Goal: Task Accomplishment & Management: Use online tool/utility

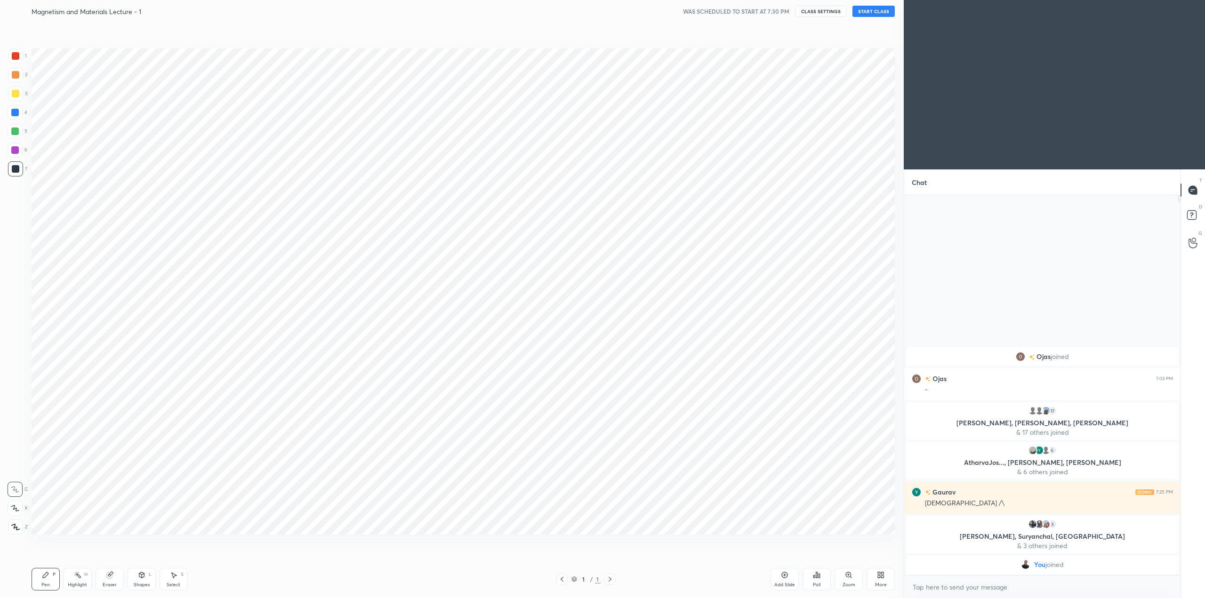
scroll to position [46525, 46197]
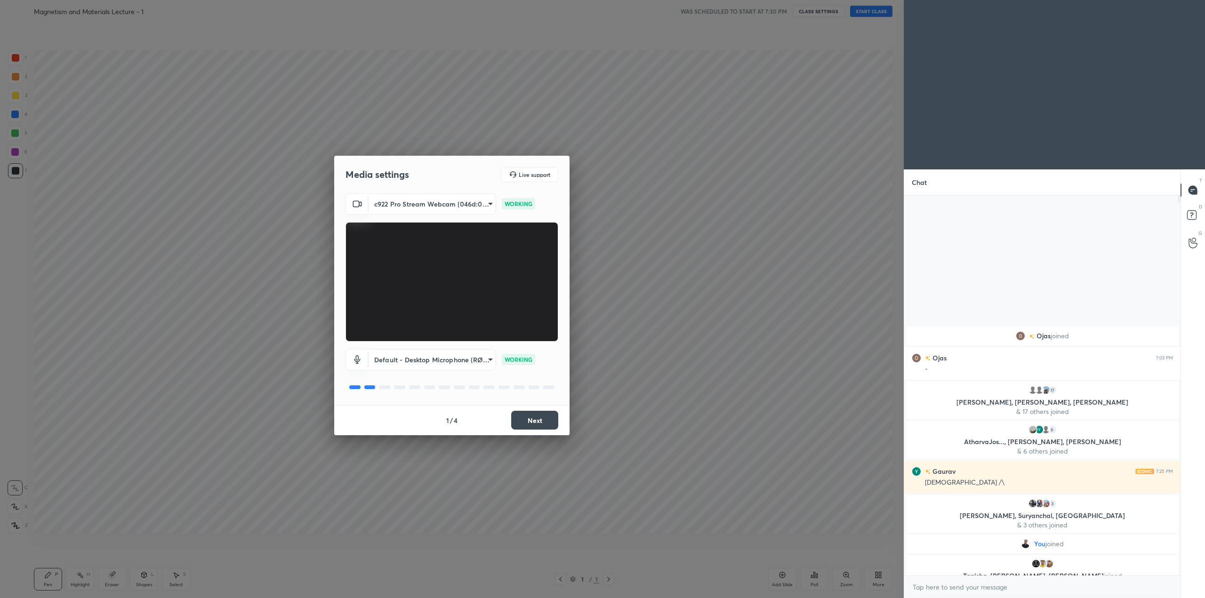
click at [533, 411] on button "Next" at bounding box center [534, 420] width 47 height 19
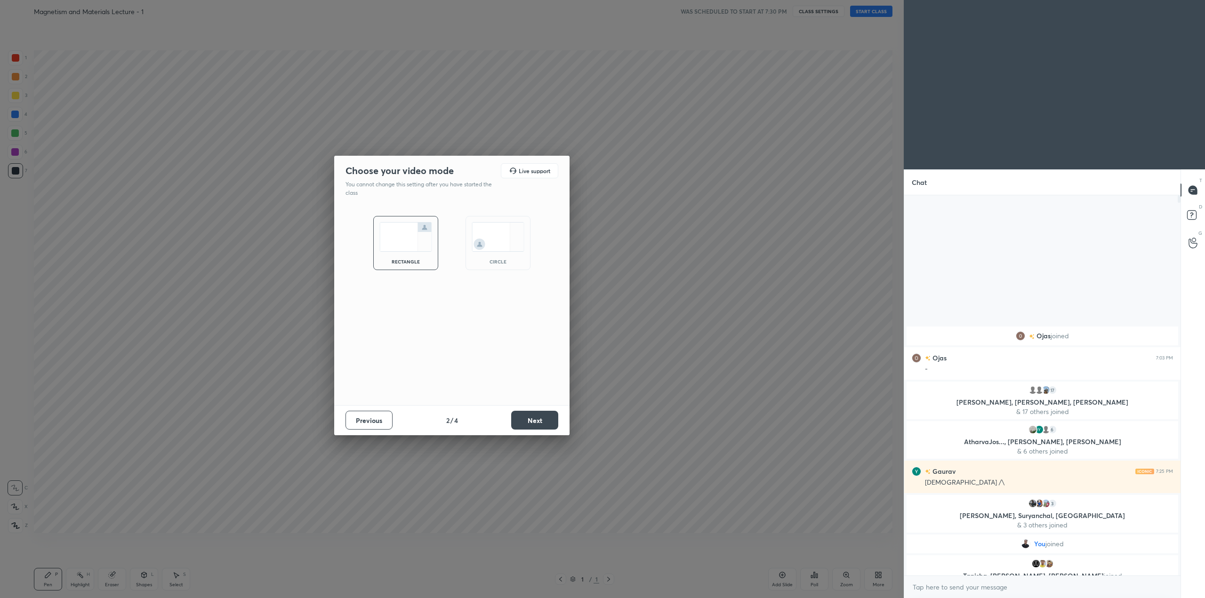
click at [492, 232] on img at bounding box center [498, 237] width 53 height 30
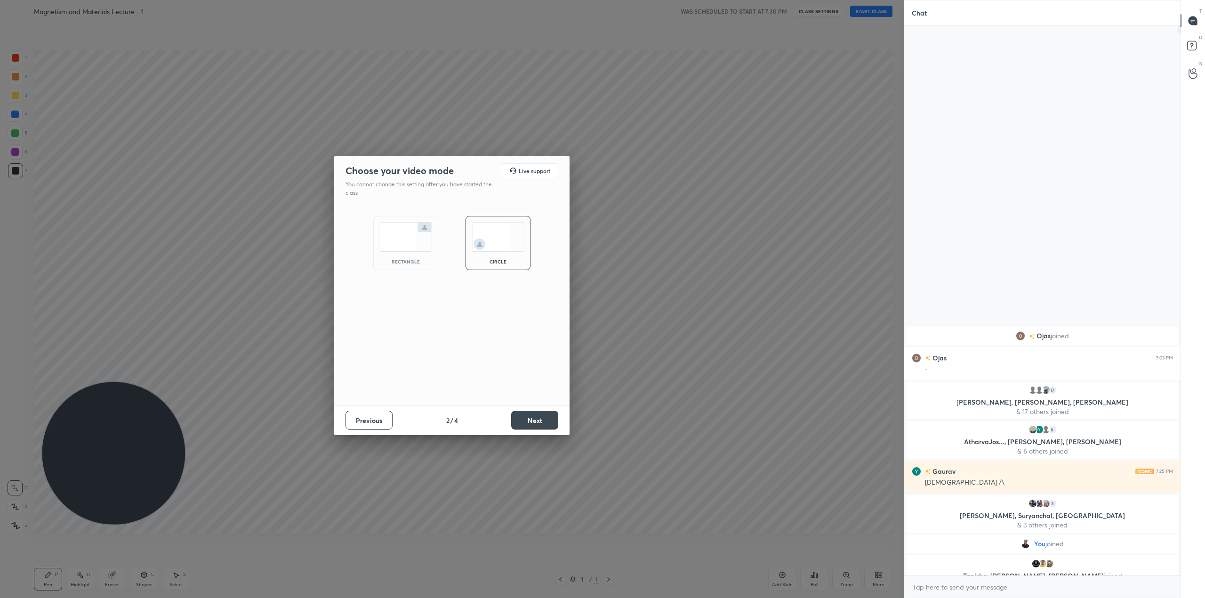
scroll to position [478, 273]
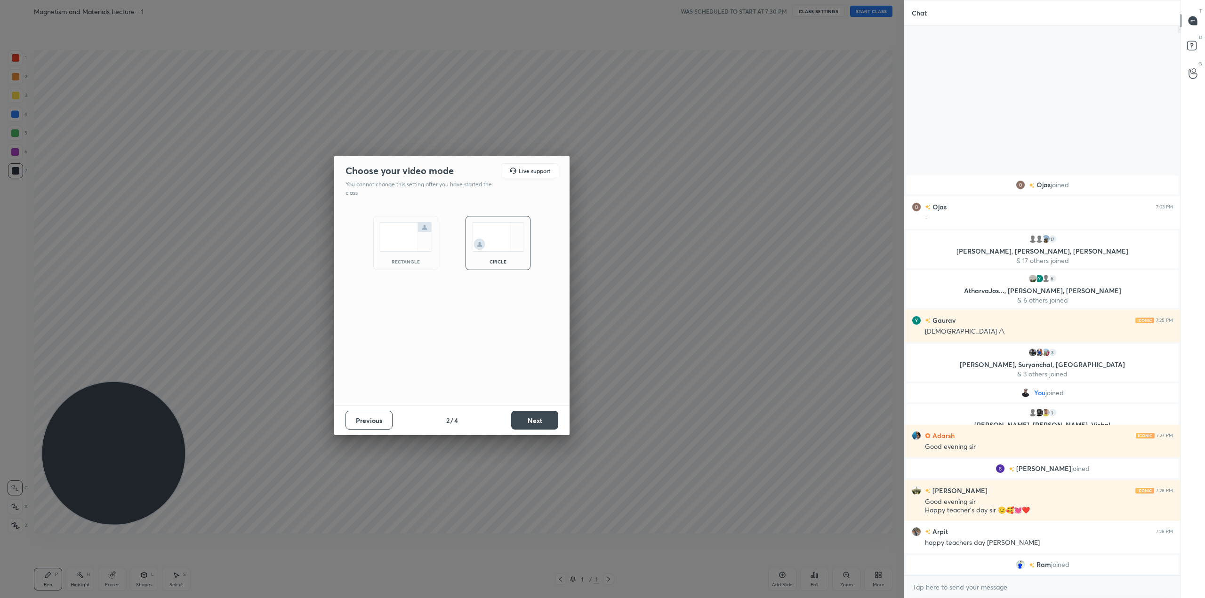
click at [556, 417] on button "Next" at bounding box center [534, 420] width 47 height 19
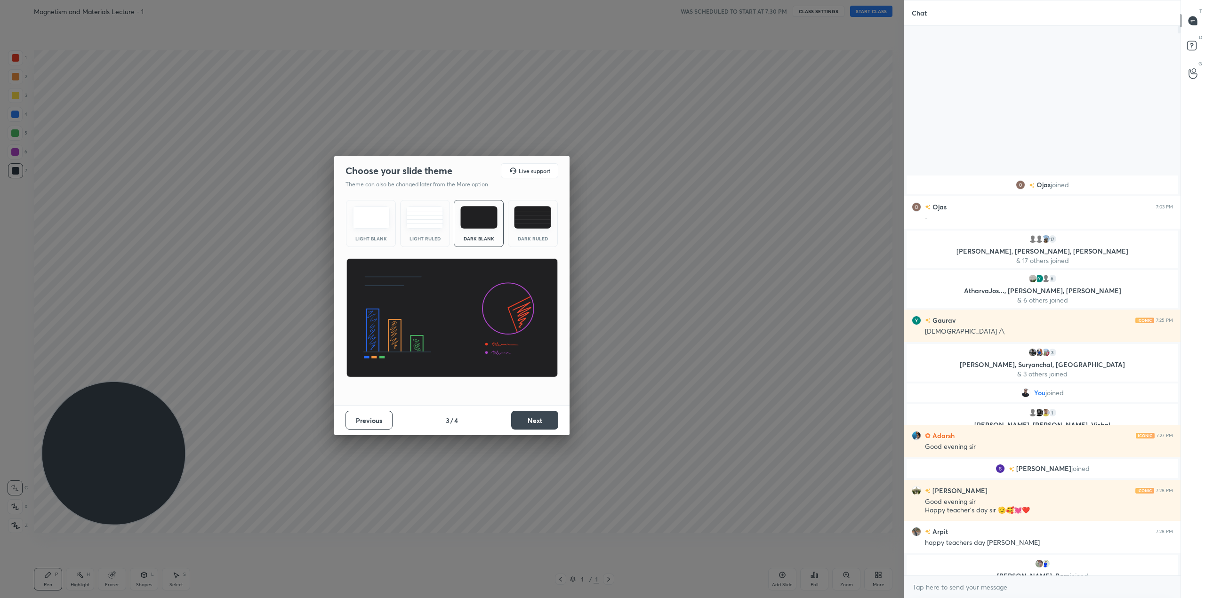
click at [532, 421] on button "Next" at bounding box center [534, 420] width 47 height 19
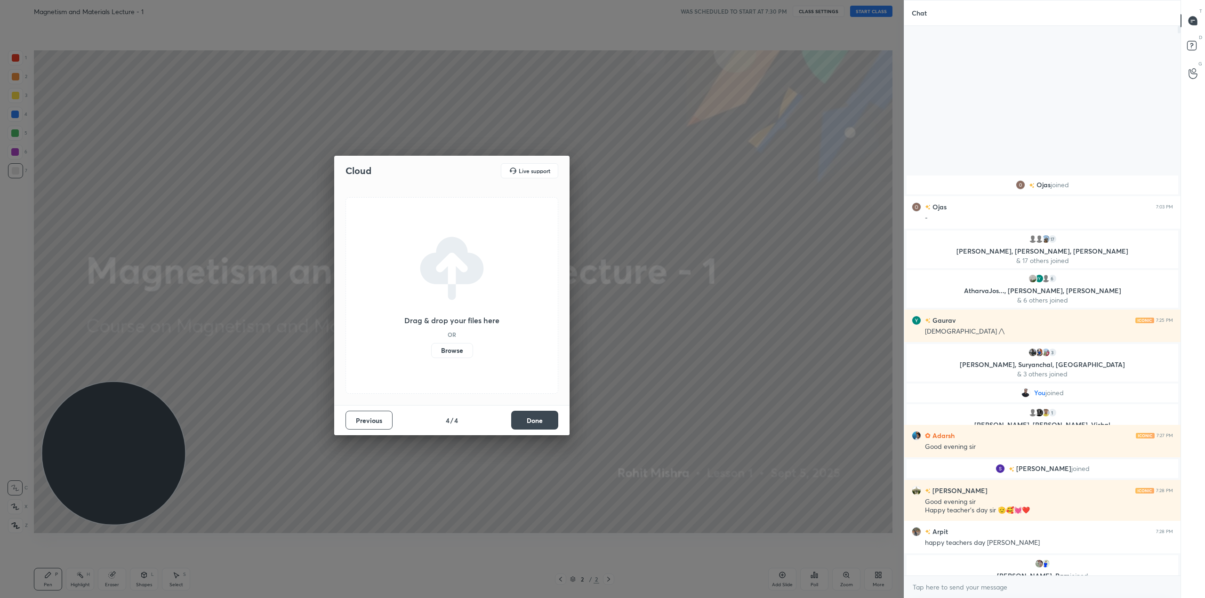
click at [452, 356] on label "Browse" at bounding box center [452, 350] width 42 height 15
click at [431, 356] on input "Browse" at bounding box center [431, 350] width 0 height 15
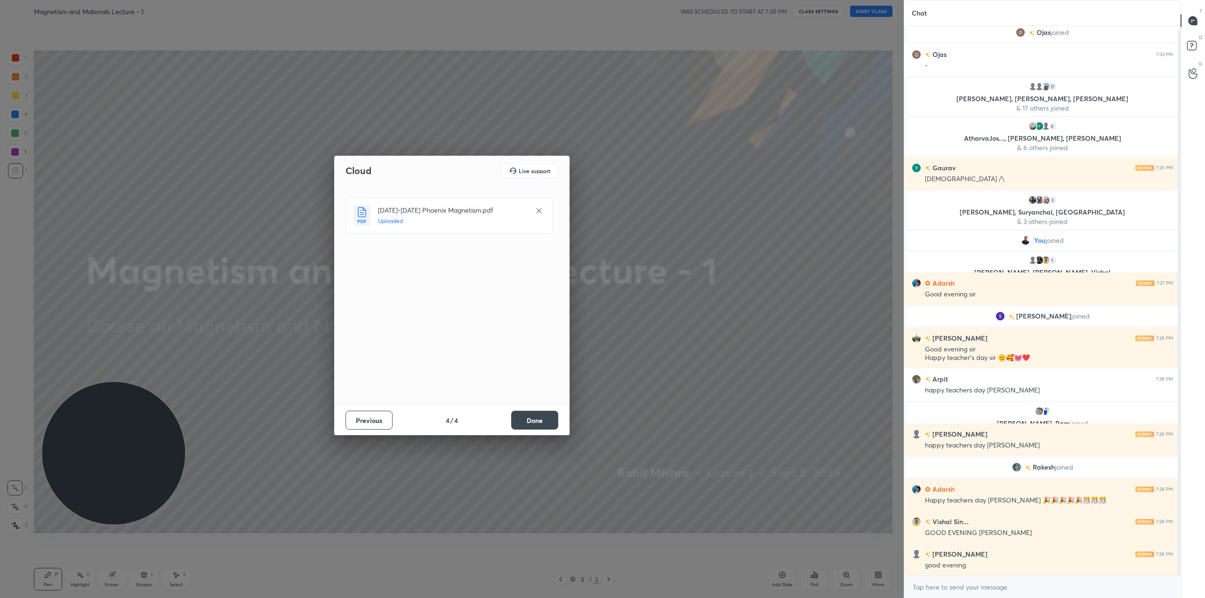
scroll to position [37, 0]
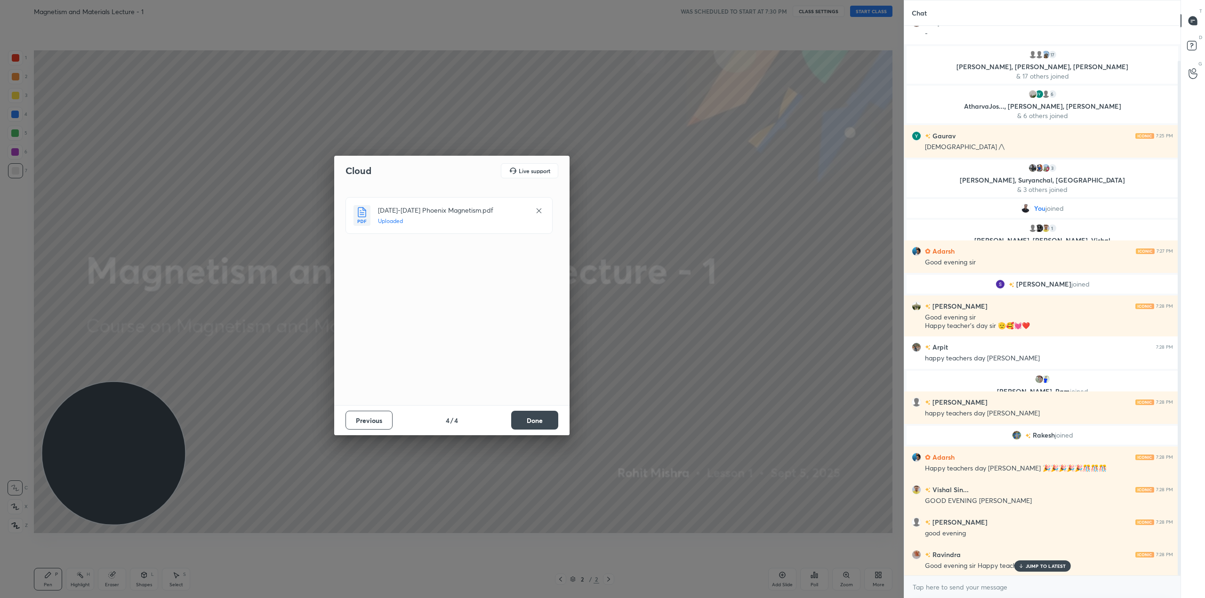
click at [535, 422] on button "Done" at bounding box center [534, 420] width 47 height 19
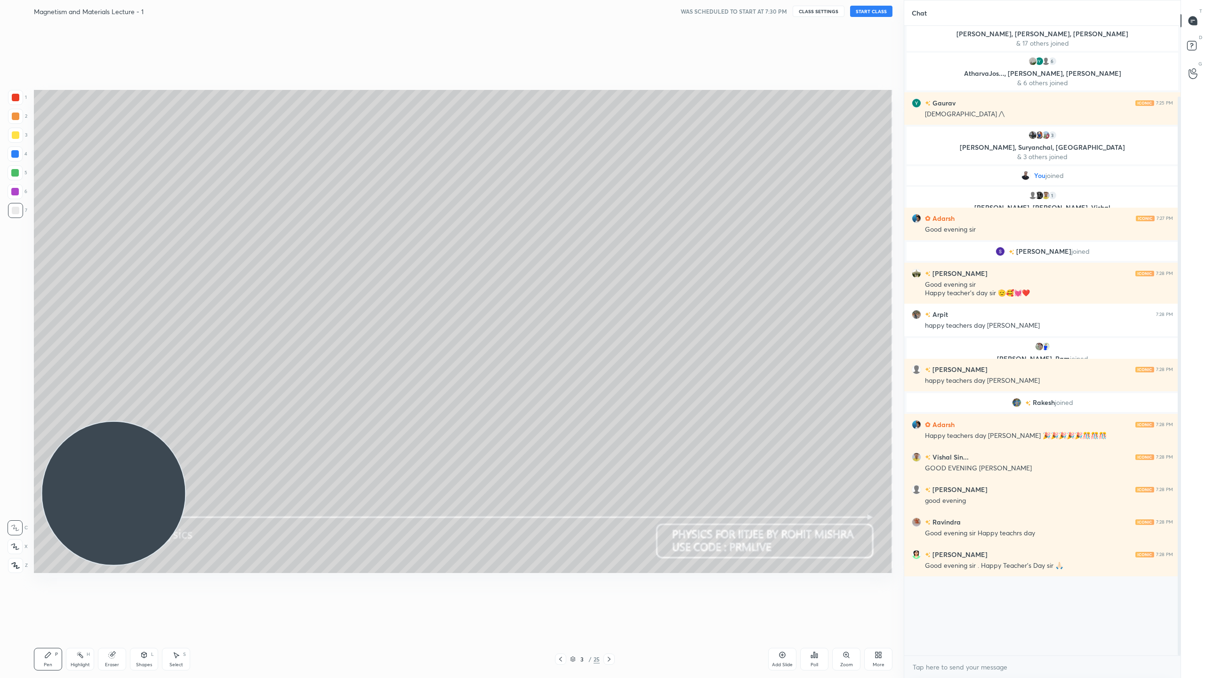
scroll to position [0, 0]
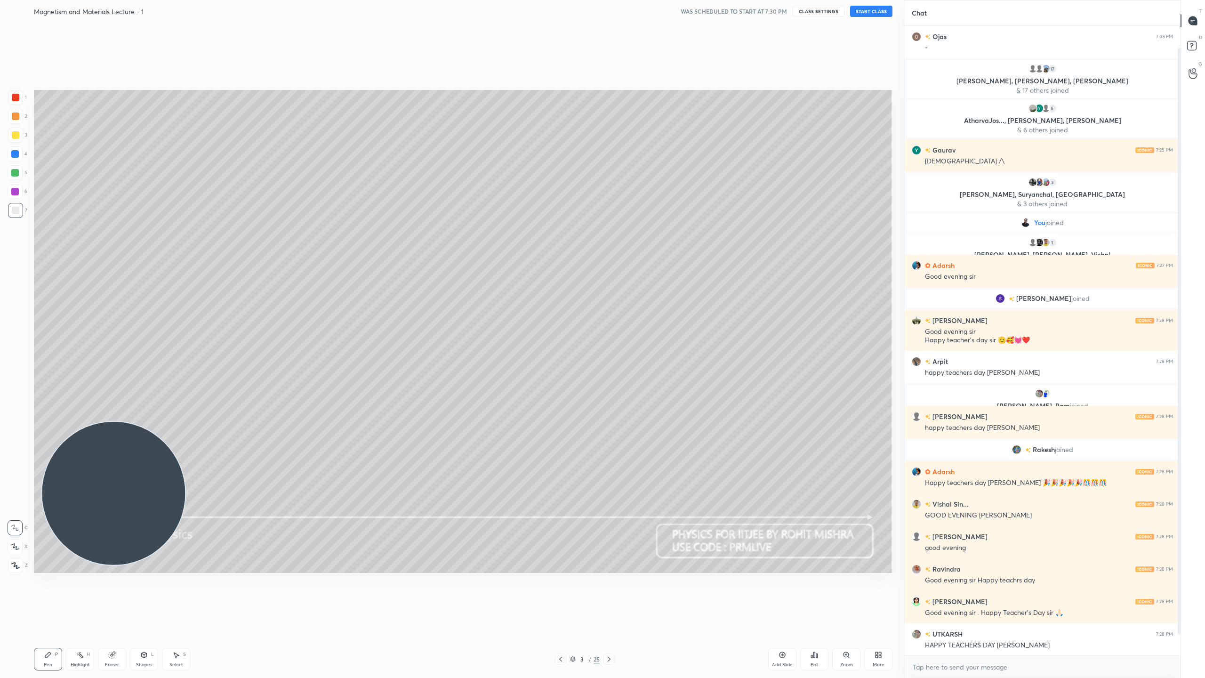
click at [881, 598] on icon at bounding box center [880, 656] width 2 height 2
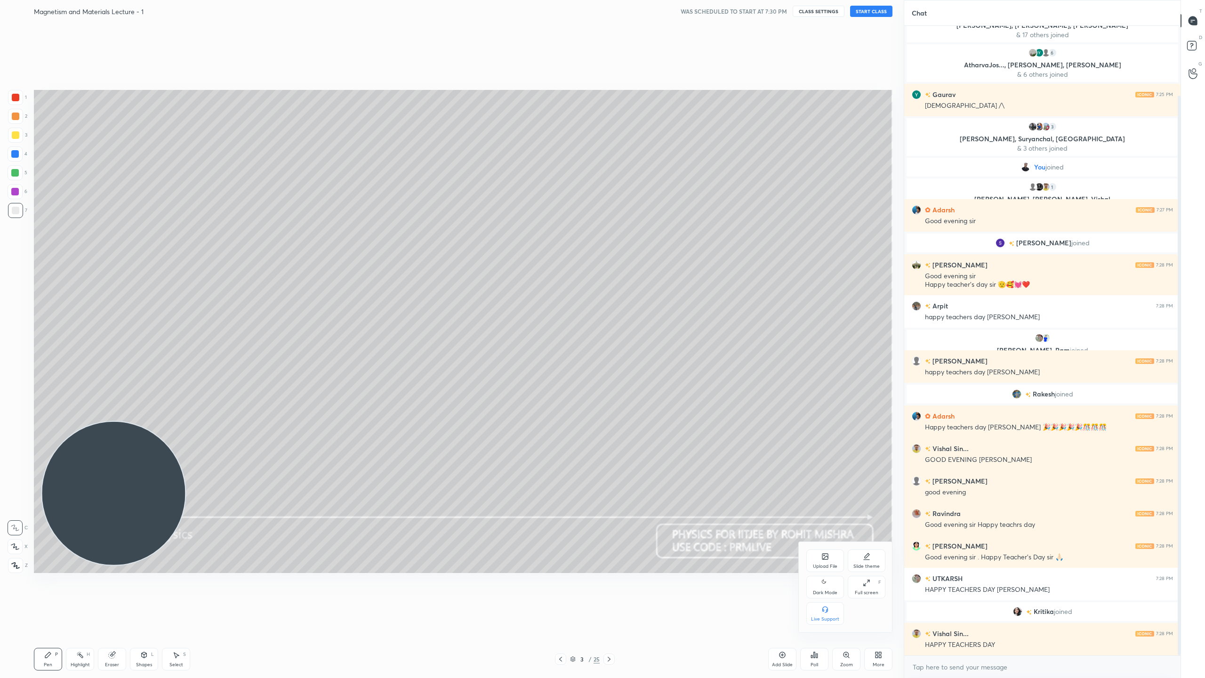
click at [822, 591] on div "Dark Mode" at bounding box center [825, 592] width 24 height 5
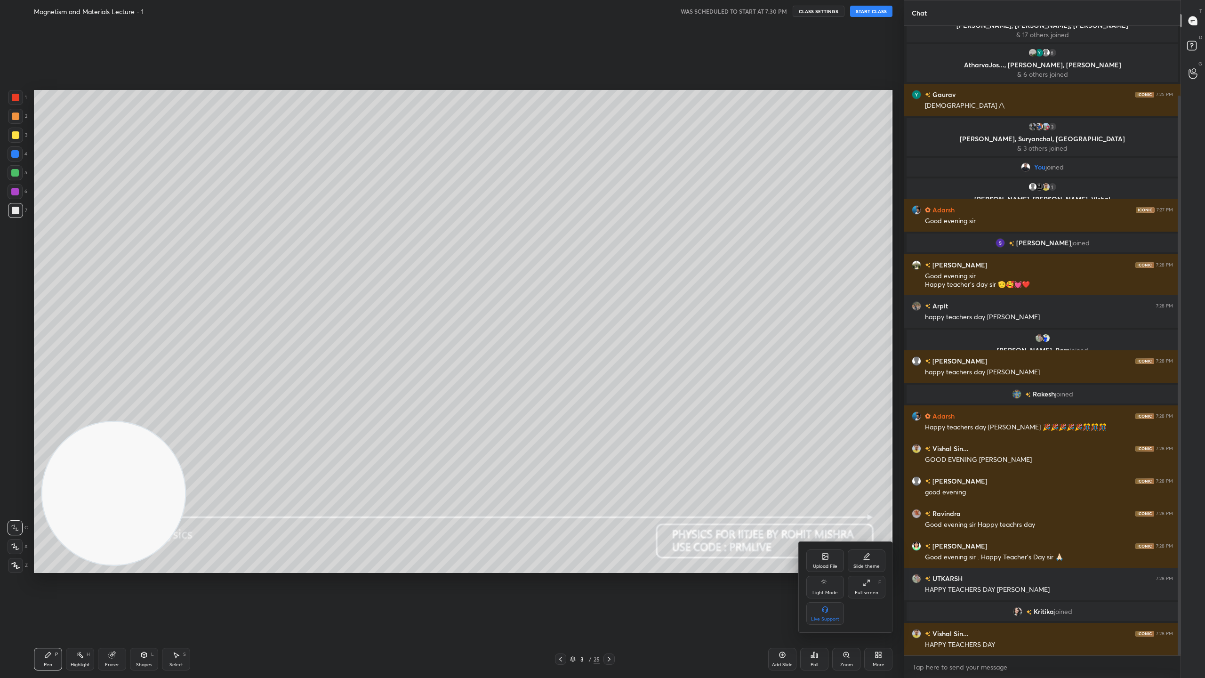
click at [704, 598] on div at bounding box center [602, 339] width 1205 height 678
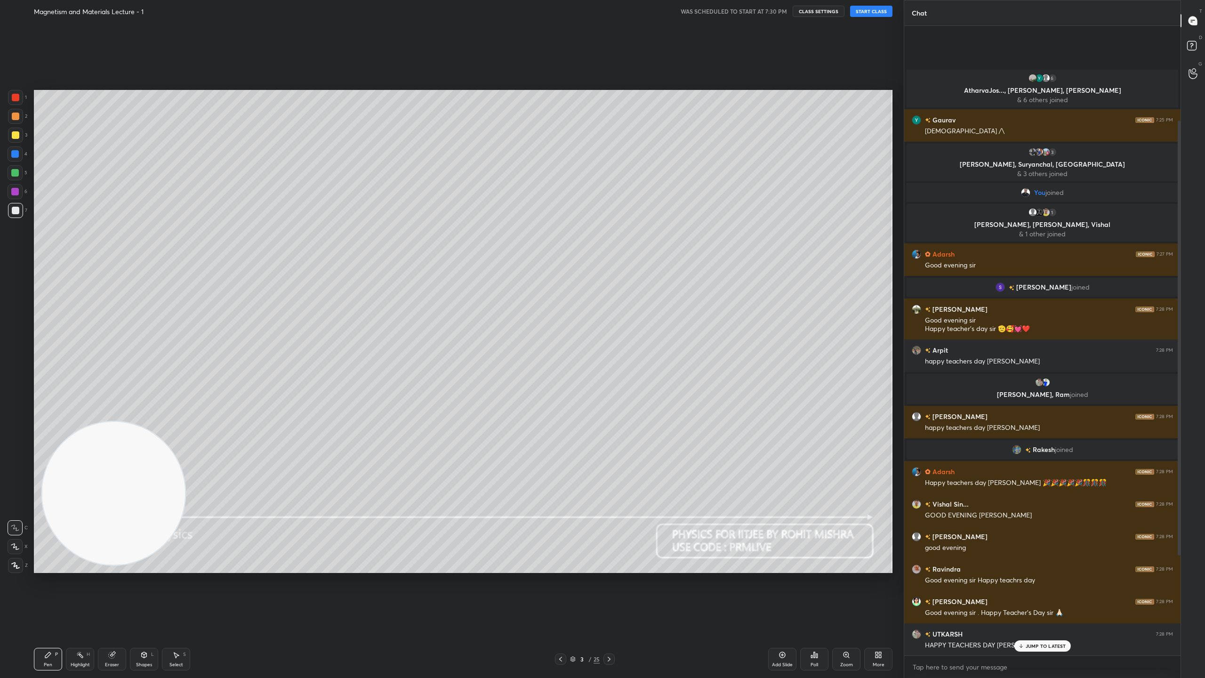
scroll to position [280, 0]
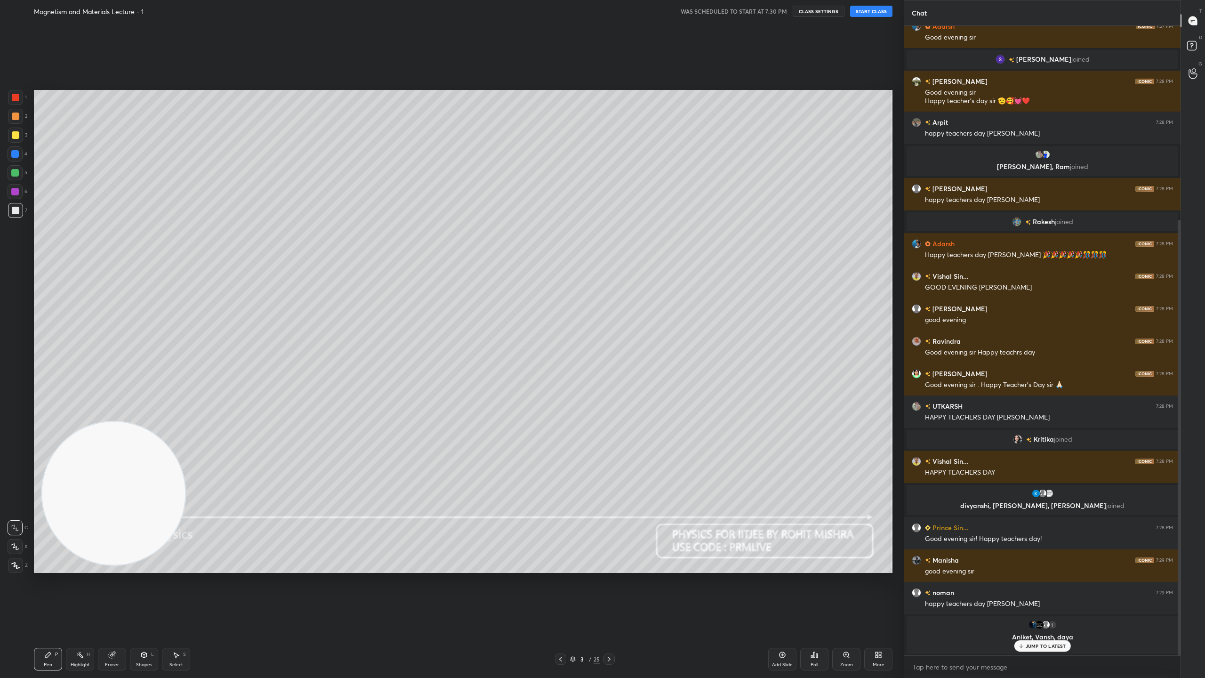
click at [1049, 598] on p "JUMP TO LATEST" at bounding box center [1046, 646] width 40 height 6
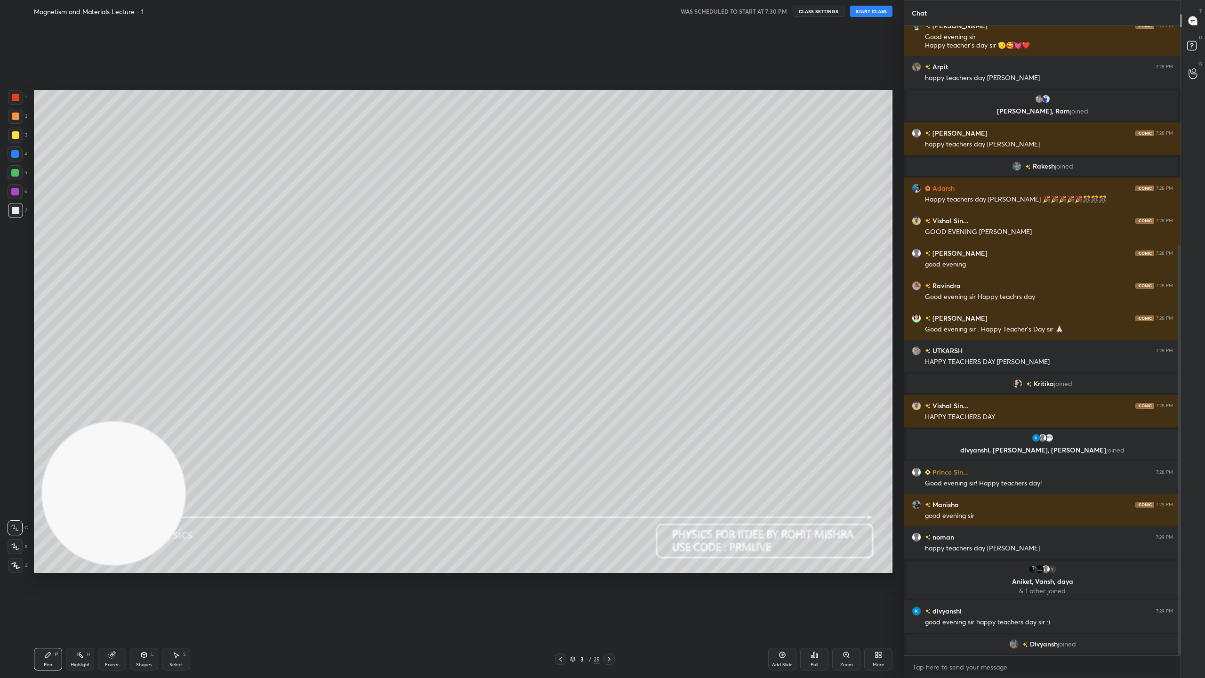
scroll to position [368, 0]
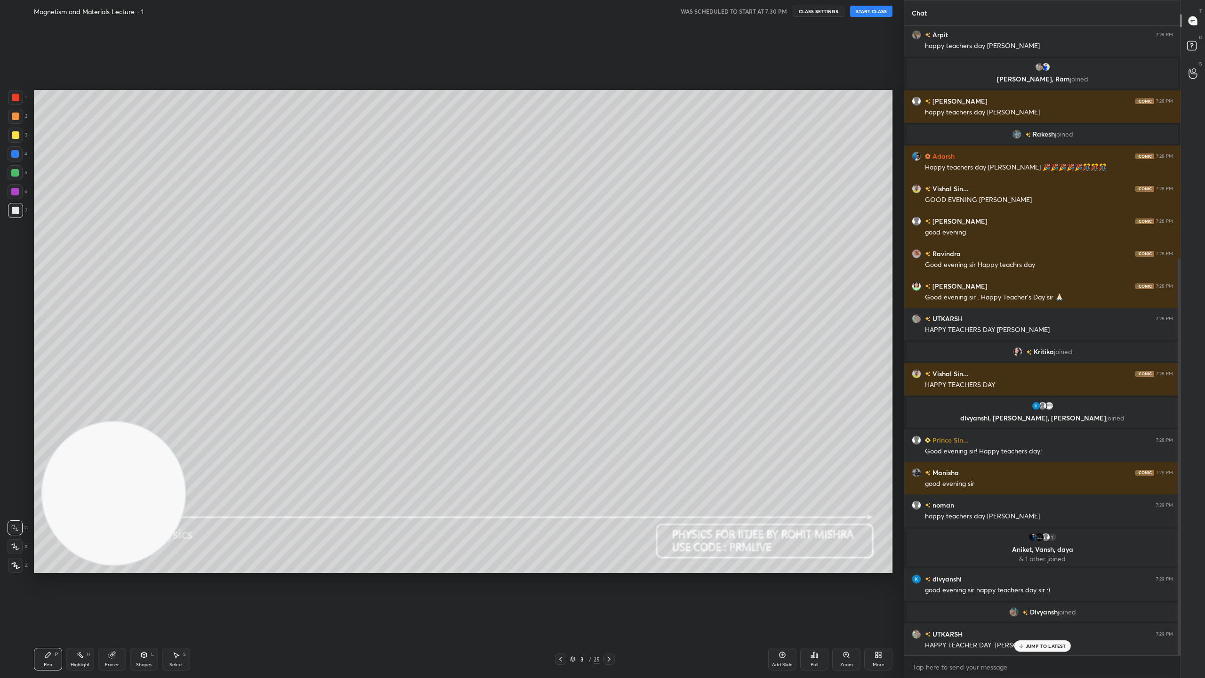
click at [865, 11] on button "START CLASS" at bounding box center [871, 11] width 42 height 11
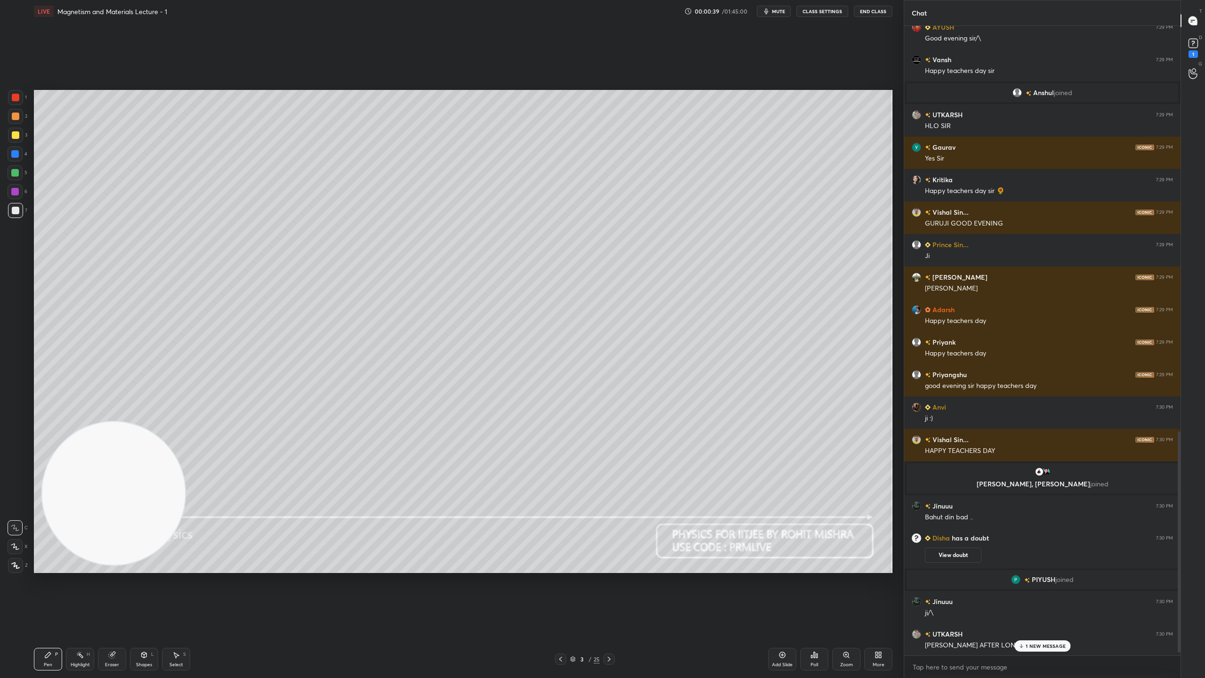
scroll to position [1173, 0]
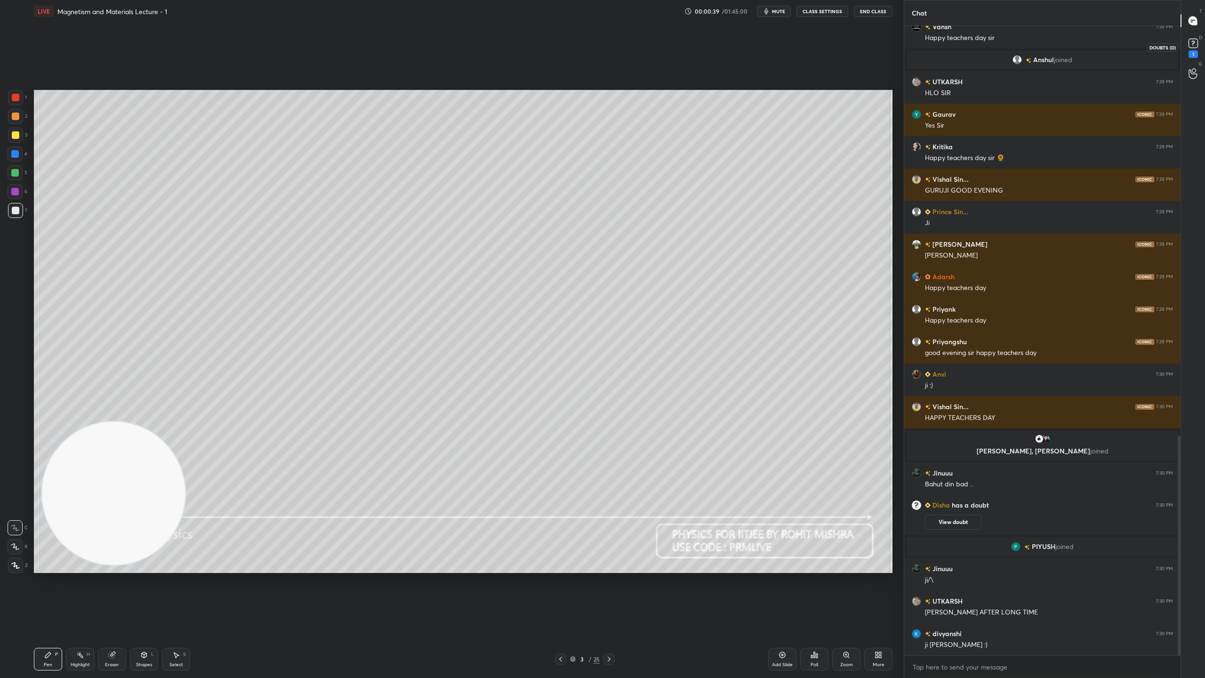
click at [1201, 39] on div "1" at bounding box center [1193, 47] width 19 height 17
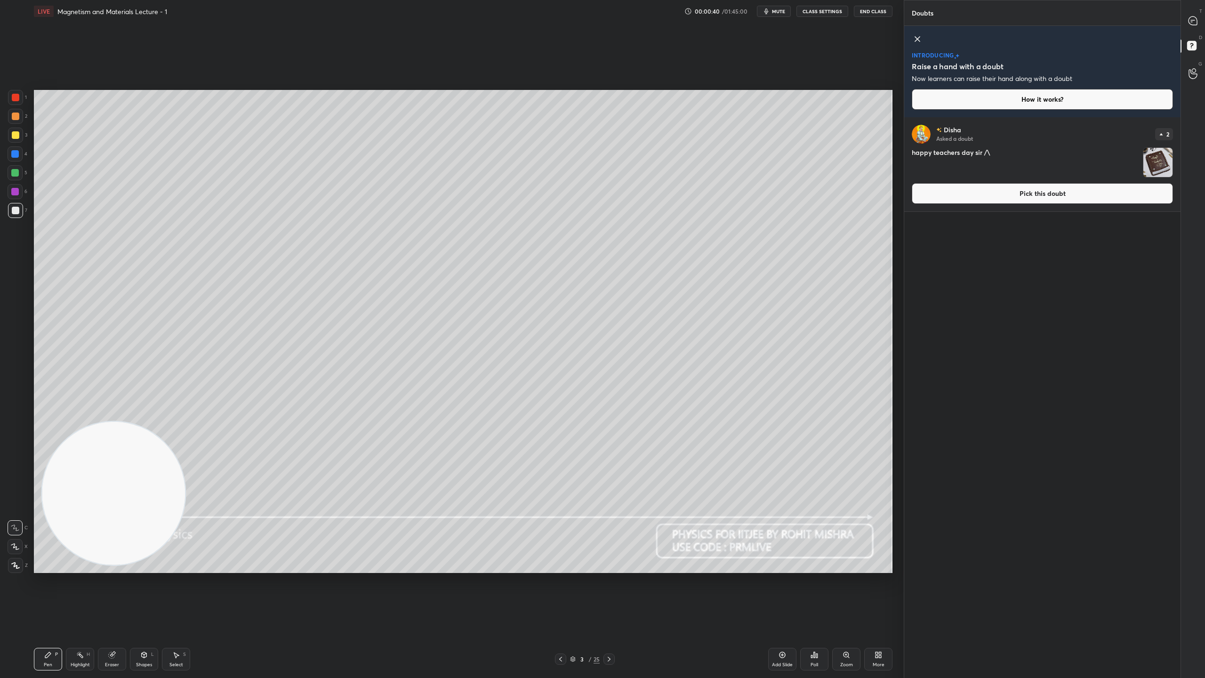
click at [1161, 158] on img "grid" at bounding box center [1157, 162] width 29 height 29
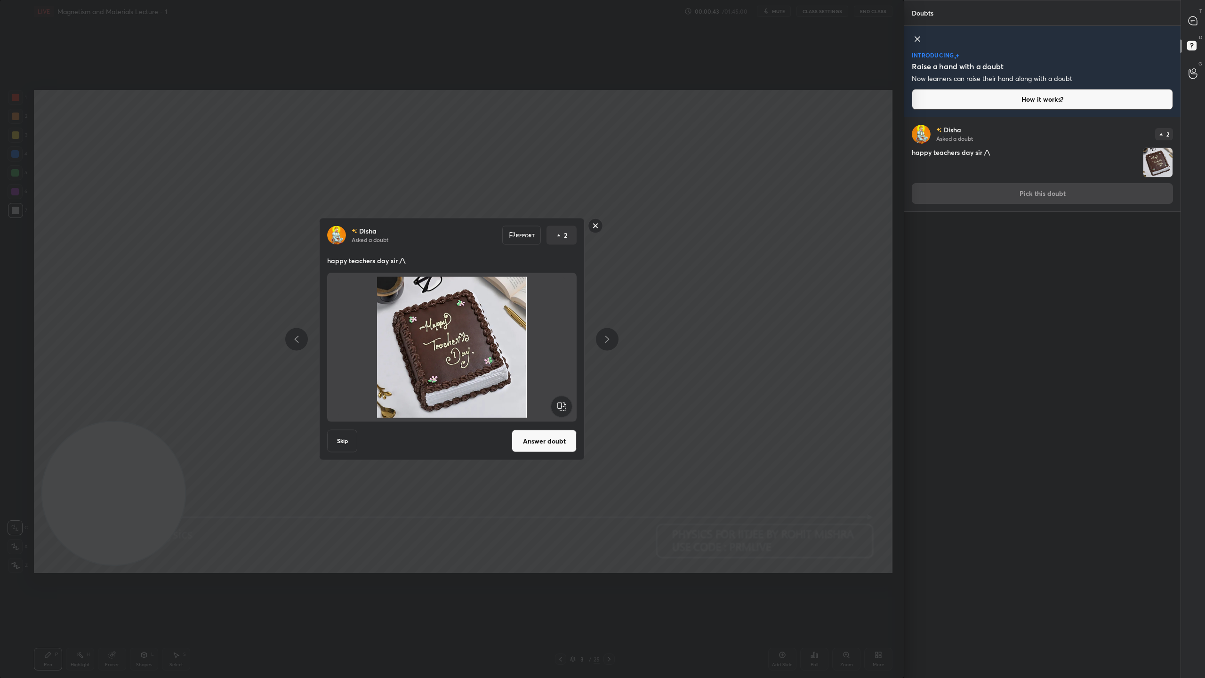
click at [594, 224] on rect at bounding box center [595, 225] width 15 height 15
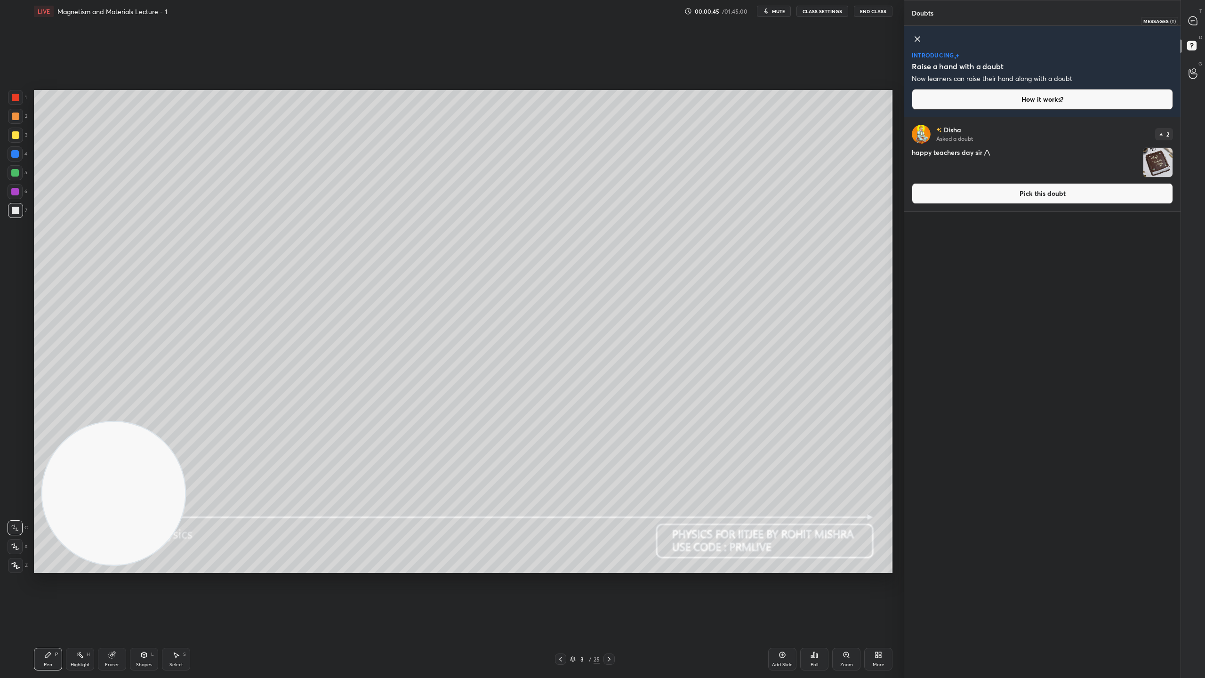
click at [1193, 17] on icon at bounding box center [1192, 20] width 8 height 8
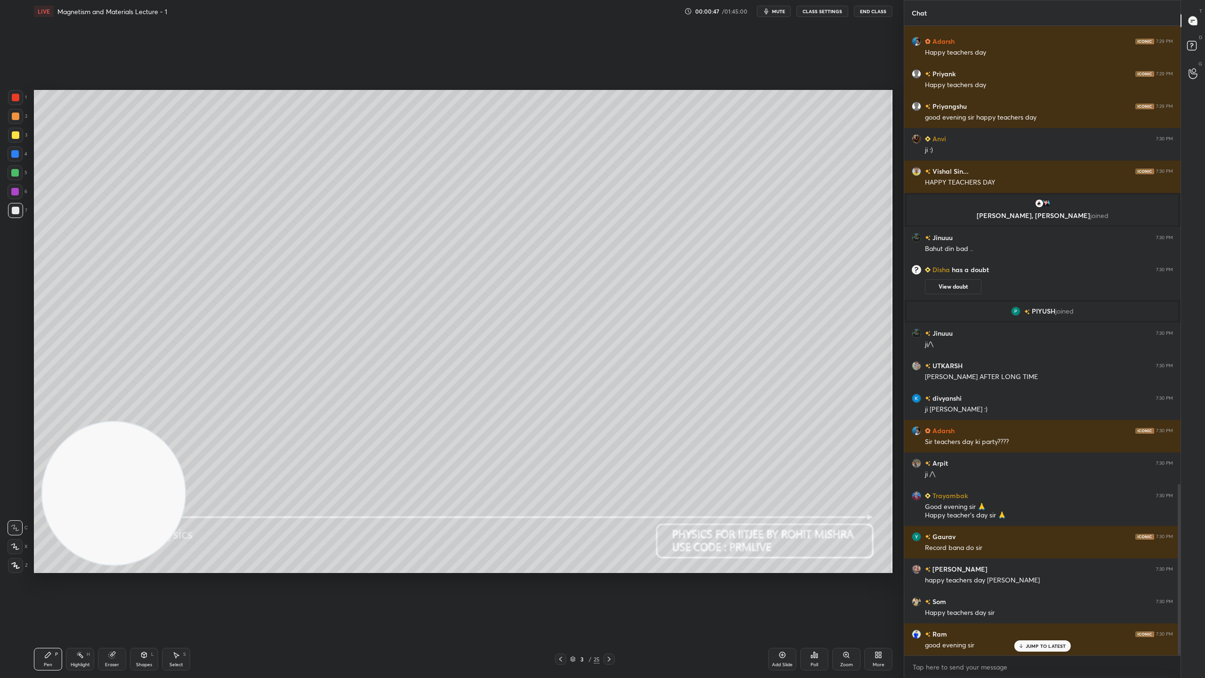
scroll to position [1682, 0]
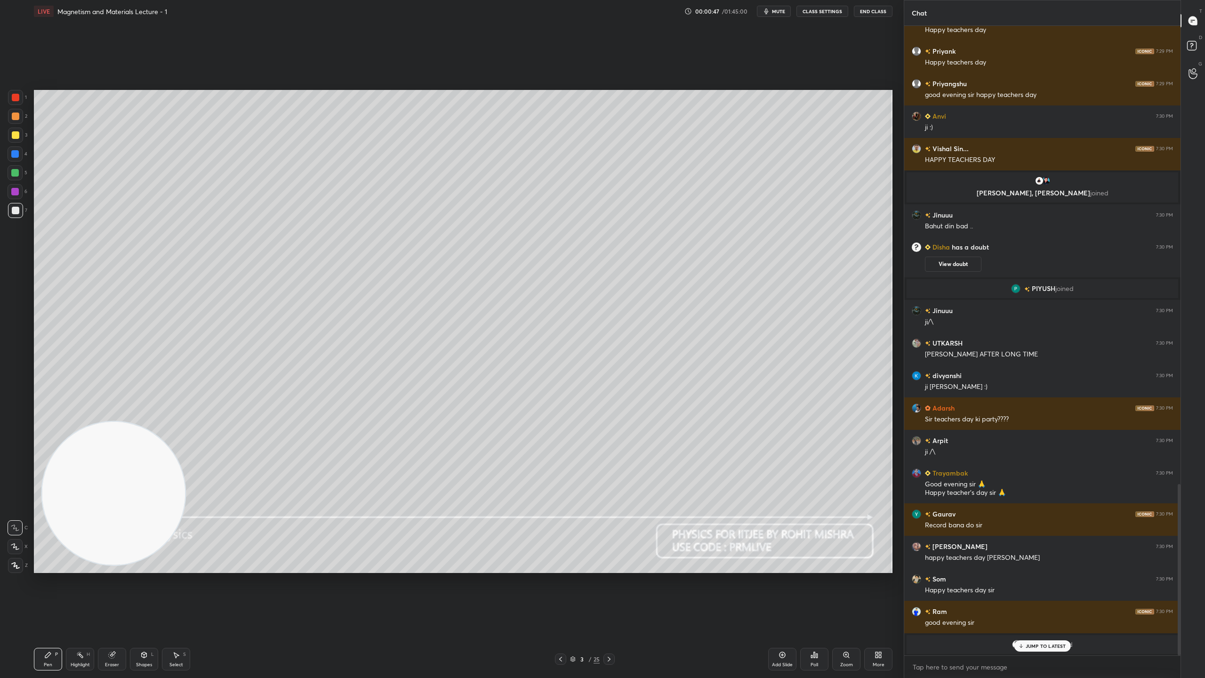
click at [1041, 598] on p "JUMP TO LATEST" at bounding box center [1046, 646] width 40 height 6
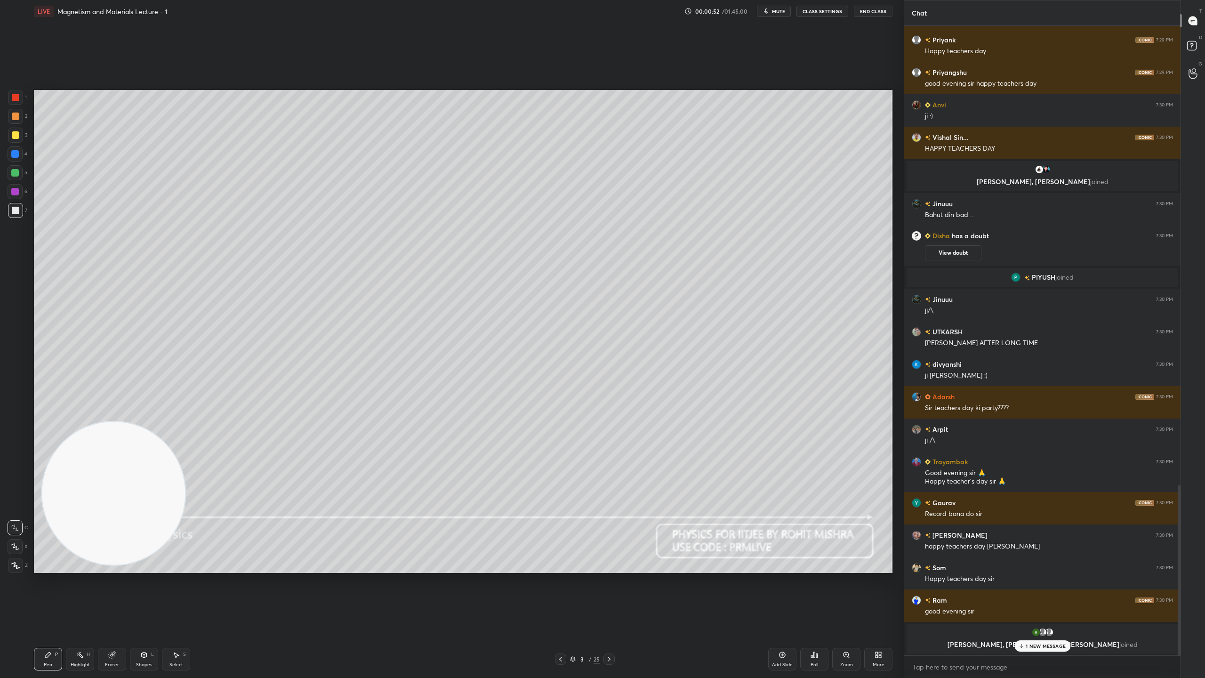
scroll to position [1341, 0]
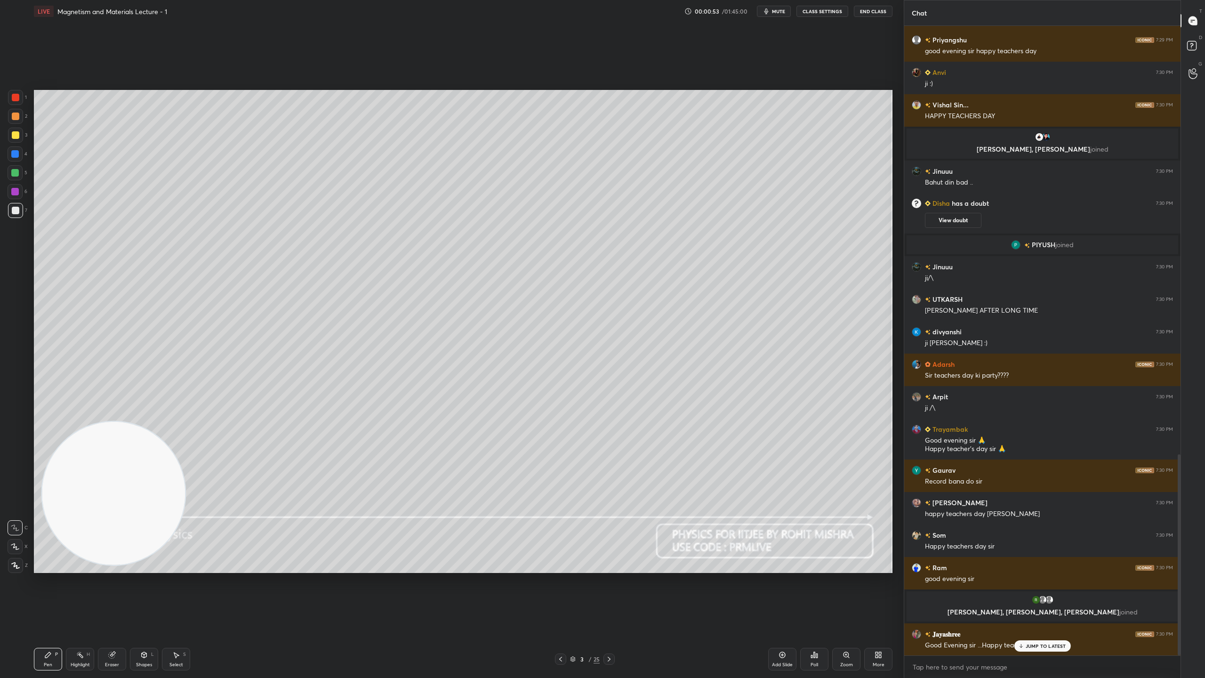
click at [1042, 598] on p "JUMP TO LATEST" at bounding box center [1046, 646] width 40 height 6
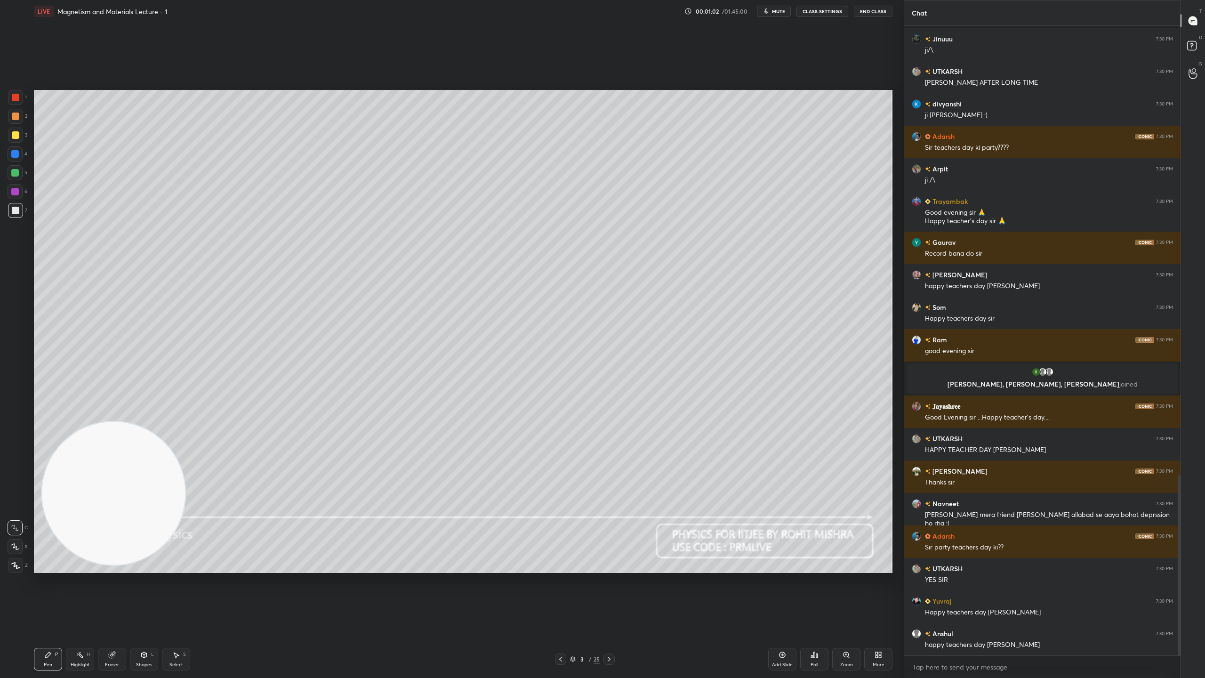
scroll to position [1601, 0]
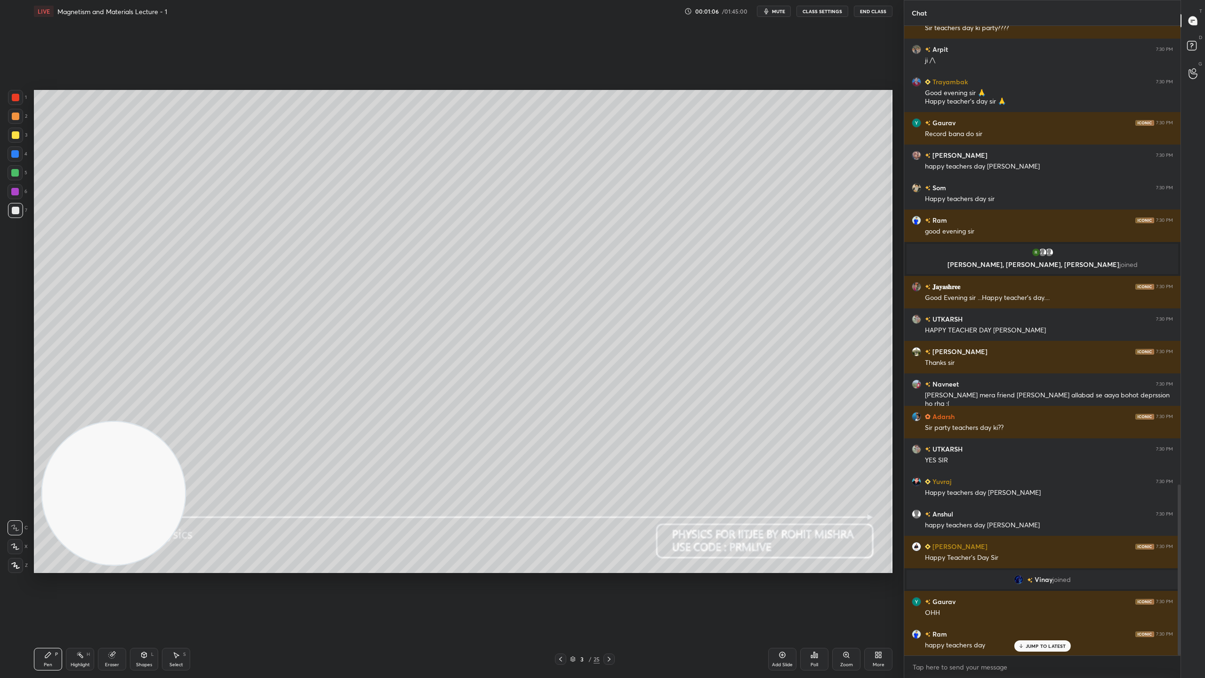
click at [1050, 598] on div "JUMP TO LATEST" at bounding box center [1042, 645] width 56 height 11
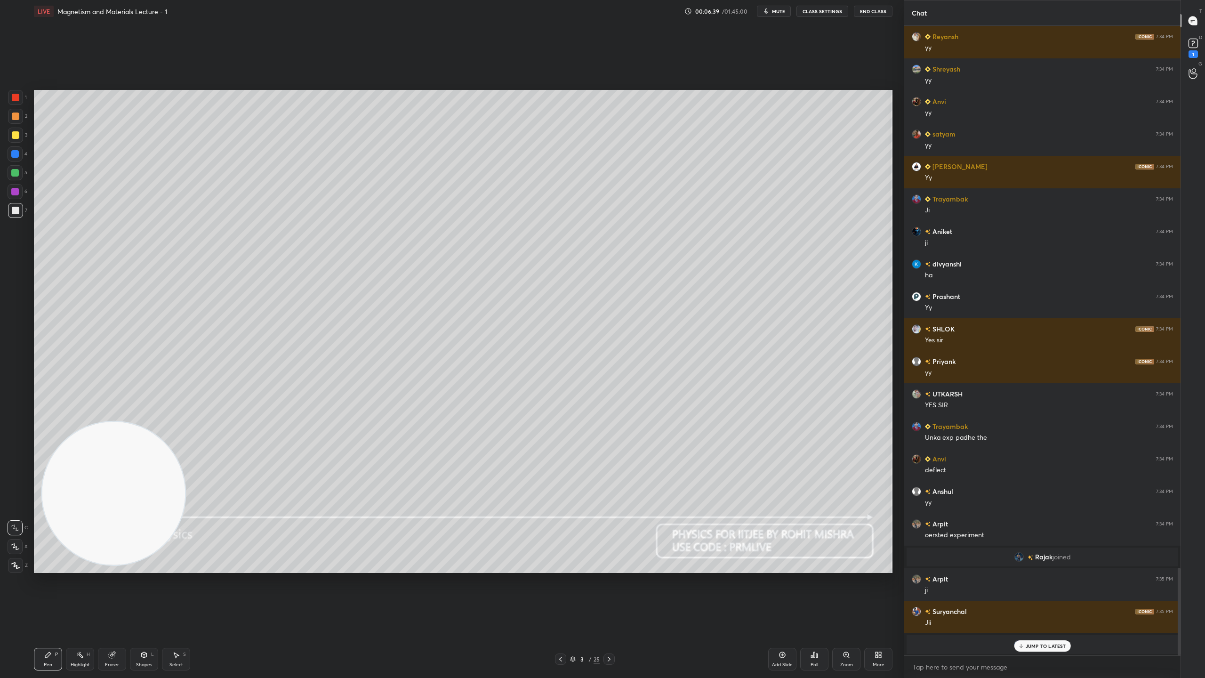
scroll to position [3924, 0]
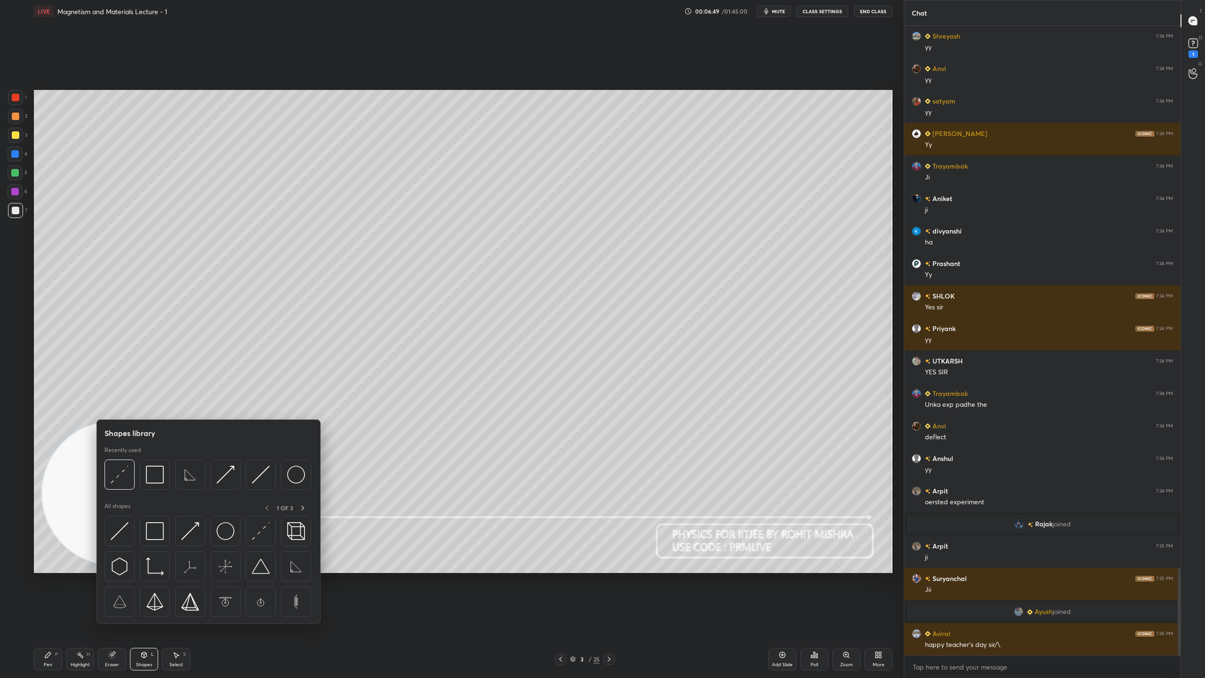
click at [158, 465] on div at bounding box center [155, 474] width 30 height 30
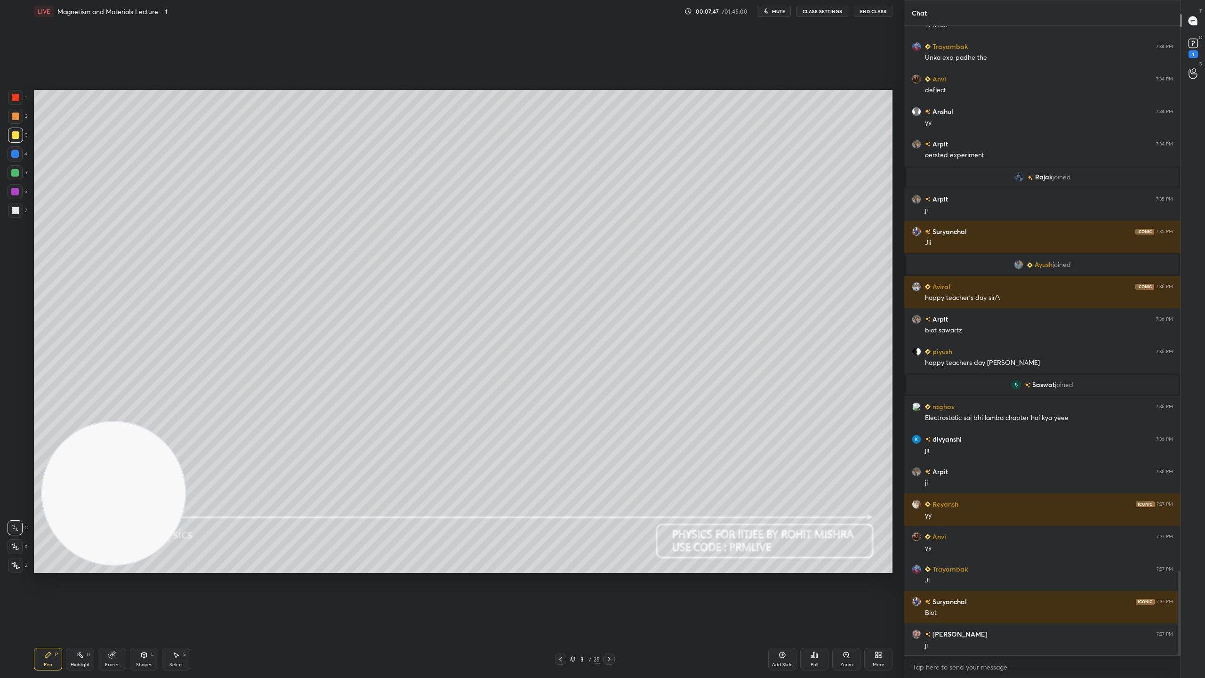
scroll to position [4050, 0]
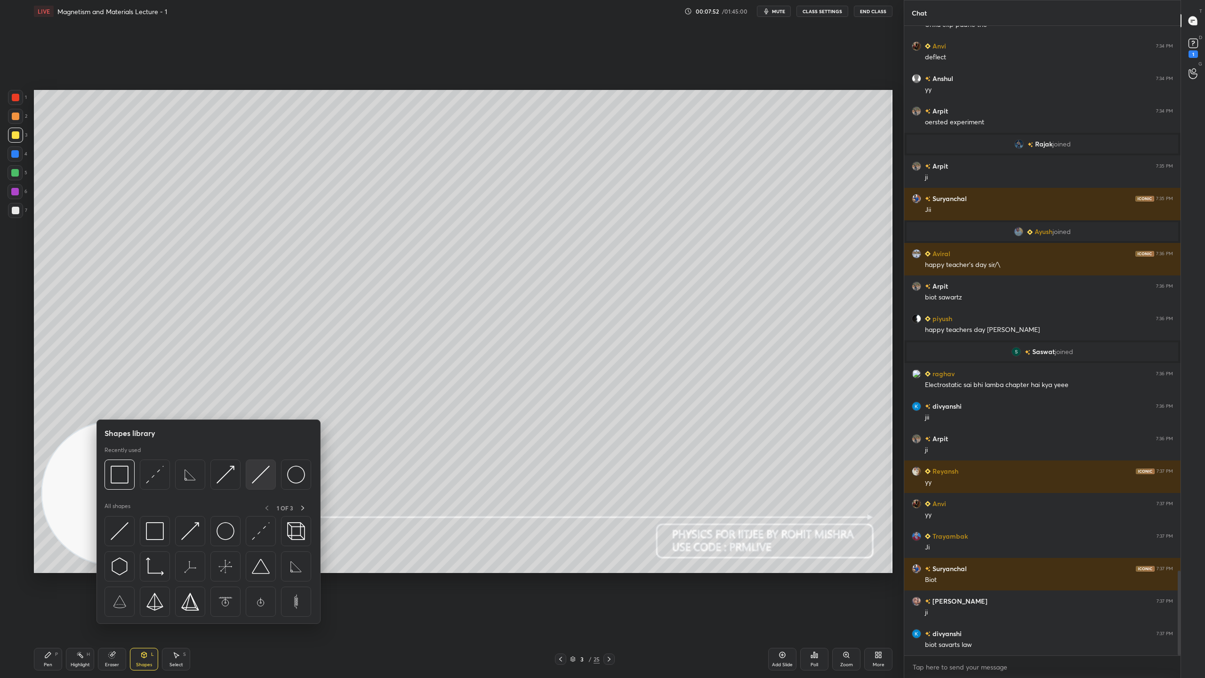
click at [261, 464] on div at bounding box center [261, 474] width 30 height 30
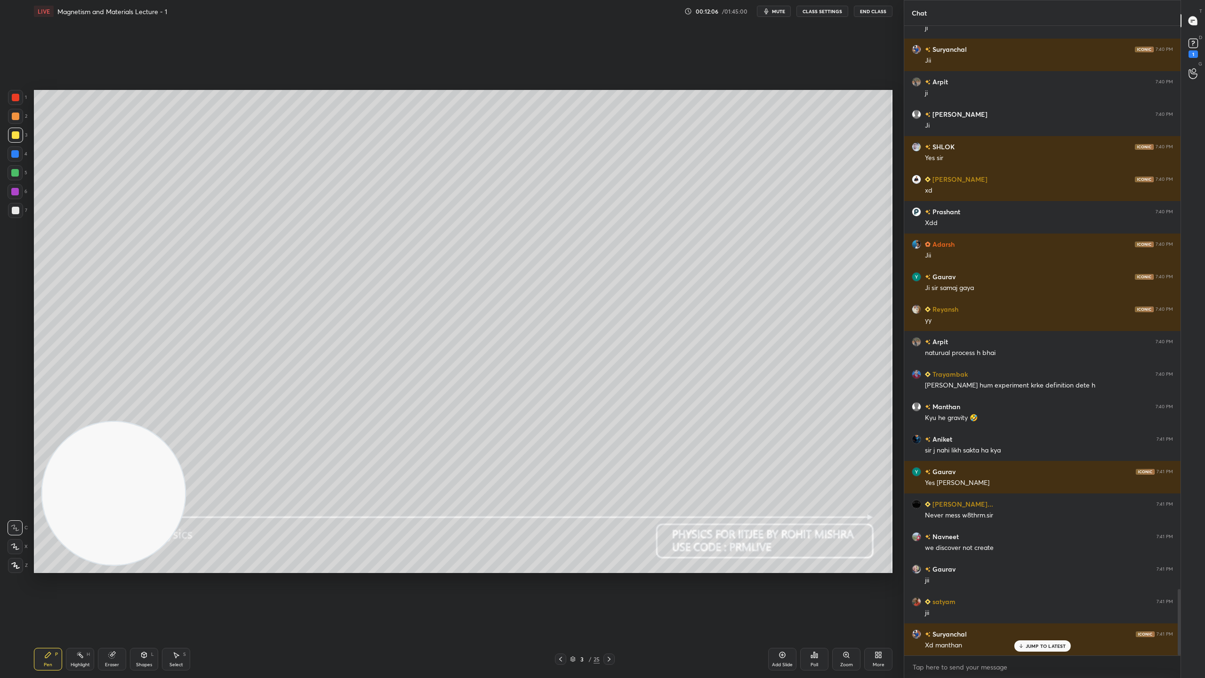
scroll to position [5367, 0]
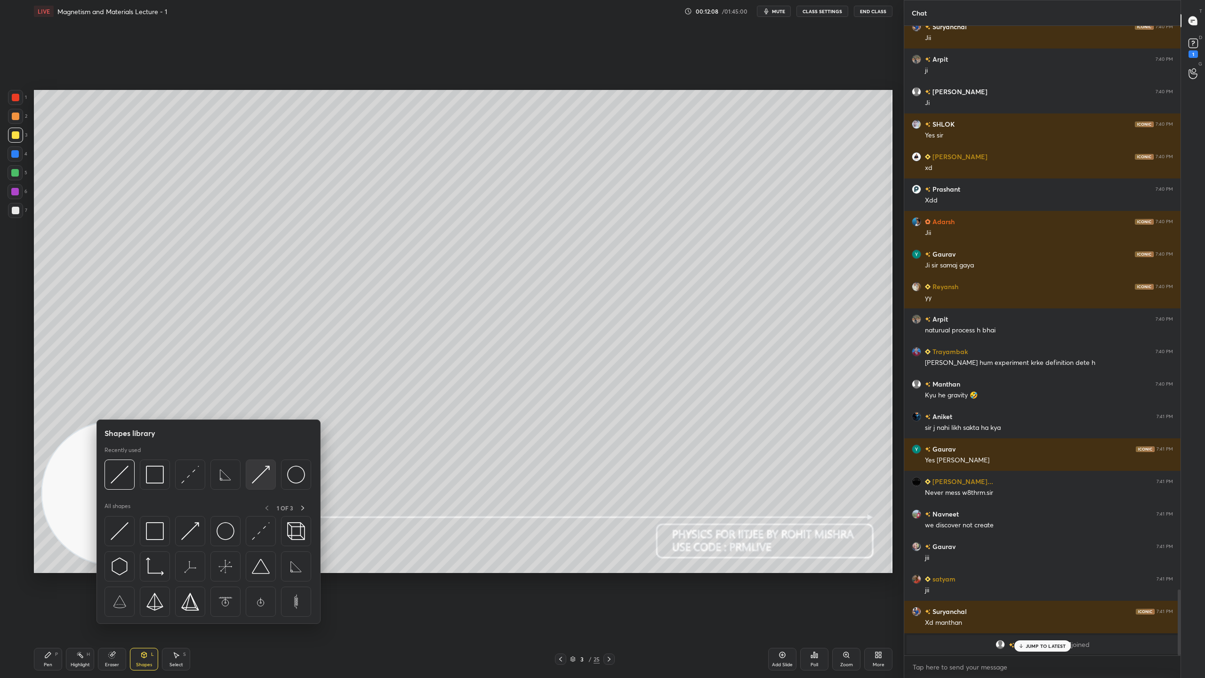
click at [260, 478] on img at bounding box center [261, 474] width 18 height 18
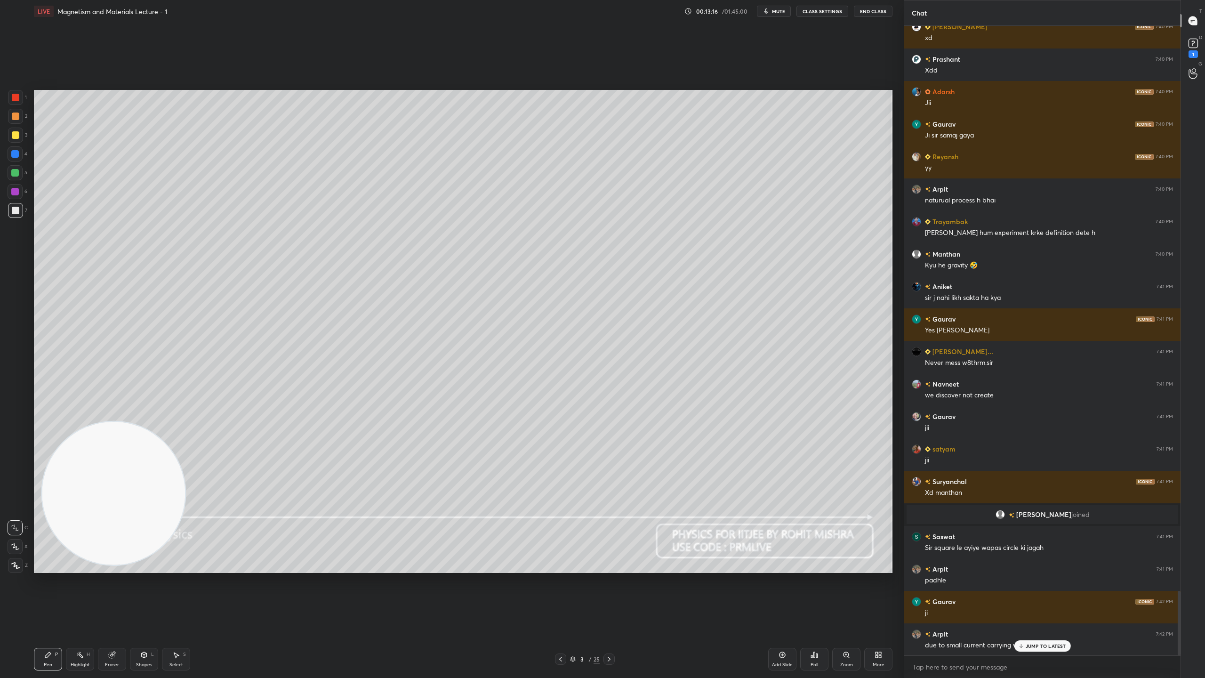
scroll to position [5530, 0]
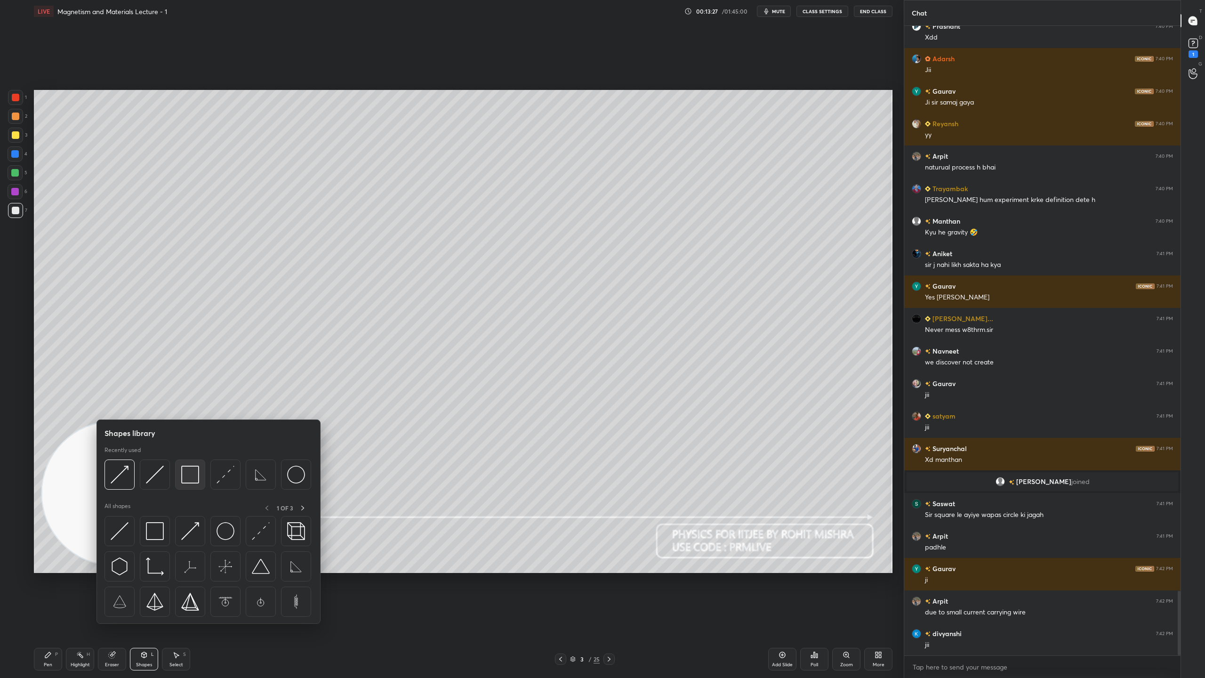
click at [191, 474] on img at bounding box center [190, 474] width 18 height 18
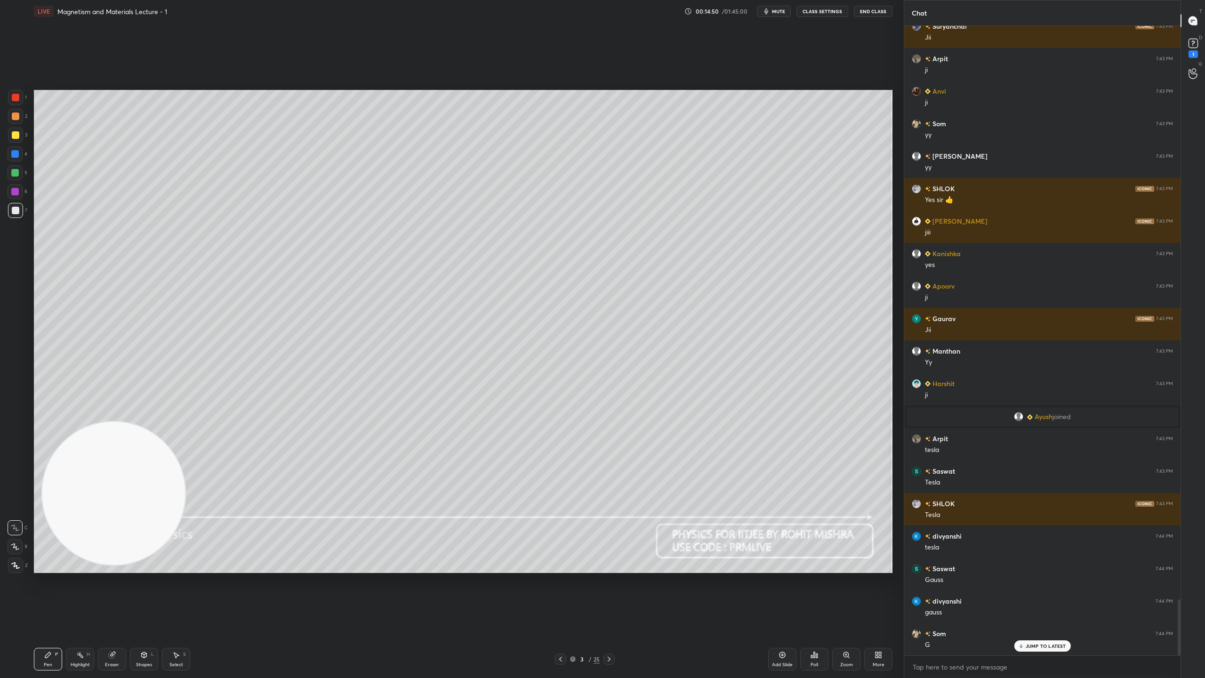
scroll to position [6429, 0]
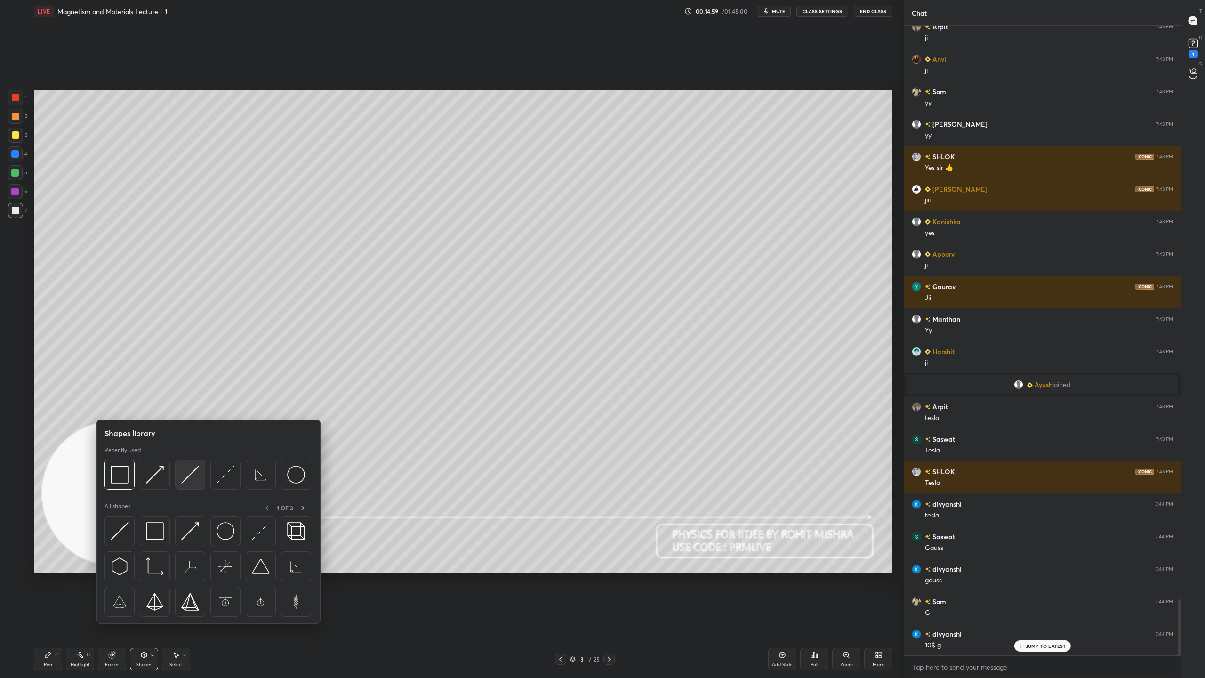
click at [193, 473] on img at bounding box center [190, 474] width 18 height 18
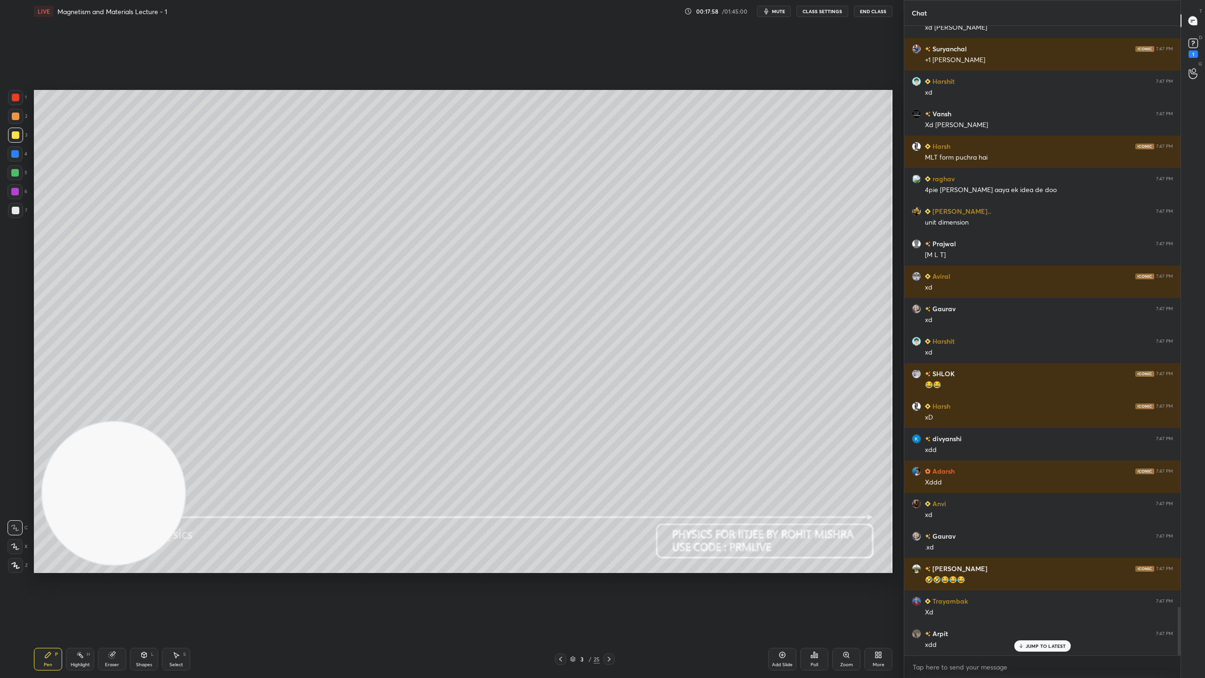
scroll to position [7571, 0]
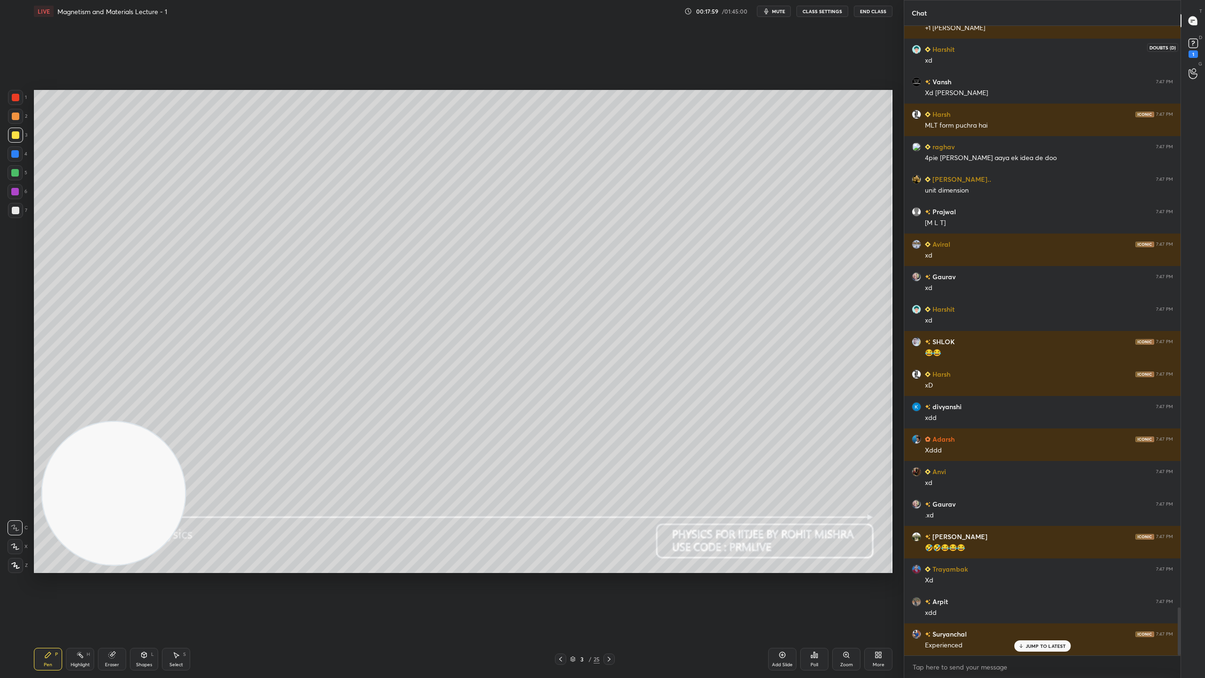
click at [1194, 38] on icon at bounding box center [1193, 43] width 14 height 14
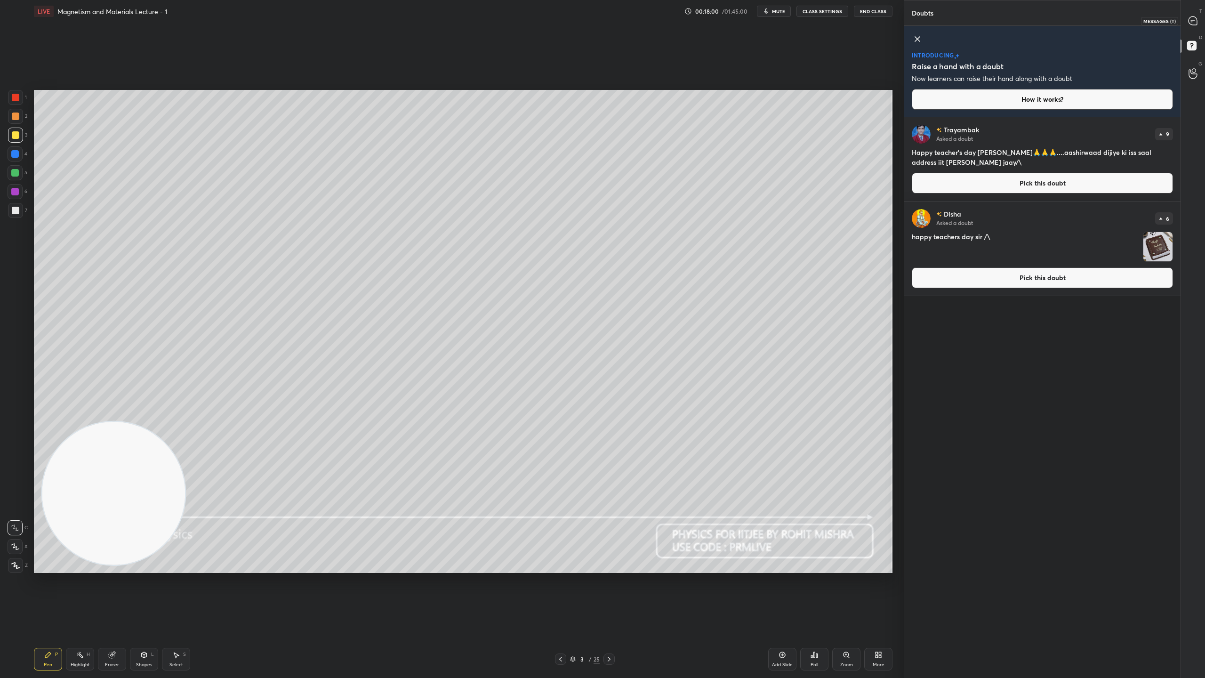
click at [1197, 18] on icon at bounding box center [1193, 21] width 10 height 10
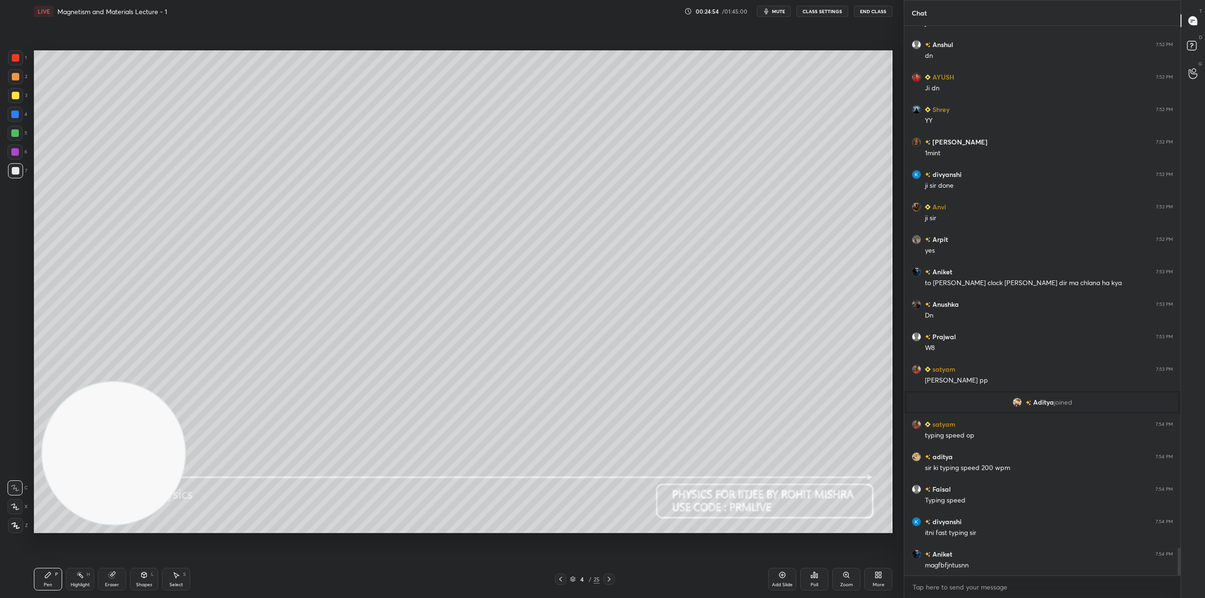
scroll to position [10376, 0]
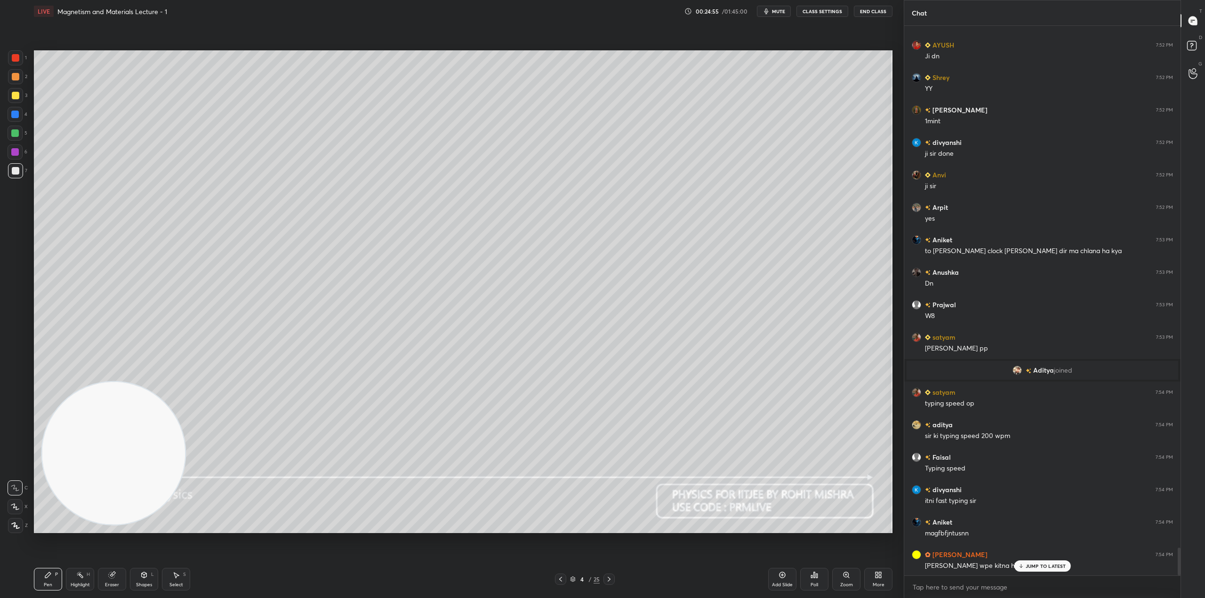
click at [785, 581] on div "Add Slide" at bounding box center [782, 579] width 28 height 23
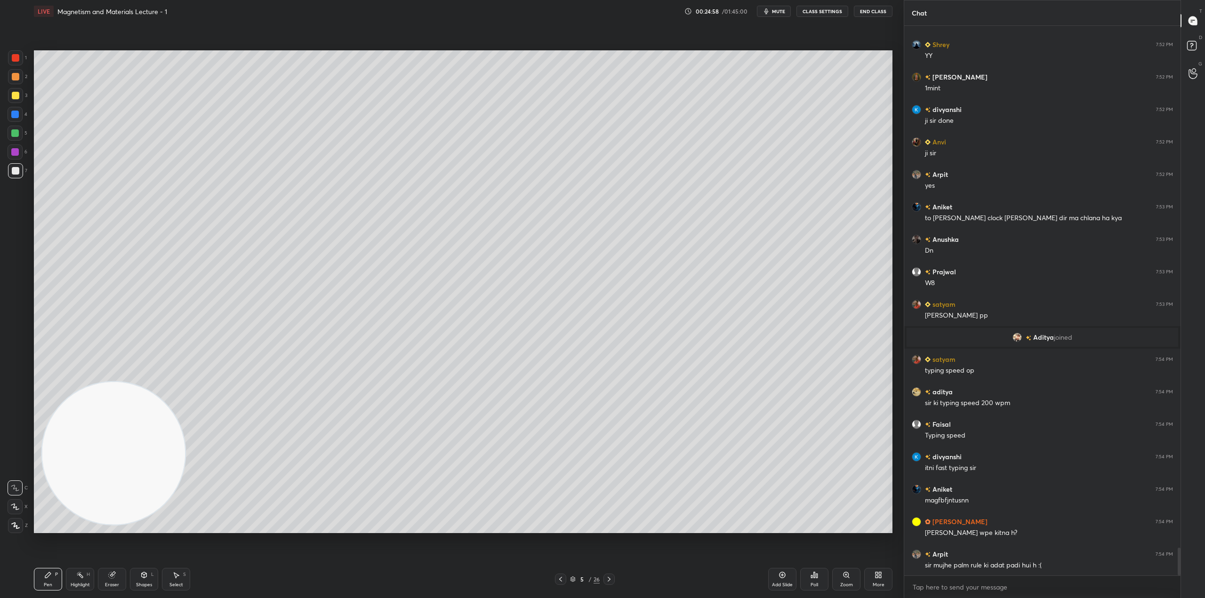
click at [557, 576] on icon at bounding box center [561, 580] width 8 height 8
click at [878, 577] on icon at bounding box center [878, 575] width 8 height 8
click at [828, 484] on div "Upload File" at bounding box center [825, 486] width 24 height 5
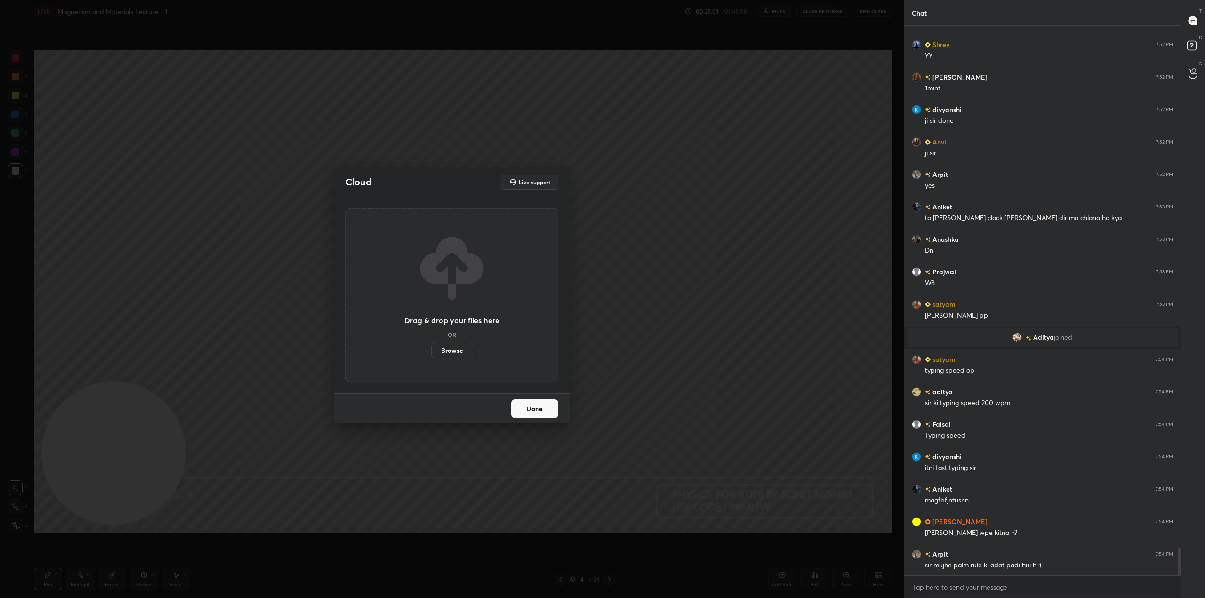
scroll to position [10441, 0]
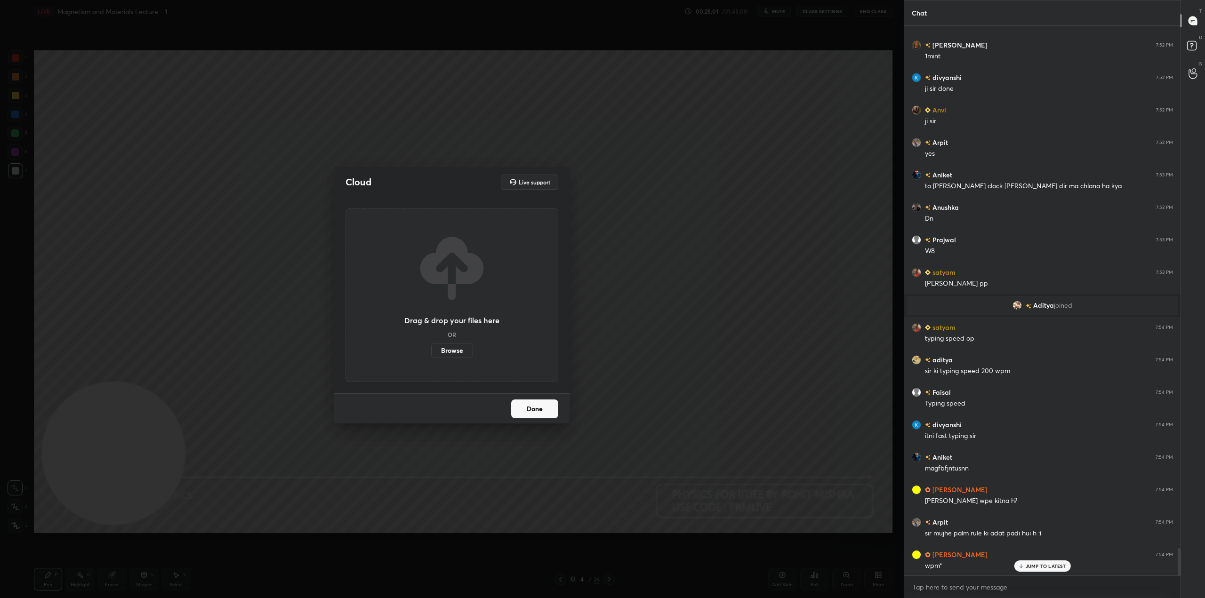
click at [447, 350] on label "Browse" at bounding box center [452, 350] width 42 height 15
click at [431, 350] on input "Browse" at bounding box center [431, 350] width 0 height 15
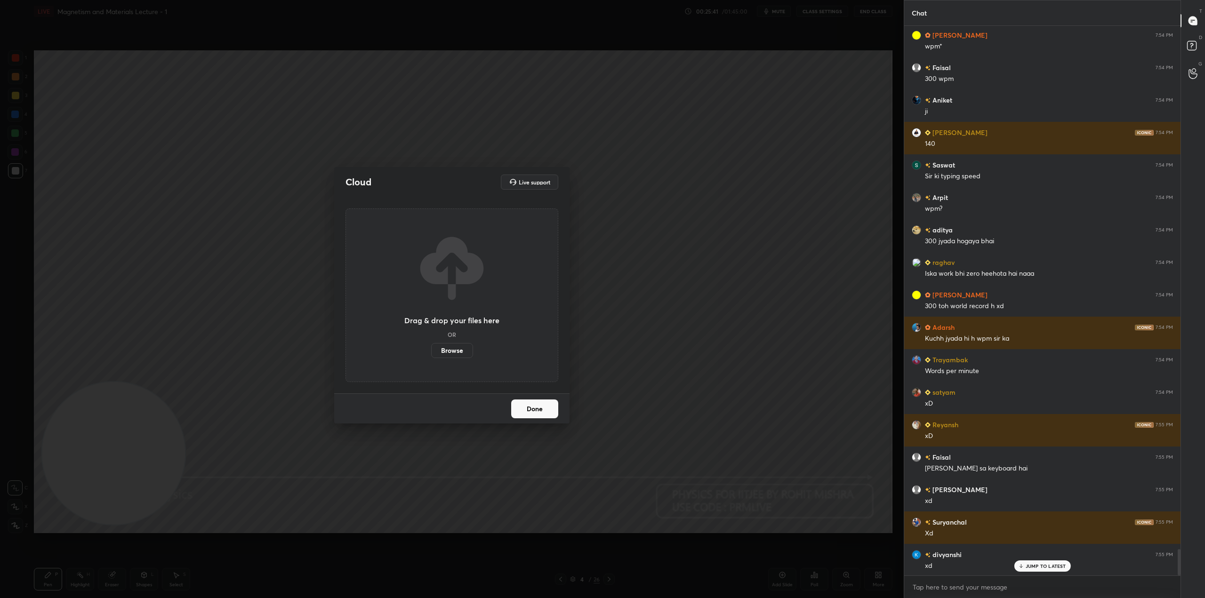
scroll to position [10993, 0]
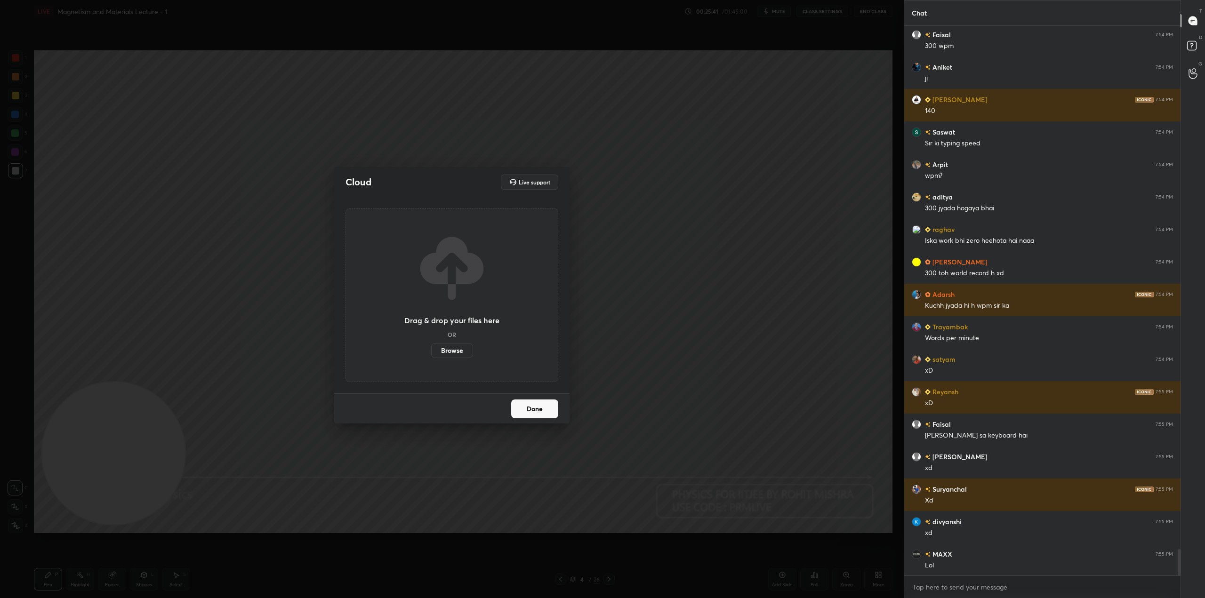
click at [459, 350] on label "Browse" at bounding box center [452, 350] width 42 height 15
click at [431, 350] on input "Browse" at bounding box center [431, 350] width 0 height 15
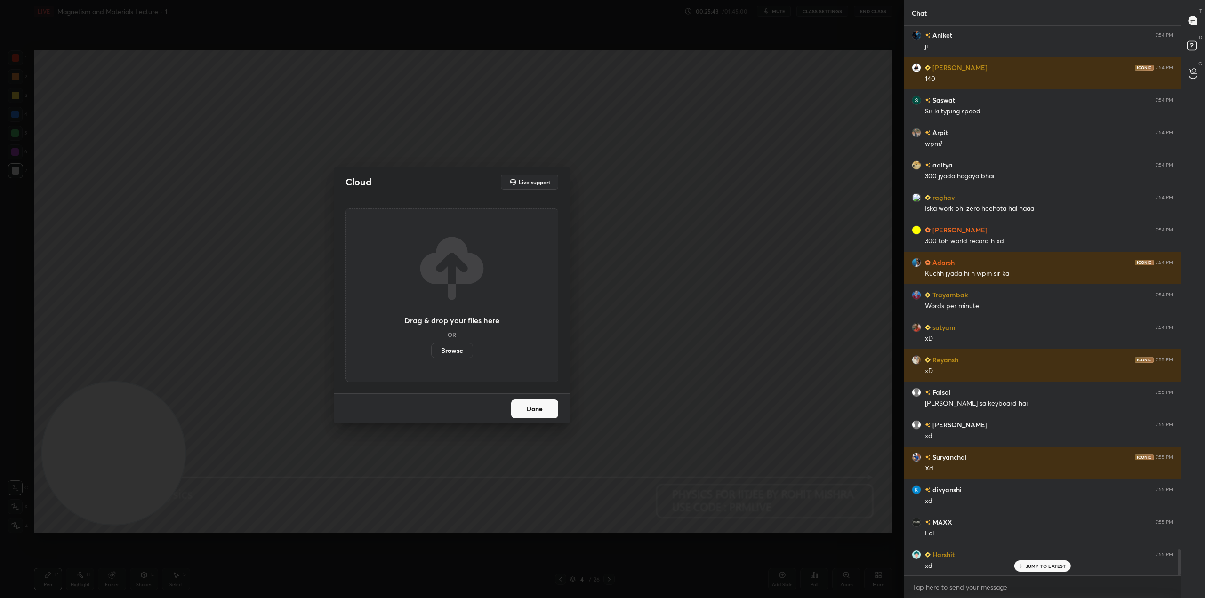
scroll to position [11058, 0]
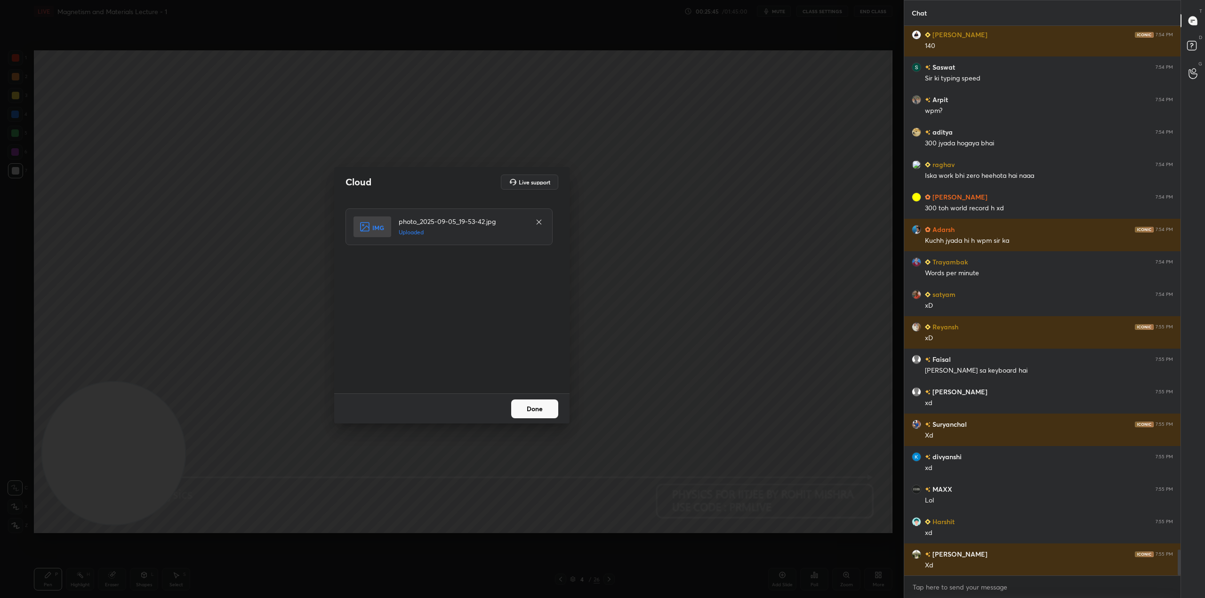
click at [543, 406] on button "Done" at bounding box center [534, 409] width 47 height 19
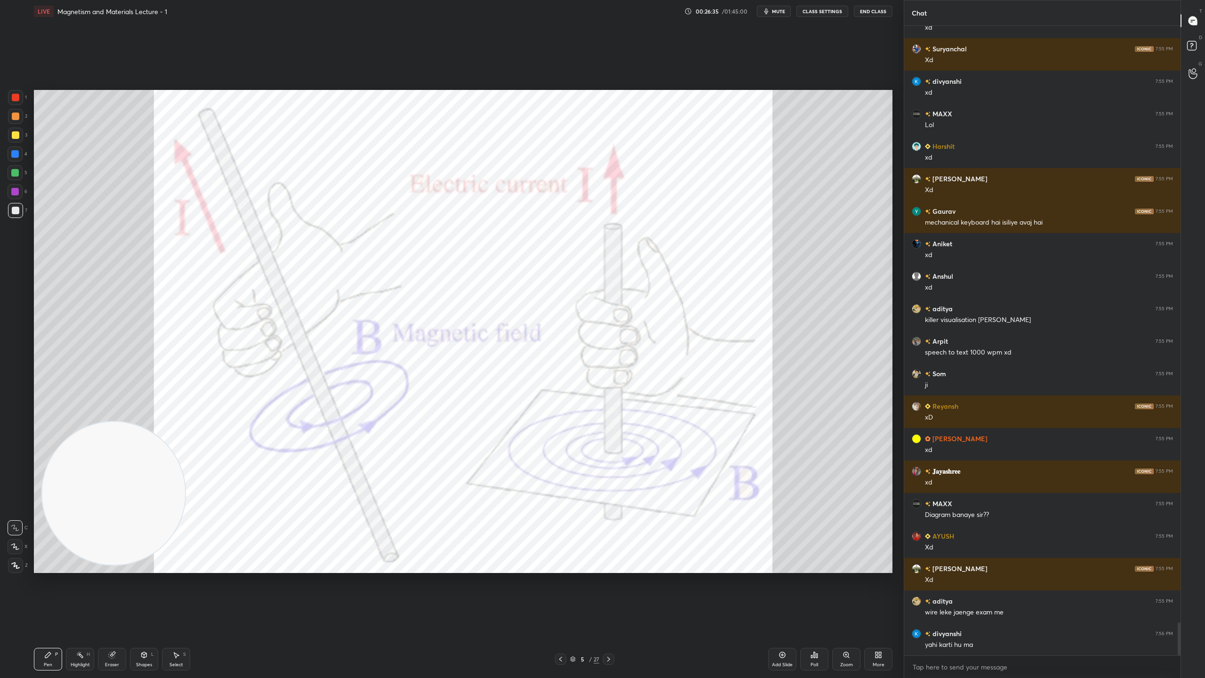
scroll to position [11466, 0]
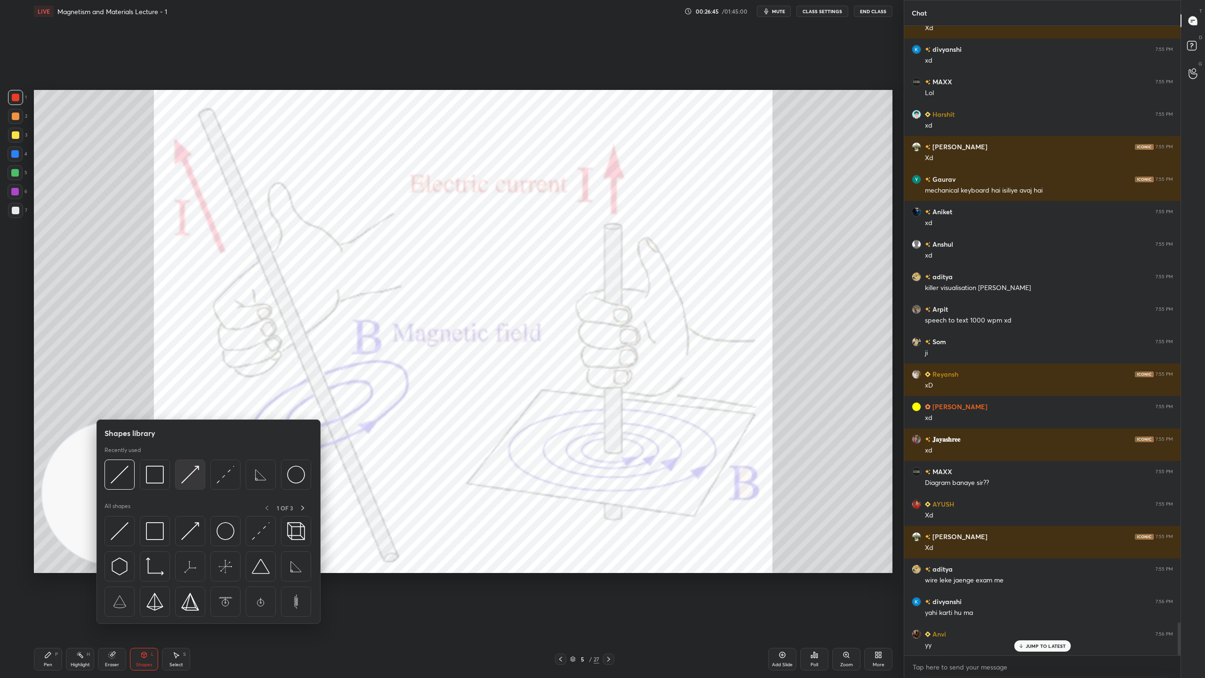
click at [196, 473] on img at bounding box center [190, 474] width 18 height 18
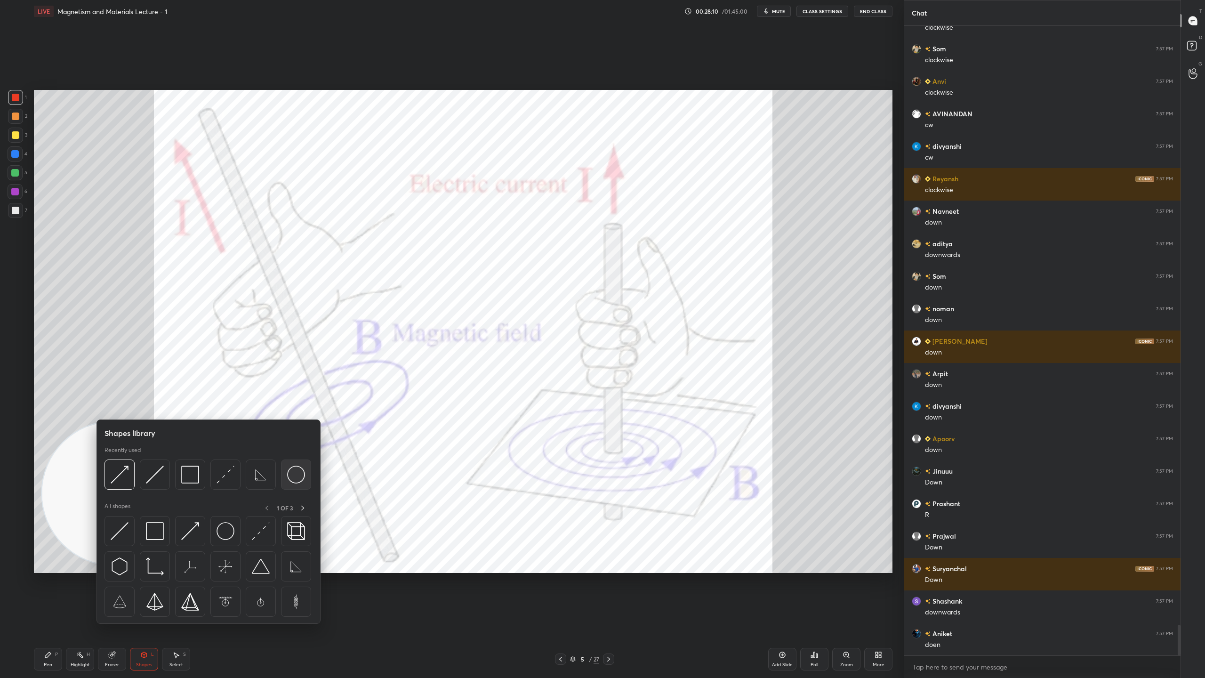
scroll to position [12505, 0]
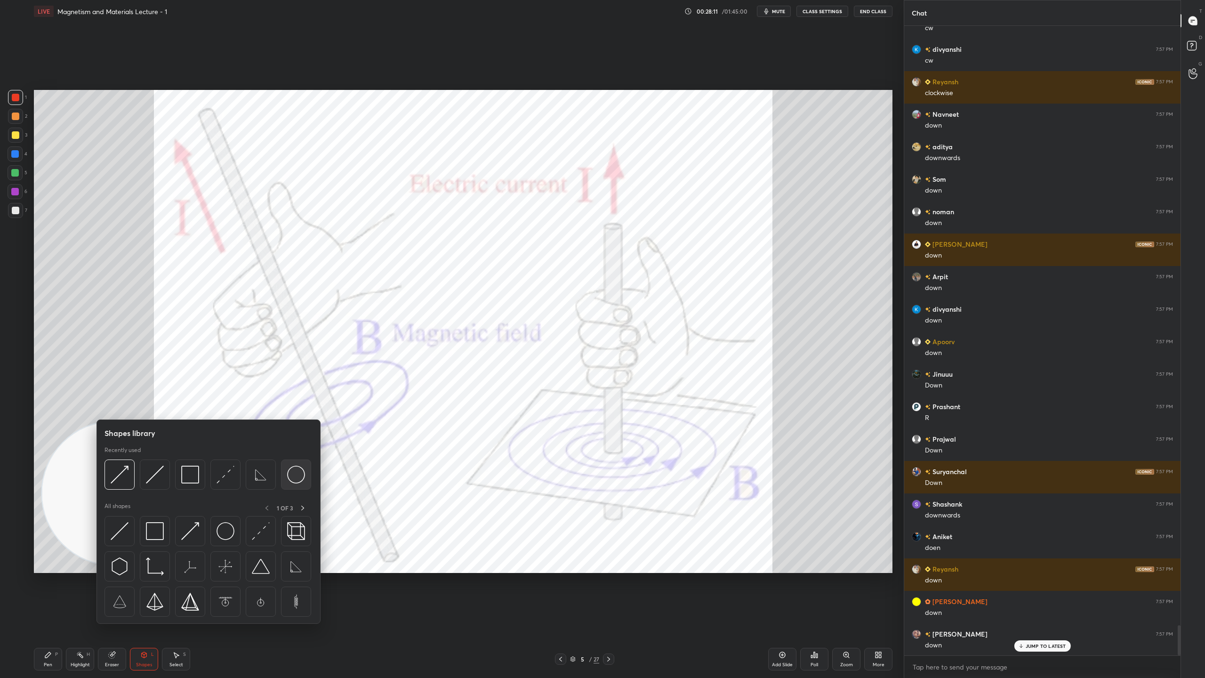
click at [297, 473] on img at bounding box center [296, 474] width 18 height 18
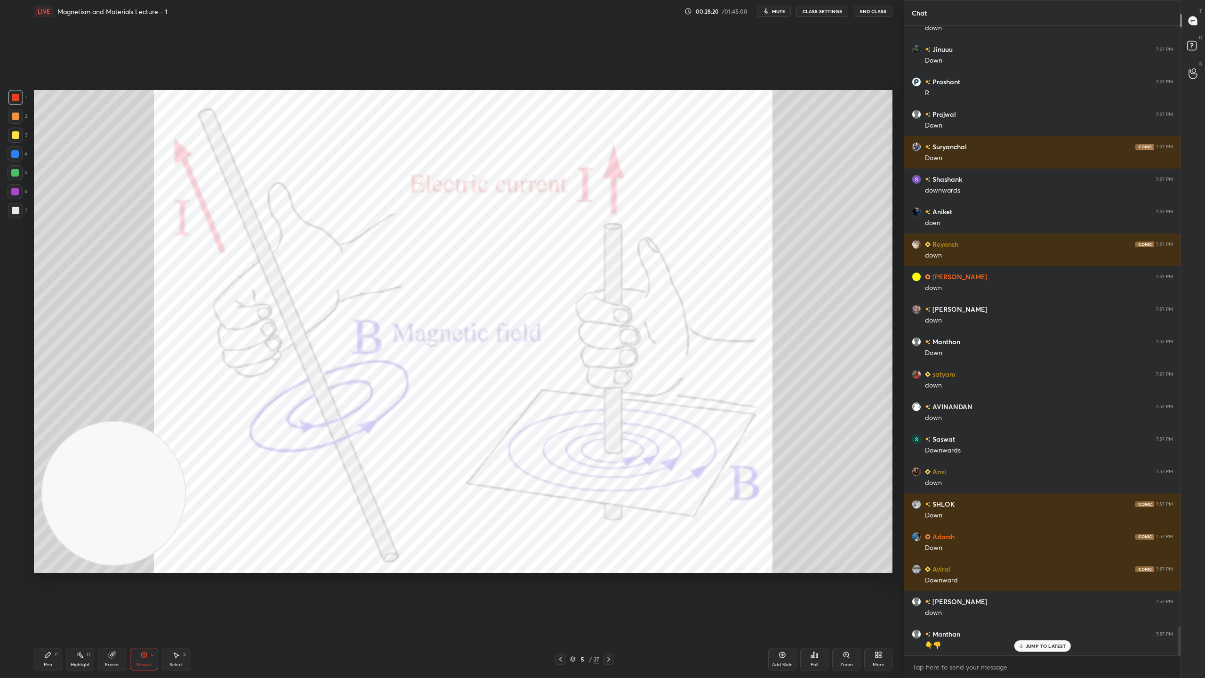
scroll to position [12894, 0]
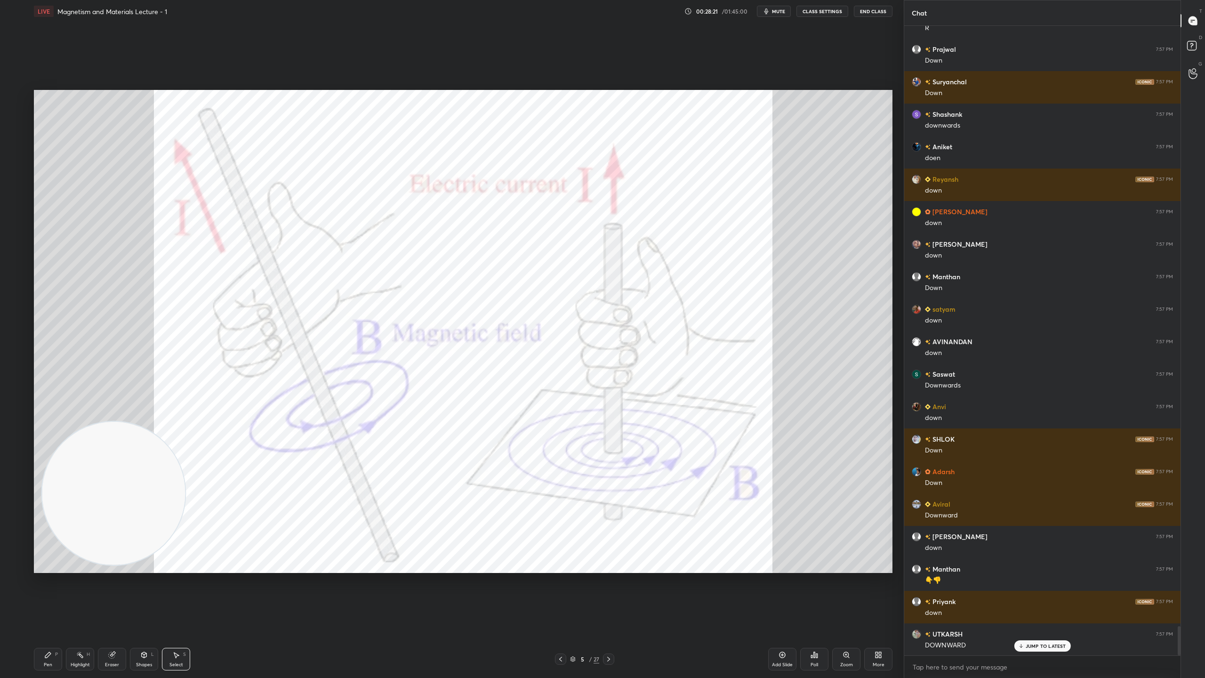
click at [759, 213] on div "0 ° Undo Copy Duplicate Duplicate to new slide Delete" at bounding box center [463, 331] width 858 height 483
drag, startPoint x: 744, startPoint y: 198, endPoint x: 738, endPoint y: 200, distance: 5.9
click at [737, 198] on div "0 ° Undo Copy Duplicate Duplicate to new slide Delete" at bounding box center [463, 331] width 858 height 483
click at [791, 212] on div "0 ° Undo Copy Duplicate Duplicate to new slide Delete" at bounding box center [463, 331] width 858 height 483
drag, startPoint x: 763, startPoint y: 184, endPoint x: 766, endPoint y: 189, distance: 6.1
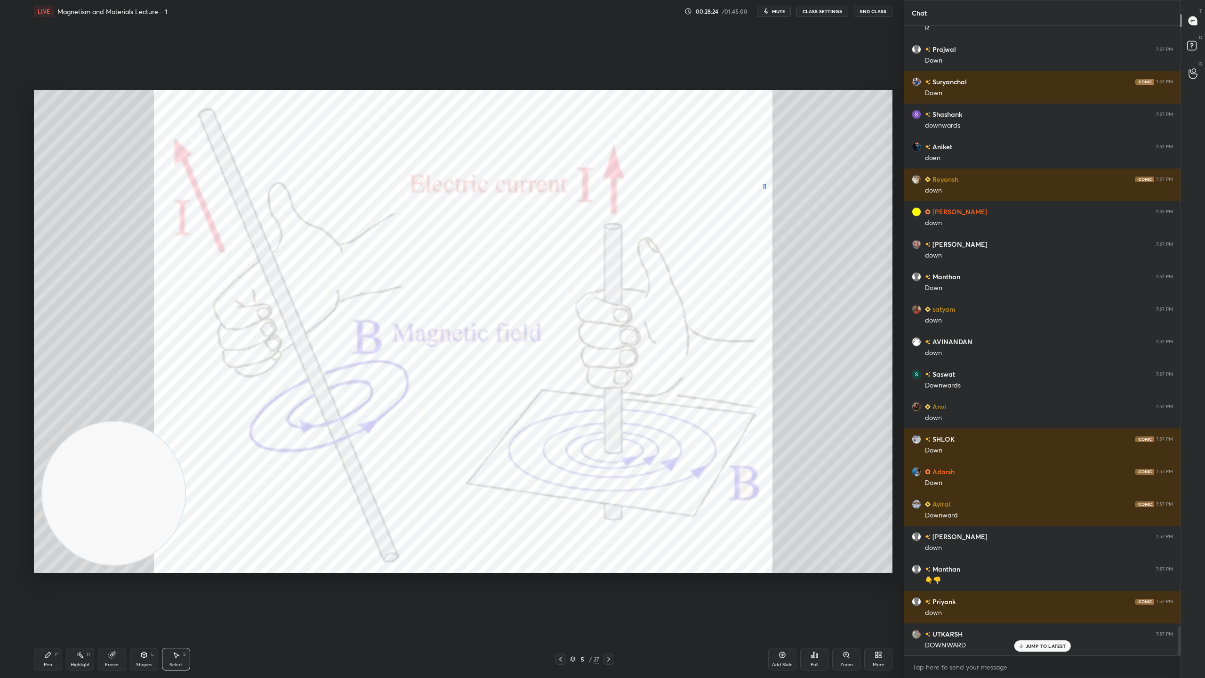
click at [766, 189] on div "0 ° Undo Copy Duplicate Duplicate to new slide Delete" at bounding box center [463, 331] width 858 height 483
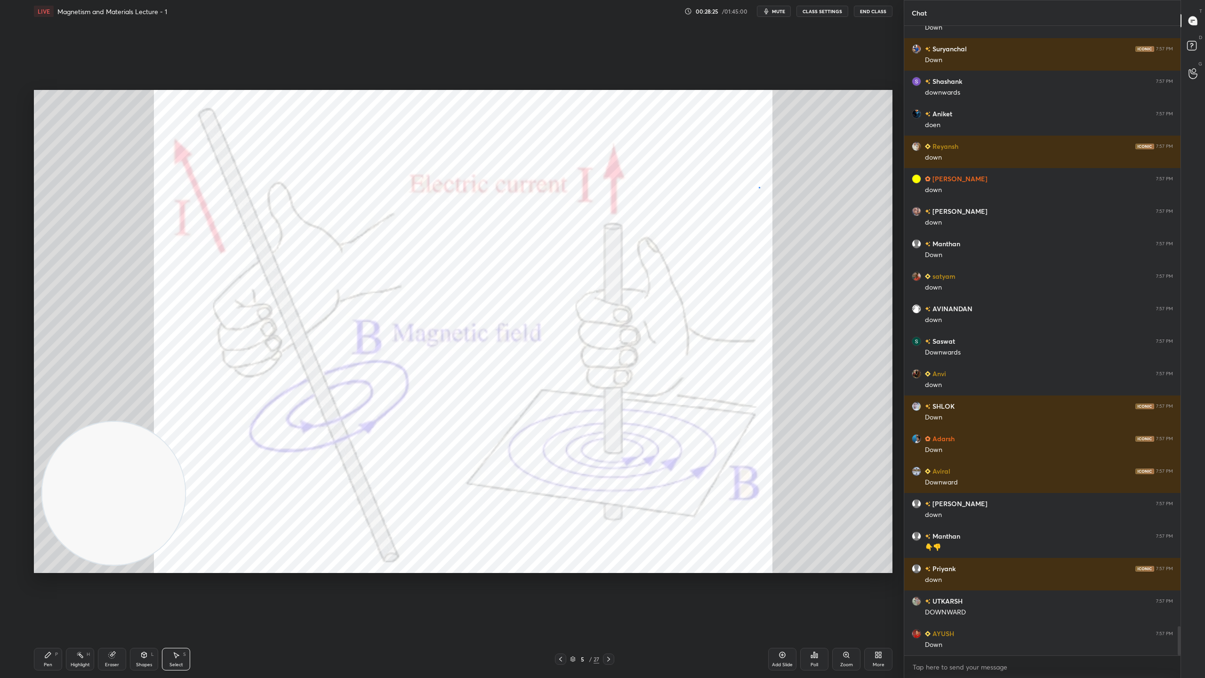
drag, startPoint x: 759, startPoint y: 187, endPoint x: 765, endPoint y: 195, distance: 10.4
click at [766, 196] on div "0 ° Undo Copy Duplicate Duplicate to new slide Delete" at bounding box center [463, 331] width 858 height 483
drag, startPoint x: 757, startPoint y: 193, endPoint x: 763, endPoint y: 198, distance: 8.1
click at [763, 198] on div "0 ° Undo Copy Duplicate Duplicate to new slide Delete" at bounding box center [463, 331] width 858 height 483
click at [750, 195] on div "0 ° Undo Copy Duplicate Duplicate to new slide Delete" at bounding box center [463, 331] width 858 height 483
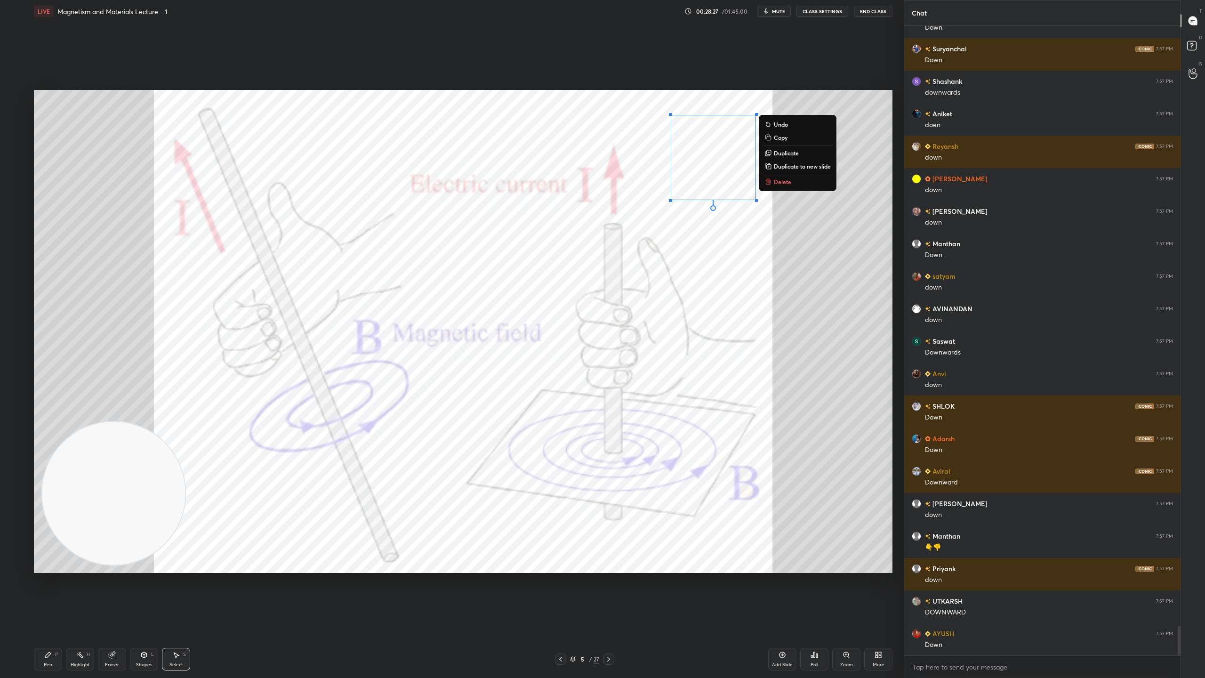
drag, startPoint x: 750, startPoint y: 226, endPoint x: 752, endPoint y: 220, distance: 5.8
click at [749, 226] on div "0 ° Undo Copy Duplicate Duplicate to new slide Delete" at bounding box center [463, 331] width 858 height 483
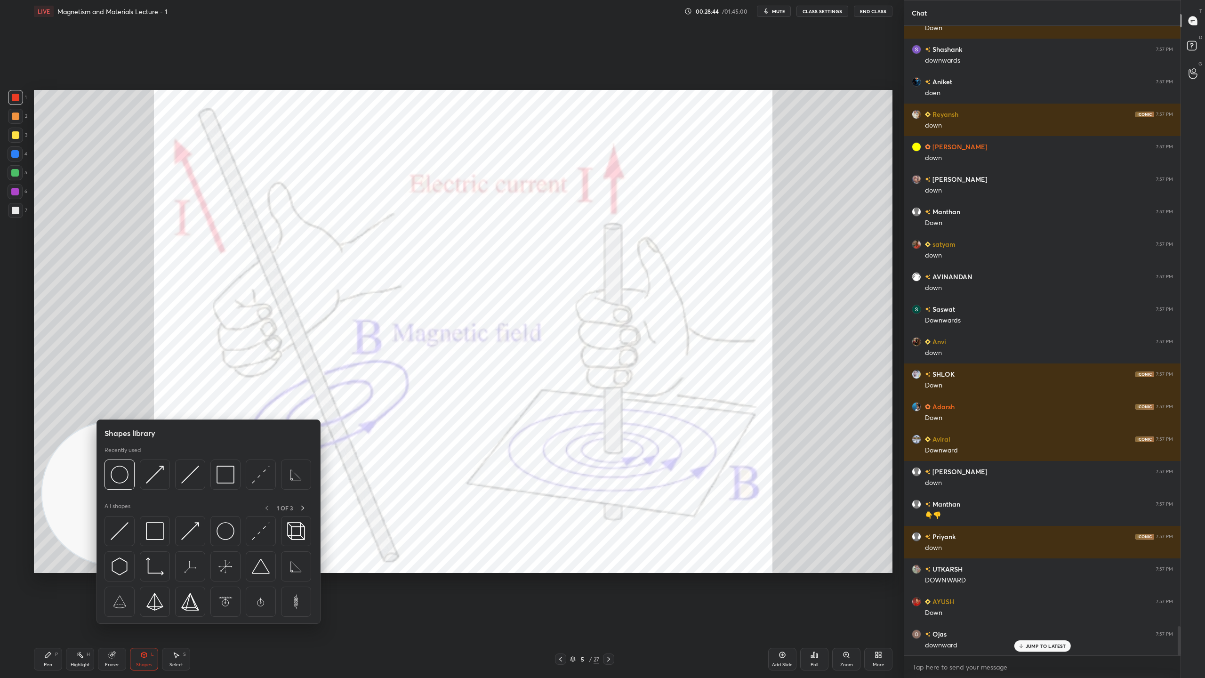
click at [158, 465] on div at bounding box center [155, 474] width 30 height 30
drag, startPoint x: 189, startPoint y: 473, endPoint x: 183, endPoint y: 473, distance: 6.6
click at [189, 473] on img at bounding box center [190, 474] width 18 height 18
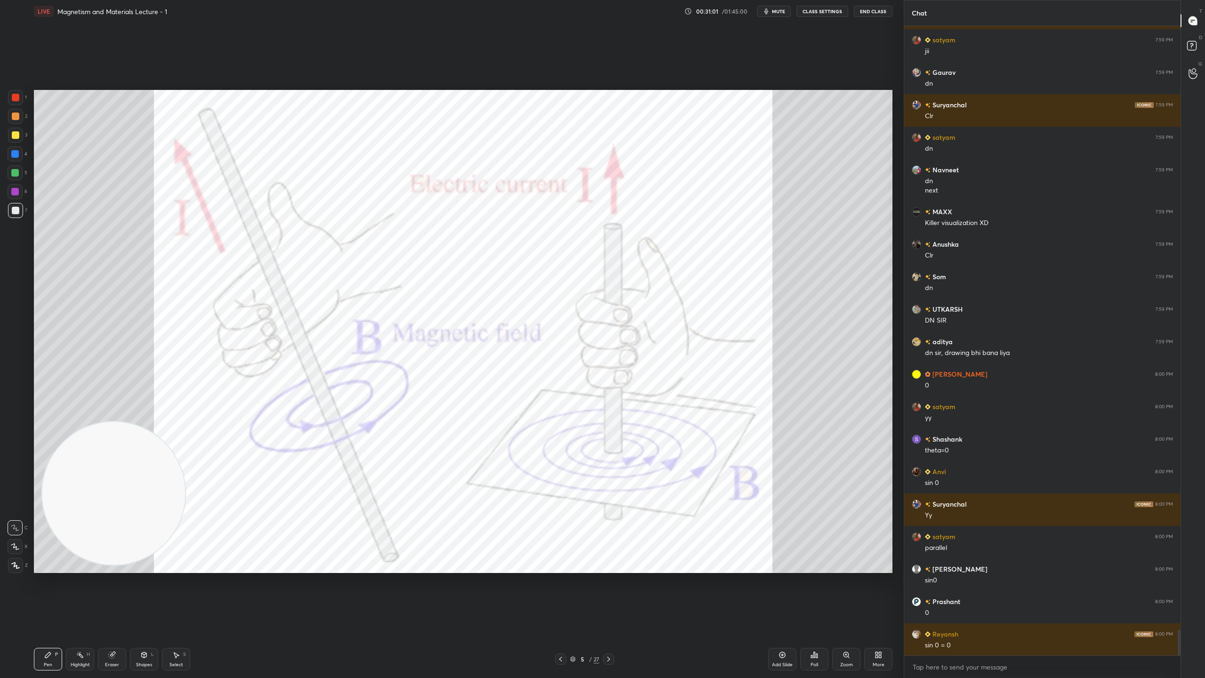
scroll to position [14950, 0]
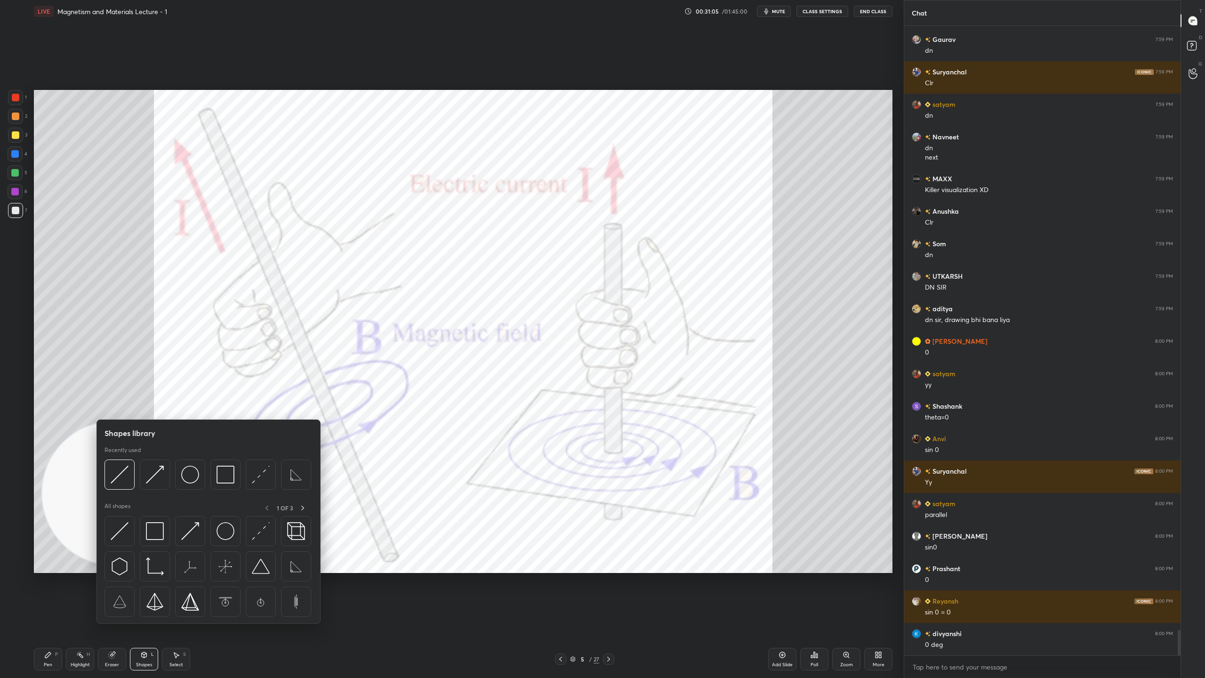
click at [160, 480] on img at bounding box center [155, 474] width 18 height 18
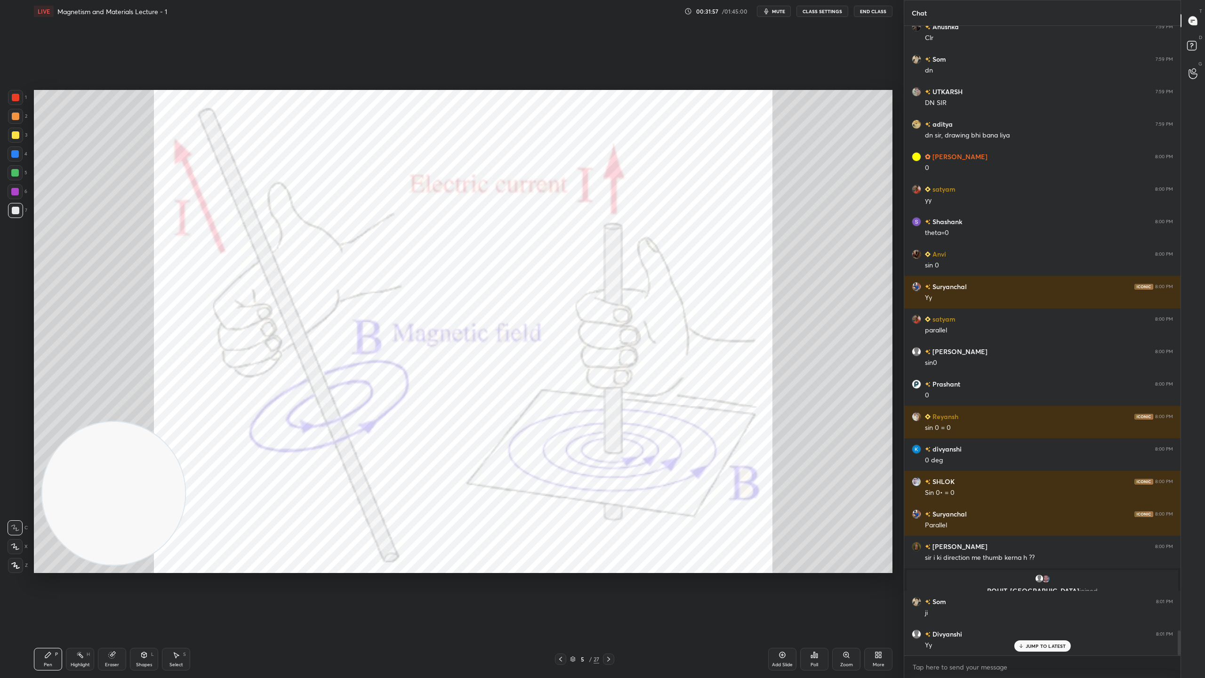
scroll to position [15168, 0]
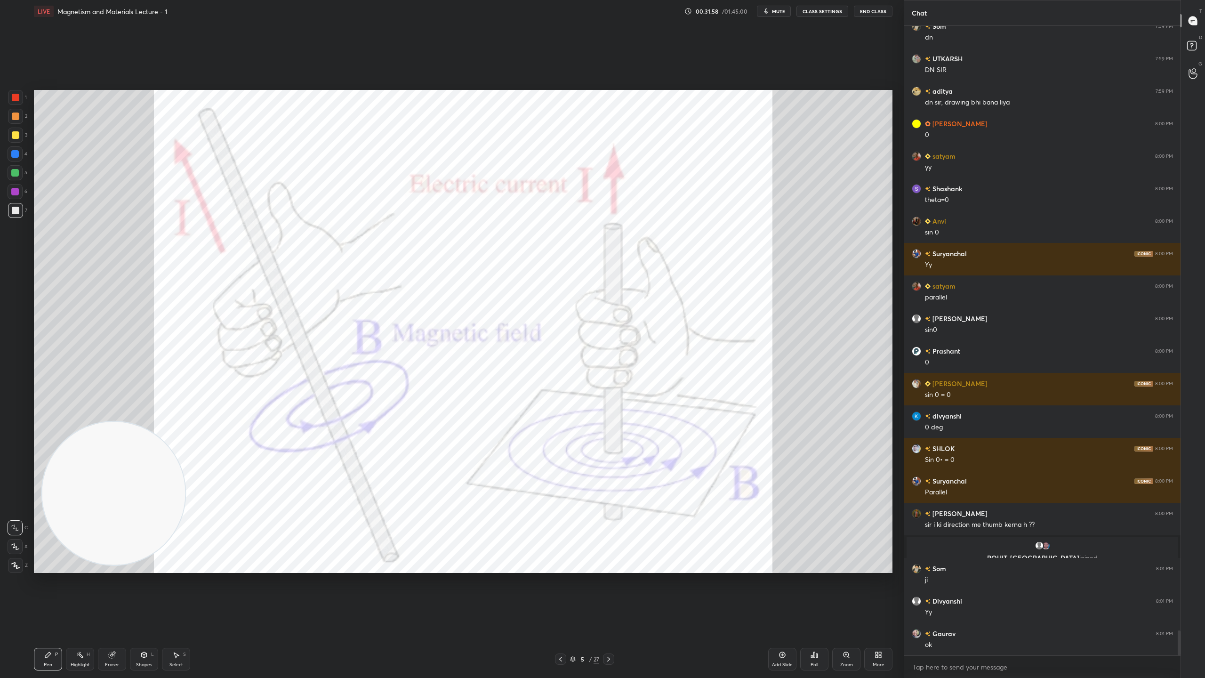
click at [571, 598] on icon at bounding box center [572, 659] width 5 height 1
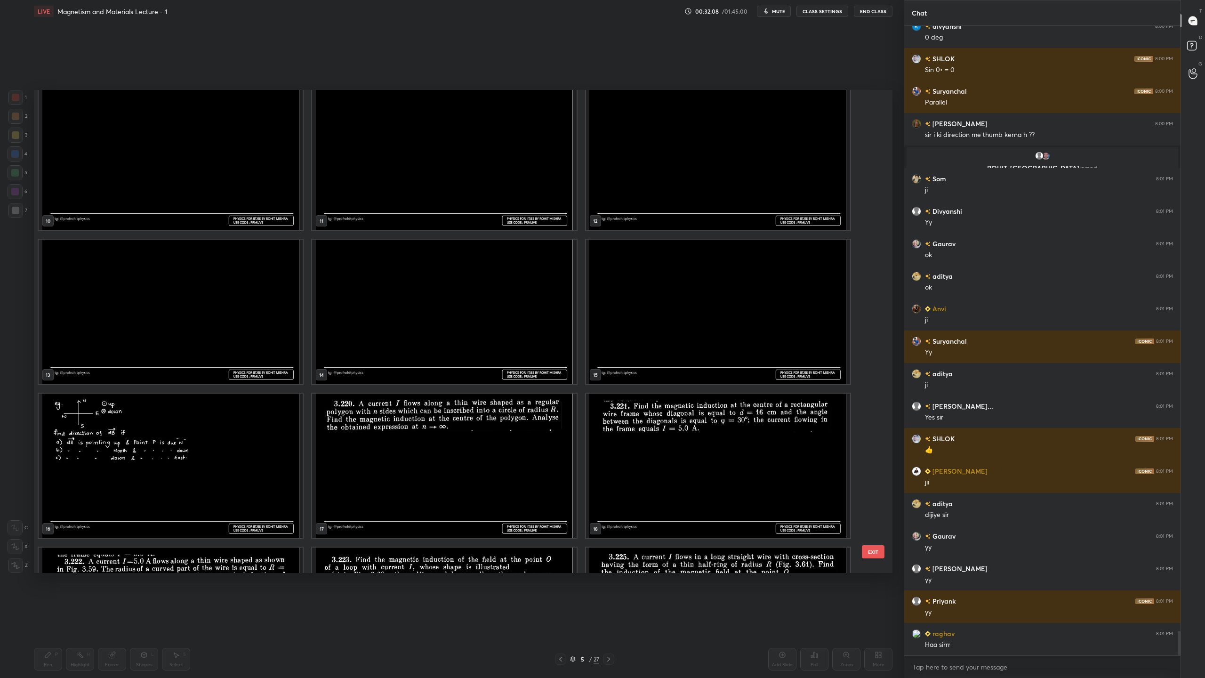
scroll to position [15589, 0]
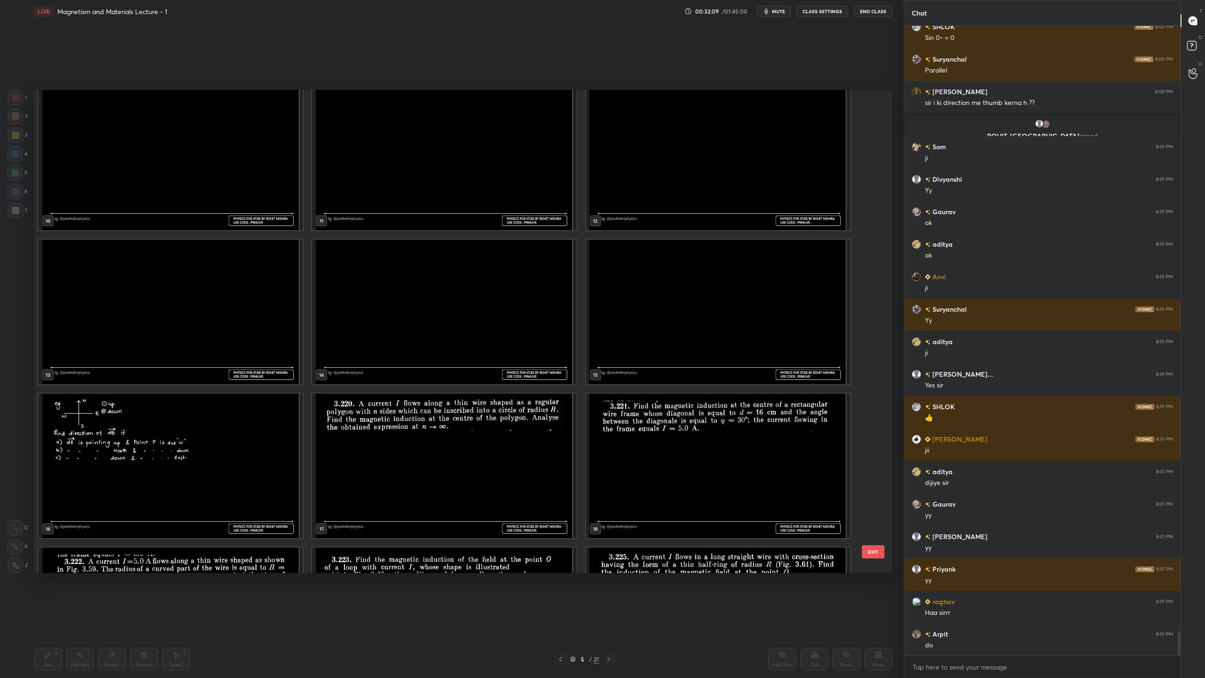
click at [226, 457] on img "grid" at bounding box center [171, 465] width 264 height 144
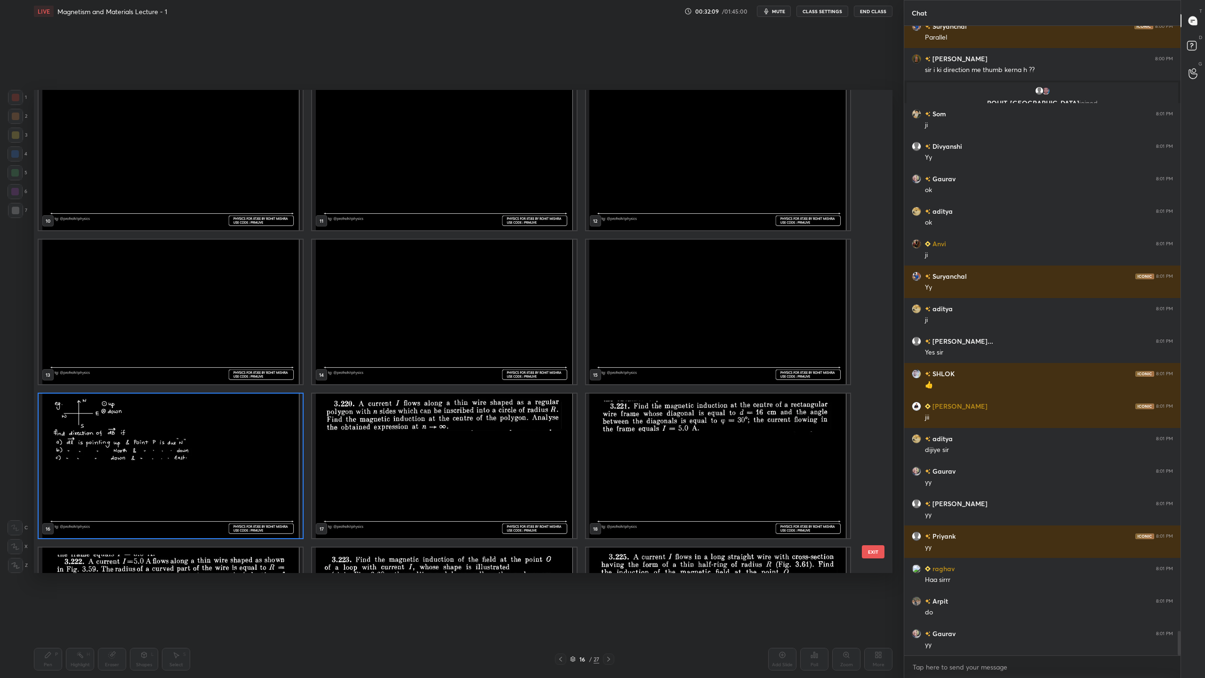
click at [226, 457] on img "grid" at bounding box center [171, 465] width 264 height 144
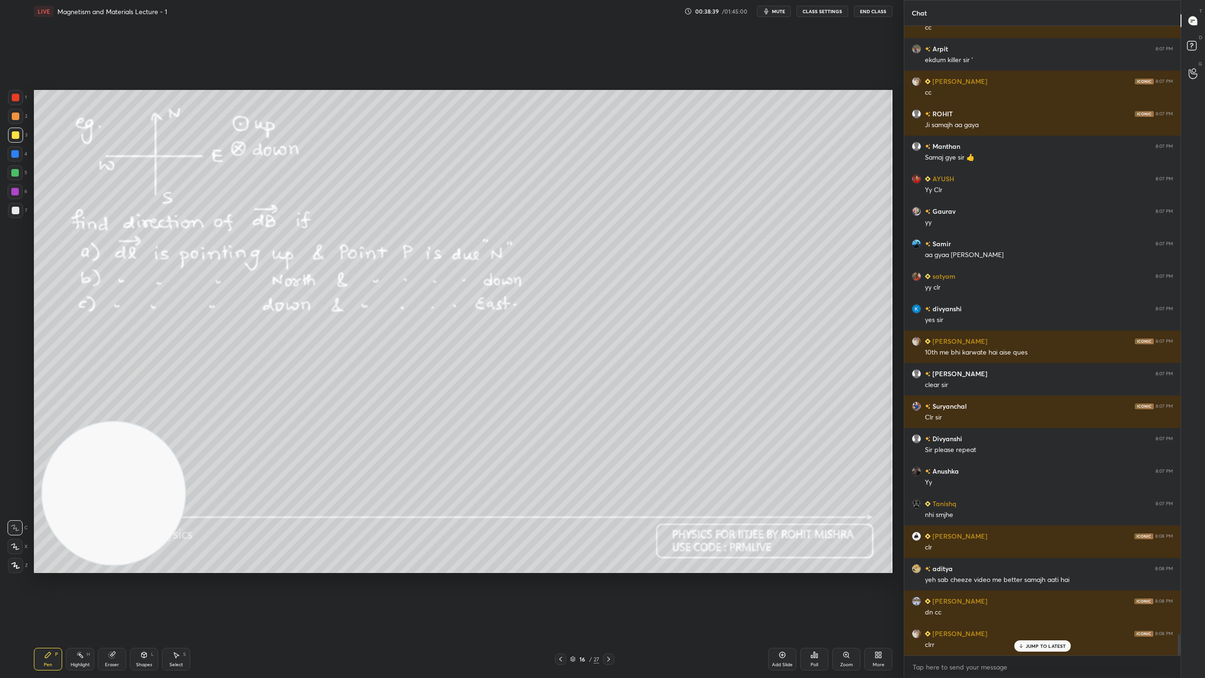
scroll to position [18142, 0]
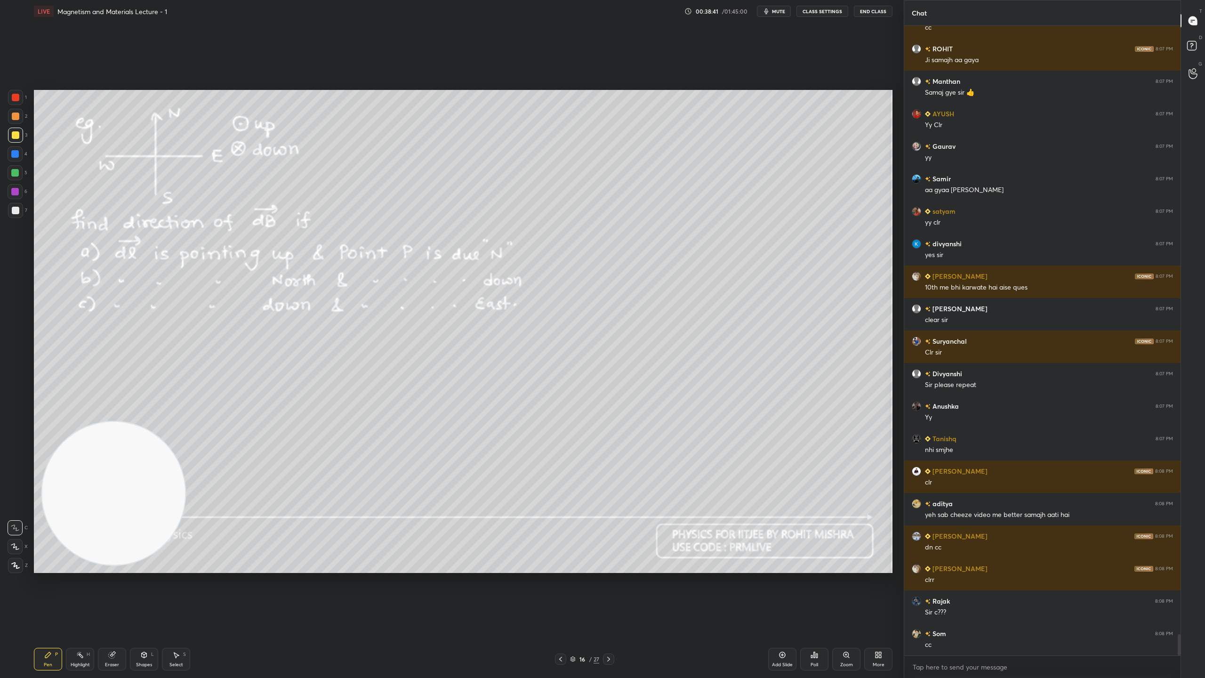
click at [124, 474] on video at bounding box center [113, 493] width 143 height 143
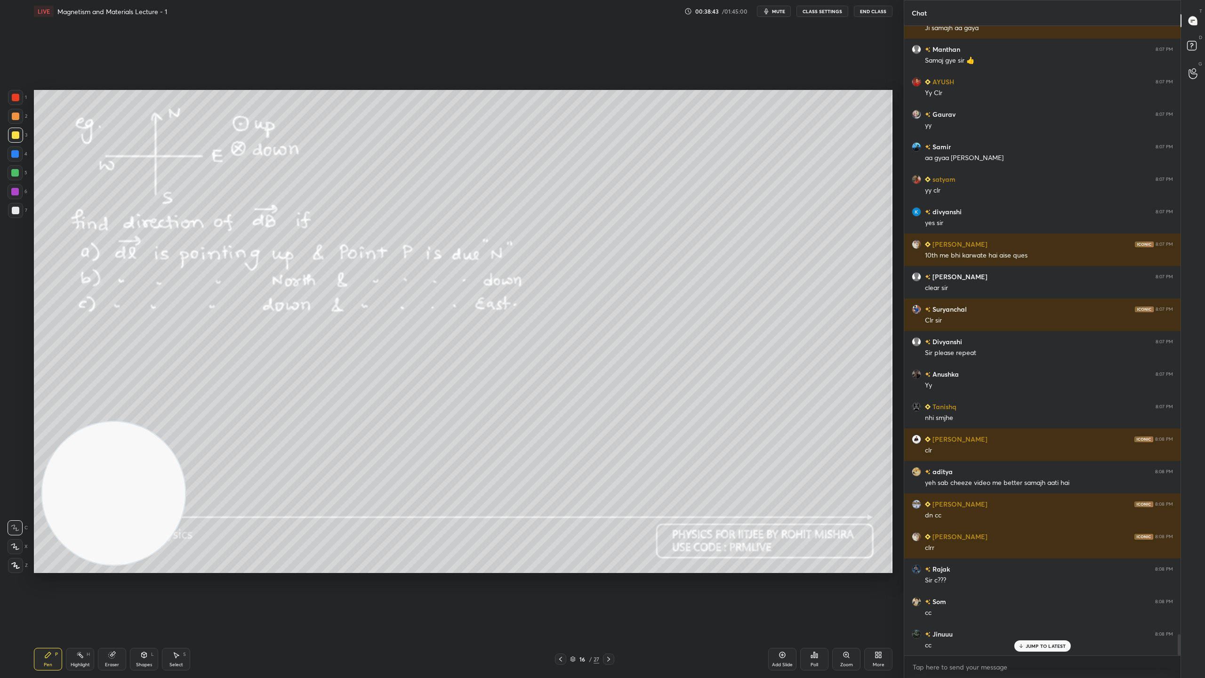
click at [827, 14] on button "CLASS SETTINGS" at bounding box center [822, 11] width 52 height 11
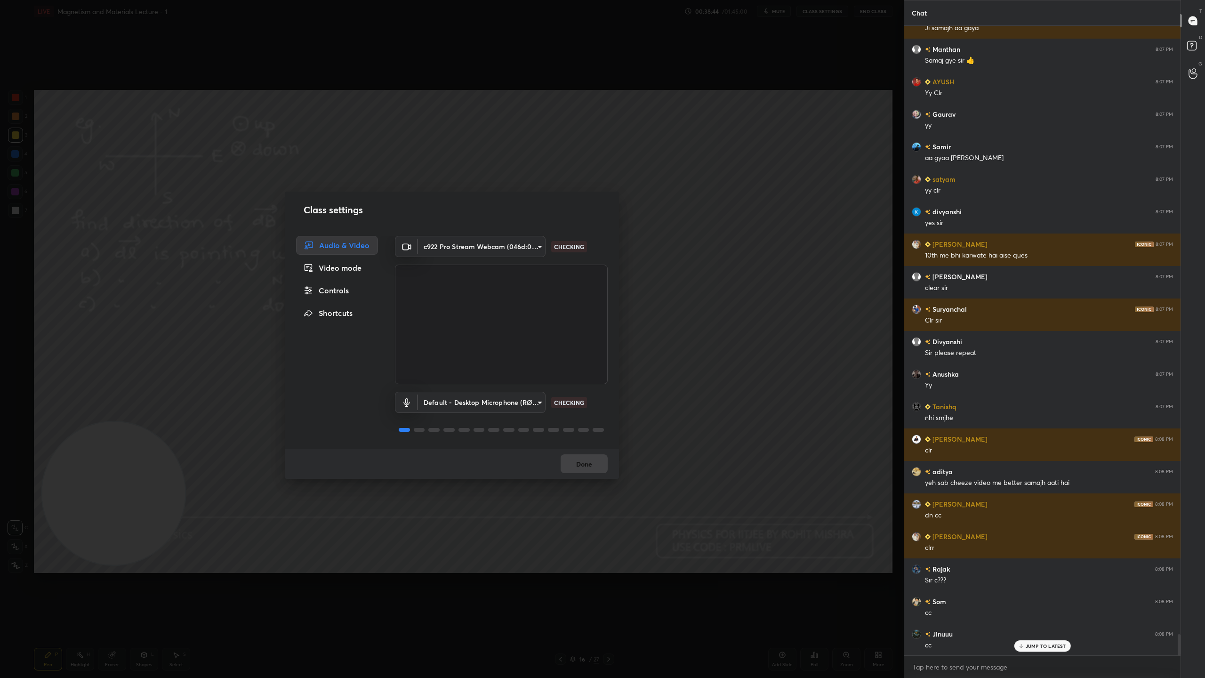
scroll to position [18240, 0]
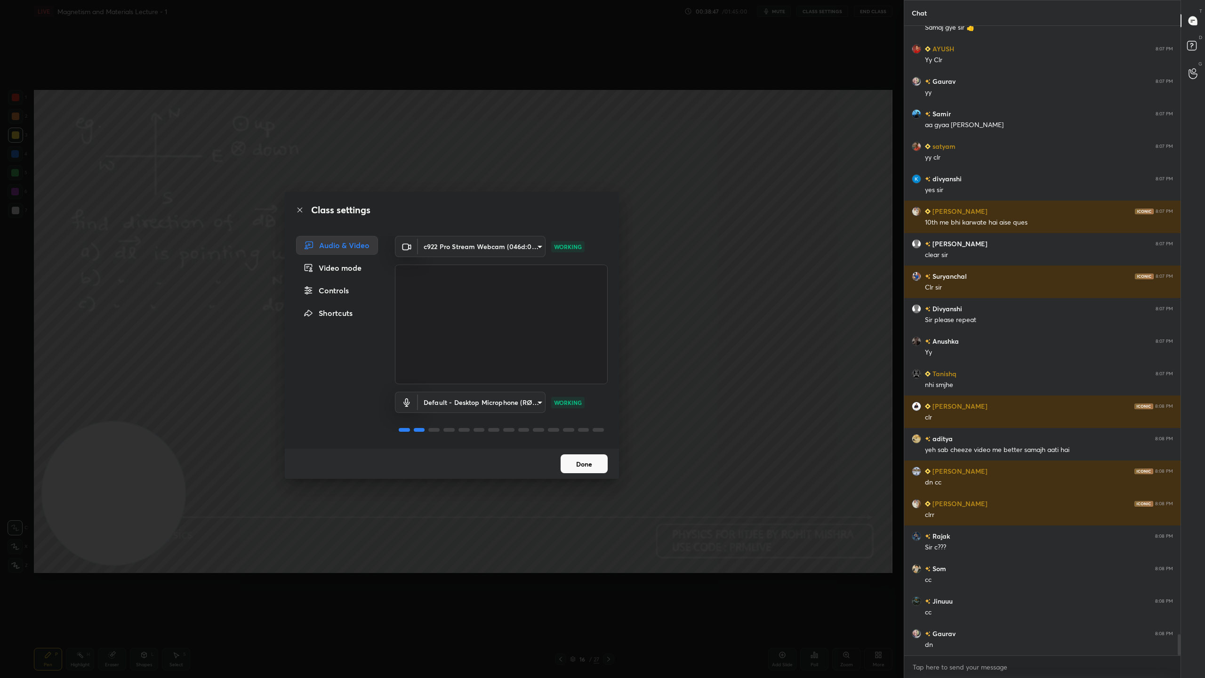
click at [355, 269] on div "Video mode" at bounding box center [337, 267] width 82 height 19
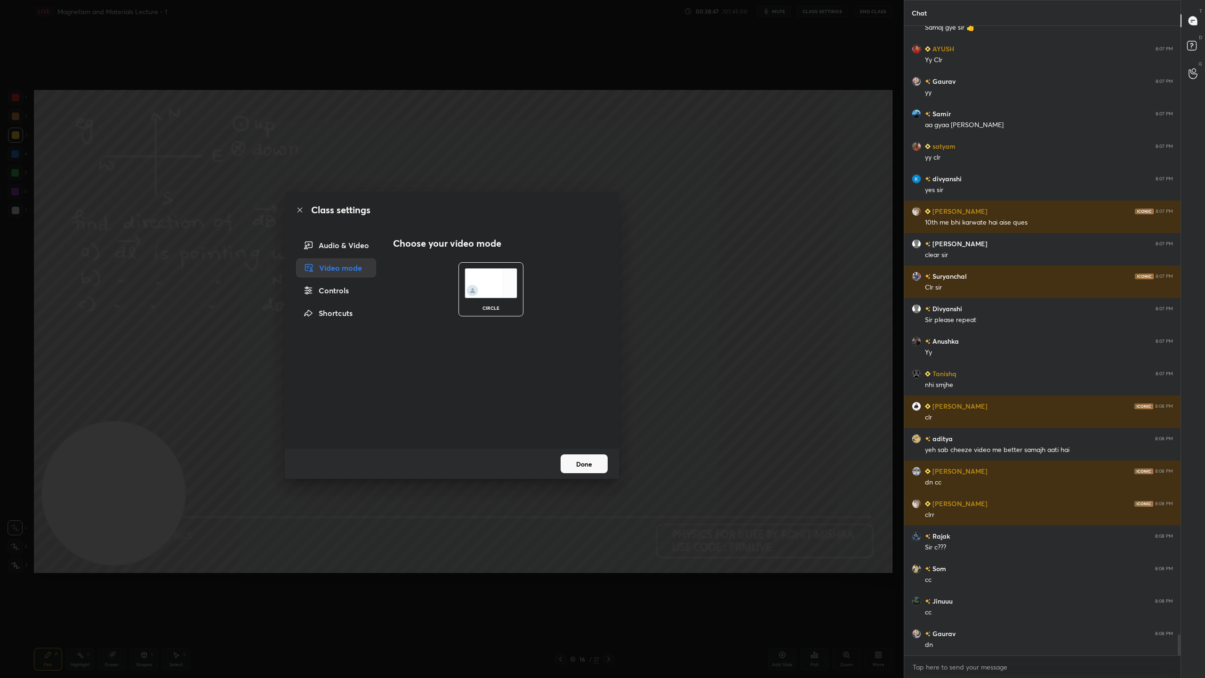
click at [348, 248] on div "Audio & Video" at bounding box center [336, 245] width 80 height 19
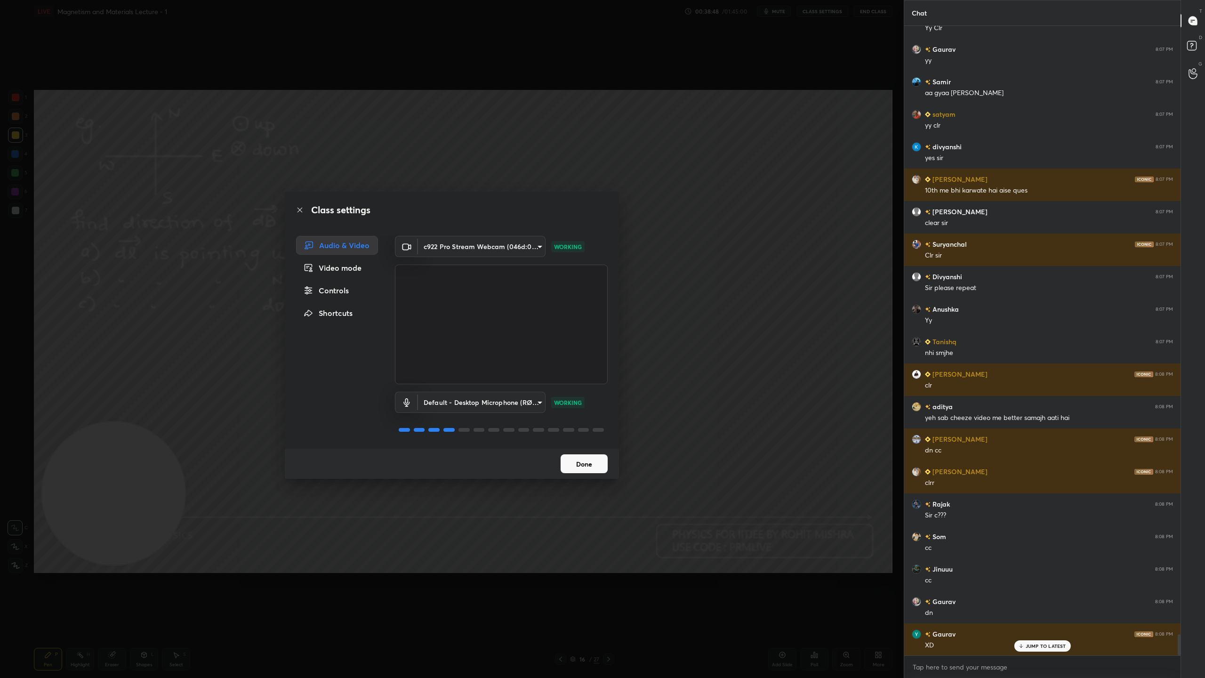
click at [348, 293] on div "Controls" at bounding box center [337, 290] width 82 height 19
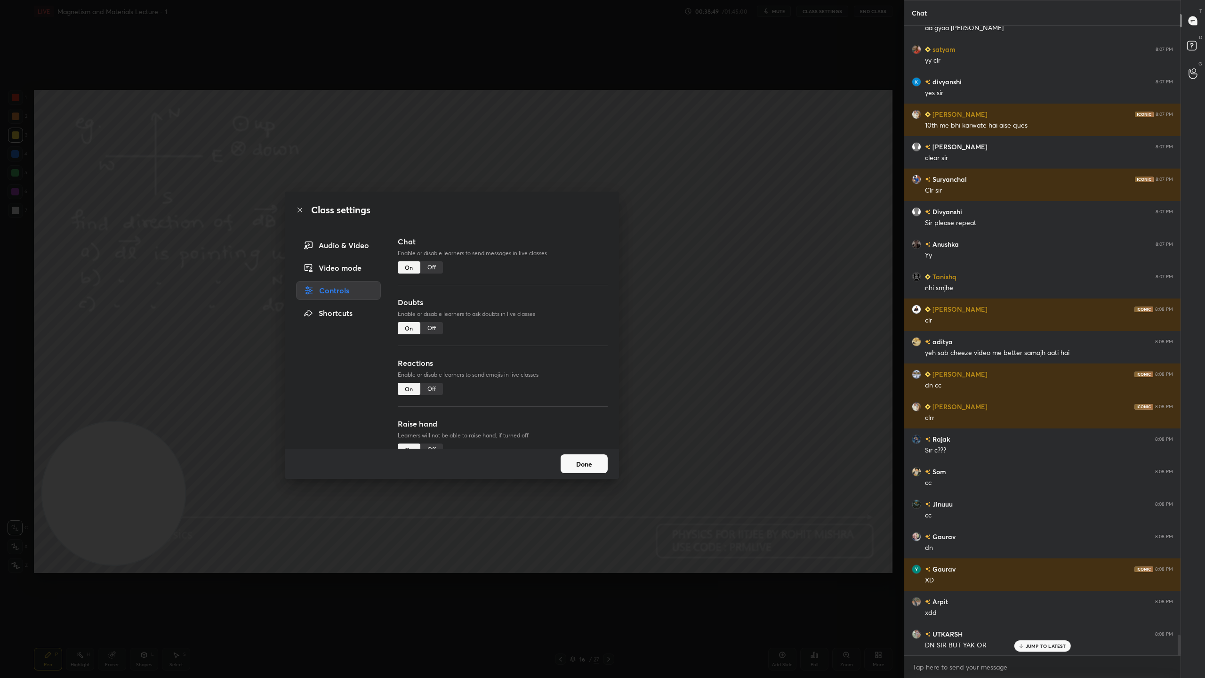
click at [348, 247] on div "Audio & Video" at bounding box center [338, 245] width 85 height 19
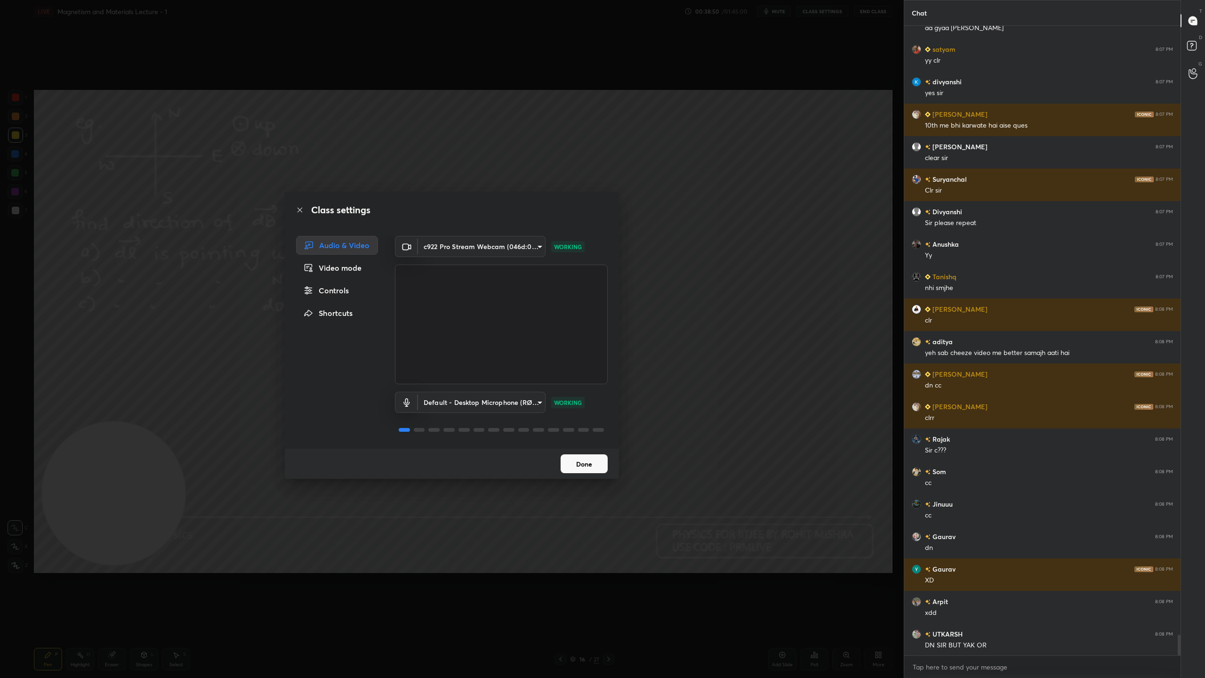
scroll to position [18370, 0]
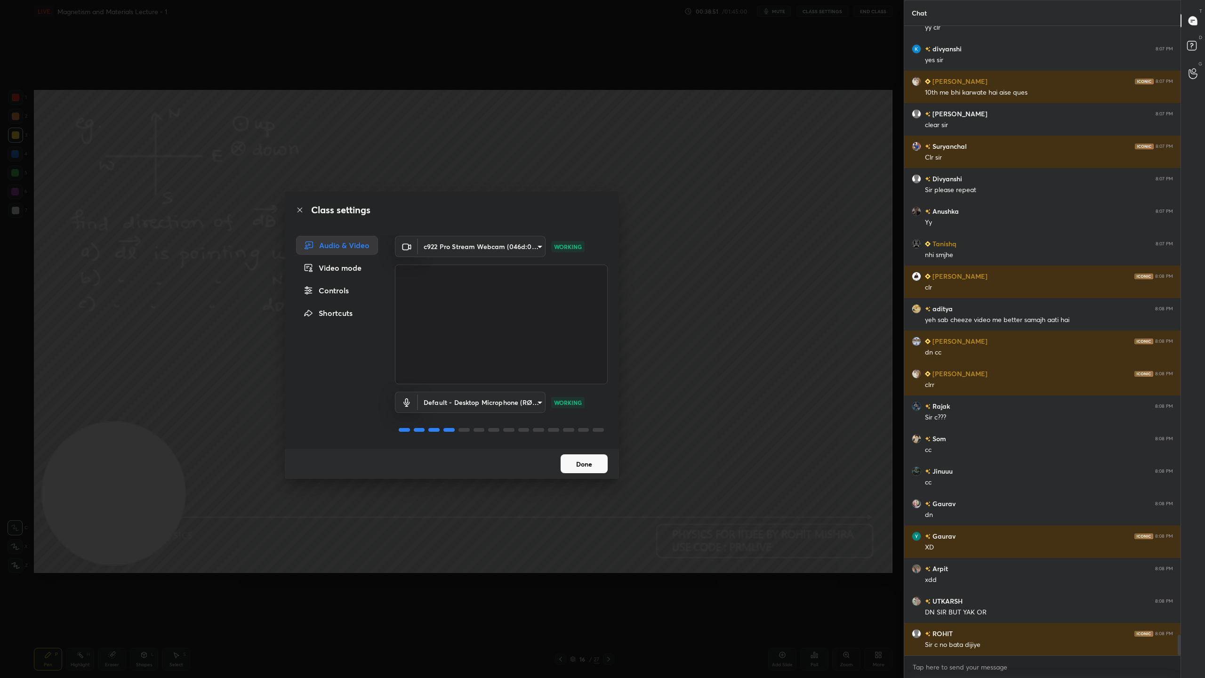
click at [584, 465] on button "Done" at bounding box center [584, 463] width 47 height 19
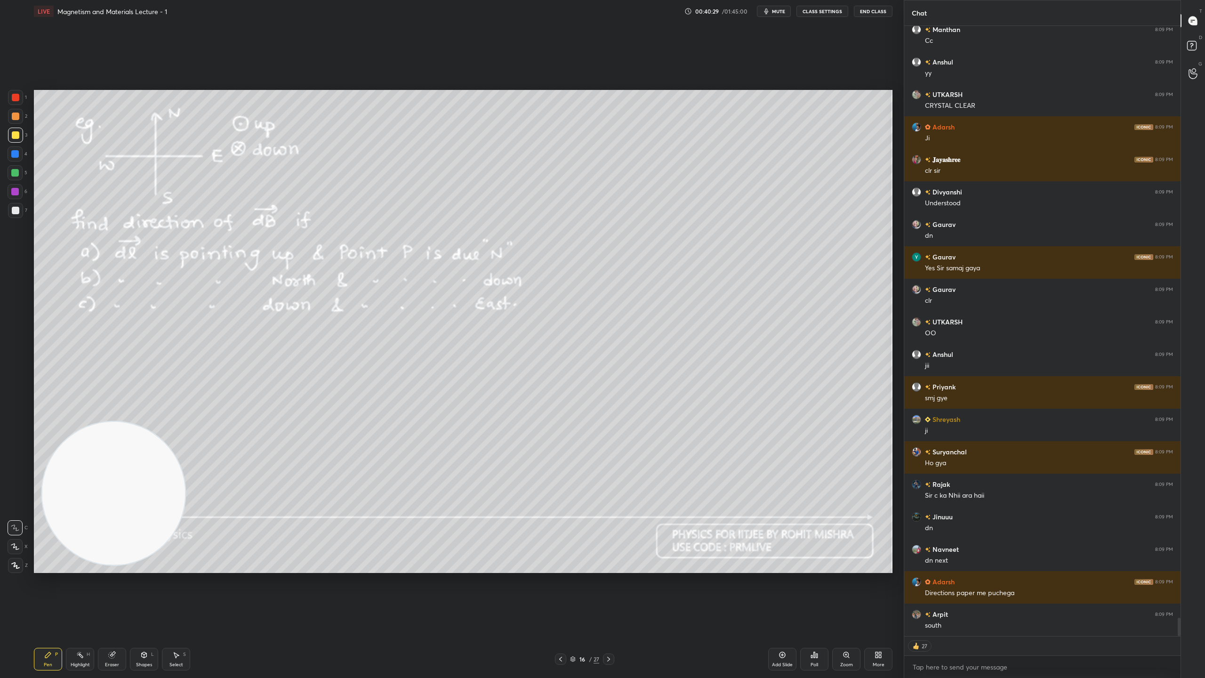
scroll to position [19623, 0]
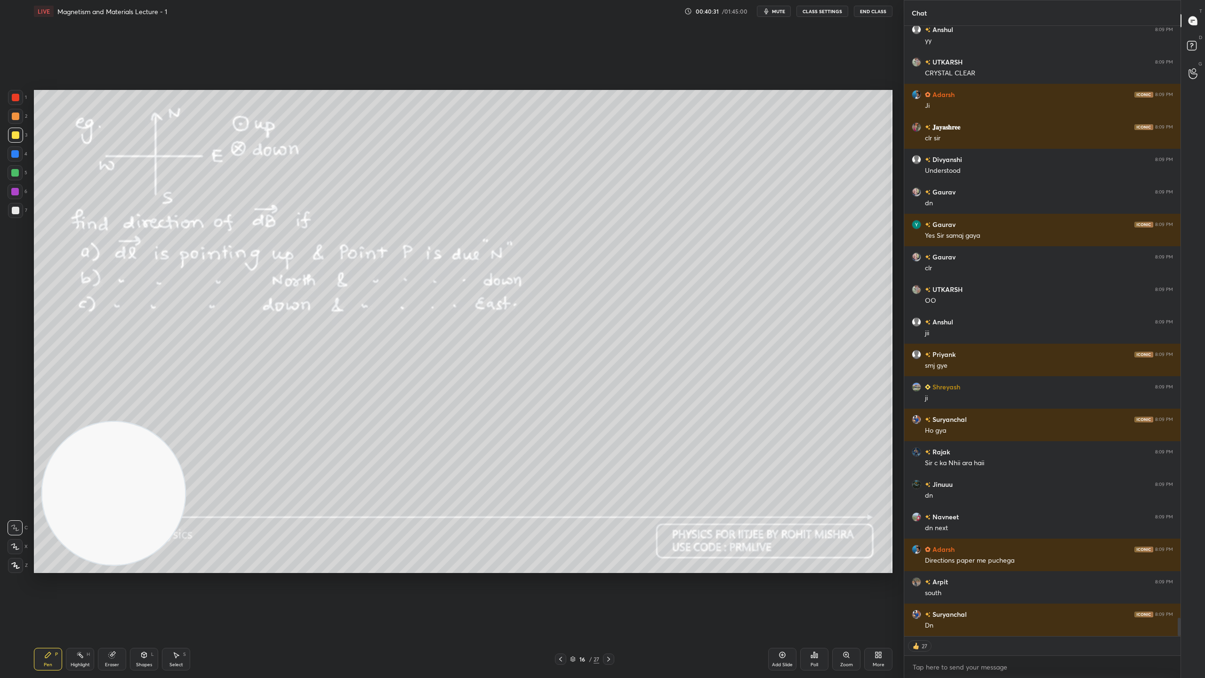
type textarea "x"
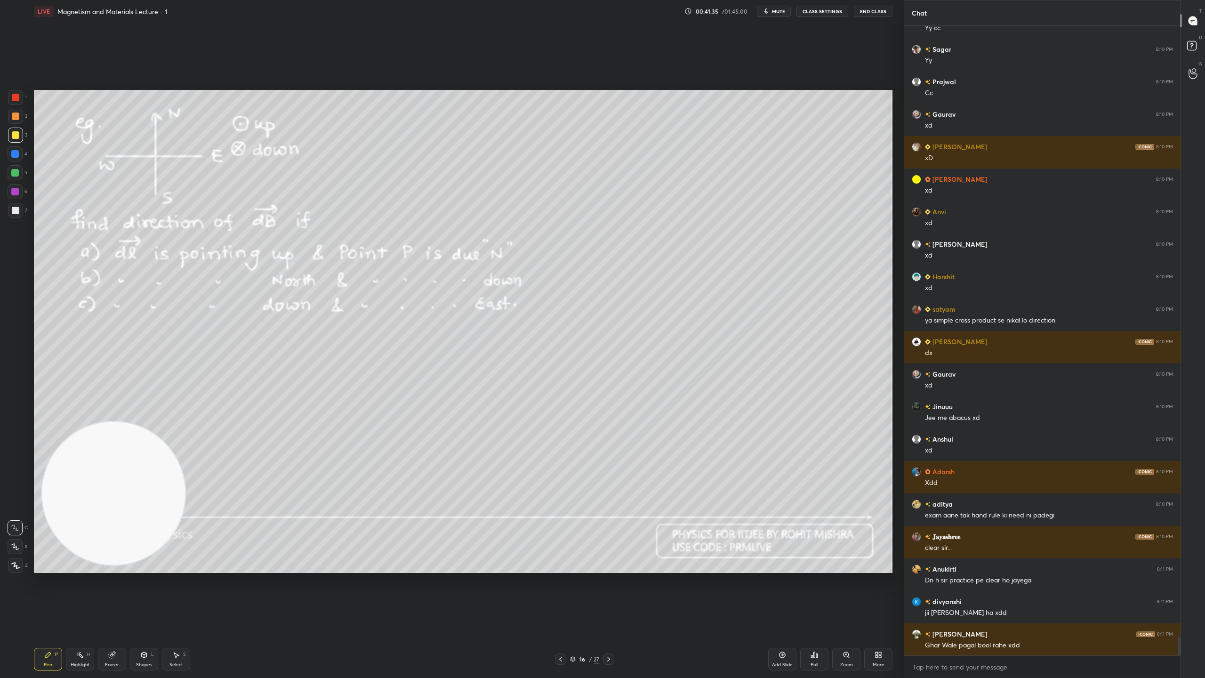
scroll to position [20513, 0]
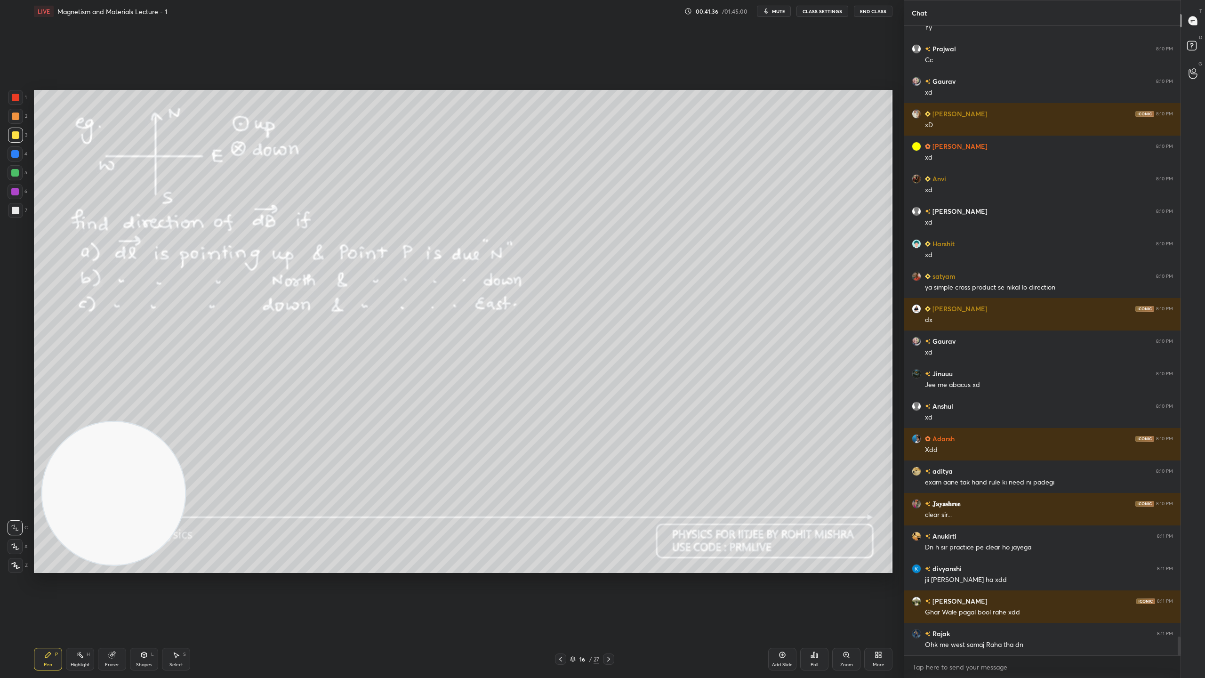
click at [573, 598] on icon at bounding box center [573, 659] width 6 height 6
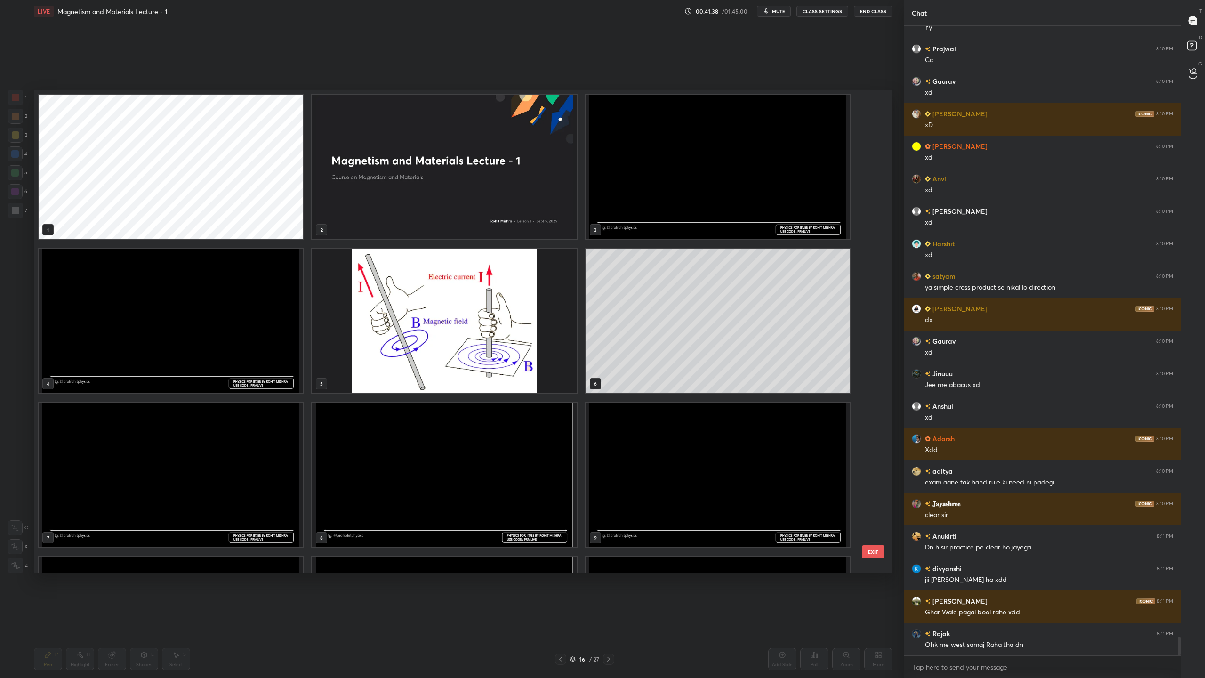
scroll to position [20545, 0]
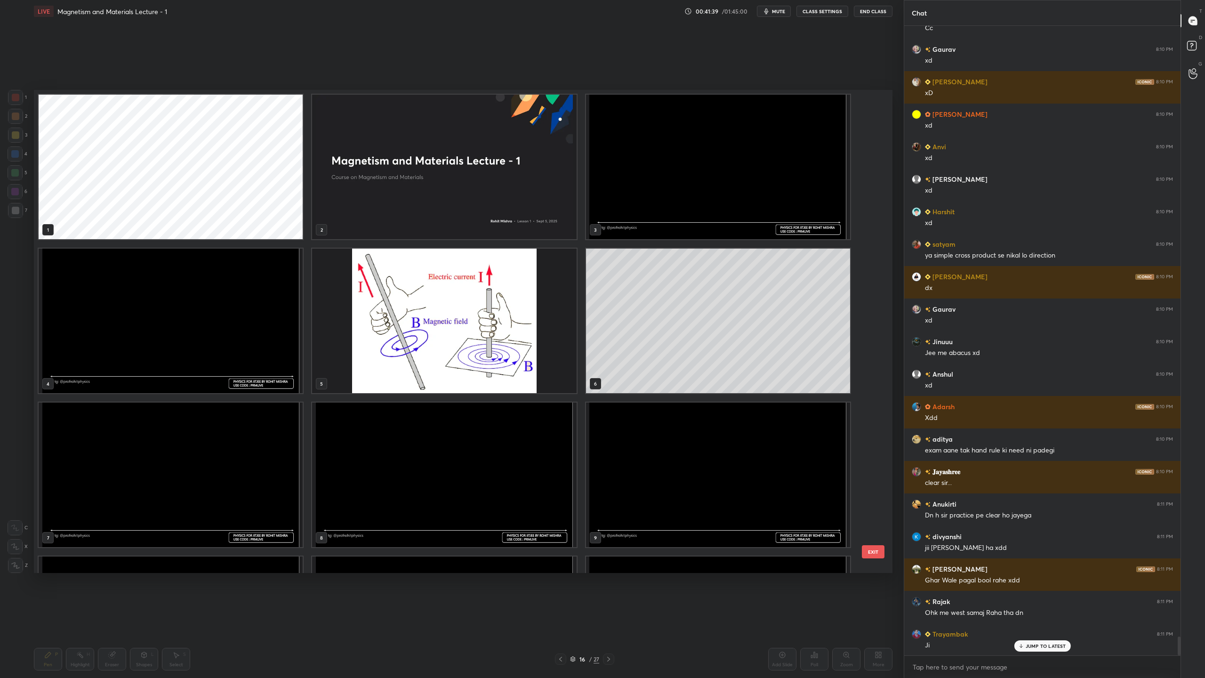
click at [241, 321] on img "grid" at bounding box center [171, 320] width 264 height 144
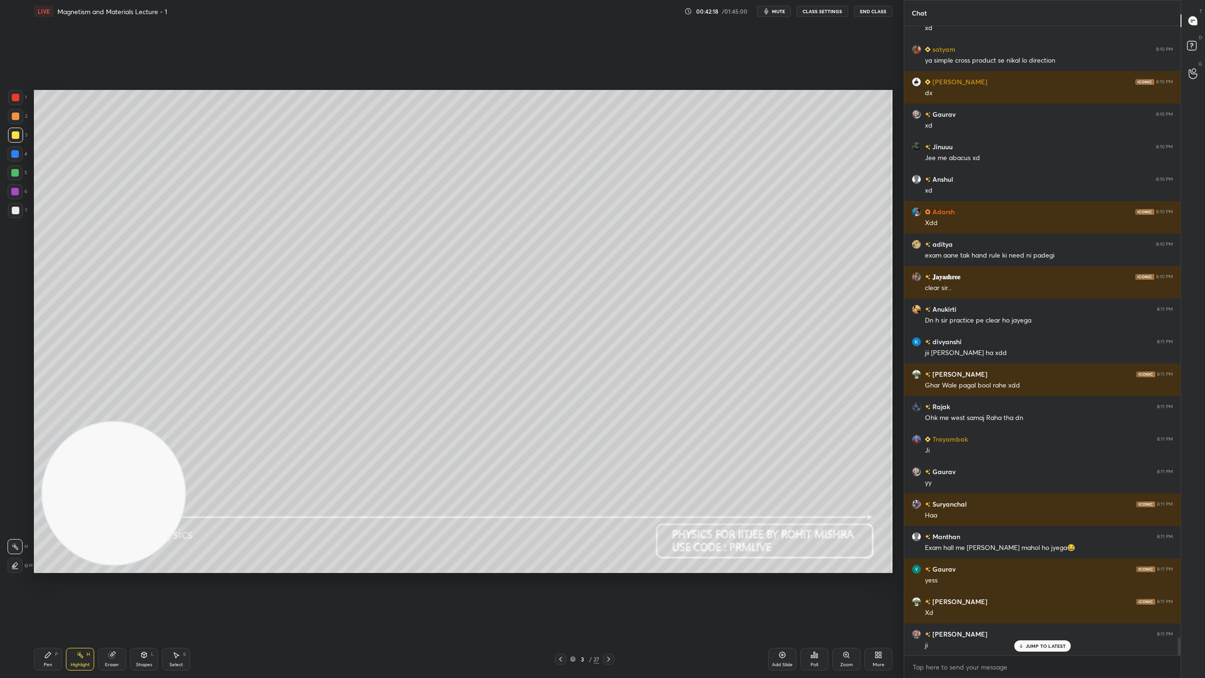
scroll to position [20773, 0]
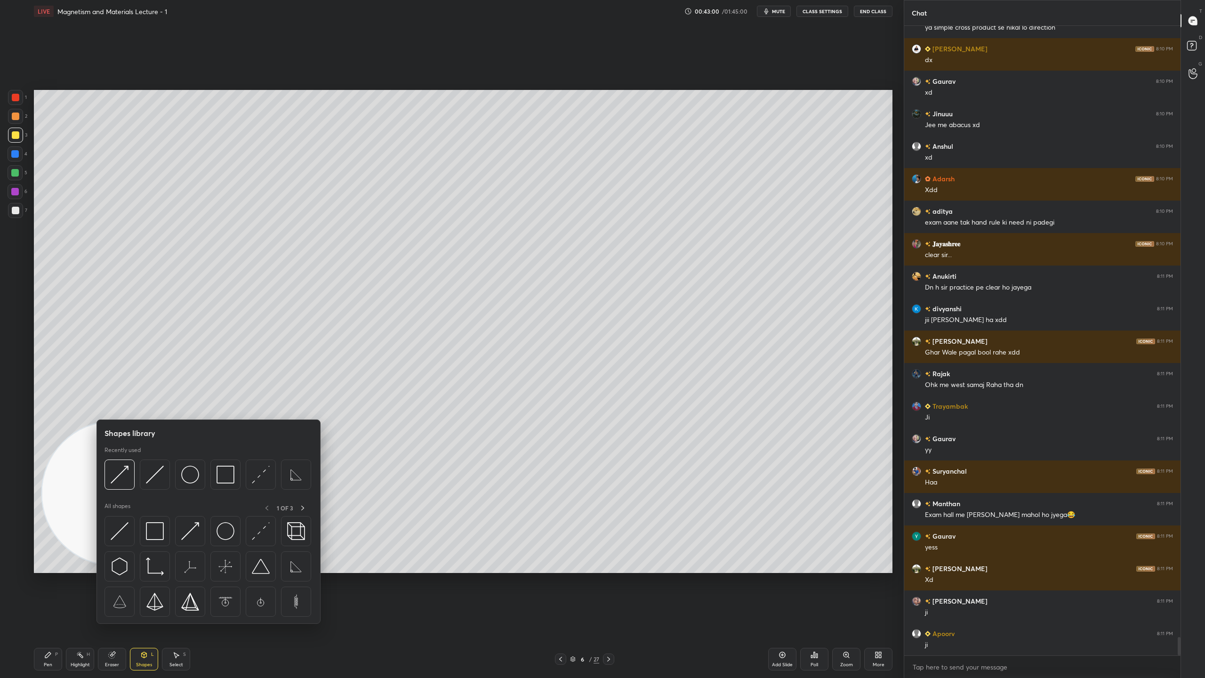
click at [158, 476] on img at bounding box center [155, 474] width 18 height 18
click at [259, 470] on img at bounding box center [261, 474] width 18 height 18
click at [189, 480] on img at bounding box center [190, 474] width 18 height 18
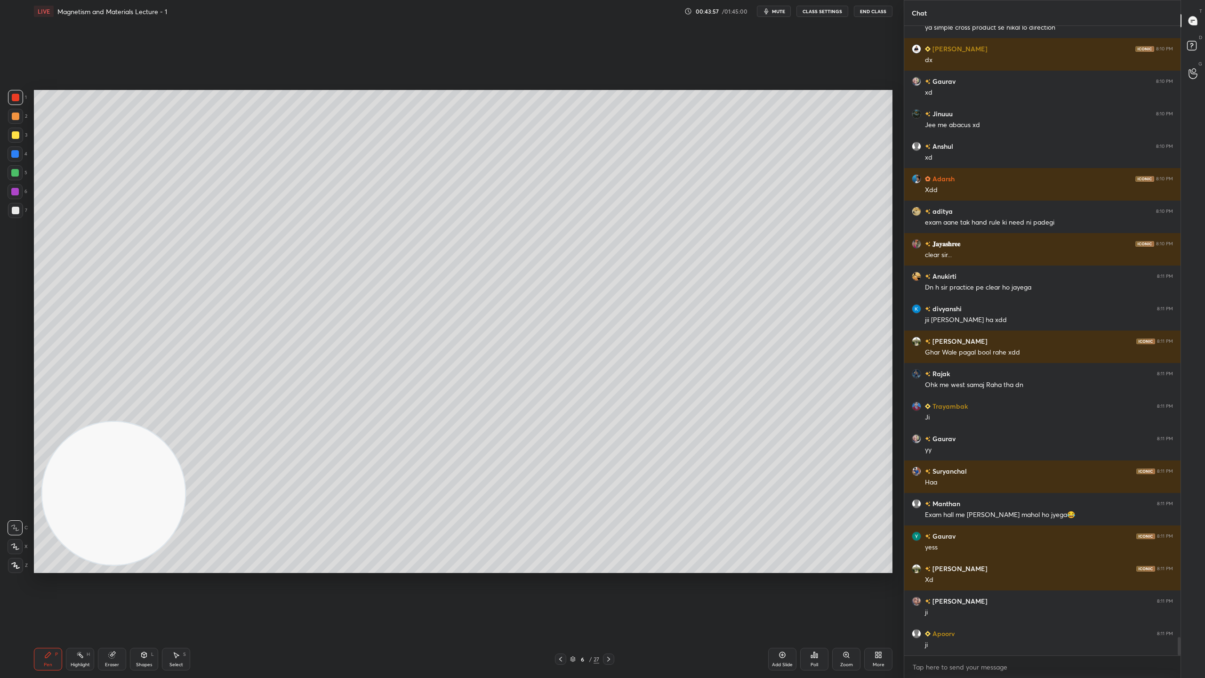
scroll to position [20805, 0]
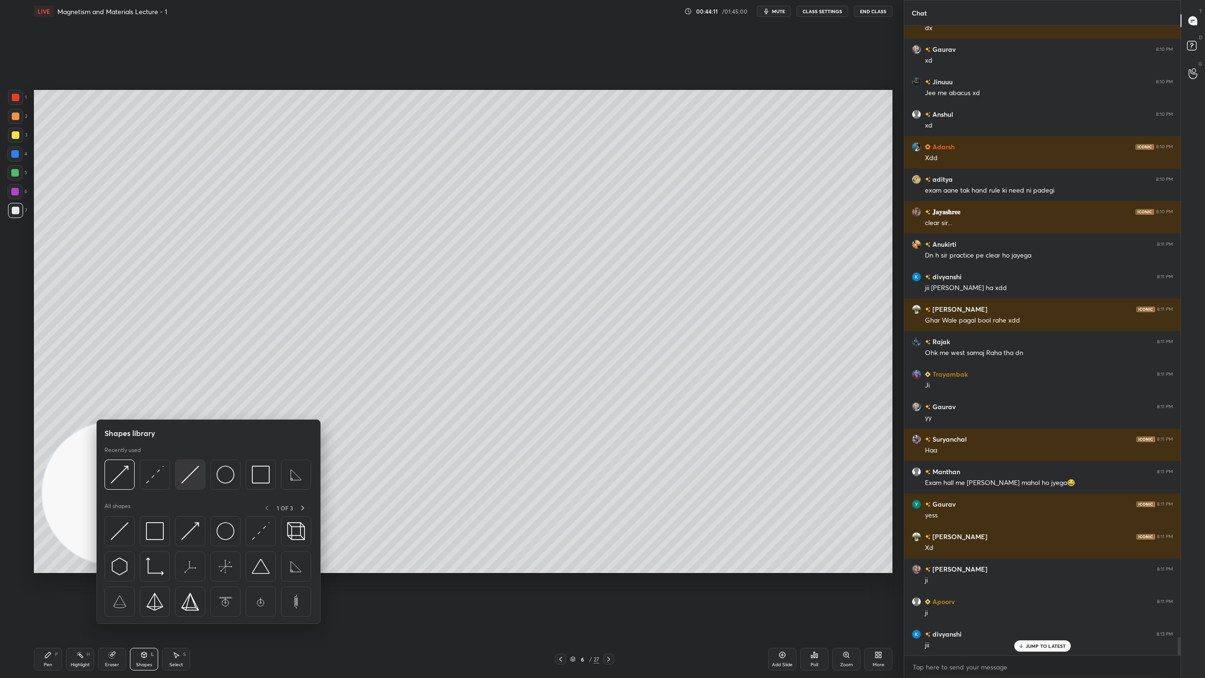
click at [190, 476] on img at bounding box center [190, 474] width 18 height 18
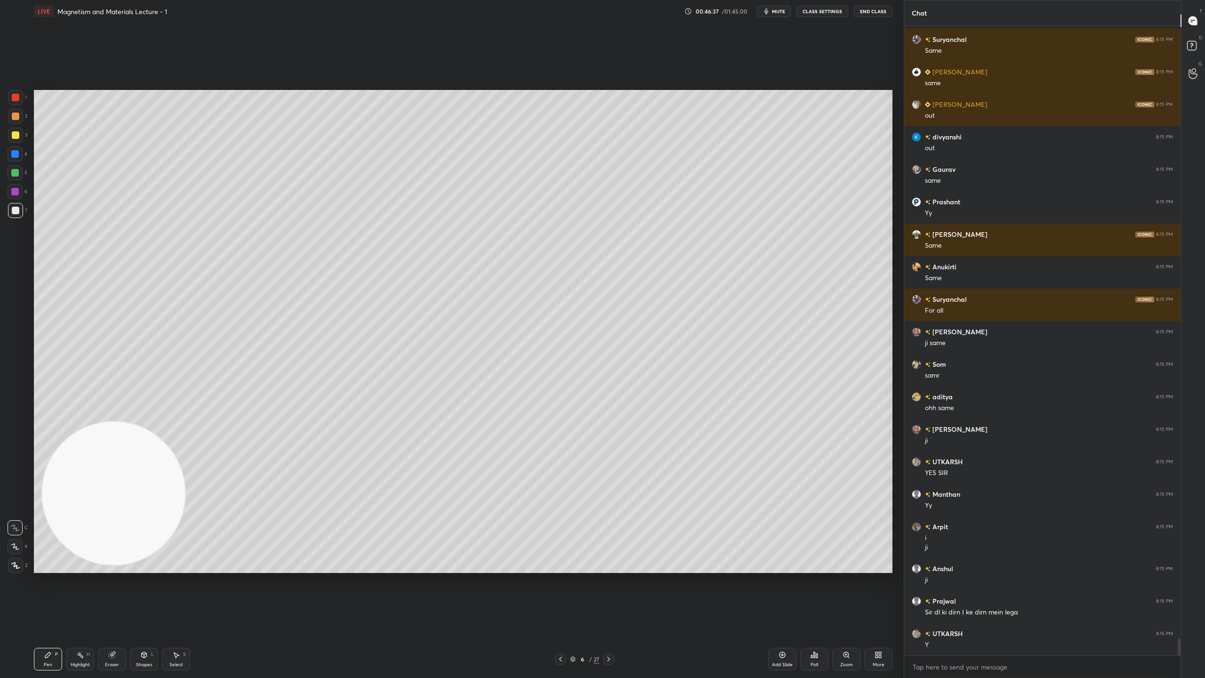
scroll to position [22460, 0]
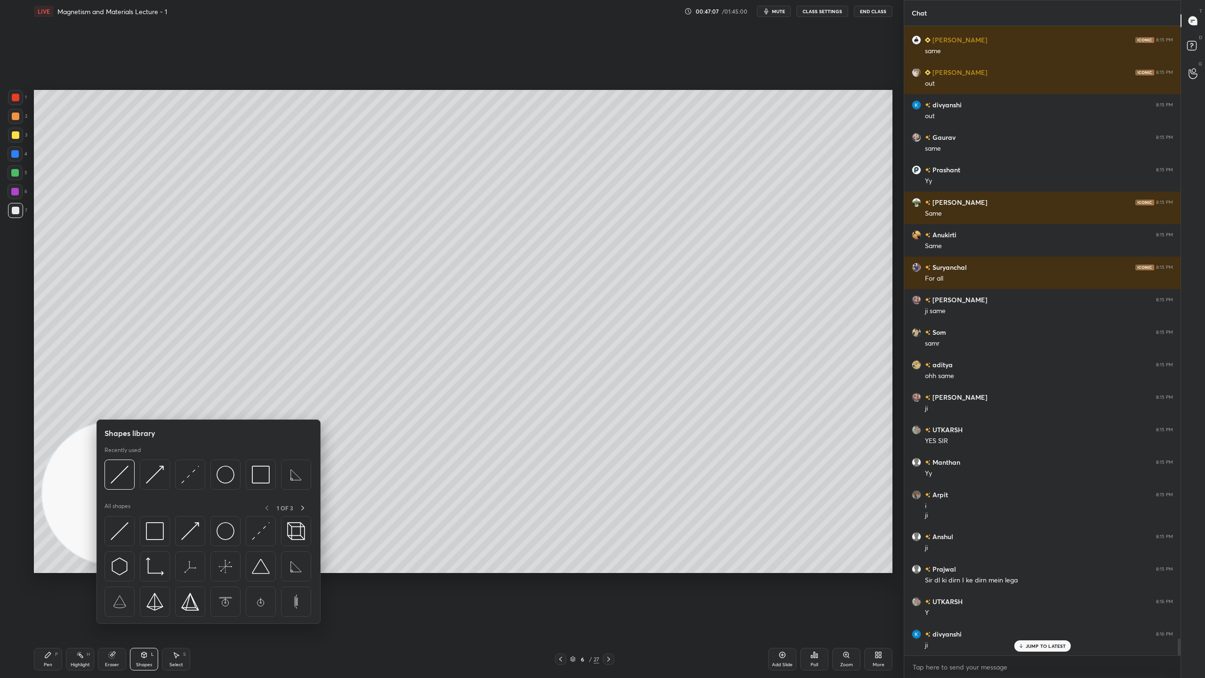
click at [162, 476] on img at bounding box center [155, 474] width 18 height 18
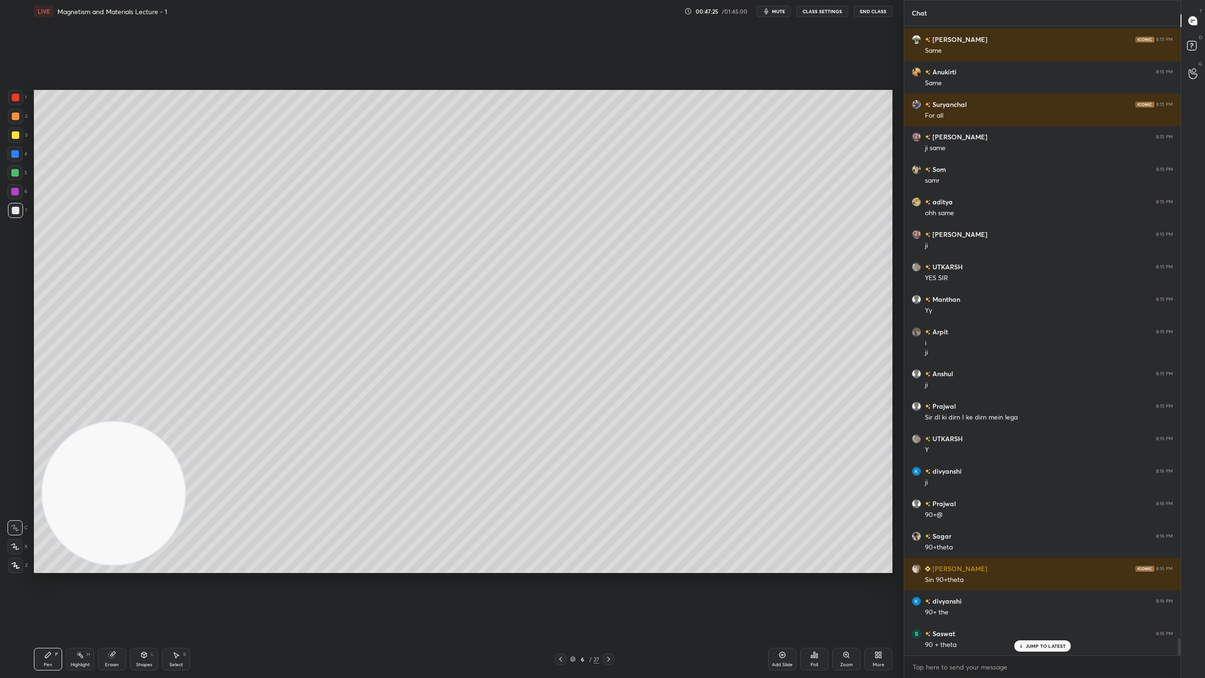
scroll to position [22655, 0]
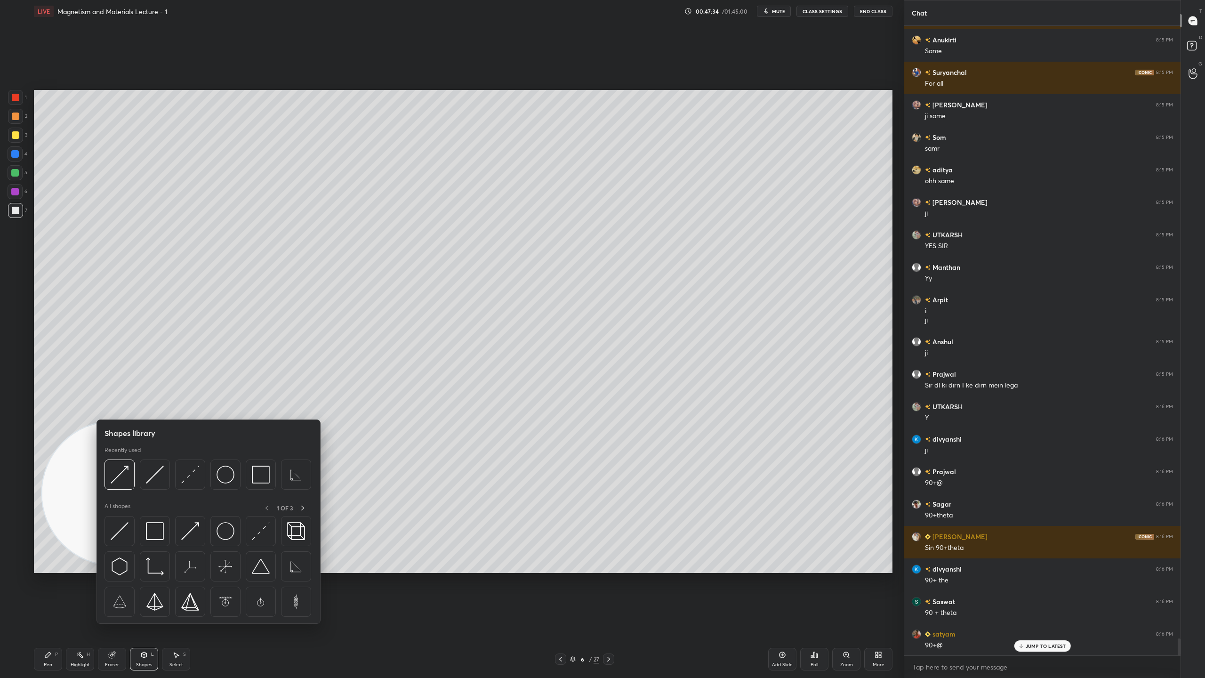
click at [162, 471] on img at bounding box center [155, 474] width 18 height 18
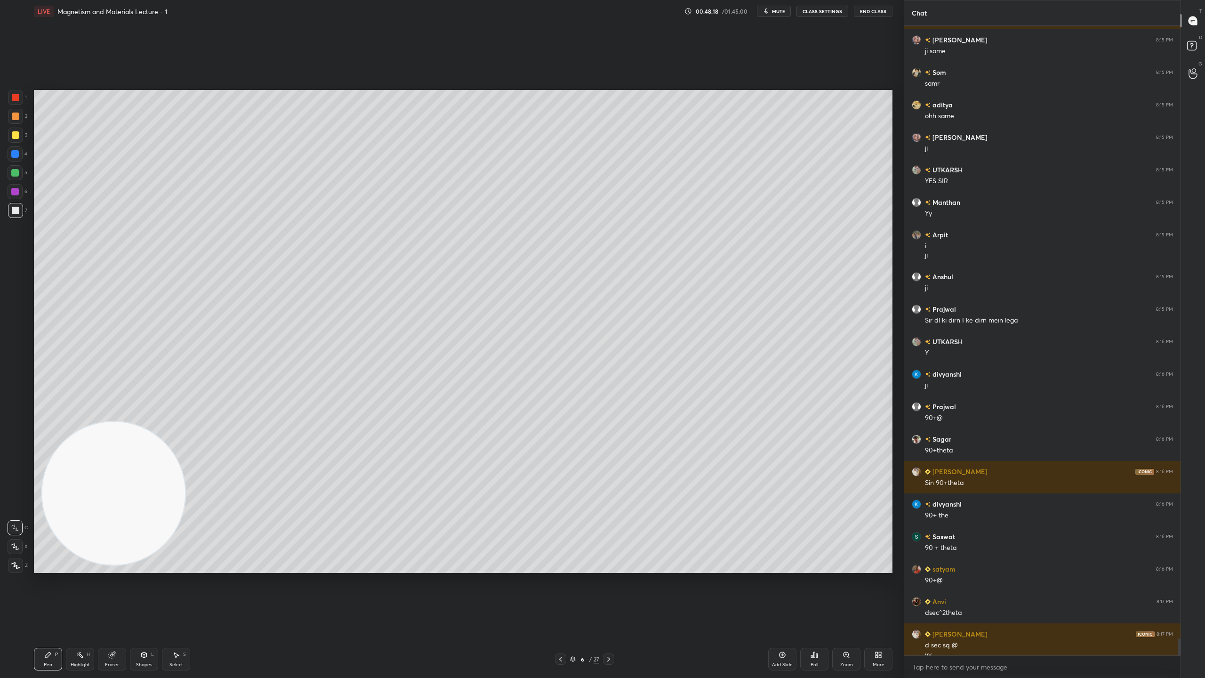
scroll to position [22730, 0]
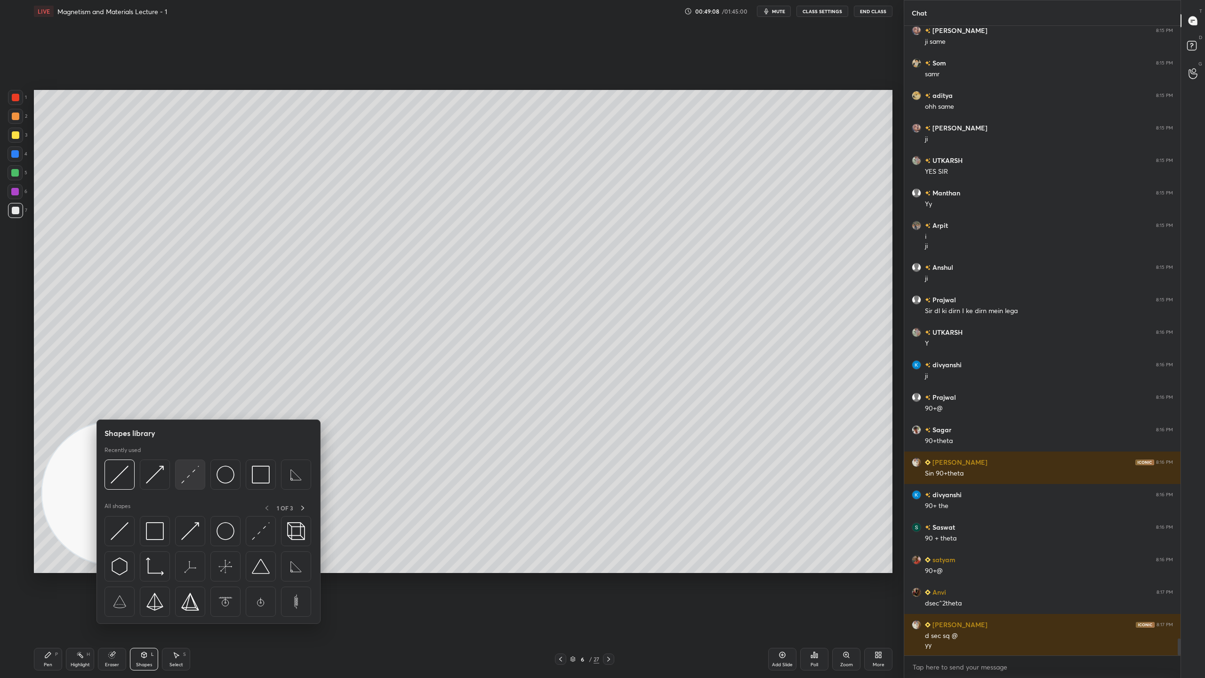
click at [199, 479] on img at bounding box center [190, 474] width 18 height 18
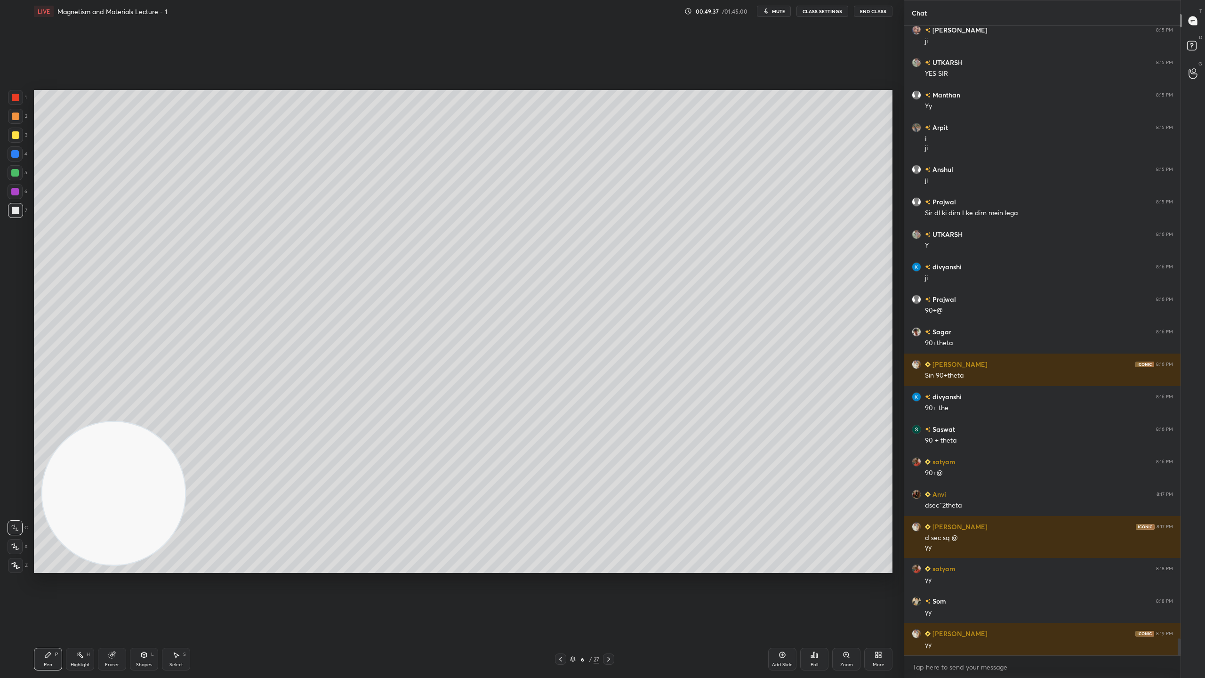
scroll to position [22860, 0]
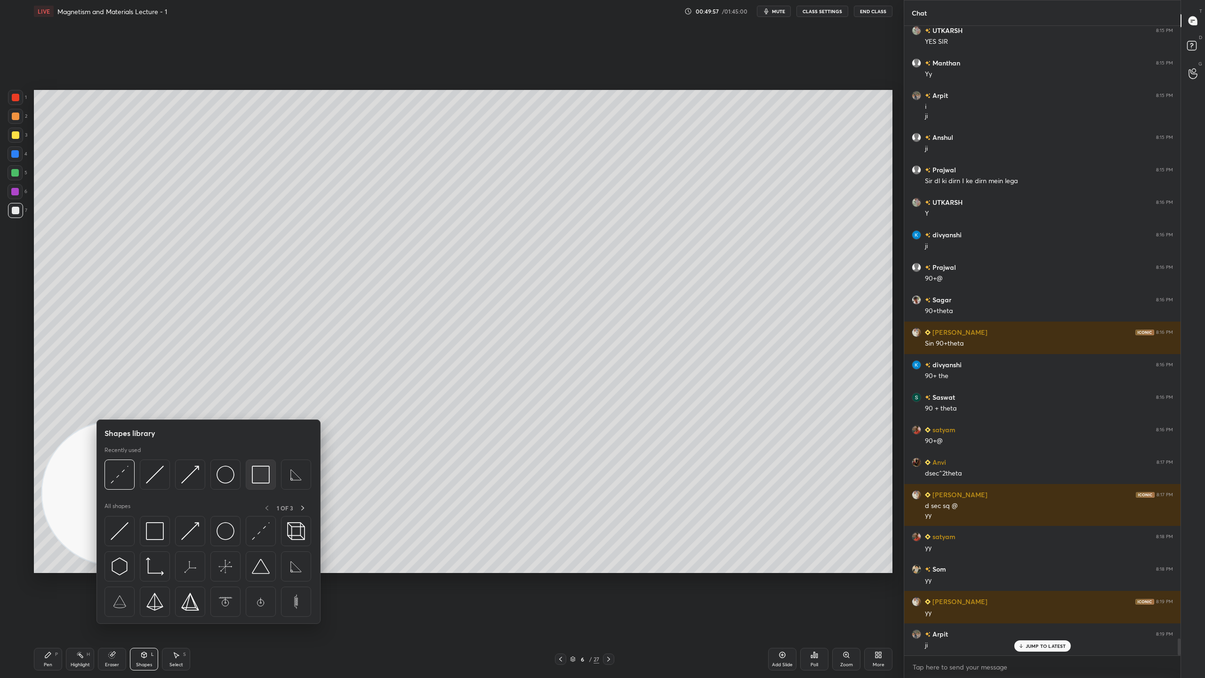
click at [263, 476] on img at bounding box center [261, 474] width 18 height 18
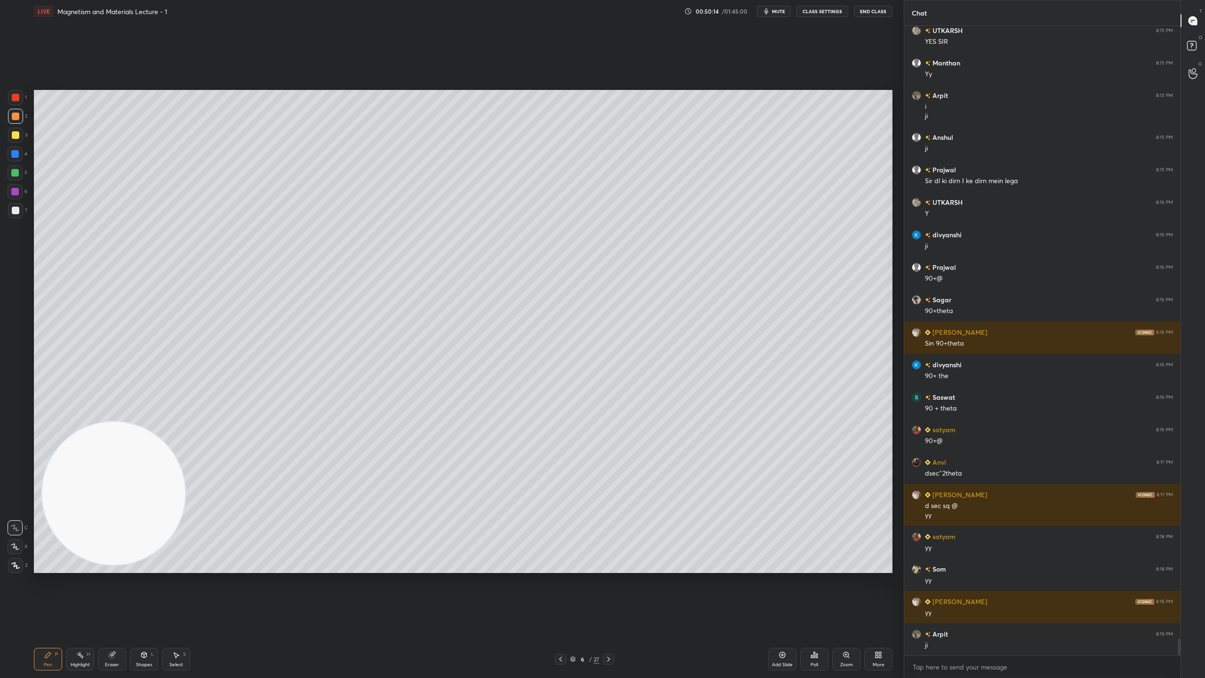
scroll to position [22892, 0]
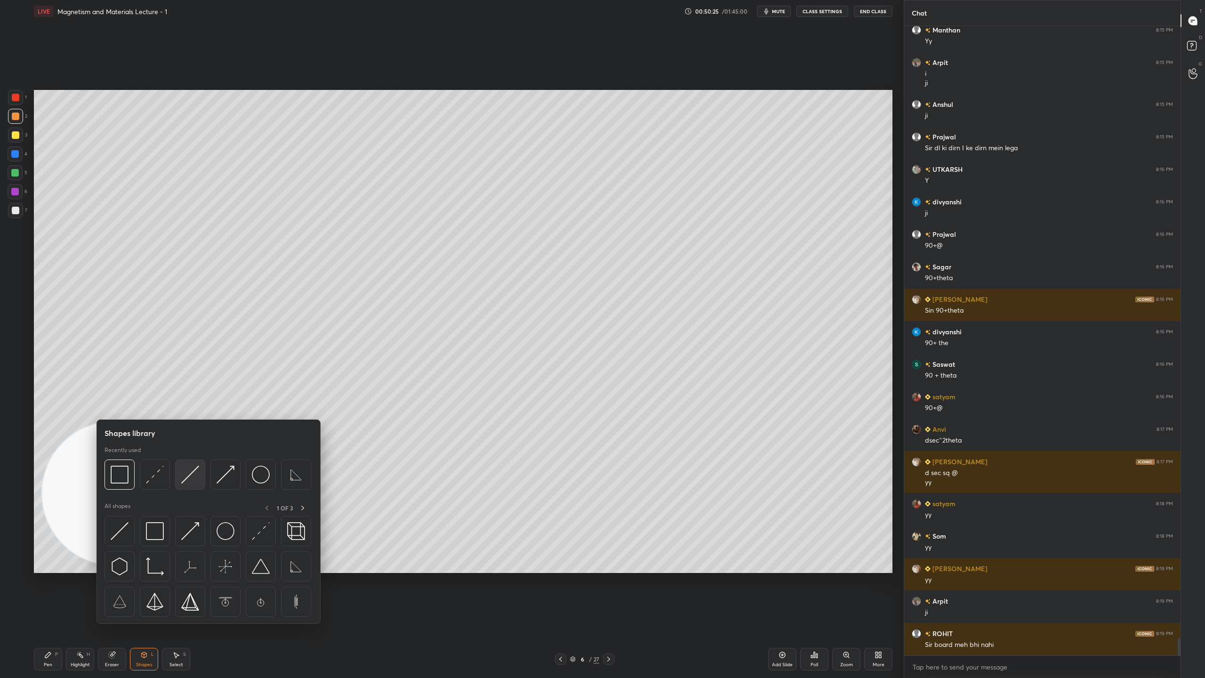
click at [199, 474] on img at bounding box center [190, 474] width 18 height 18
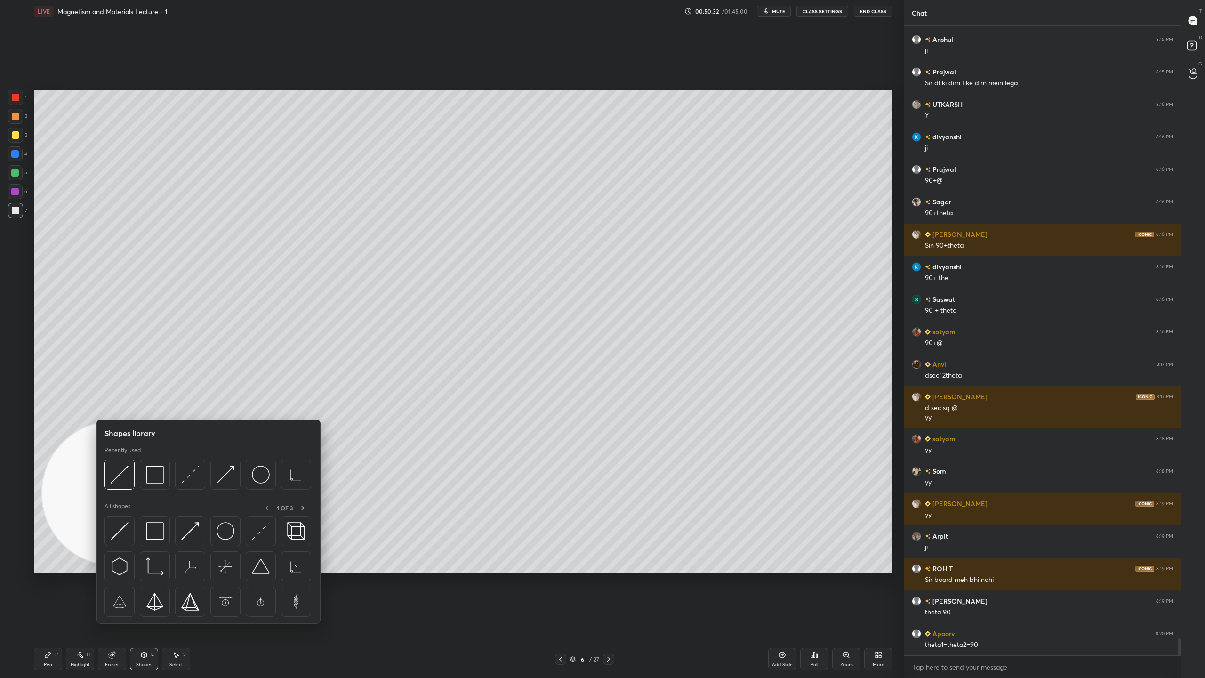
scroll to position [22989, 0]
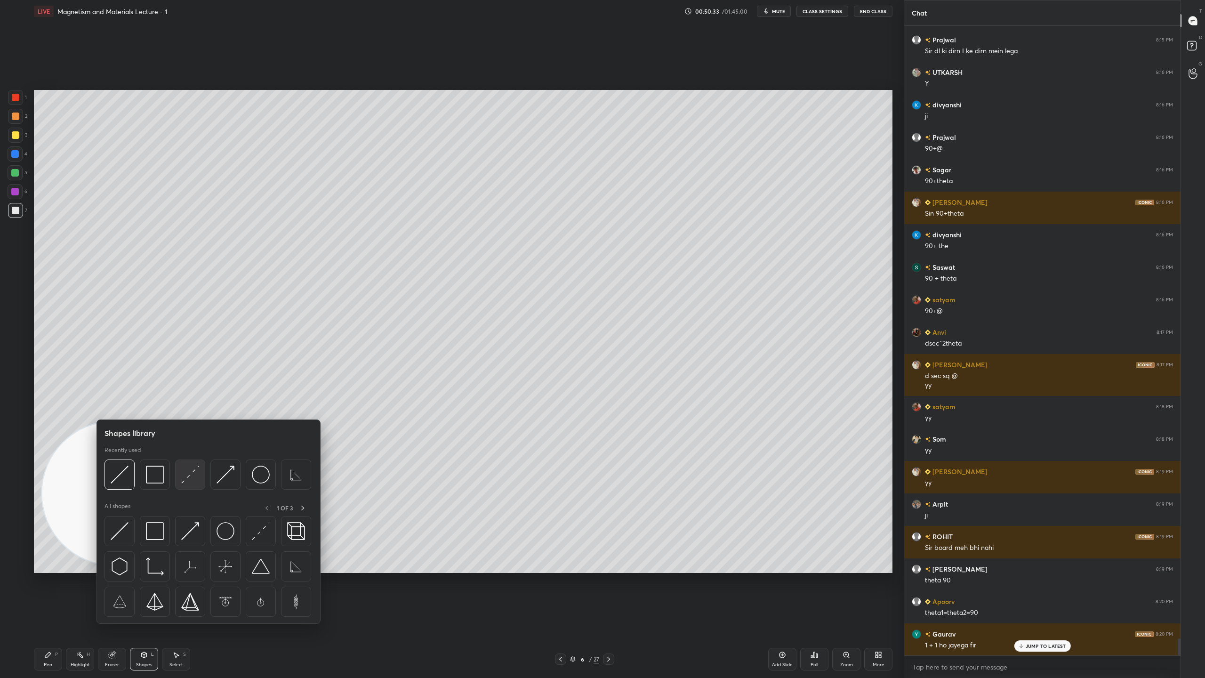
click at [198, 475] on img at bounding box center [190, 474] width 18 height 18
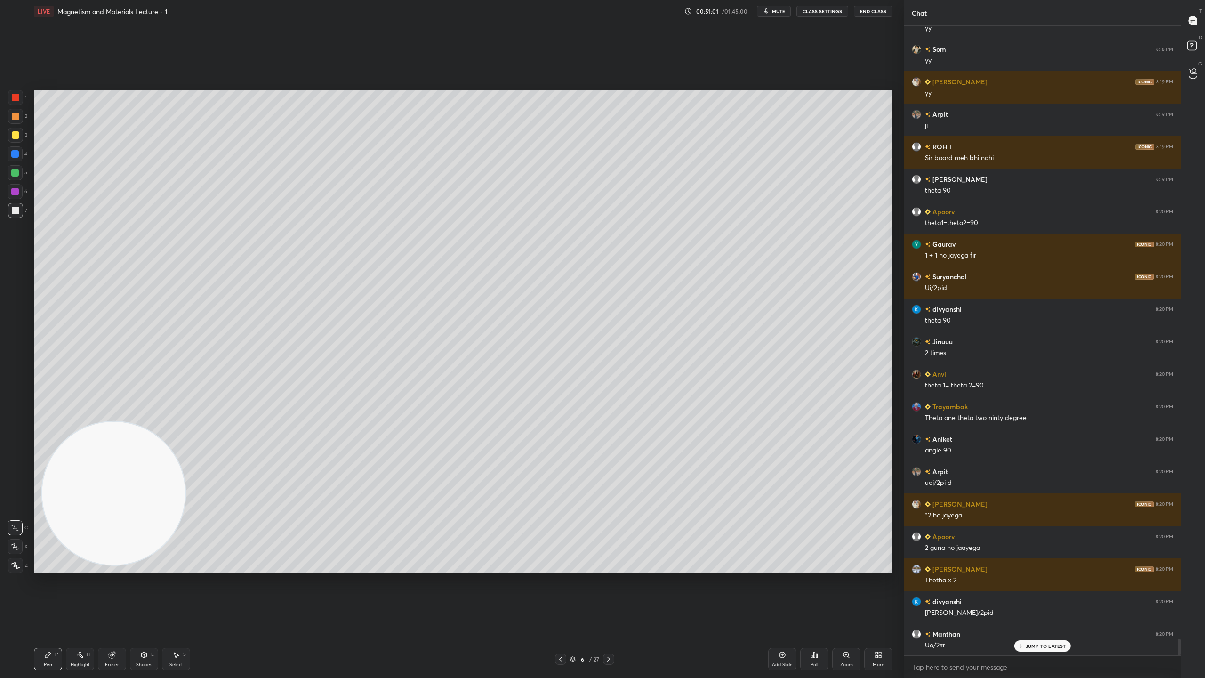
scroll to position [23412, 0]
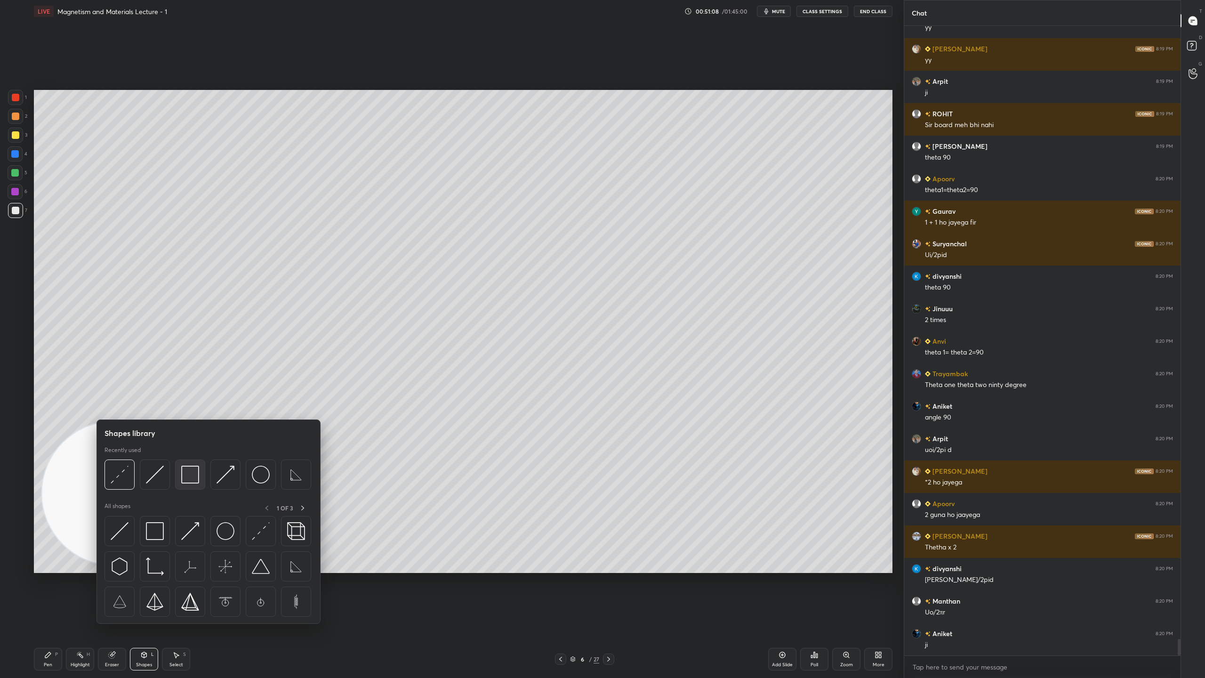
click at [199, 473] on img at bounding box center [190, 474] width 18 height 18
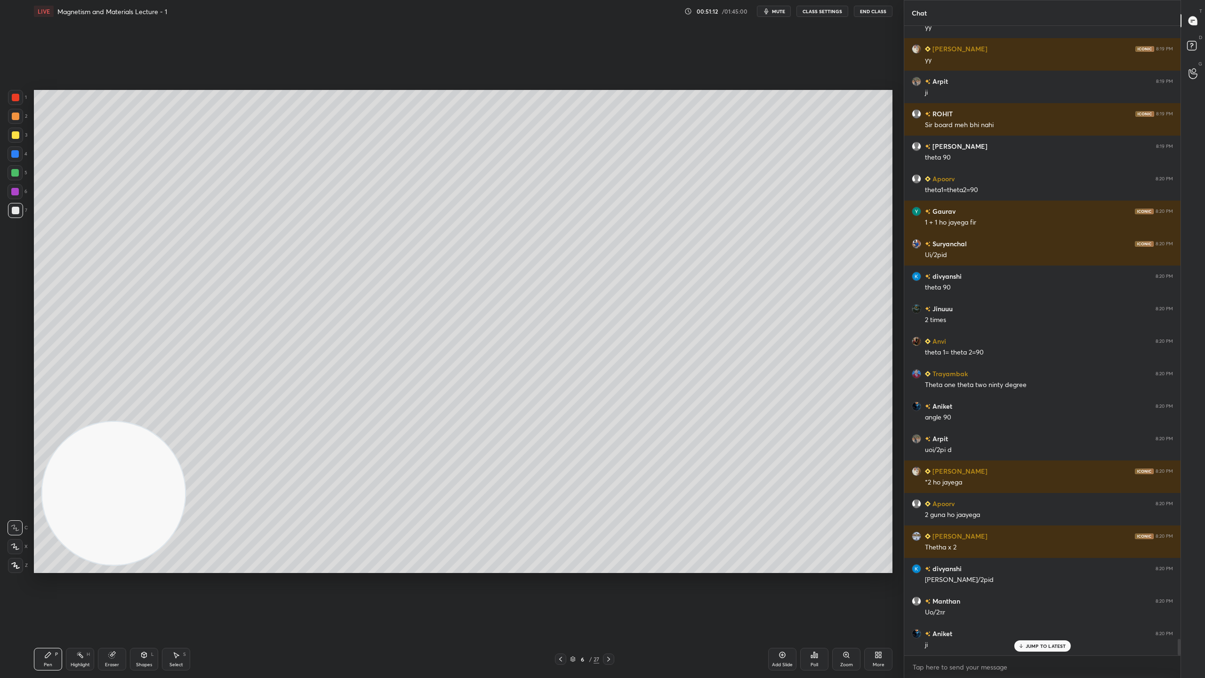
scroll to position [23444, 0]
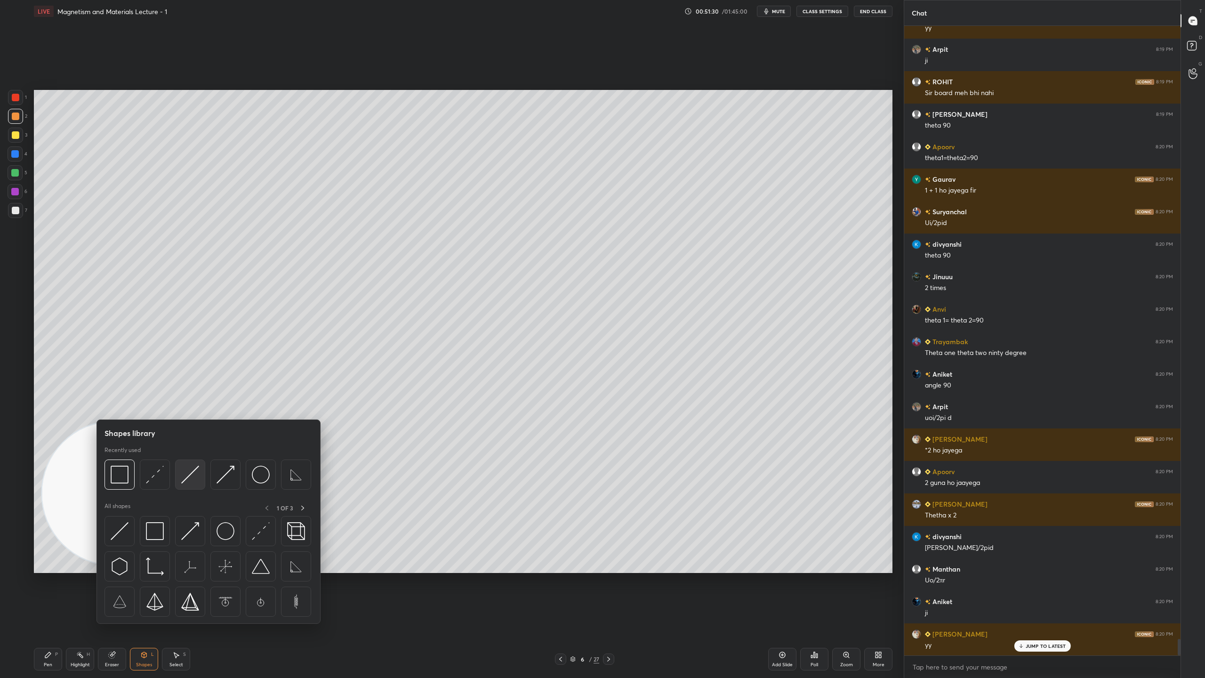
click at [186, 474] on img at bounding box center [190, 474] width 18 height 18
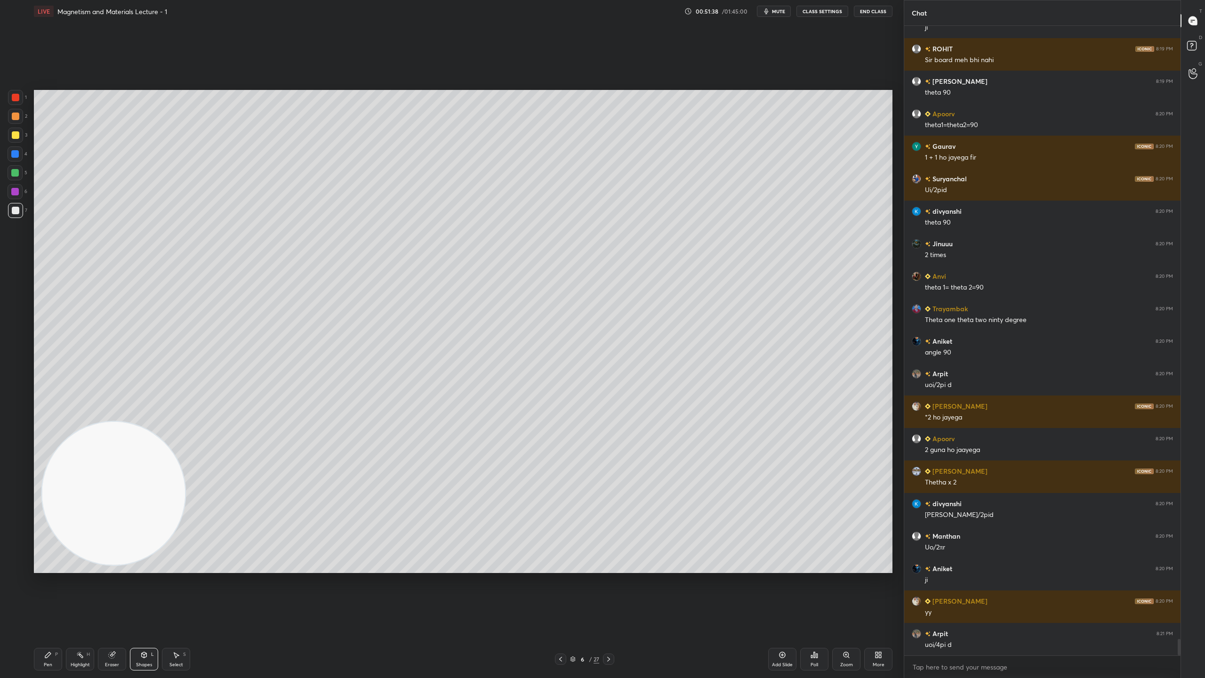
scroll to position [23509, 0]
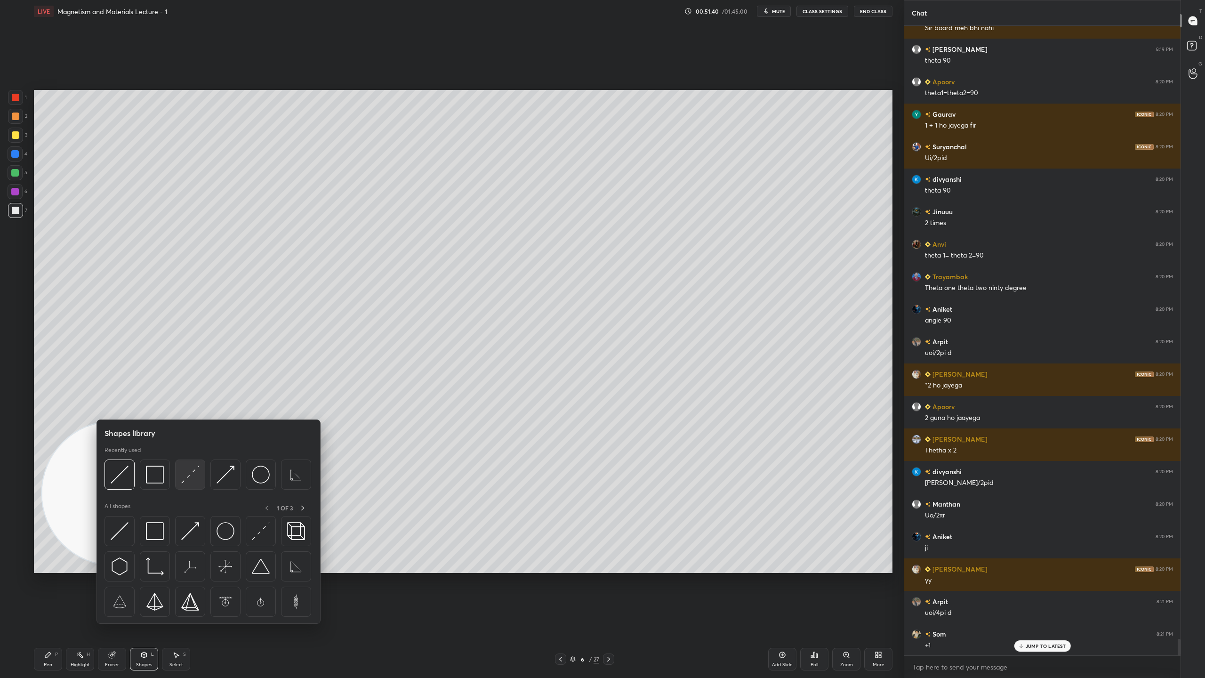
click at [192, 473] on img at bounding box center [190, 474] width 18 height 18
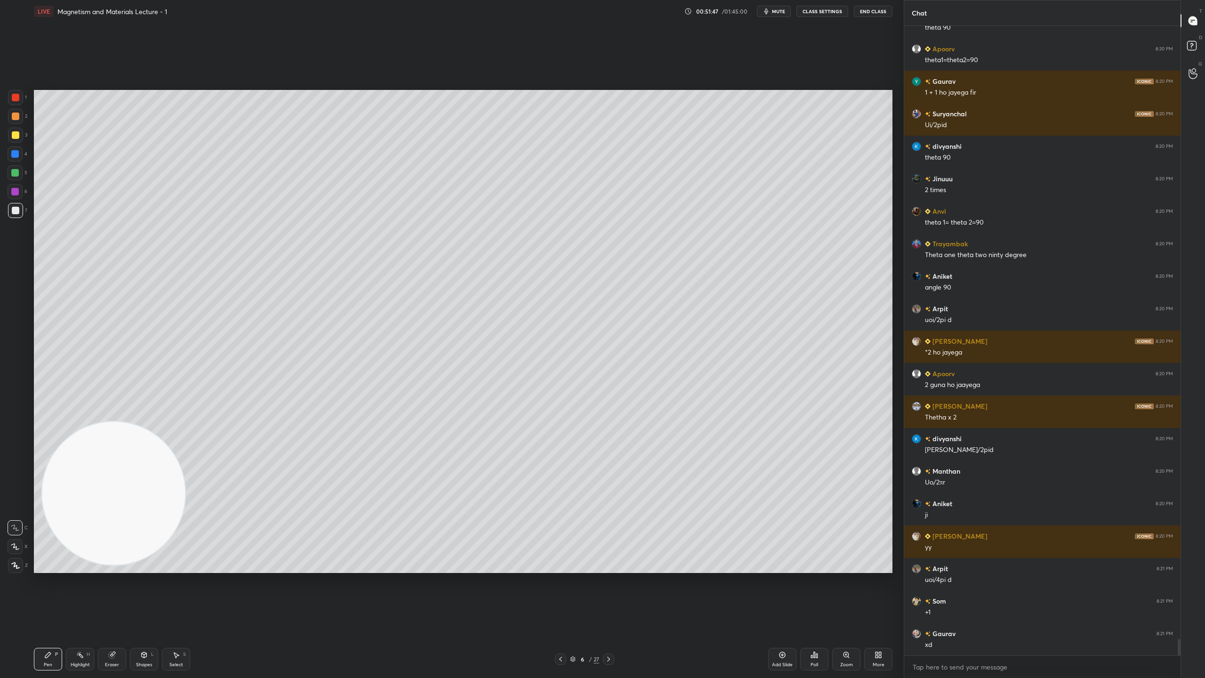
scroll to position [23574, 0]
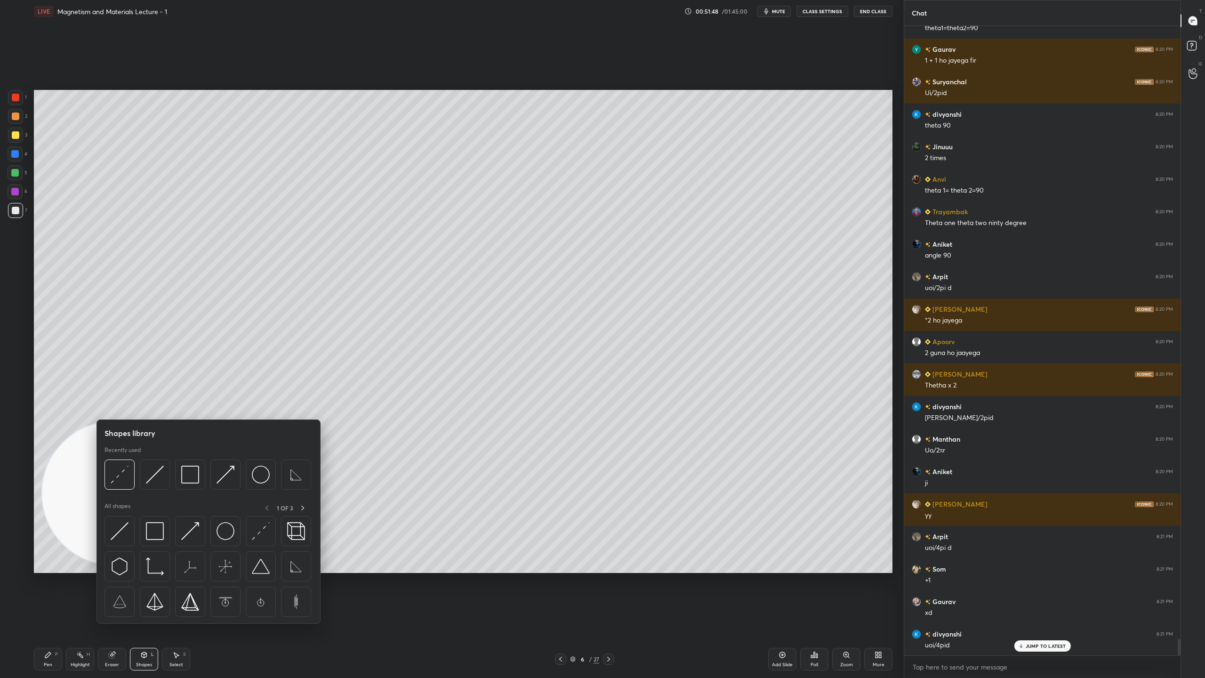
click at [123, 473] on img at bounding box center [120, 474] width 18 height 18
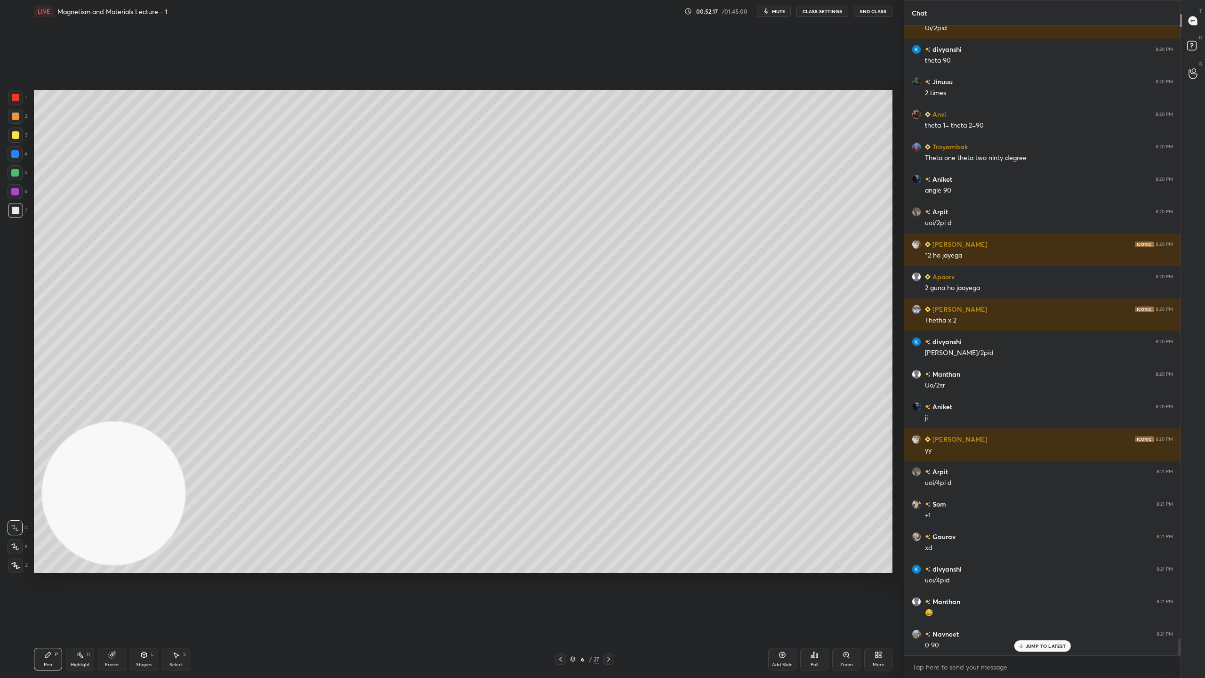
scroll to position [23672, 0]
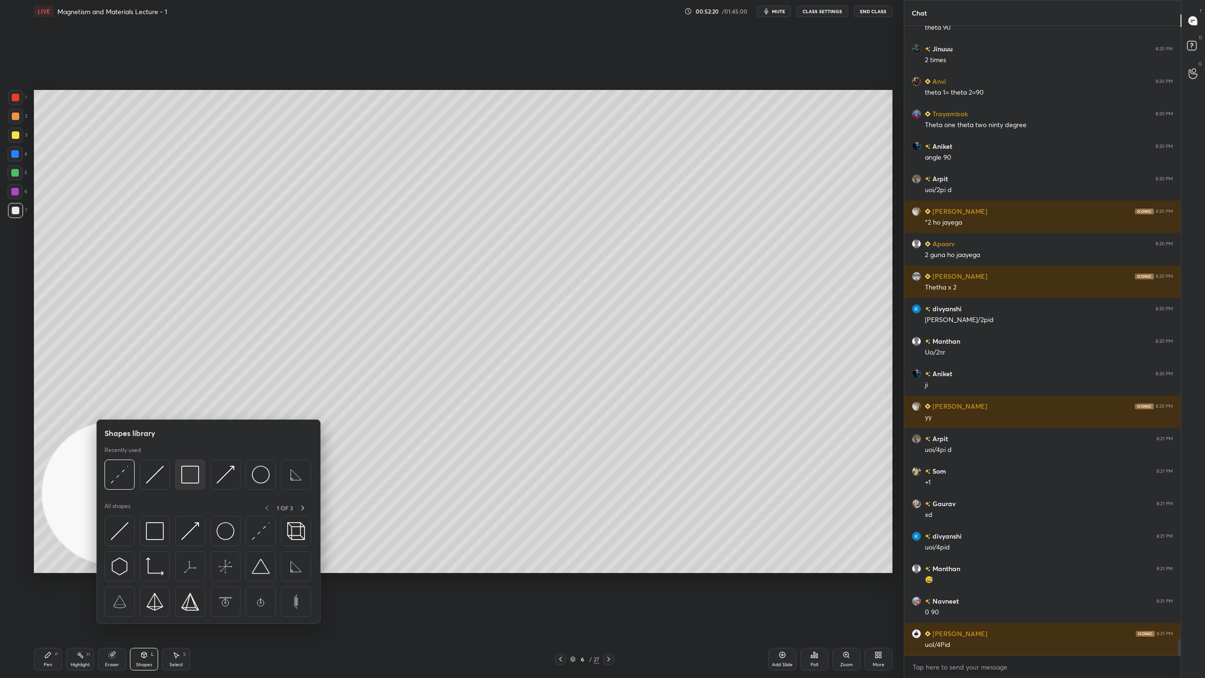
click at [190, 472] on img at bounding box center [190, 474] width 18 height 18
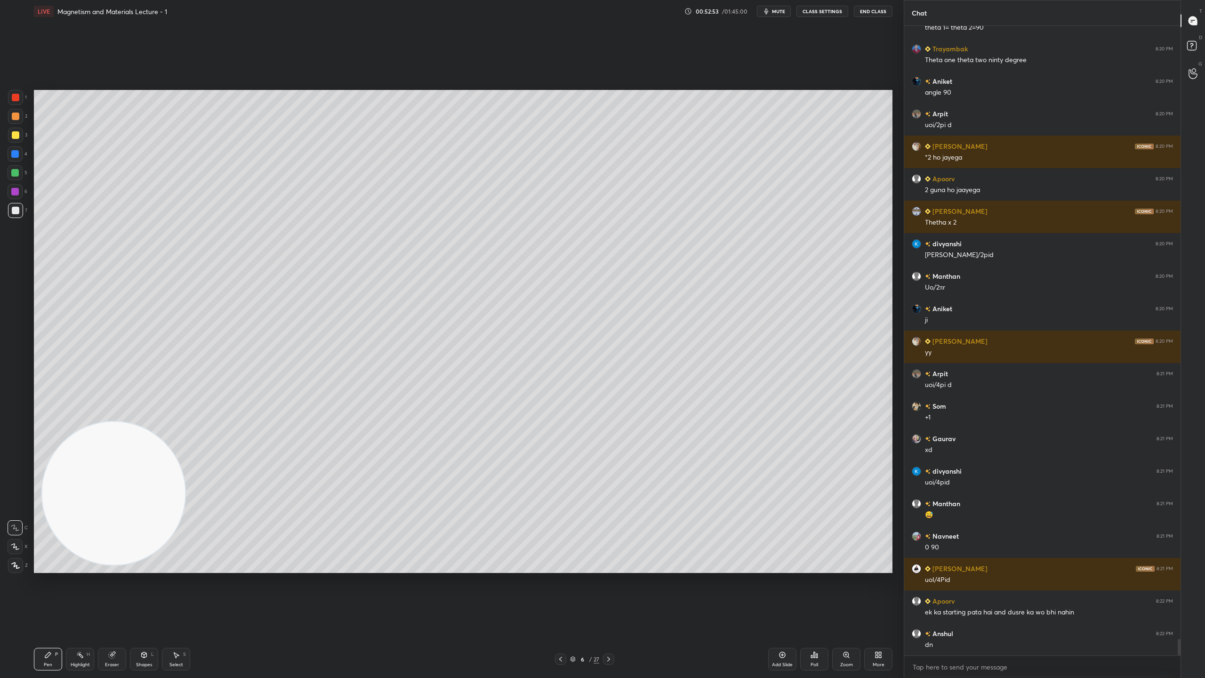
scroll to position [23769, 0]
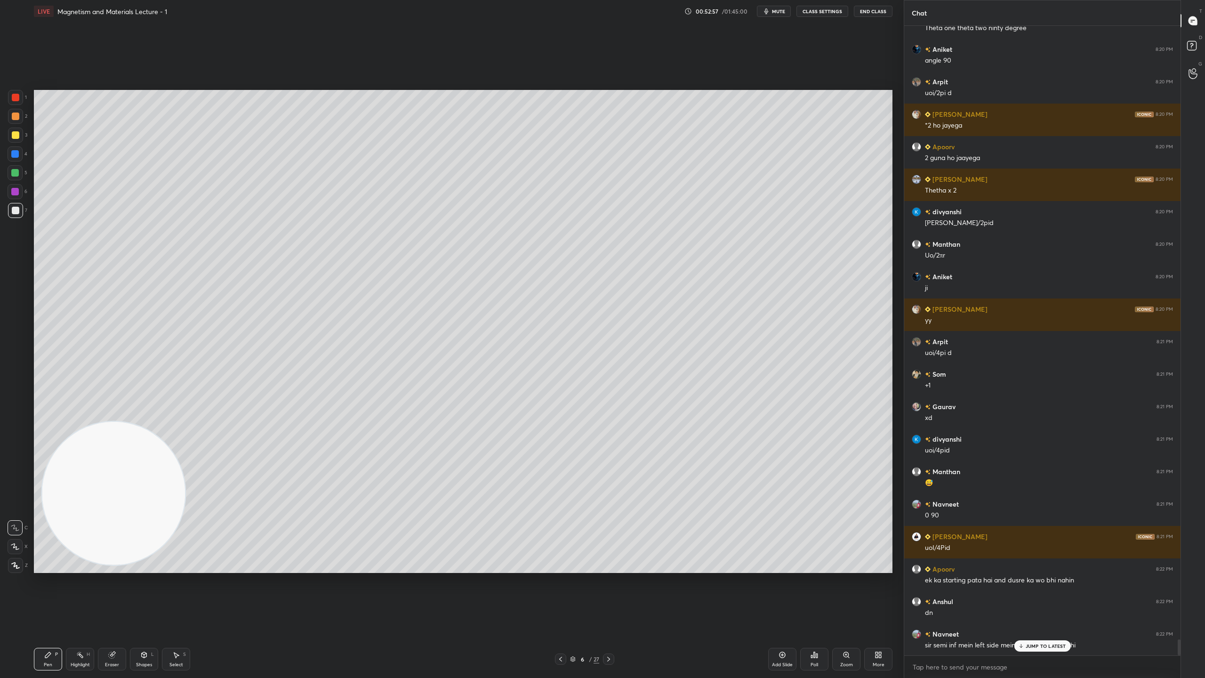
click at [1040, 598] on p "JUMP TO LATEST" at bounding box center [1046, 646] width 40 height 6
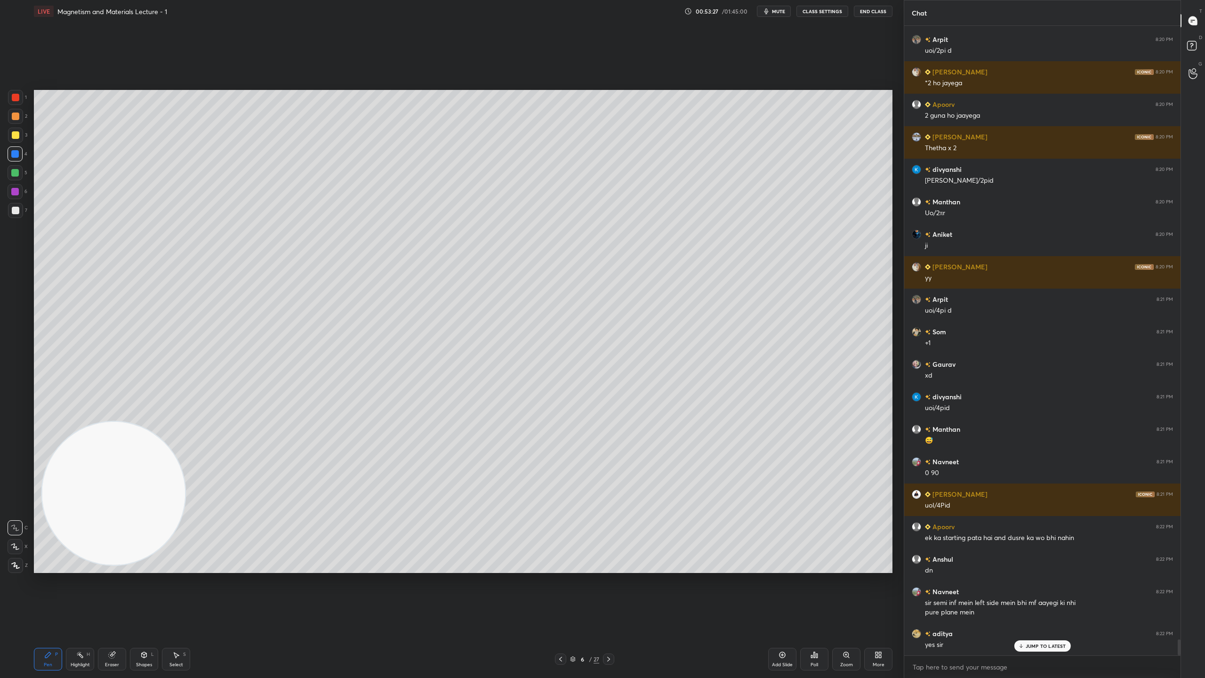
scroll to position [23843, 0]
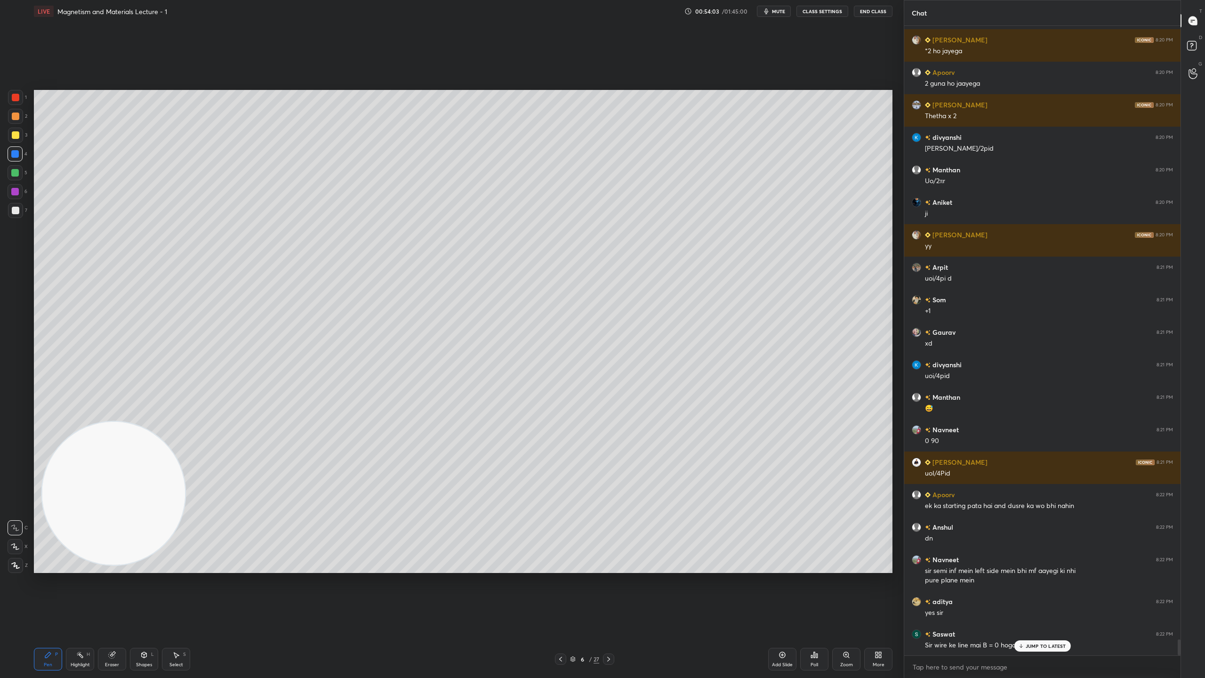
click at [1044, 598] on p "JUMP TO LATEST" at bounding box center [1046, 646] width 40 height 6
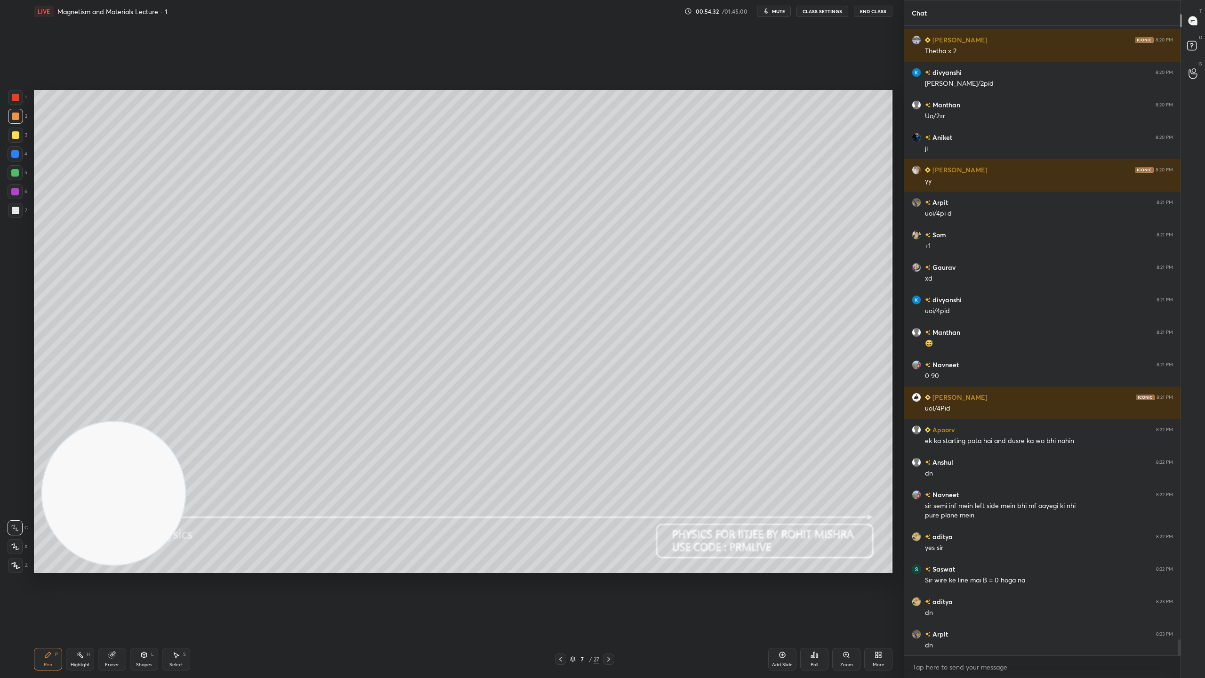
scroll to position [23941, 0]
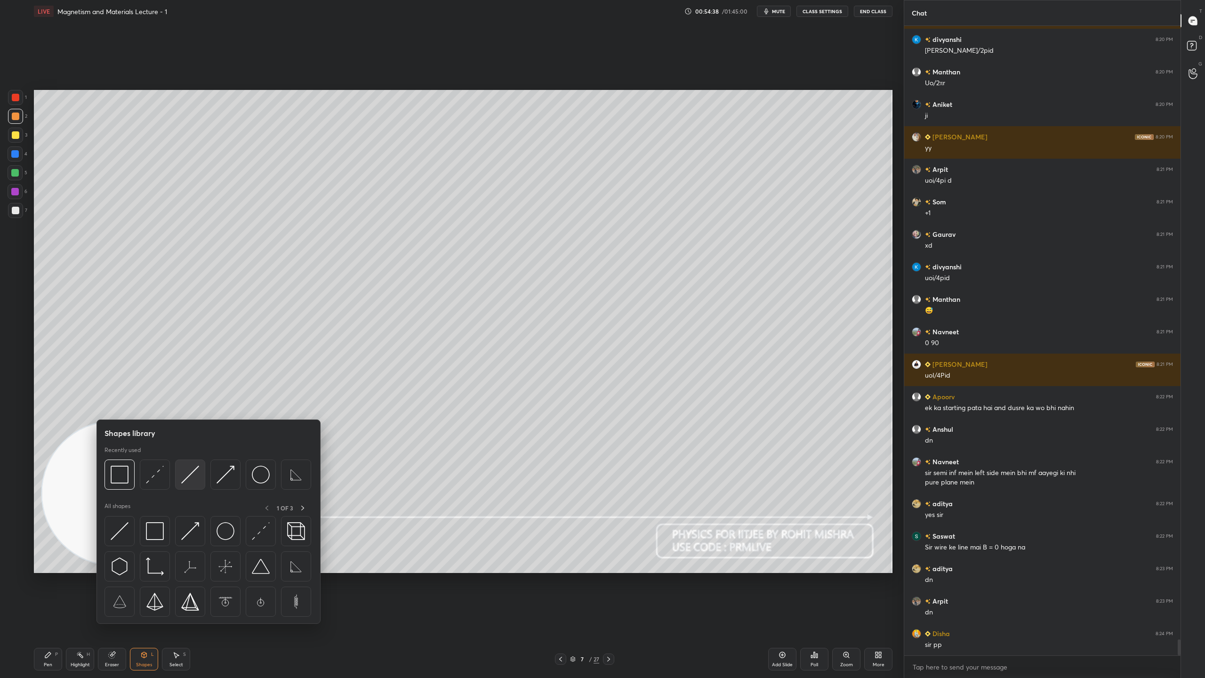
click at [191, 473] on img at bounding box center [190, 474] width 18 height 18
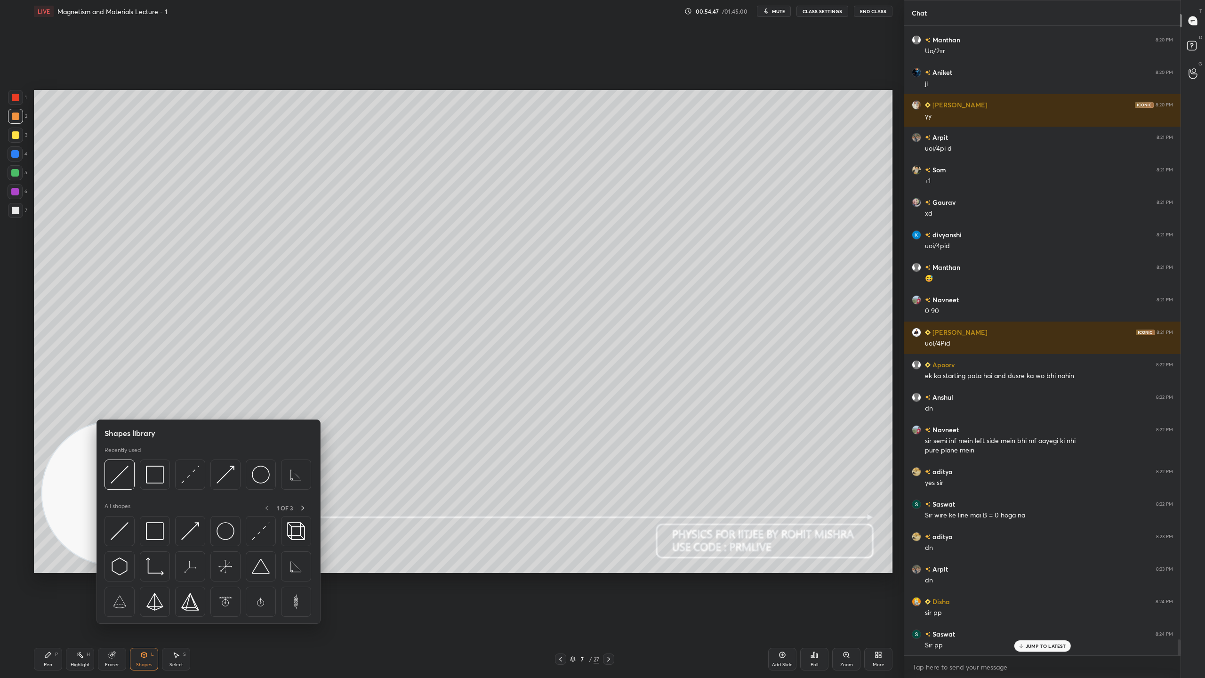
scroll to position [24006, 0]
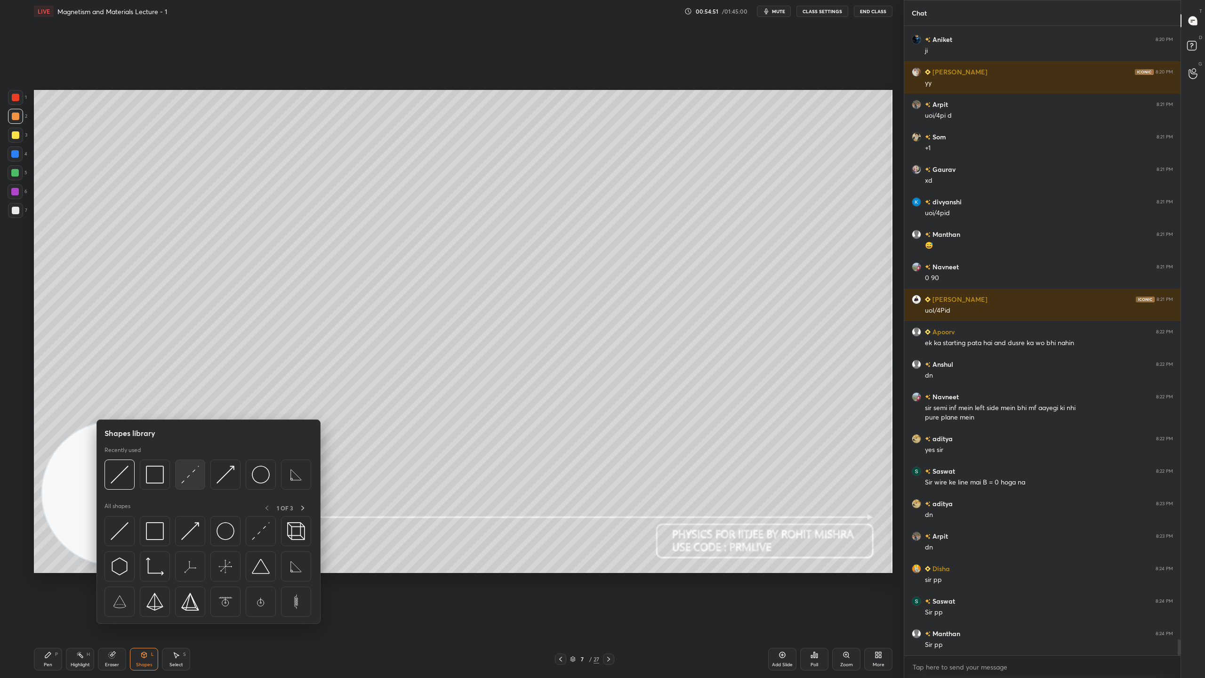
click at [190, 477] on img at bounding box center [190, 474] width 18 height 18
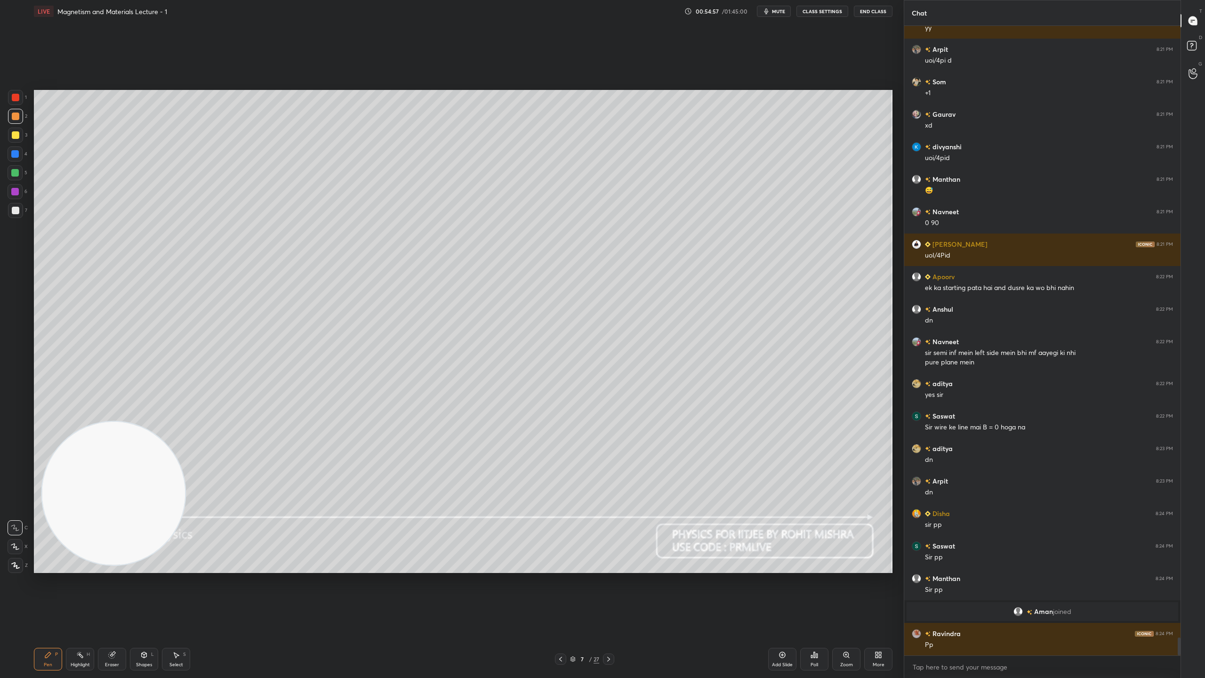
scroll to position [21353, 0]
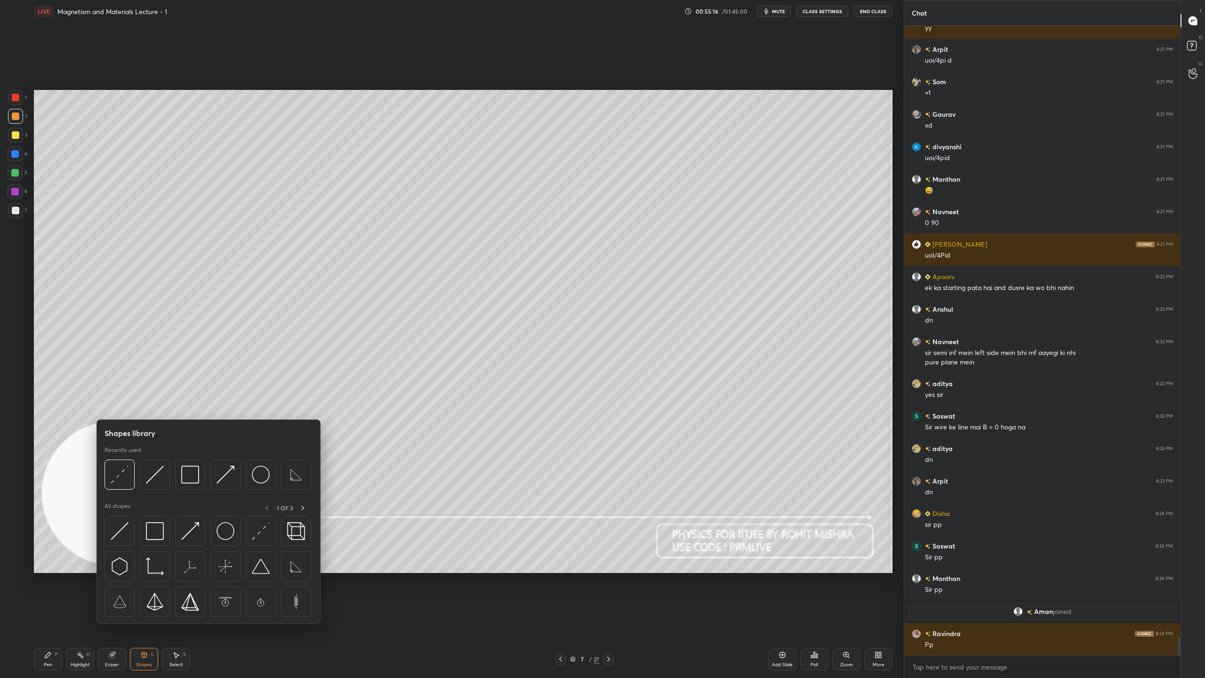
click at [156, 473] on img at bounding box center [155, 474] width 18 height 18
click at [155, 473] on img at bounding box center [155, 474] width 18 height 18
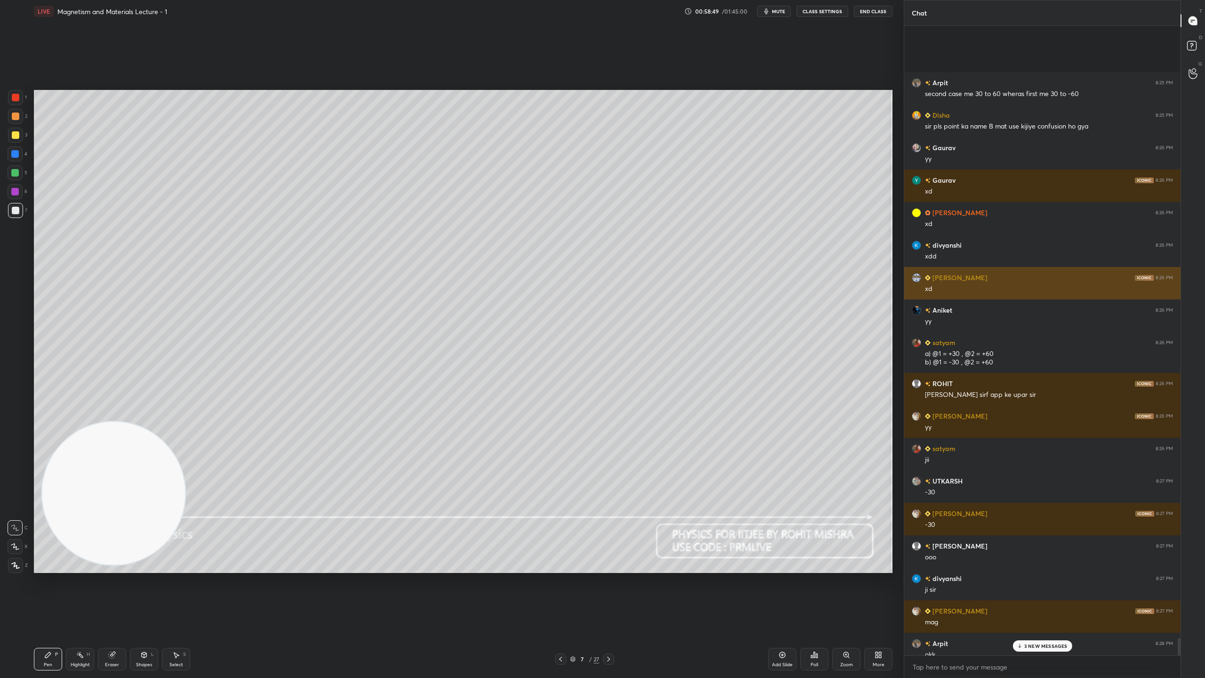
scroll to position [22302, 0]
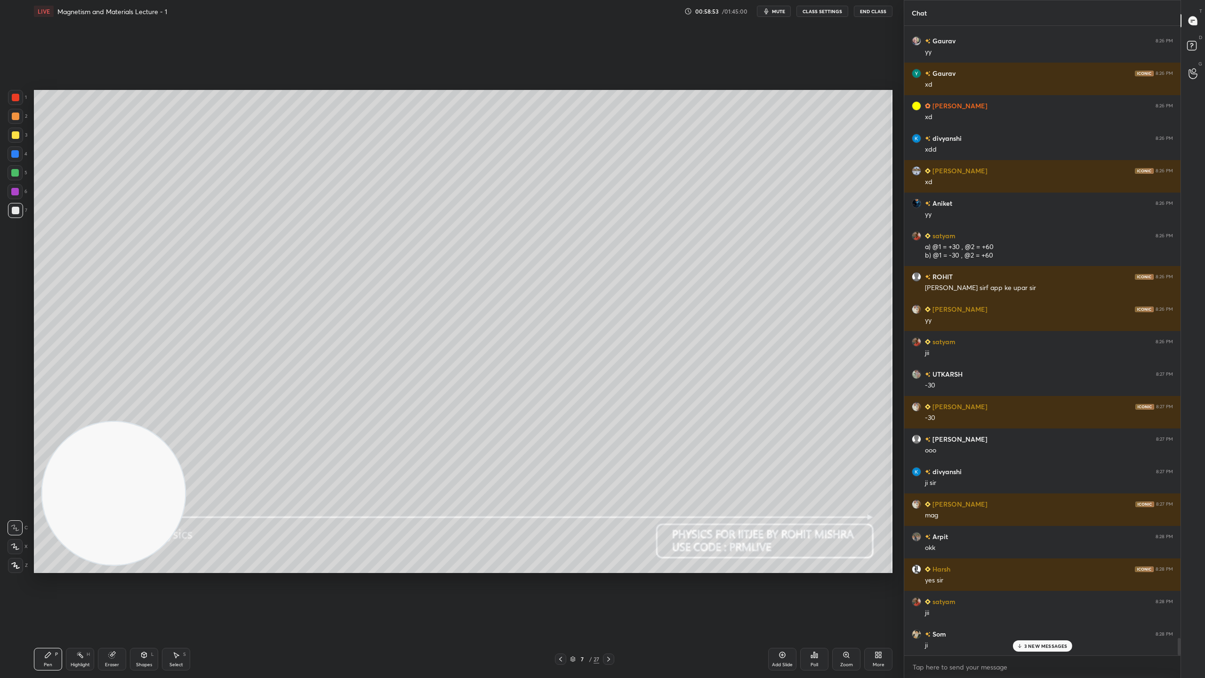
click at [572, 598] on icon at bounding box center [573, 659] width 6 height 6
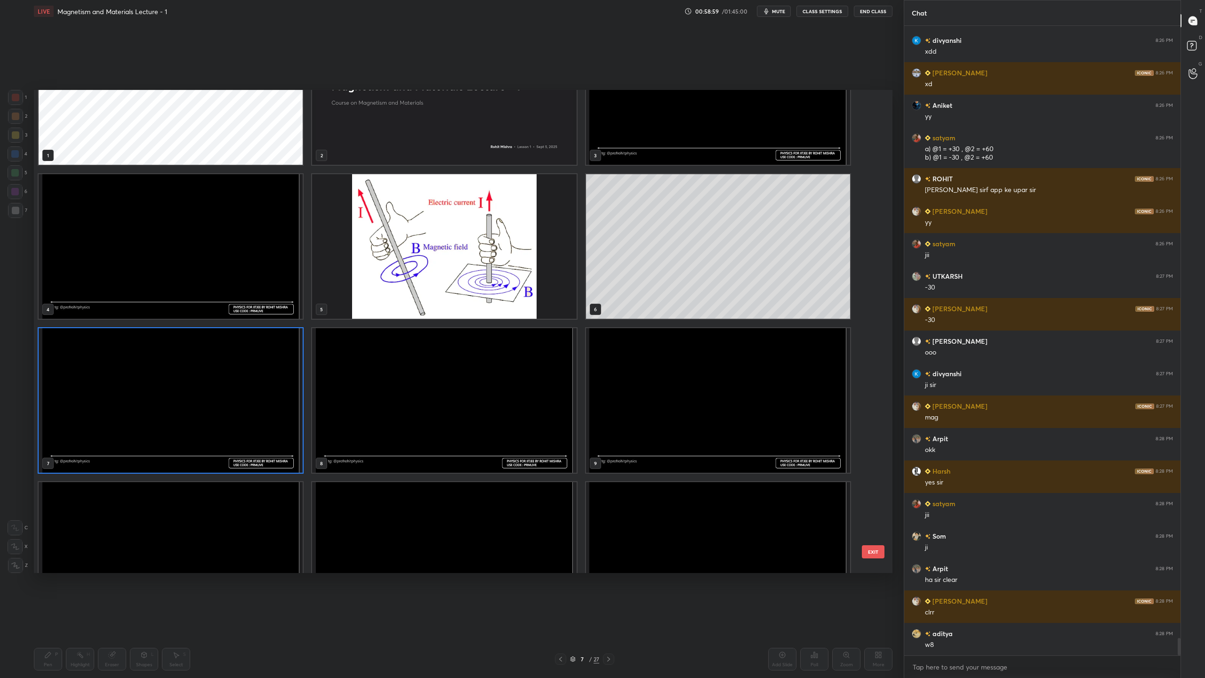
scroll to position [0, 0]
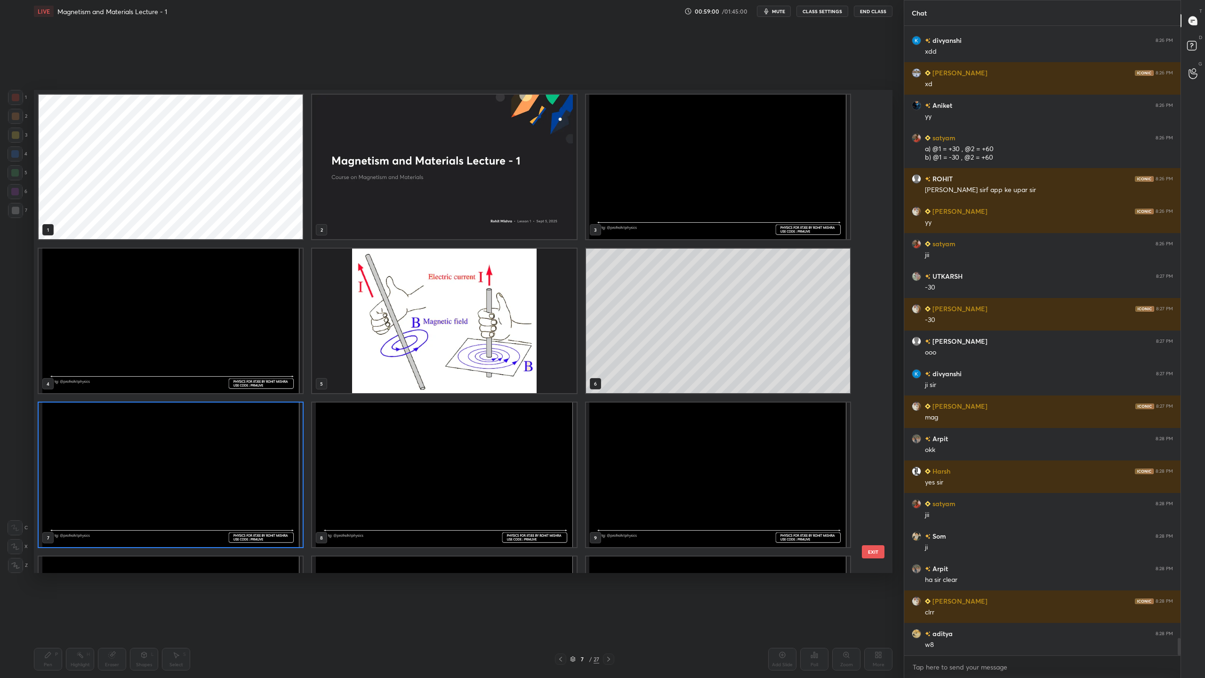
click at [248, 458] on img "grid" at bounding box center [171, 474] width 264 height 144
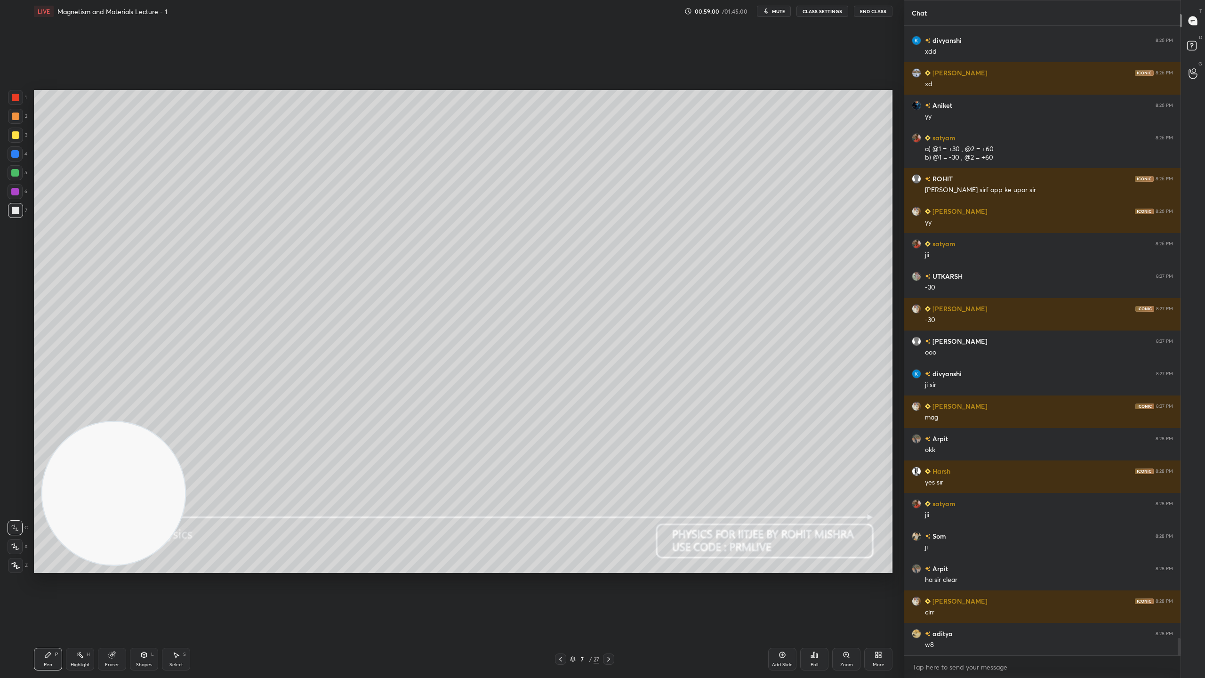
click at [248, 458] on img "grid" at bounding box center [171, 474] width 264 height 144
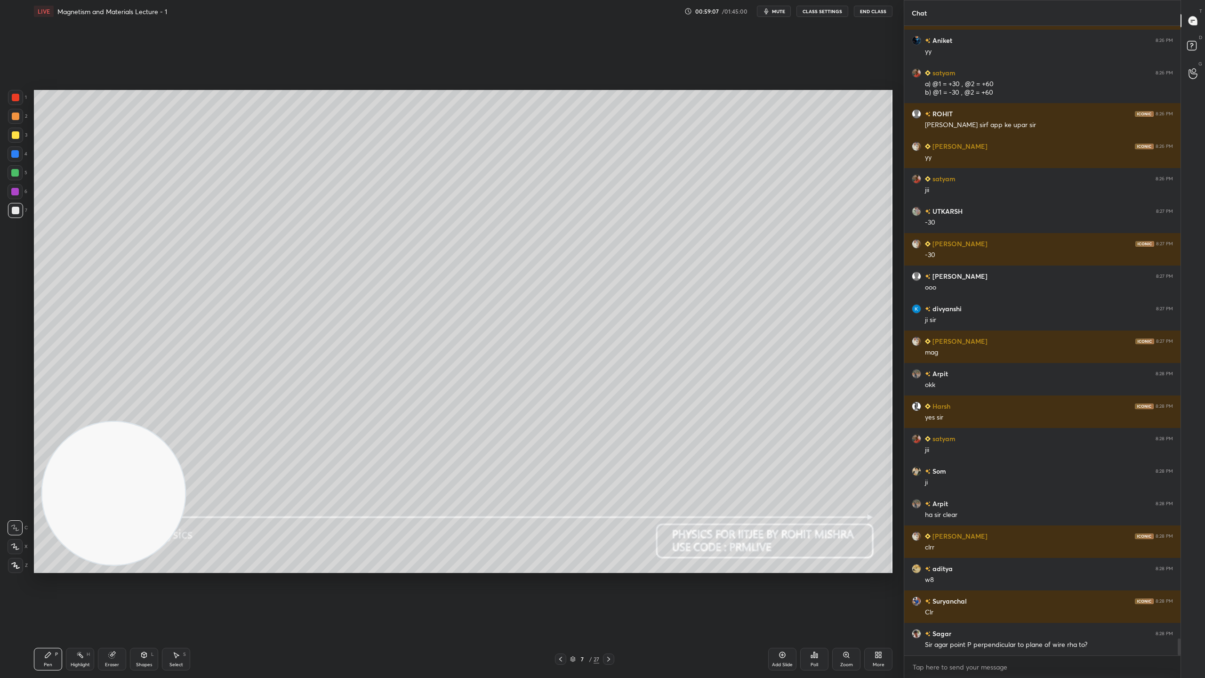
scroll to position [22497, 0]
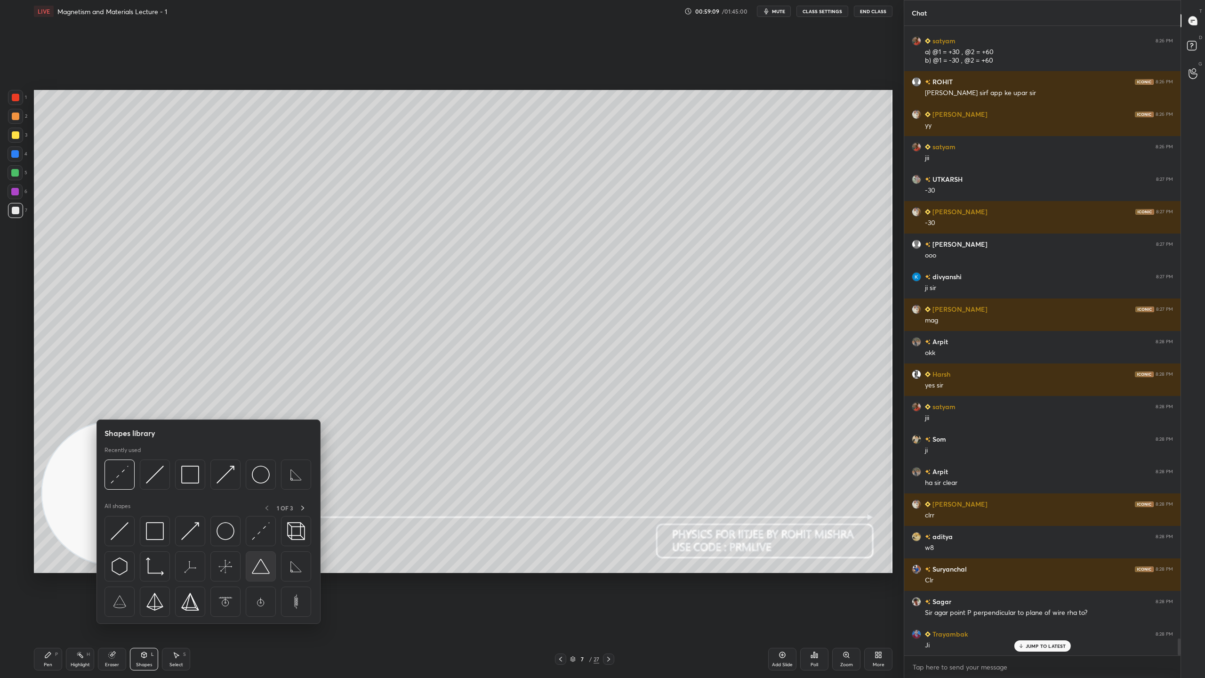
click at [259, 569] on img at bounding box center [261, 566] width 18 height 18
click at [156, 477] on img at bounding box center [155, 474] width 18 height 18
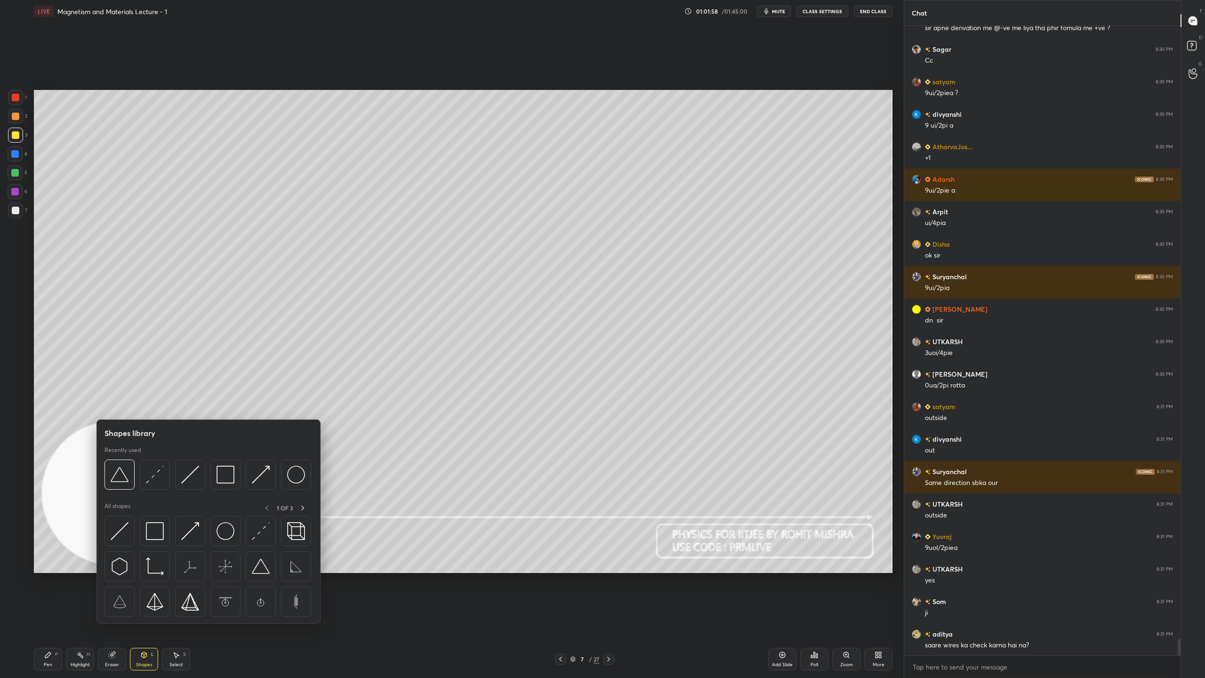
scroll to position [23309, 0]
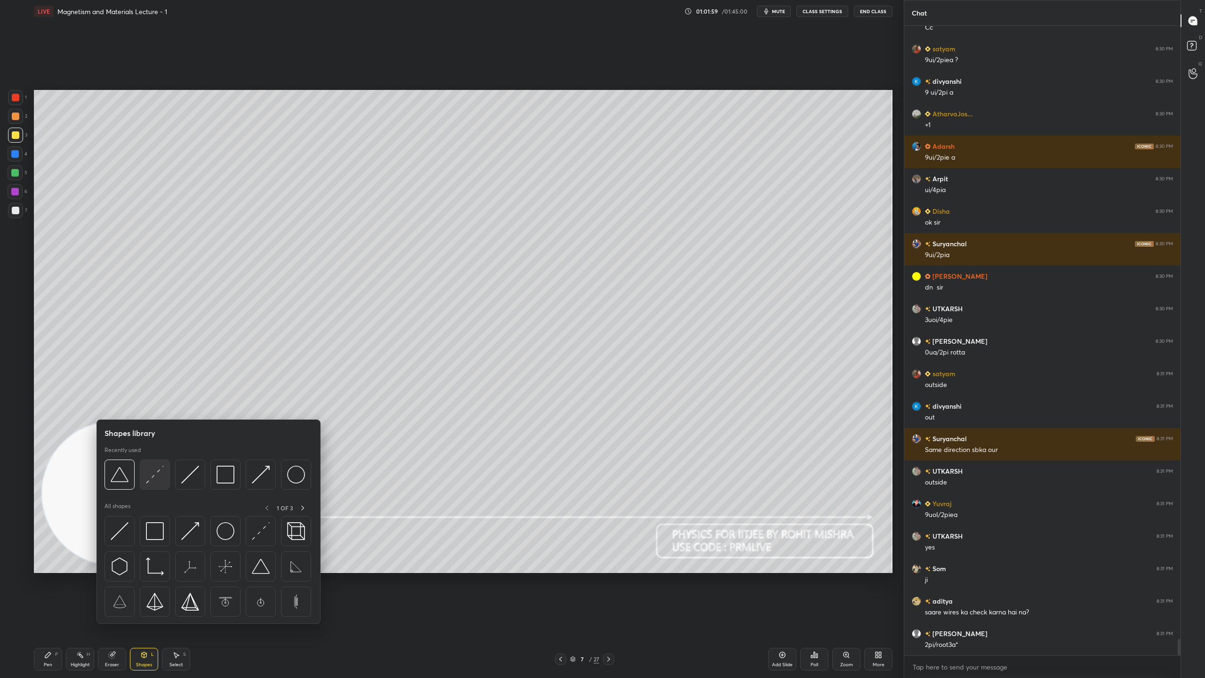
click at [155, 474] on img at bounding box center [155, 474] width 18 height 18
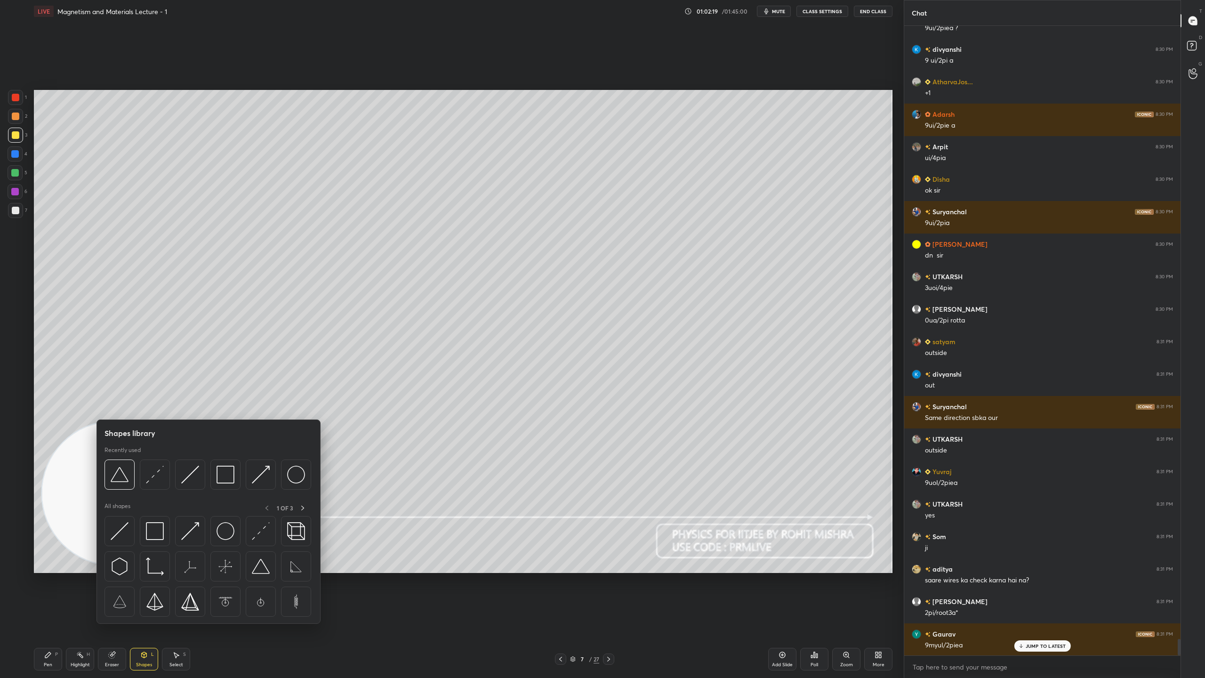
click at [164, 474] on div at bounding box center [155, 474] width 30 height 30
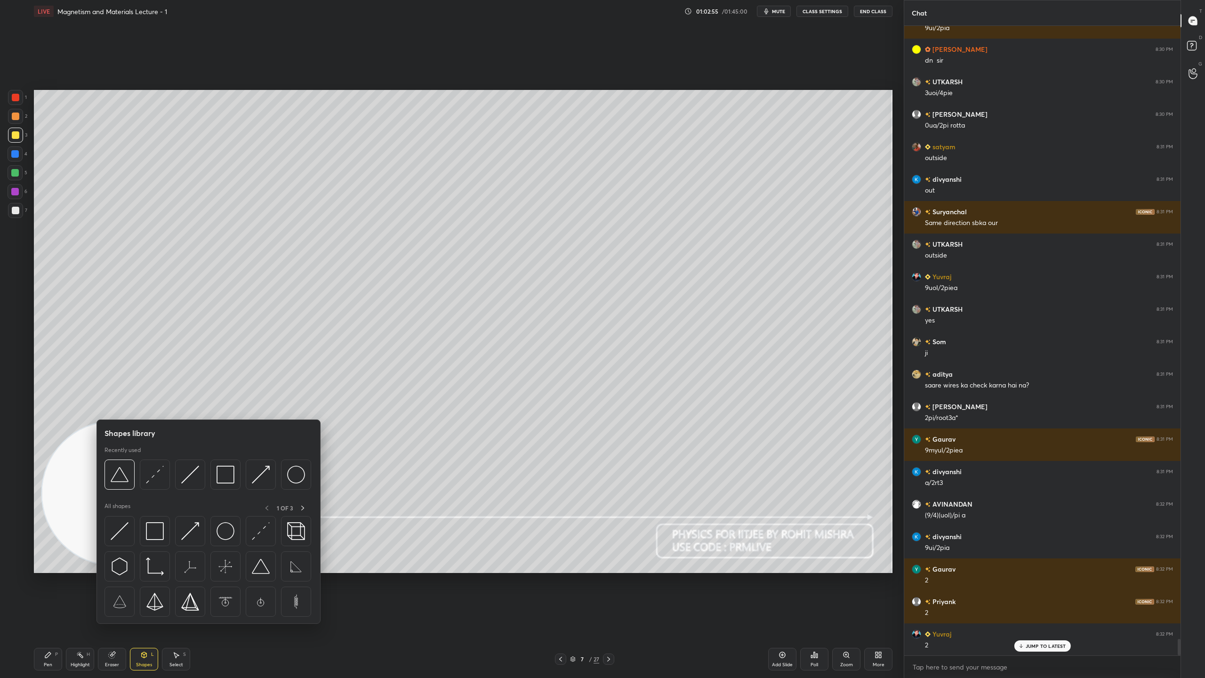
scroll to position [23601, 0]
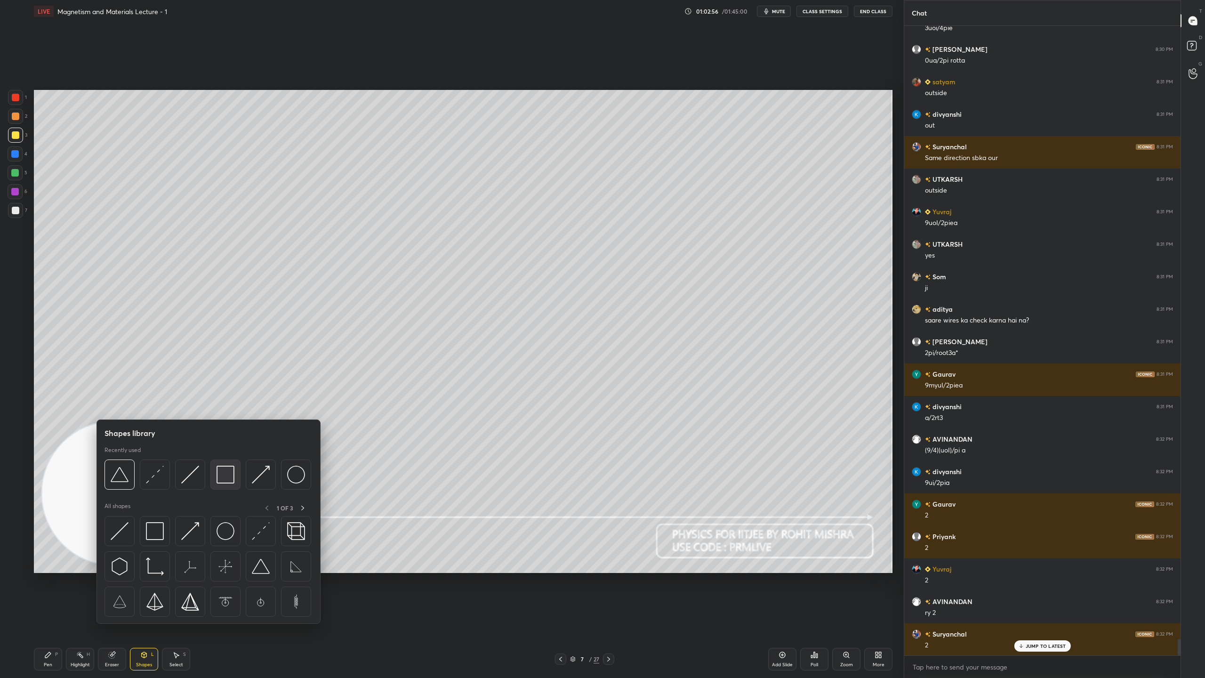
click at [220, 476] on img at bounding box center [225, 474] width 18 height 18
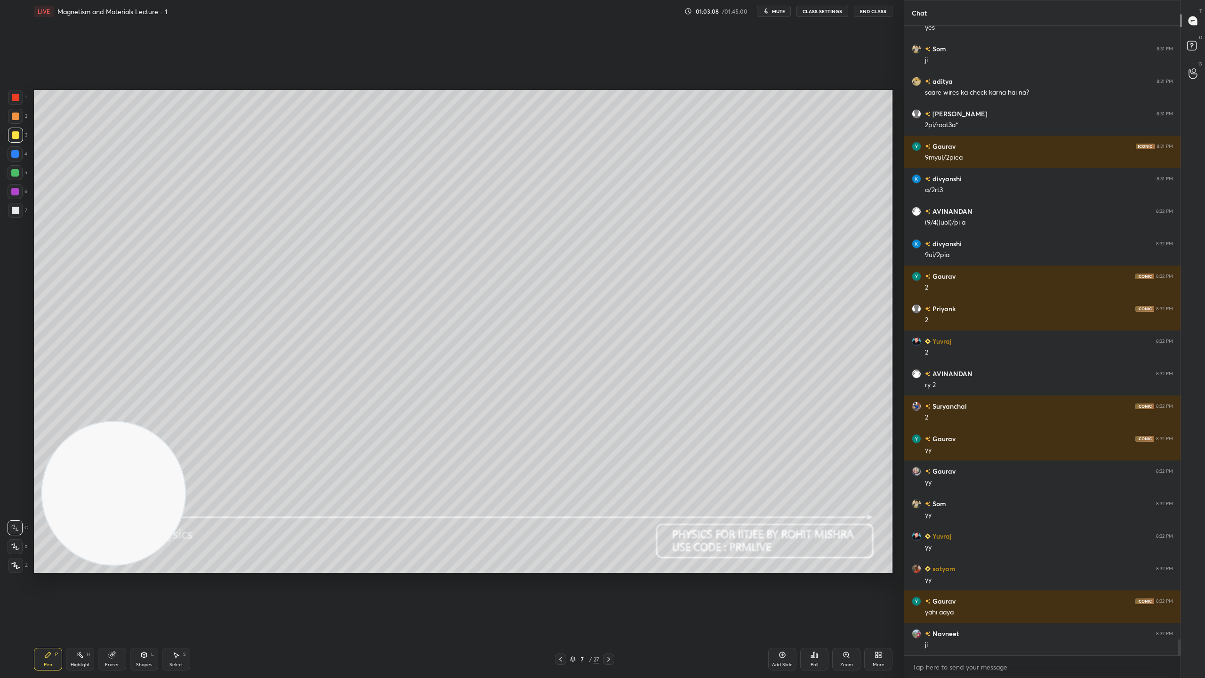
scroll to position [23861, 0]
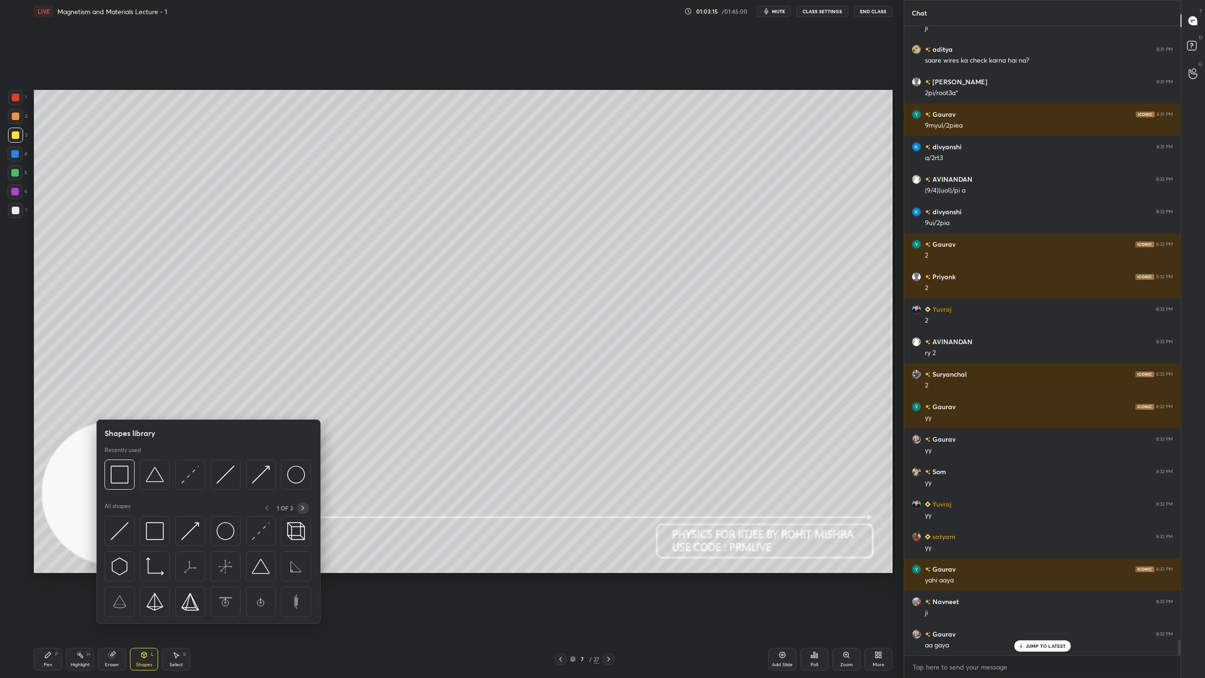
click at [302, 508] on icon at bounding box center [303, 508] width 8 height 8
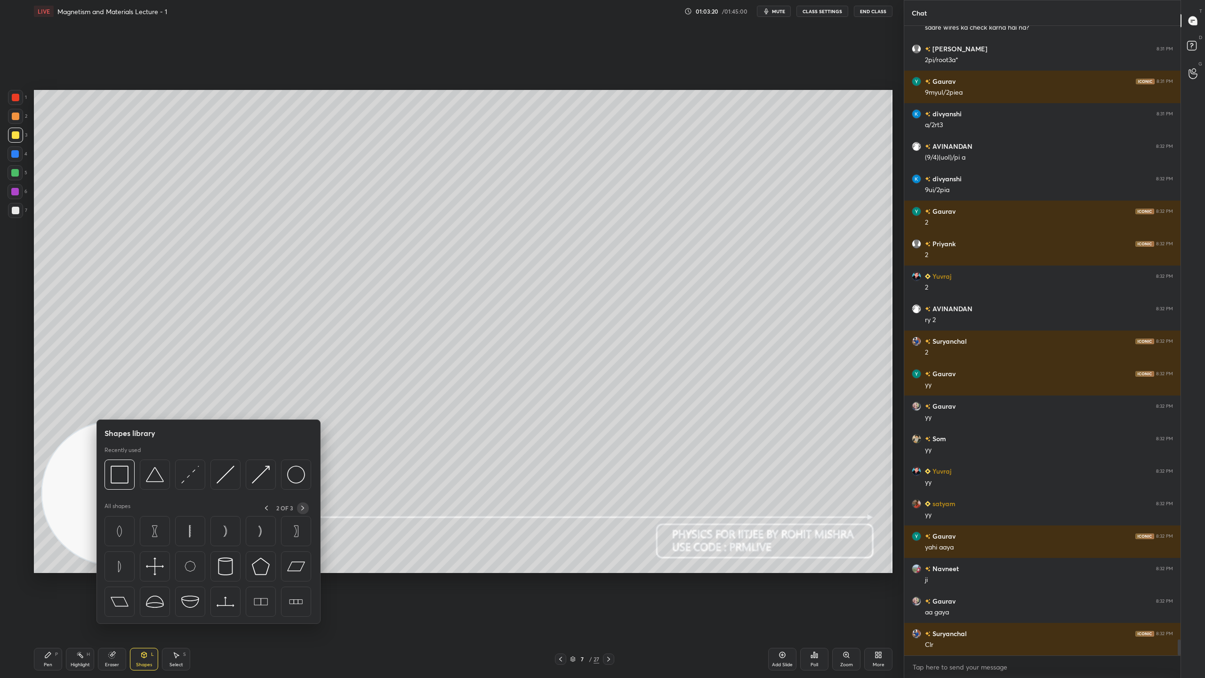
scroll to position [23926, 0]
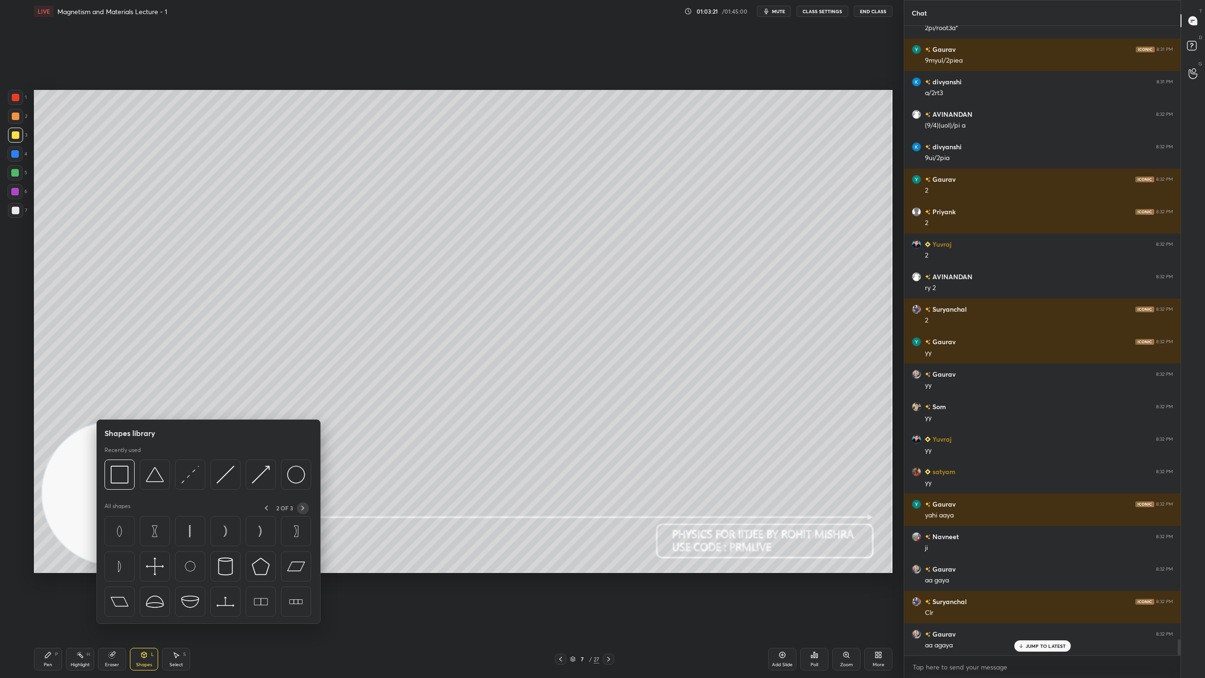
click at [303, 509] on icon at bounding box center [303, 508] width 8 height 8
click at [267, 505] on icon at bounding box center [266, 508] width 8 height 8
click at [267, 506] on icon at bounding box center [265, 507] width 3 height 5
click at [267, 507] on div "2 OF 3" at bounding box center [285, 508] width 48 height 12
click at [459, 598] on div "Setting up your live class Poll for secs No correct answer Start poll" at bounding box center [463, 331] width 866 height 617
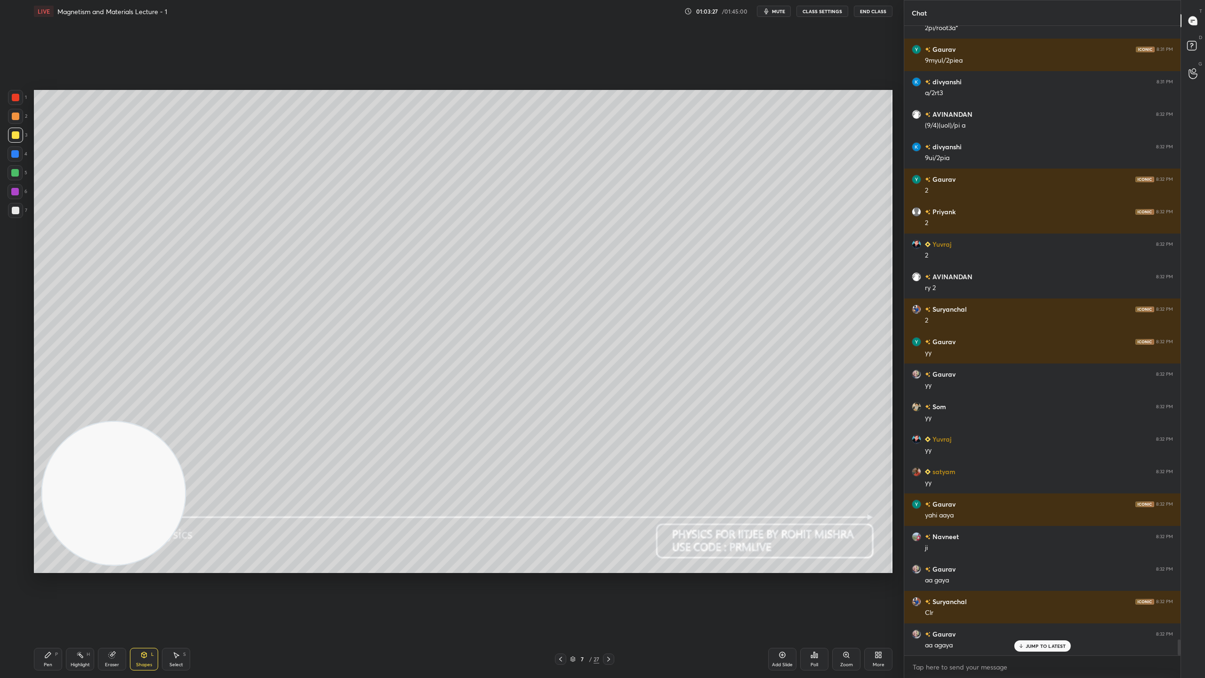
scroll to position [23959, 0]
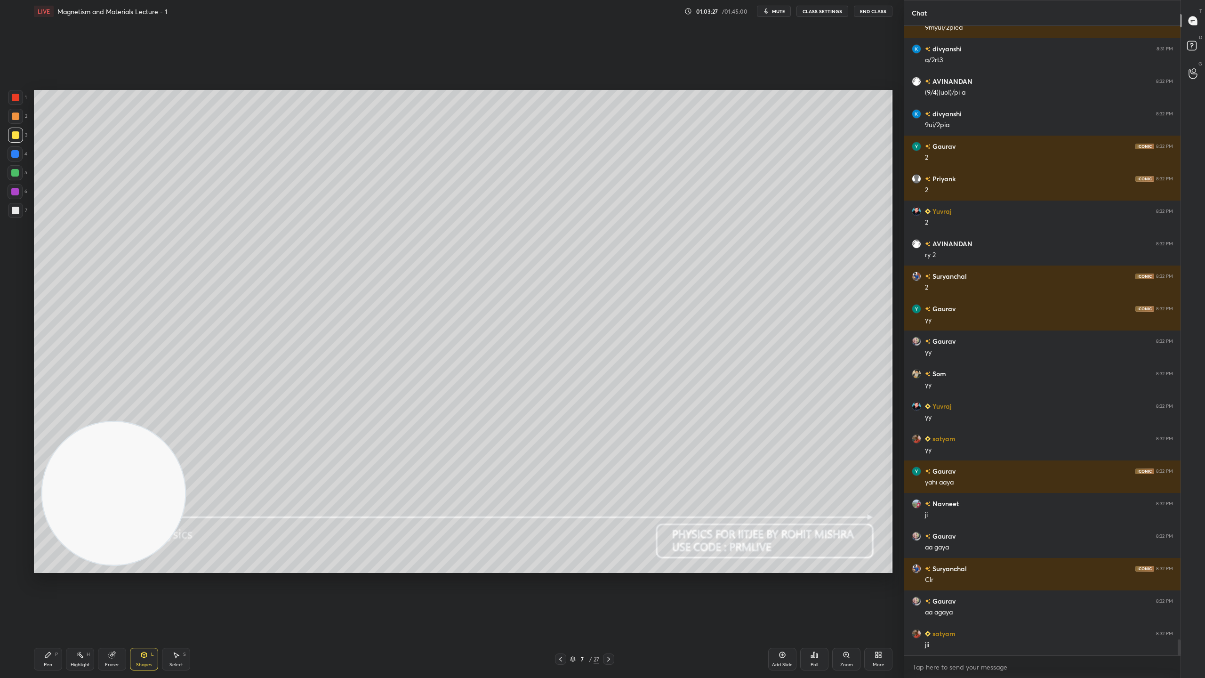
click at [573, 598] on icon at bounding box center [573, 659] width 6 height 6
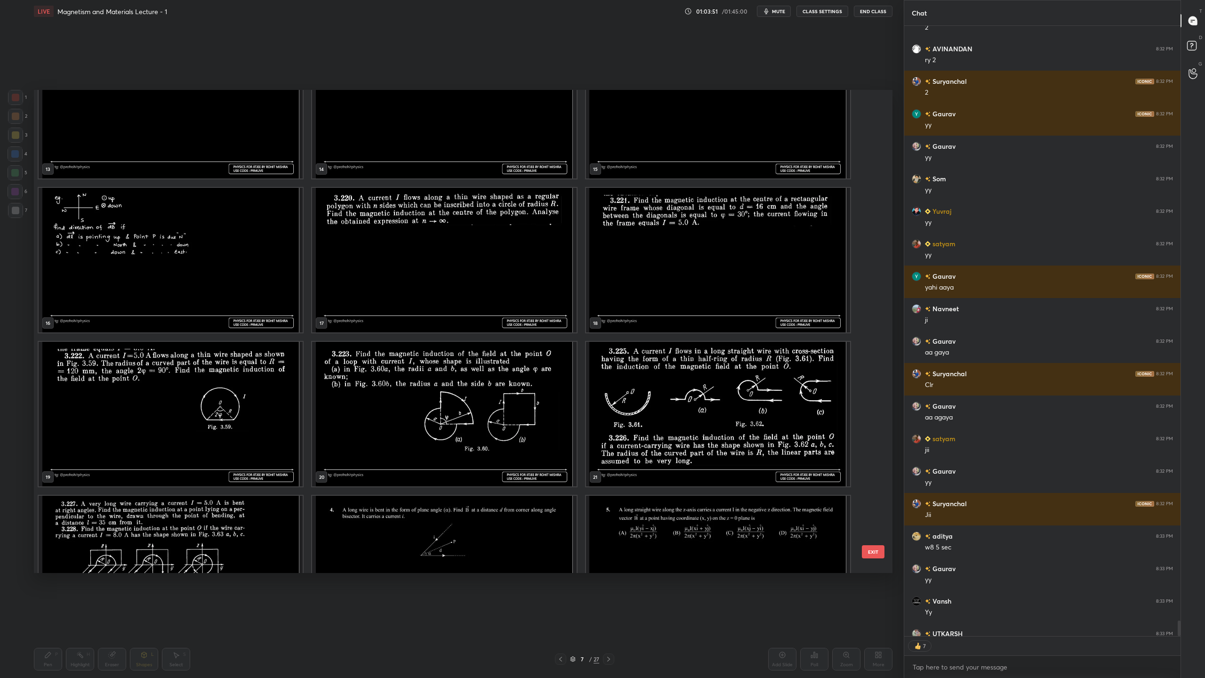
scroll to position [620, 0]
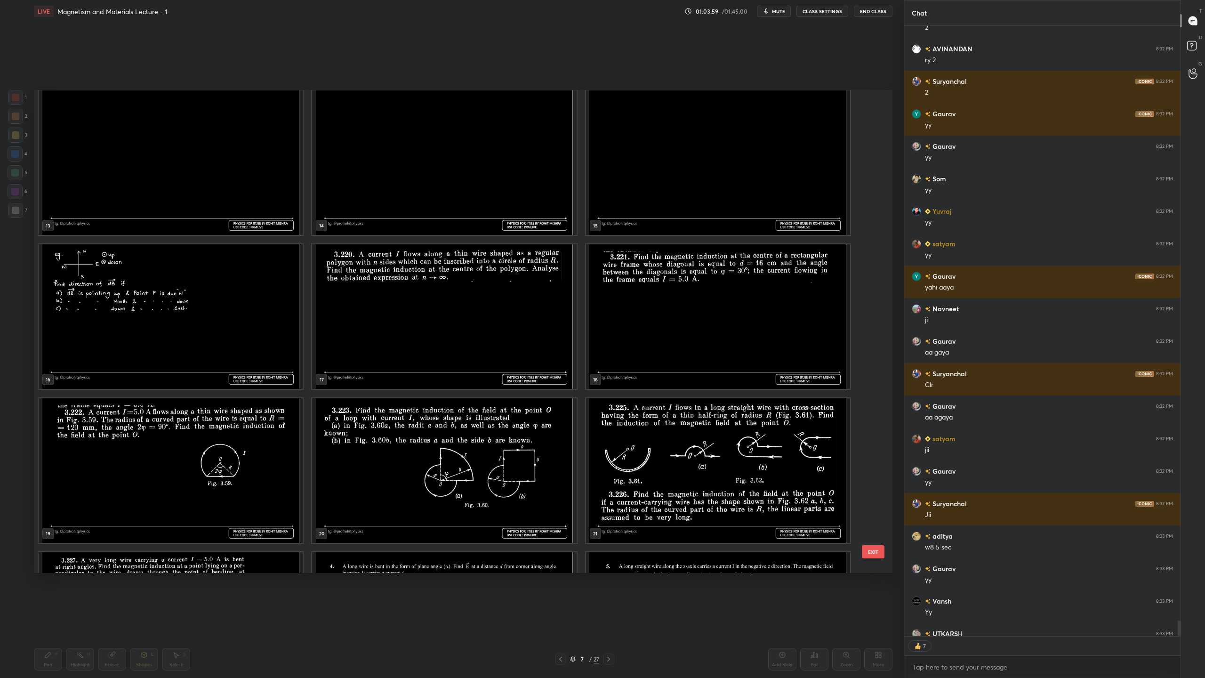
click at [742, 318] on img "grid" at bounding box center [718, 316] width 264 height 144
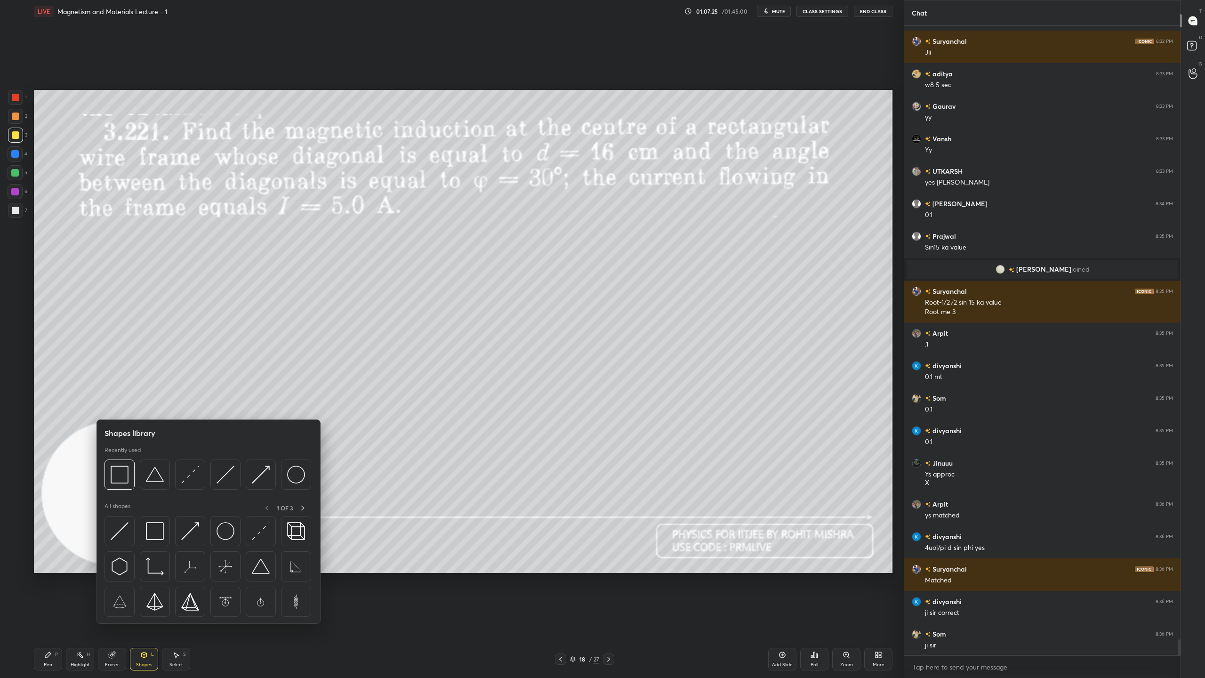
scroll to position [23845, 0]
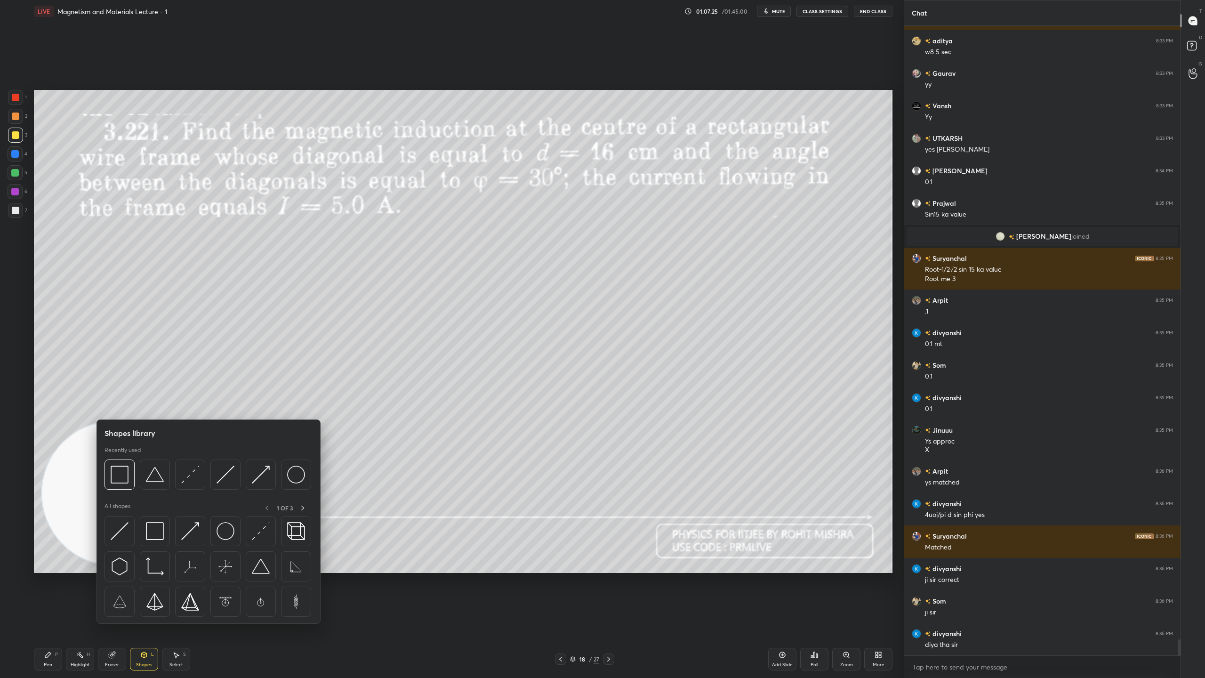
click at [154, 530] on img at bounding box center [155, 531] width 18 height 18
click at [306, 508] on icon at bounding box center [303, 508] width 8 height 8
click at [304, 510] on icon at bounding box center [303, 508] width 8 height 8
click at [265, 506] on icon at bounding box center [266, 508] width 8 height 8
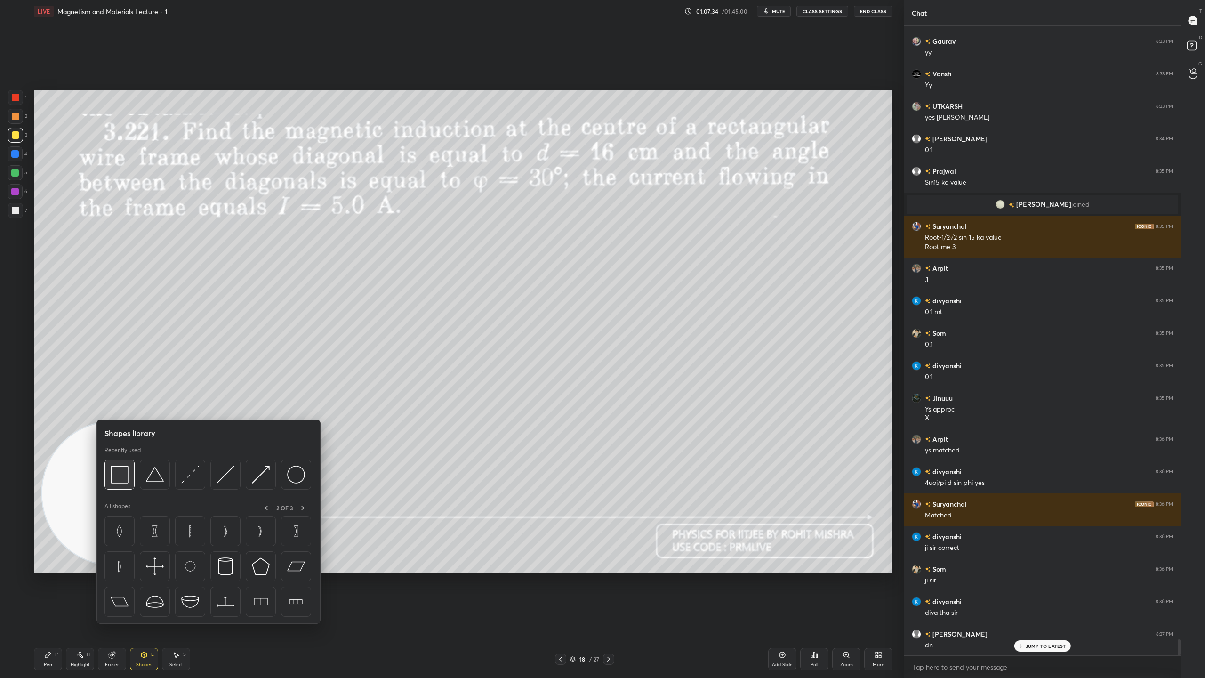
scroll to position [23910, 0]
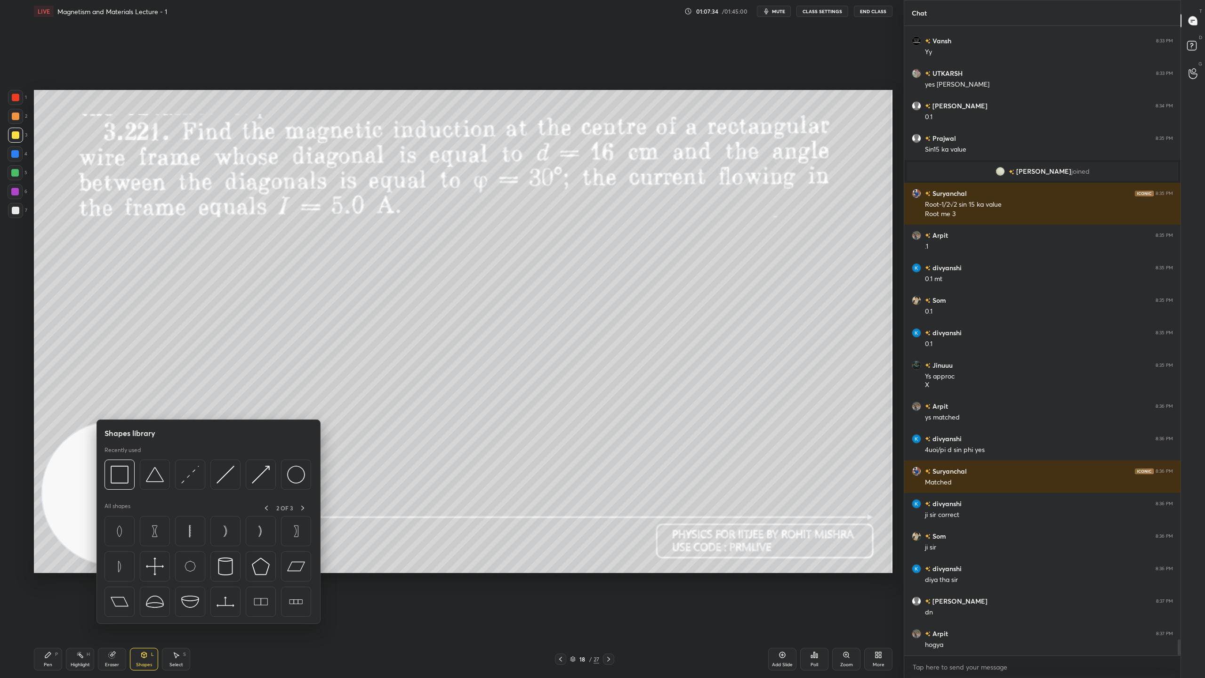
click at [124, 474] on img at bounding box center [120, 474] width 18 height 18
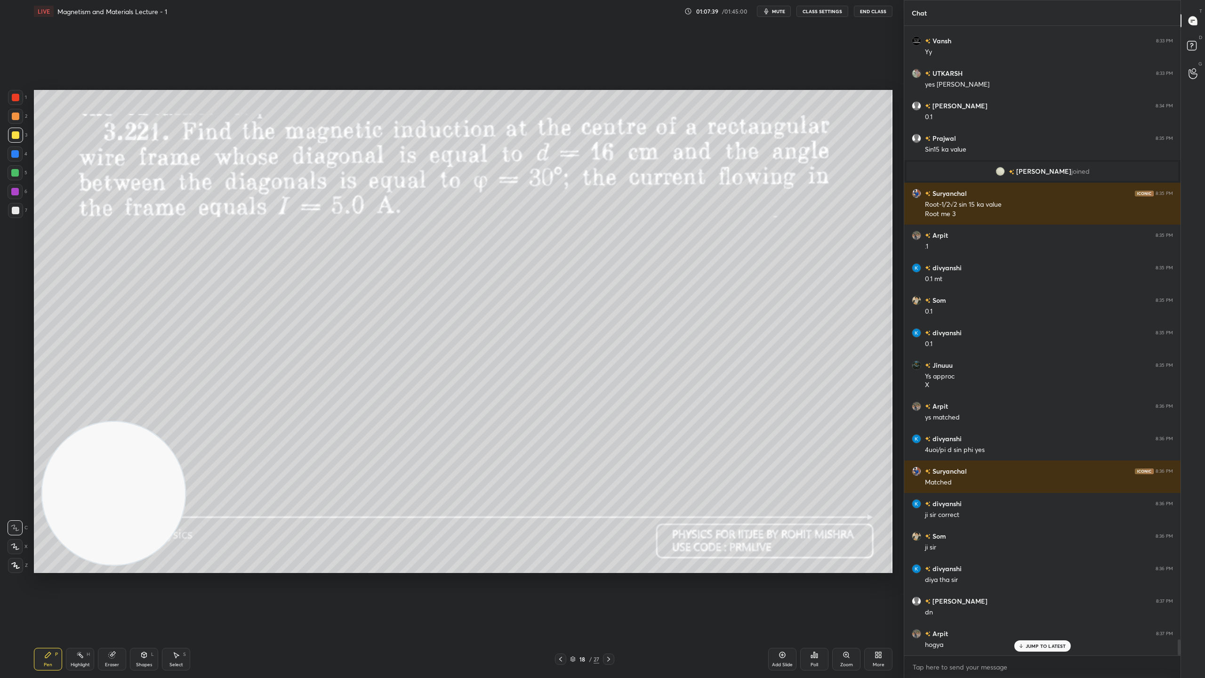
scroll to position [23942, 0]
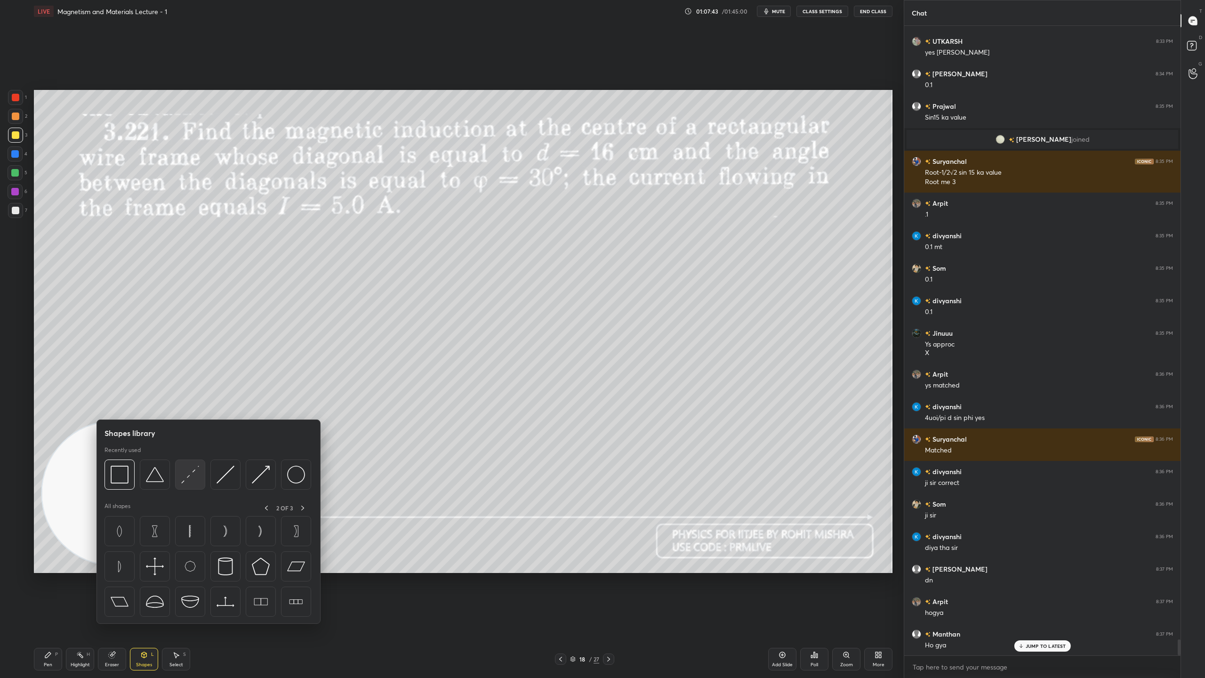
click at [194, 472] on img at bounding box center [190, 474] width 18 height 18
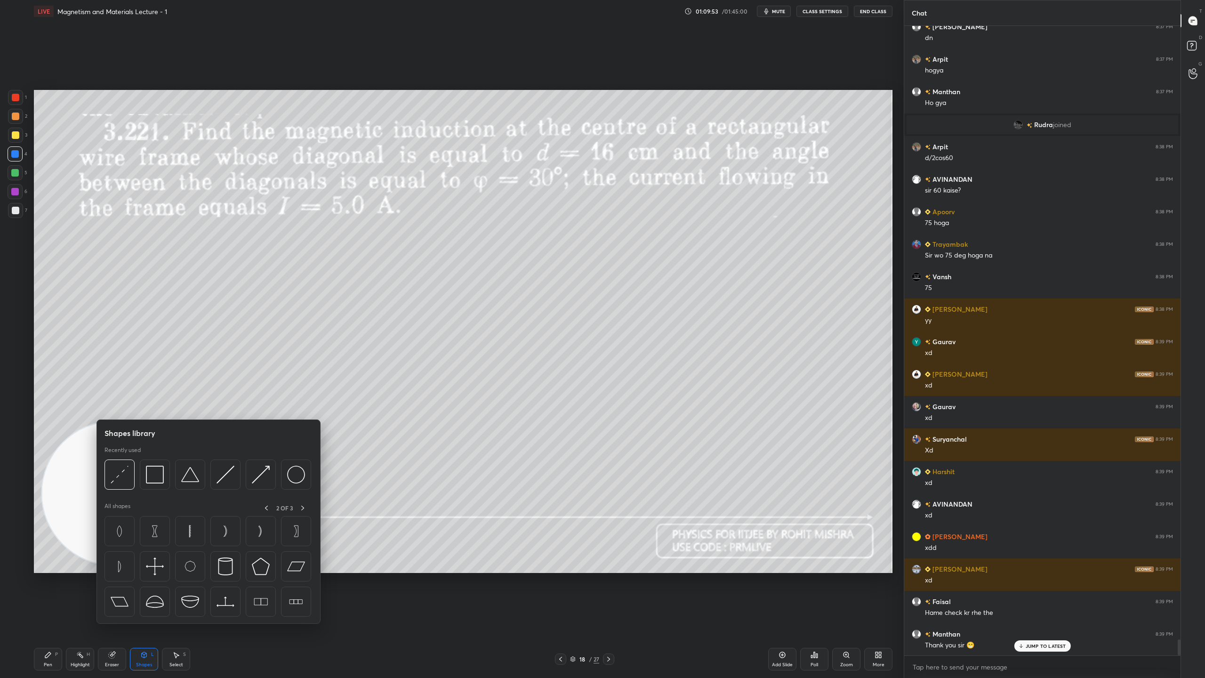
scroll to position [24517, 0]
click at [160, 468] on img at bounding box center [155, 474] width 18 height 18
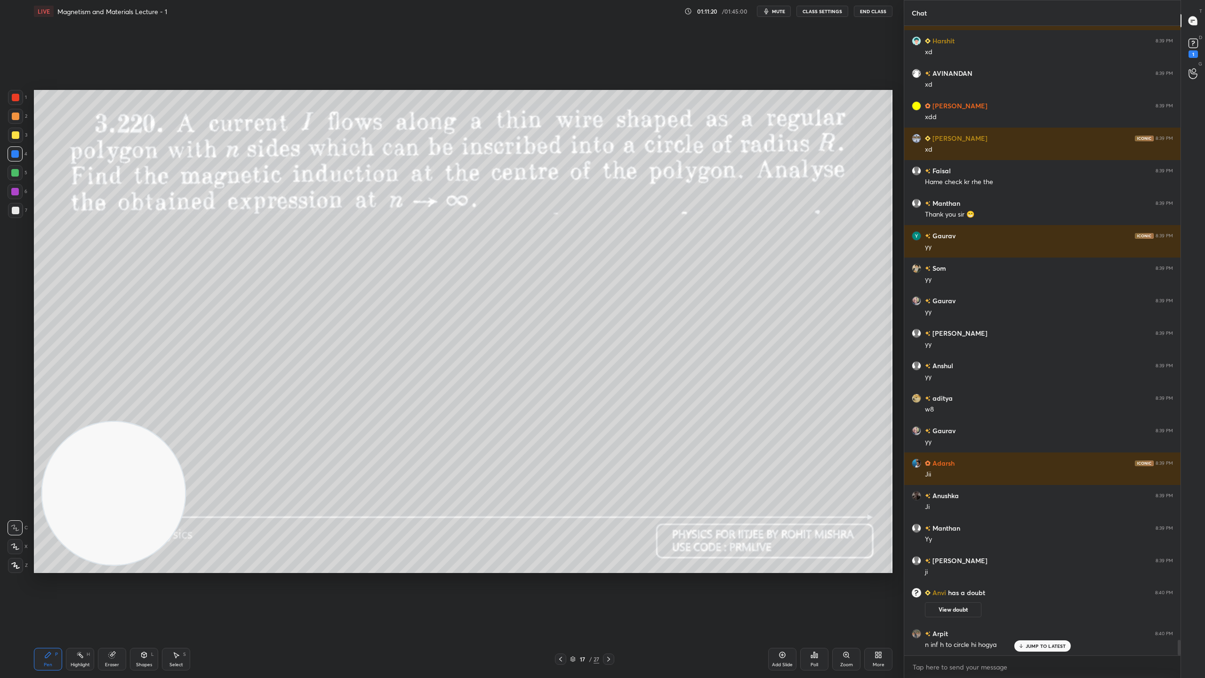
scroll to position [24504, 0]
click at [956, 598] on button "View doubt" at bounding box center [953, 609] width 56 height 15
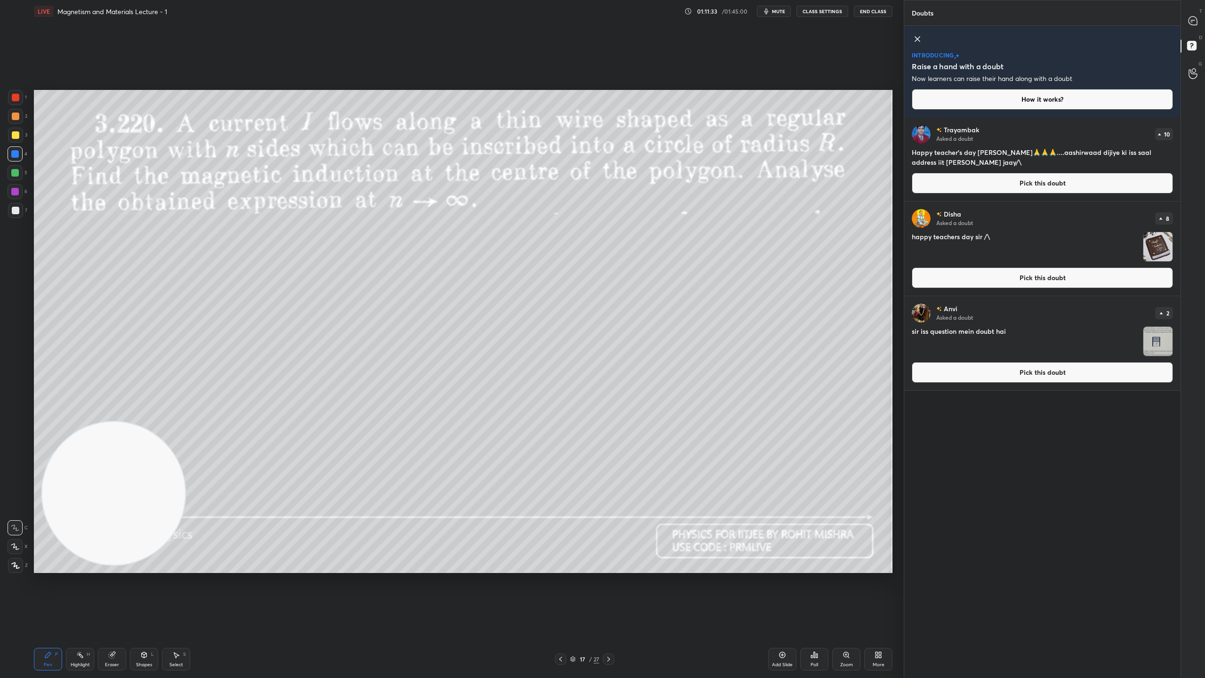
click at [1156, 337] on img "grid" at bounding box center [1157, 341] width 29 height 29
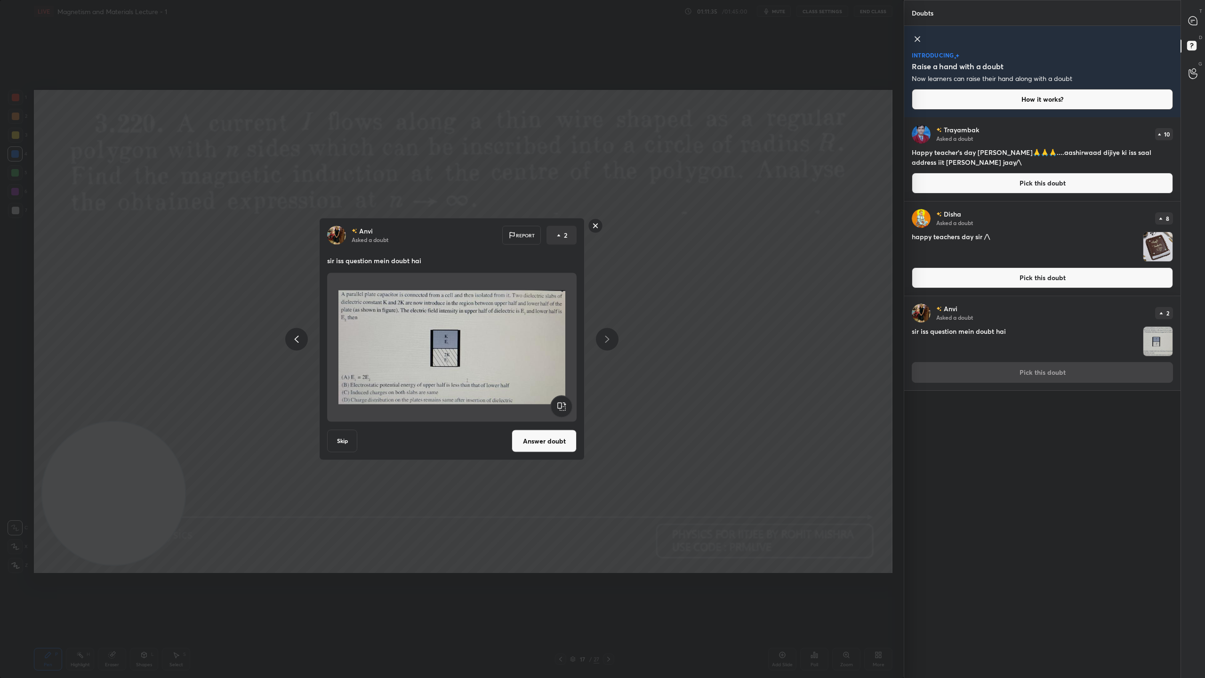
click at [592, 224] on rect at bounding box center [595, 225] width 15 height 15
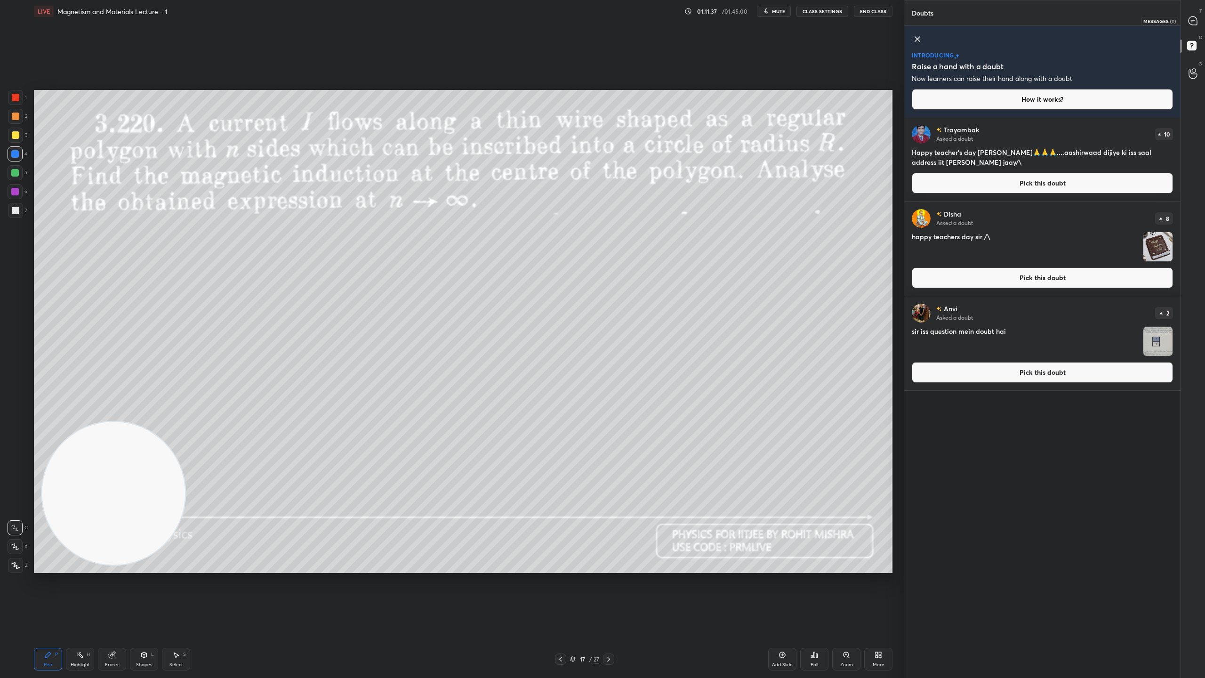
click at [1200, 20] on div at bounding box center [1193, 20] width 19 height 17
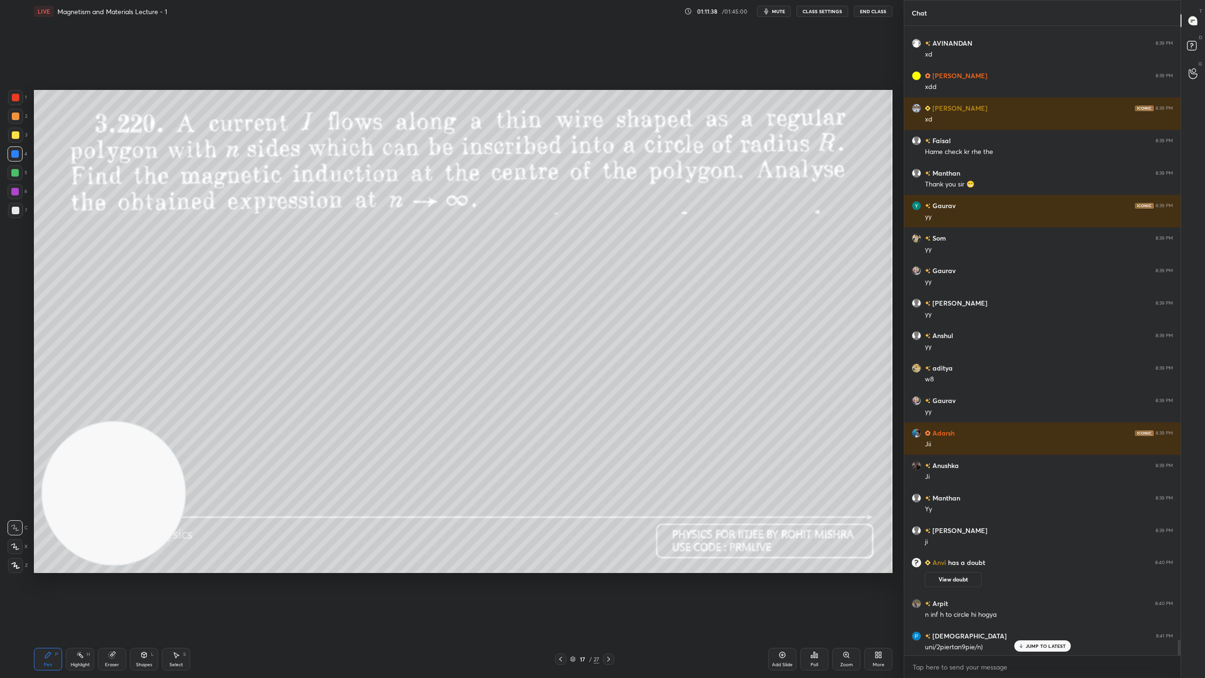
scroll to position [24868, 0]
click at [1062, 598] on p "JUMP TO LATEST" at bounding box center [1046, 646] width 40 height 6
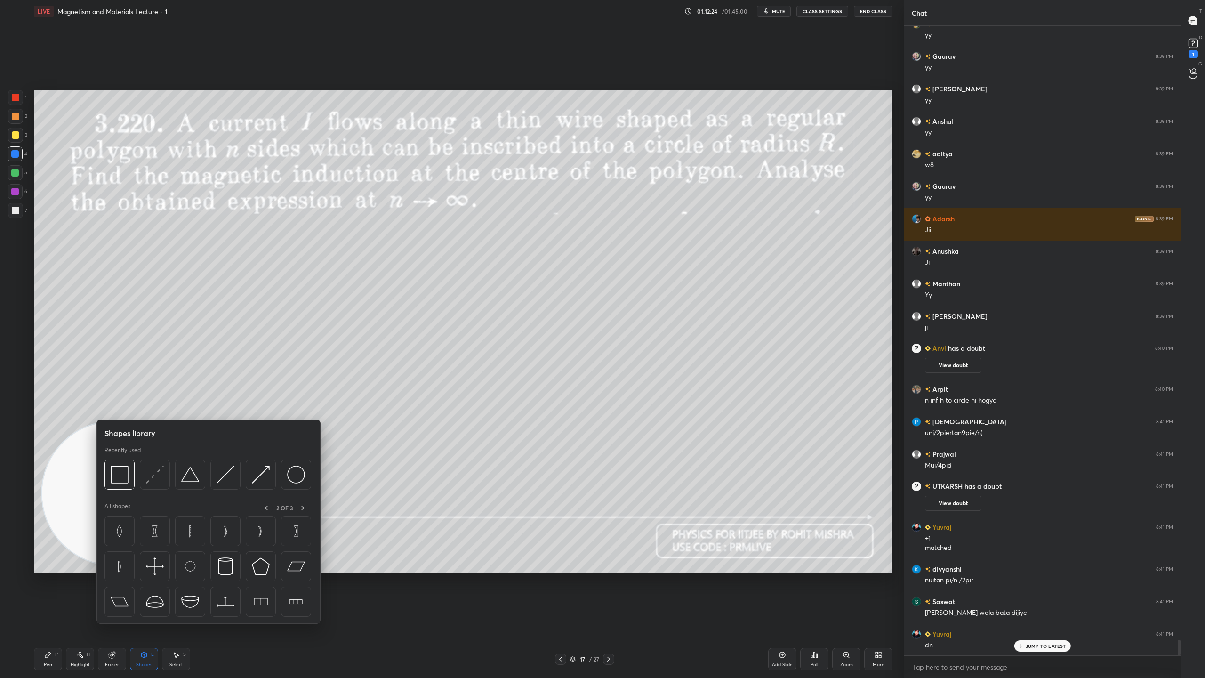
scroll to position [24729, 0]
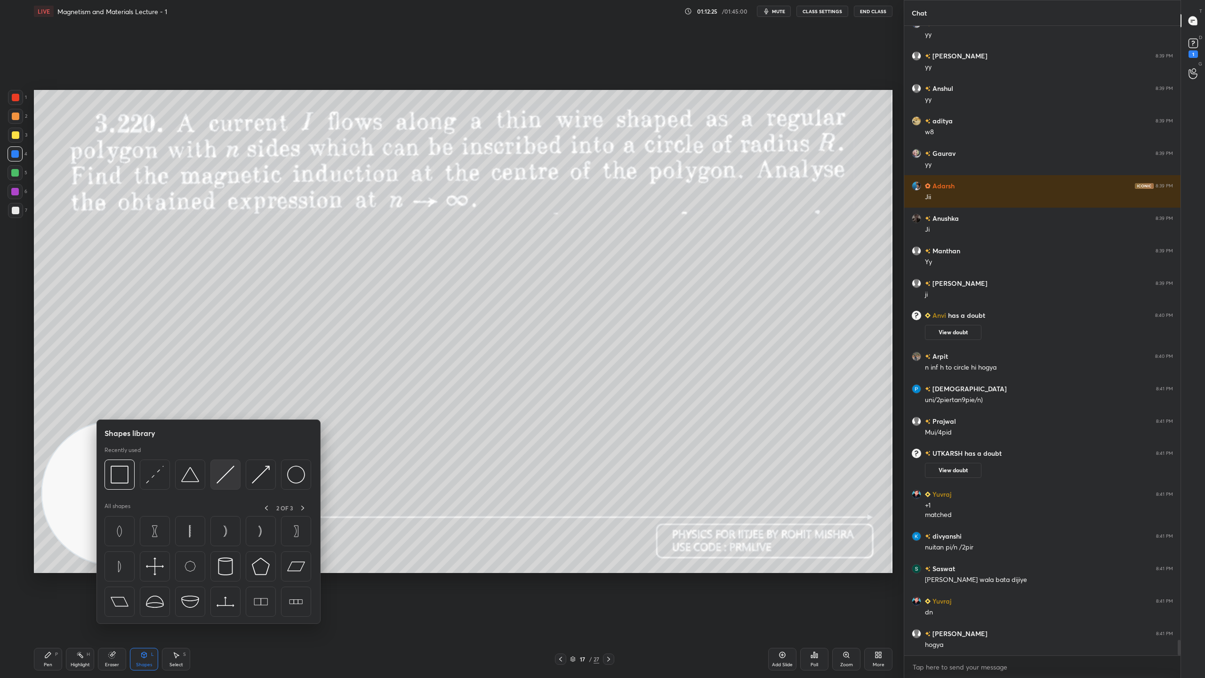
click at [231, 475] on img at bounding box center [225, 474] width 18 height 18
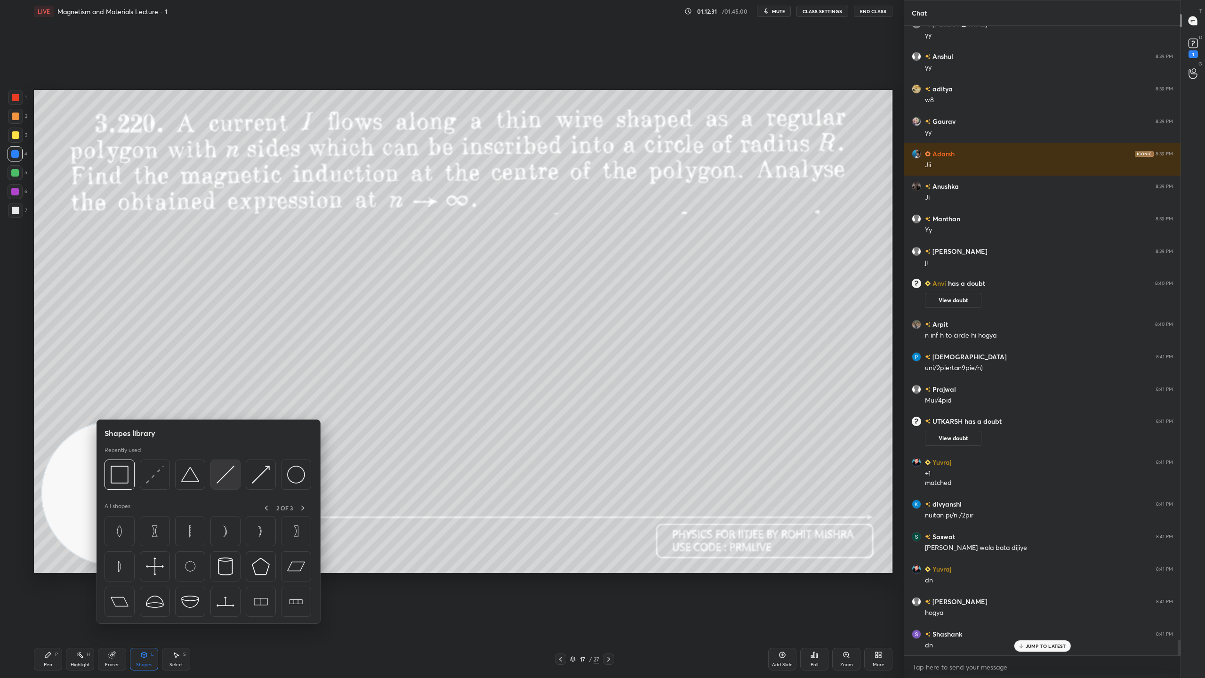
click at [227, 472] on img at bounding box center [225, 474] width 18 height 18
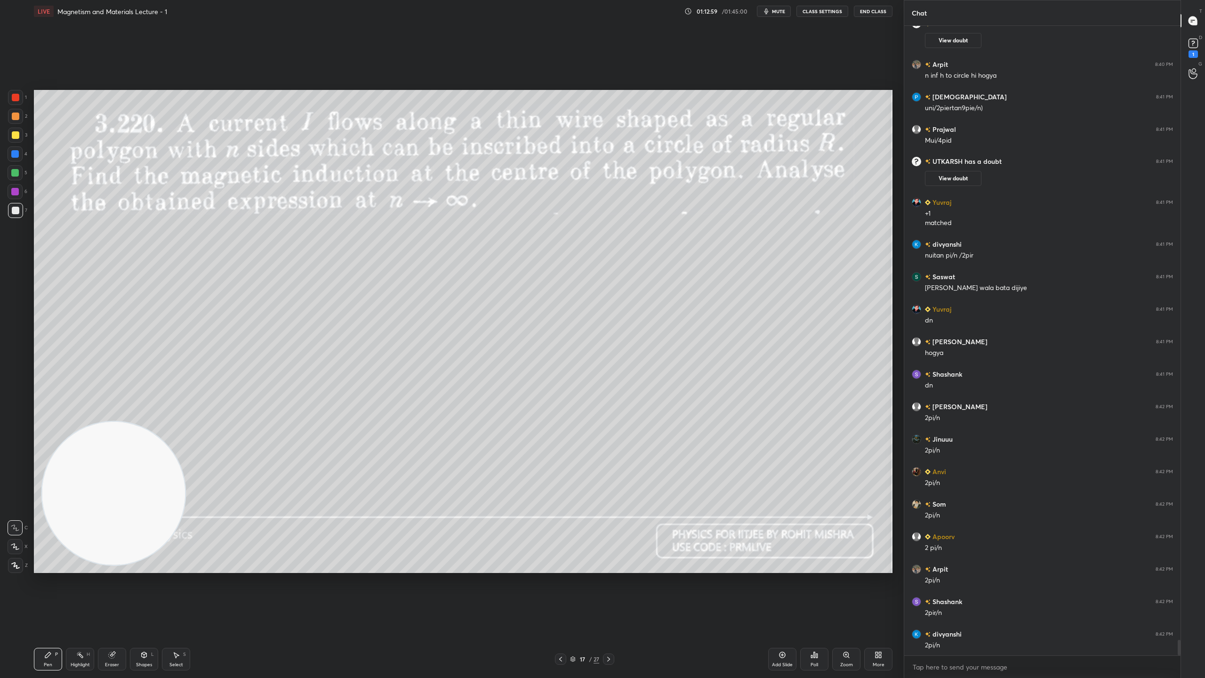
scroll to position [25054, 0]
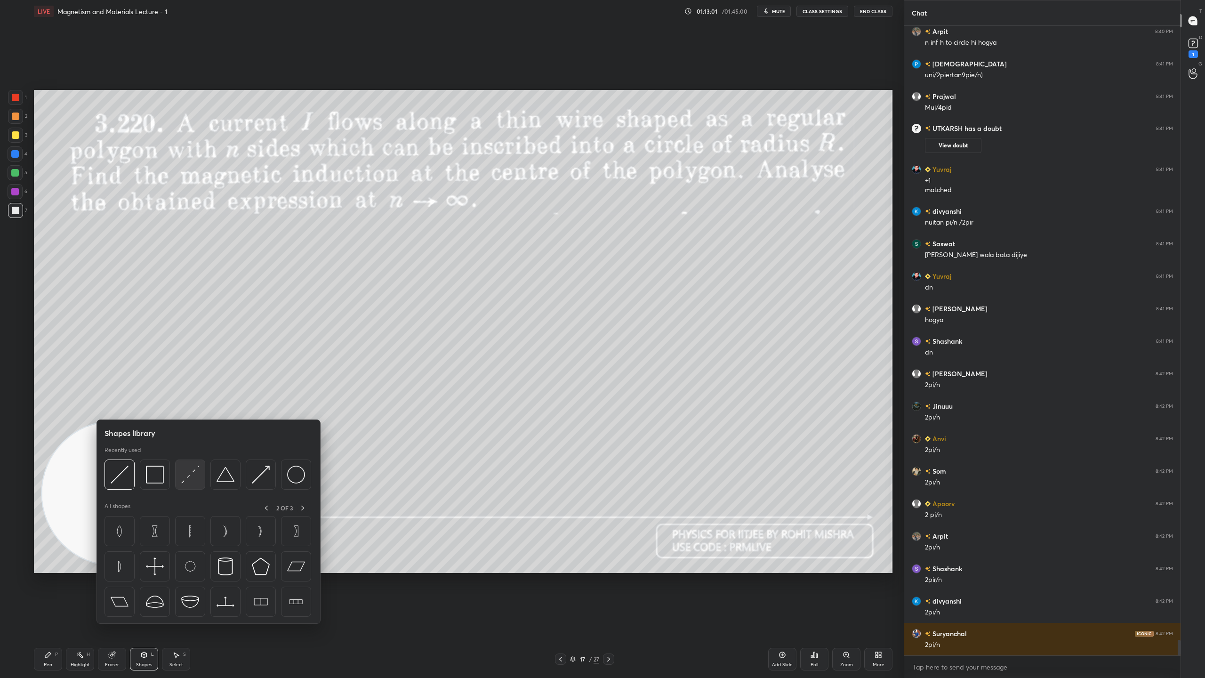
click at [188, 474] on img at bounding box center [190, 474] width 18 height 18
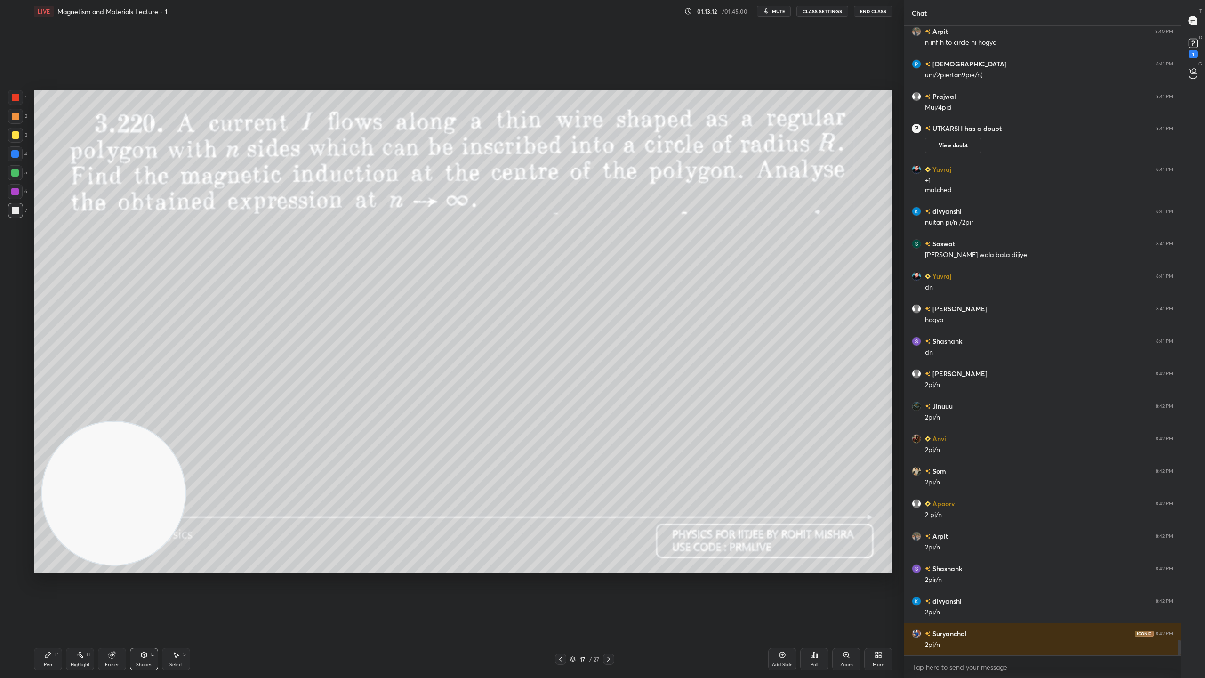
scroll to position [25086, 0]
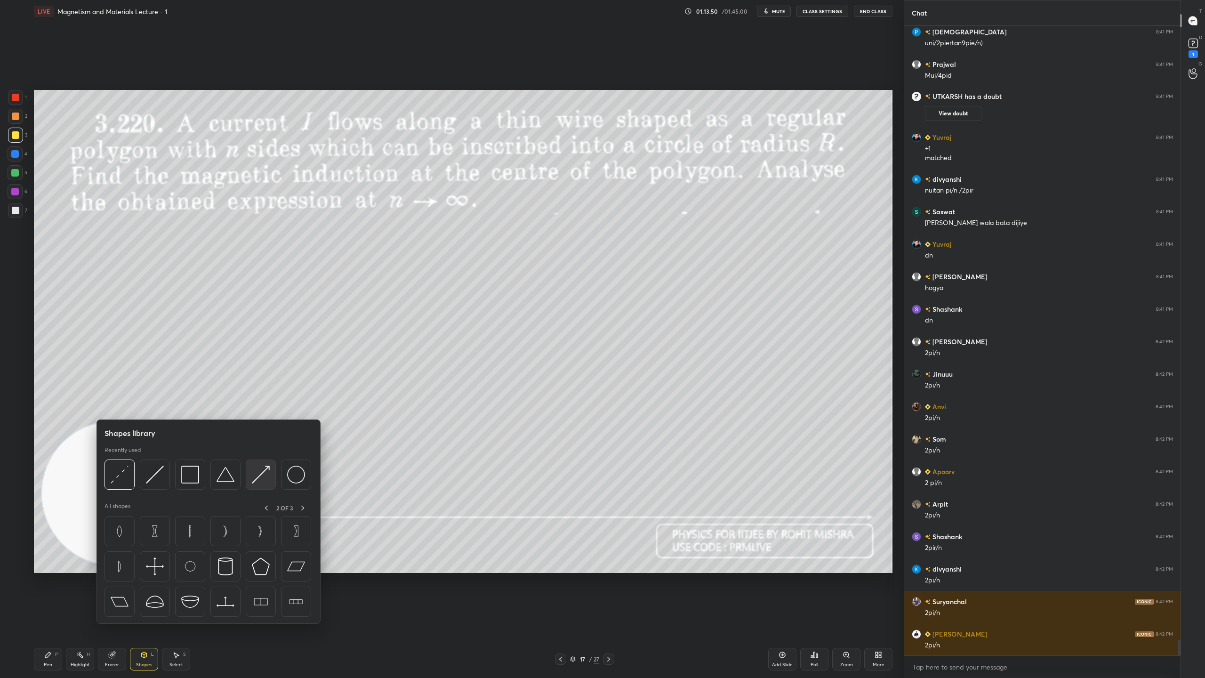
click at [262, 473] on img at bounding box center [261, 474] width 18 height 18
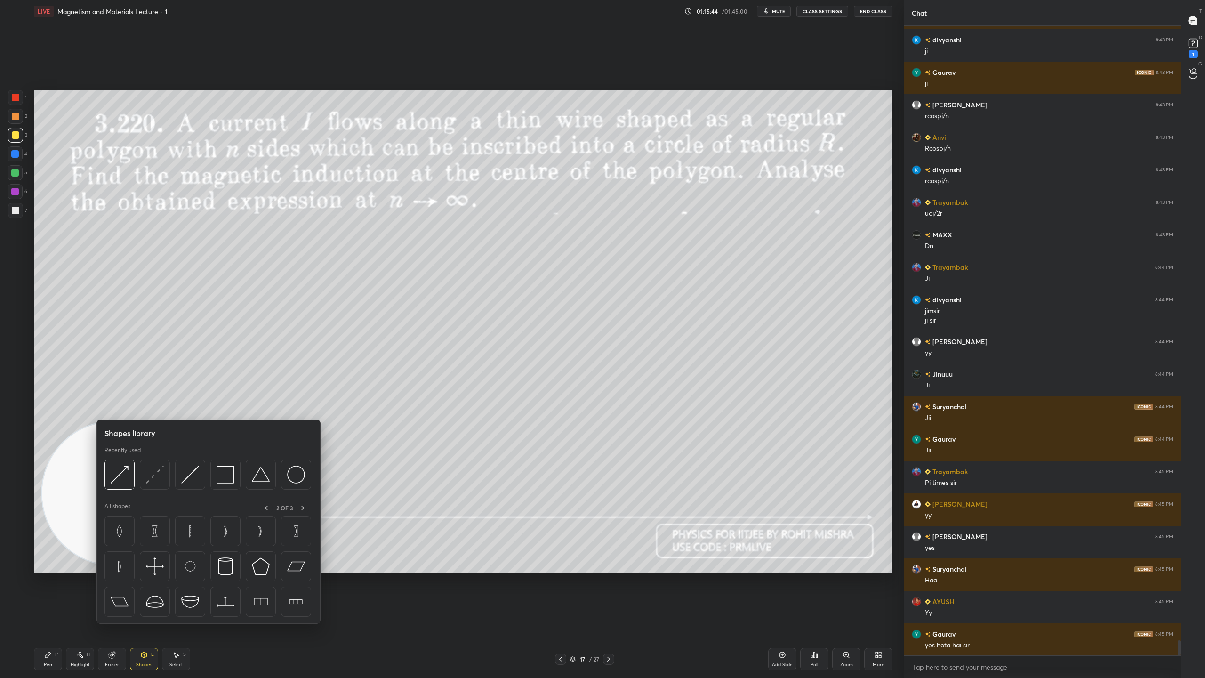
scroll to position [25777, 0]
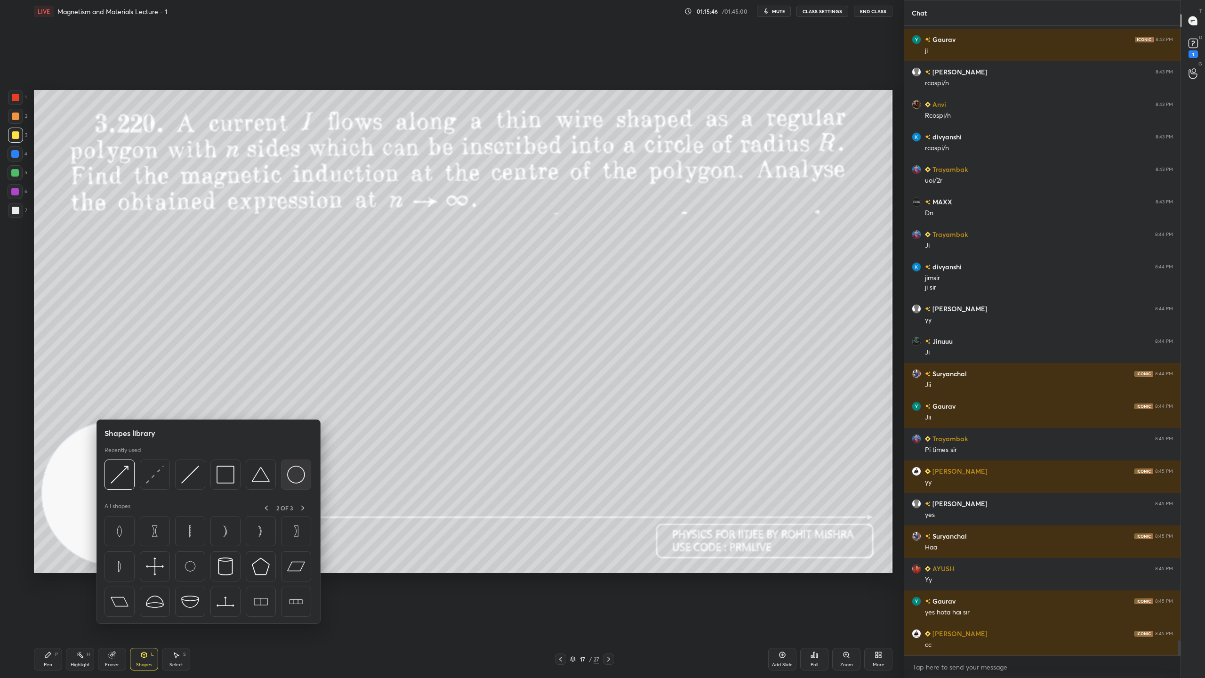
click at [296, 476] on img at bounding box center [296, 474] width 18 height 18
click at [190, 471] on img at bounding box center [190, 474] width 18 height 18
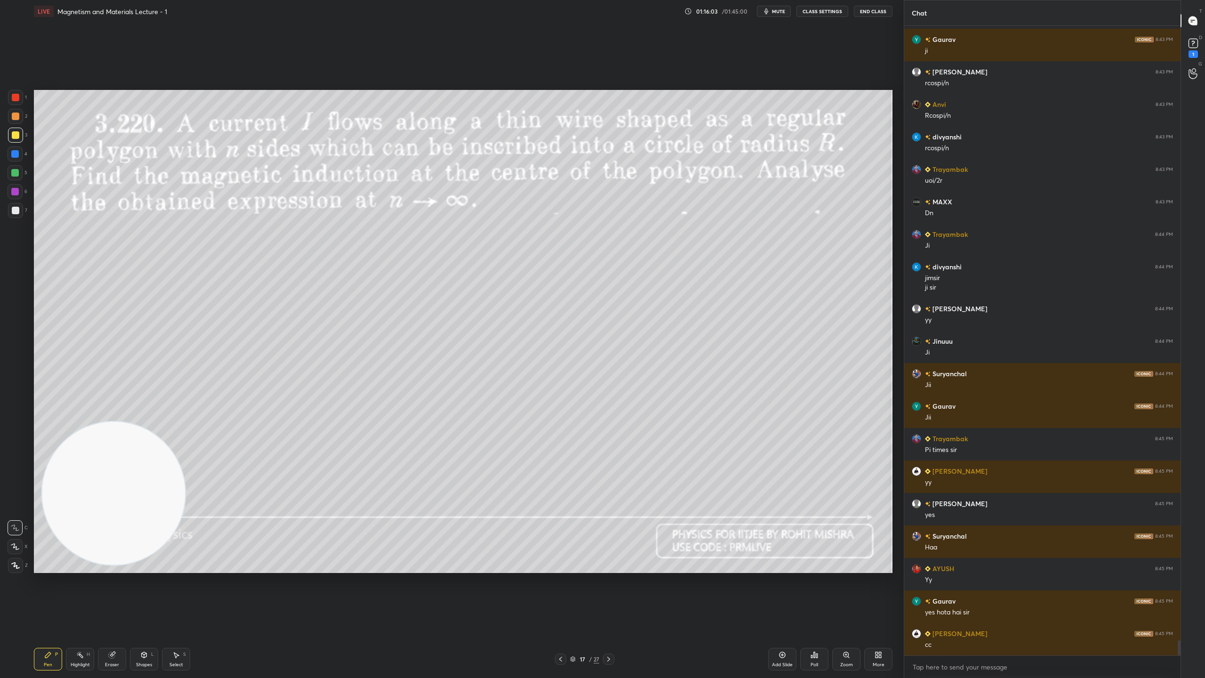
scroll to position [25809, 0]
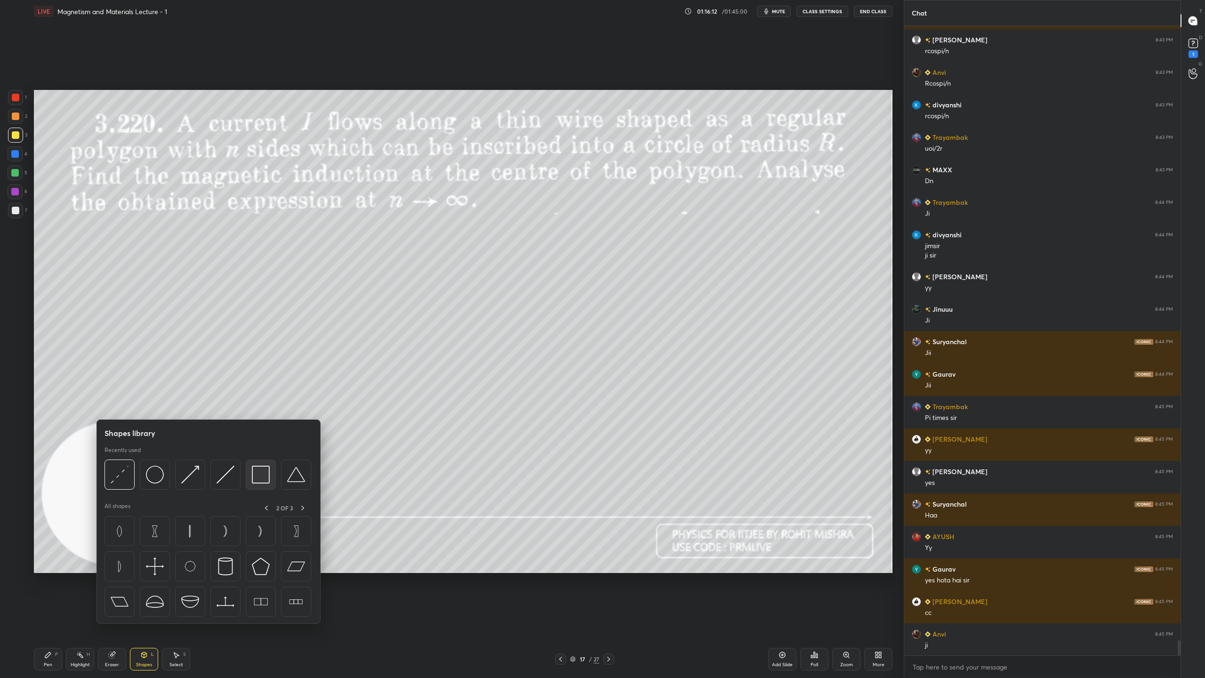
click at [264, 473] on img at bounding box center [261, 474] width 18 height 18
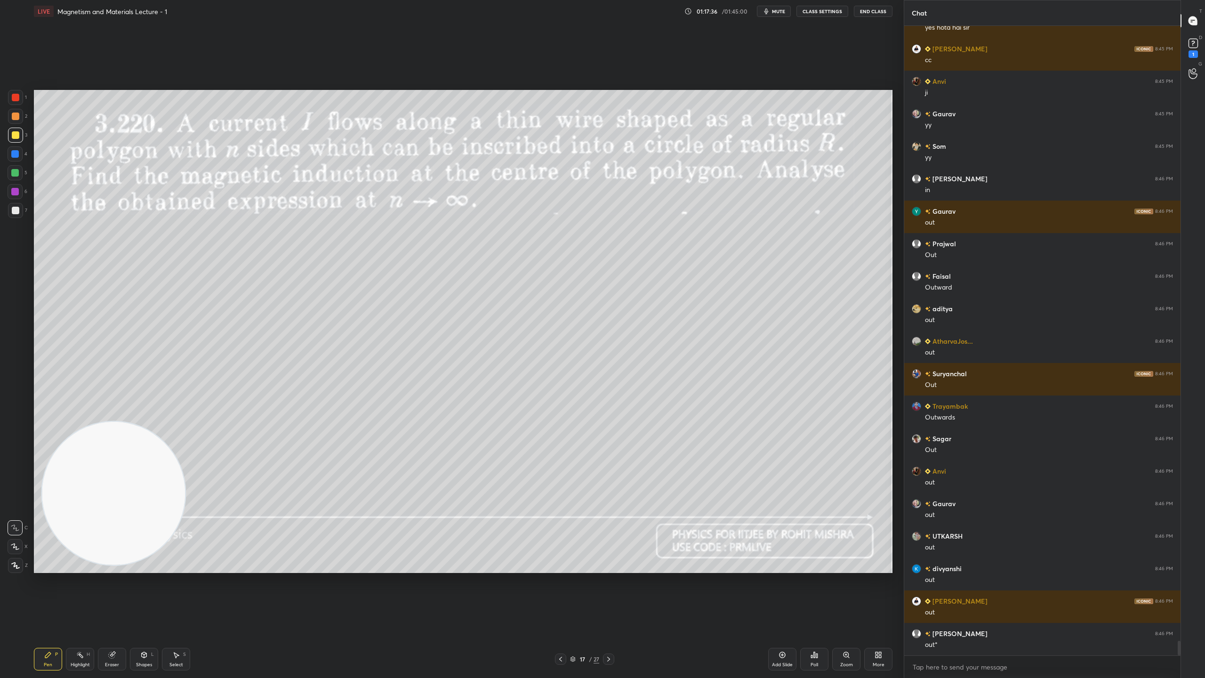
scroll to position [26394, 0]
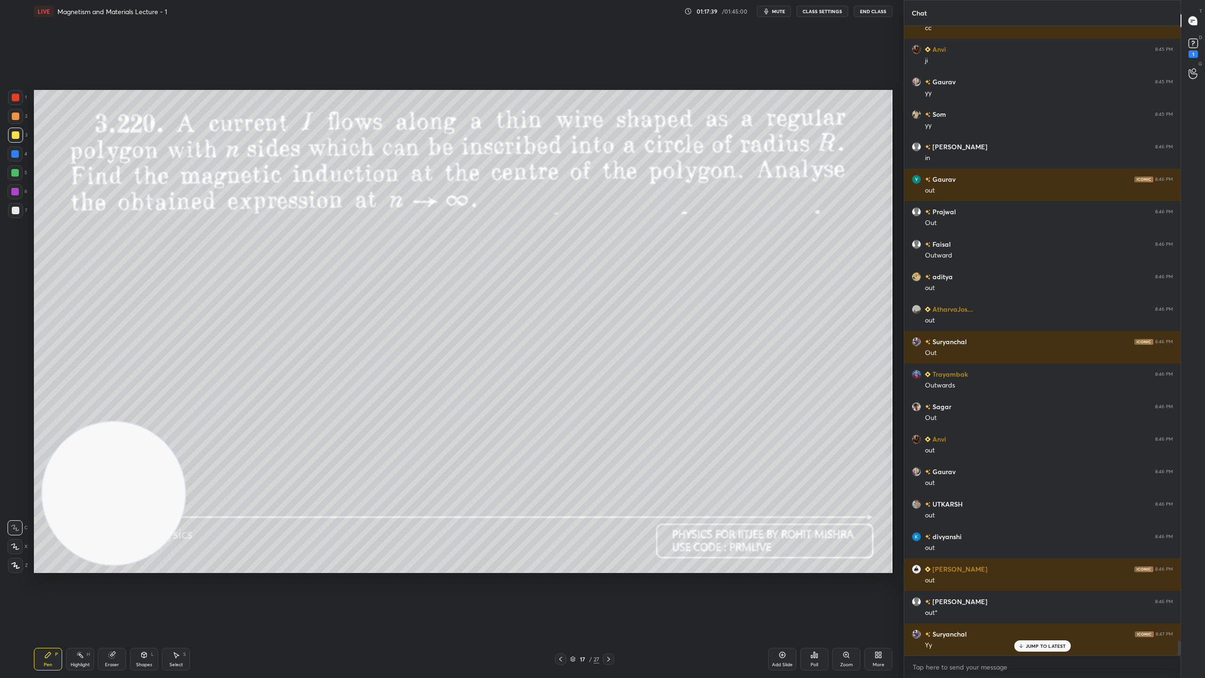
click at [1038, 598] on p "JUMP TO LATEST" at bounding box center [1046, 646] width 40 height 6
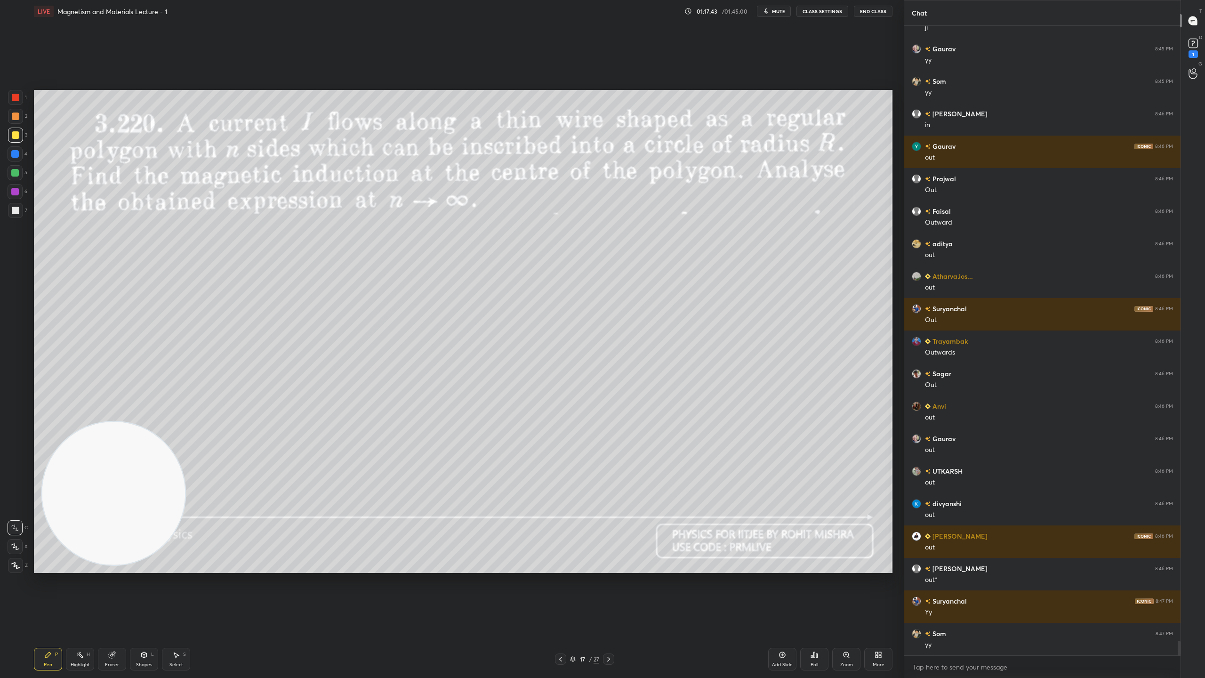
scroll to position [26459, 0]
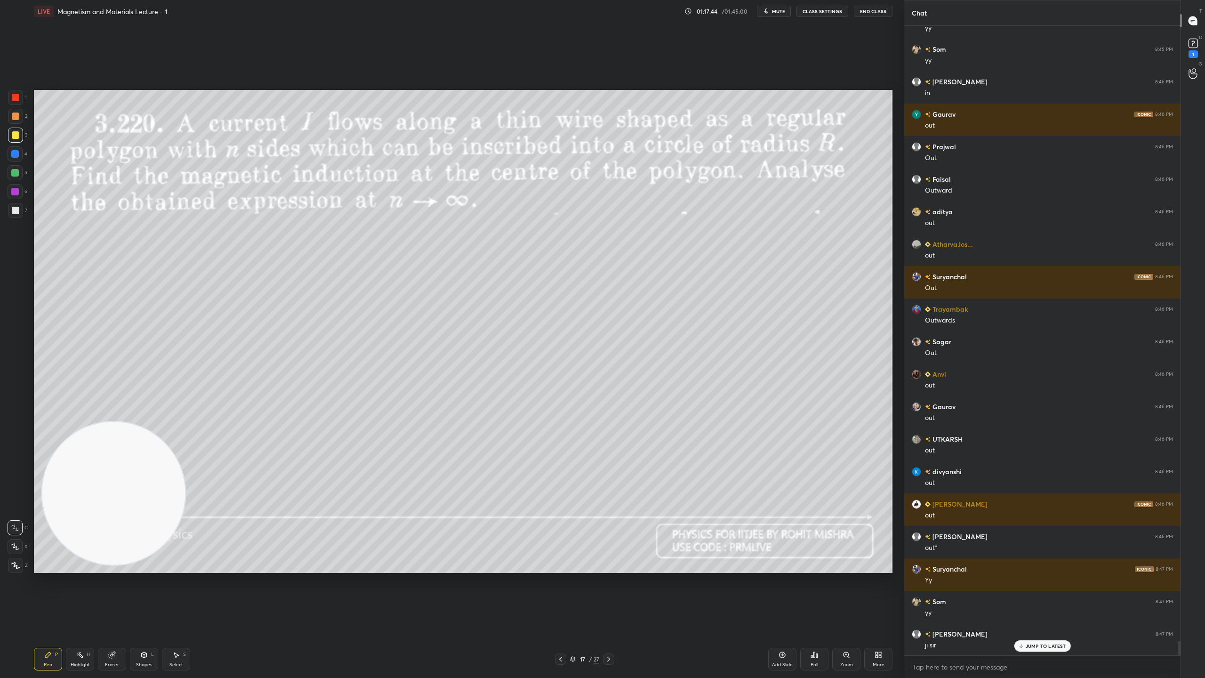
click at [574, 598] on icon at bounding box center [572, 658] width 5 height 2
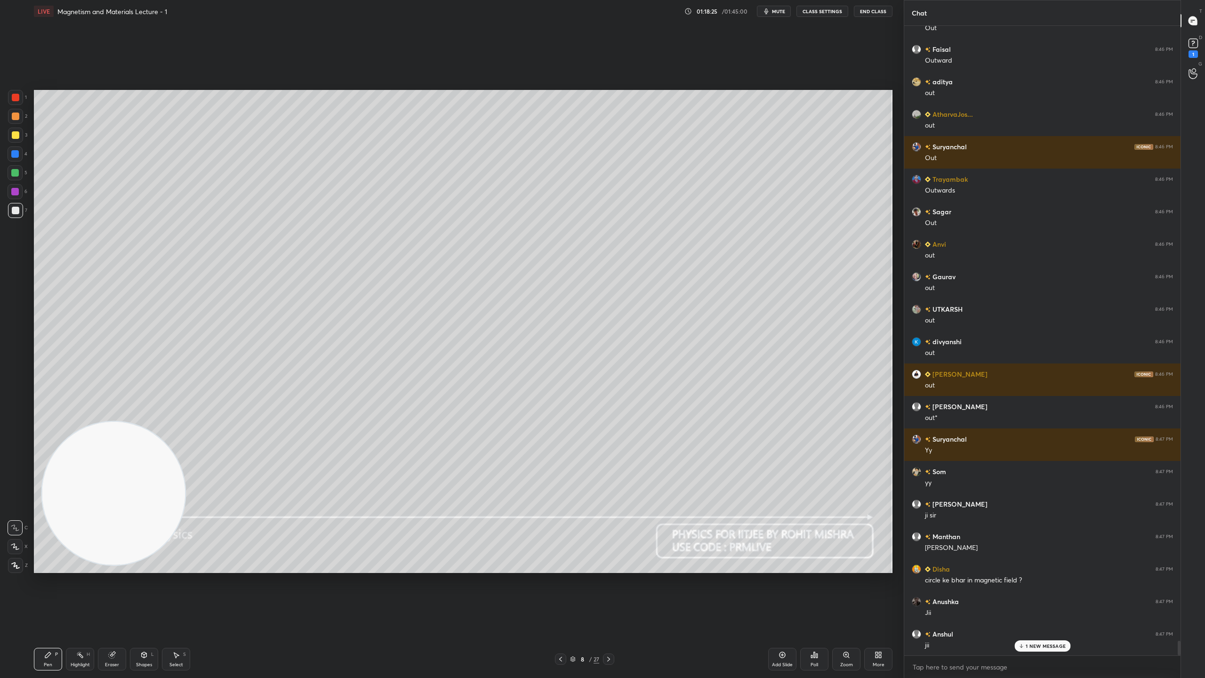
scroll to position [26622, 0]
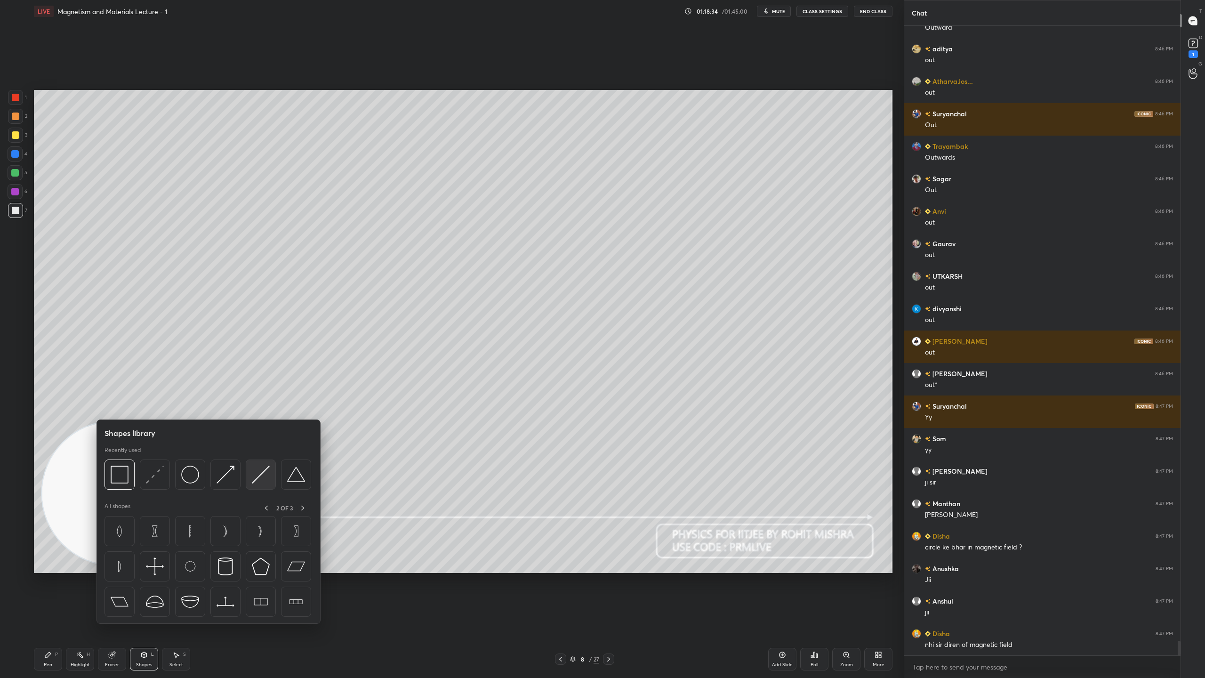
click at [260, 477] on img at bounding box center [261, 474] width 18 height 18
click at [225, 469] on img at bounding box center [225, 474] width 18 height 18
click at [225, 475] on img at bounding box center [225, 474] width 18 height 18
click at [194, 477] on img at bounding box center [190, 474] width 18 height 18
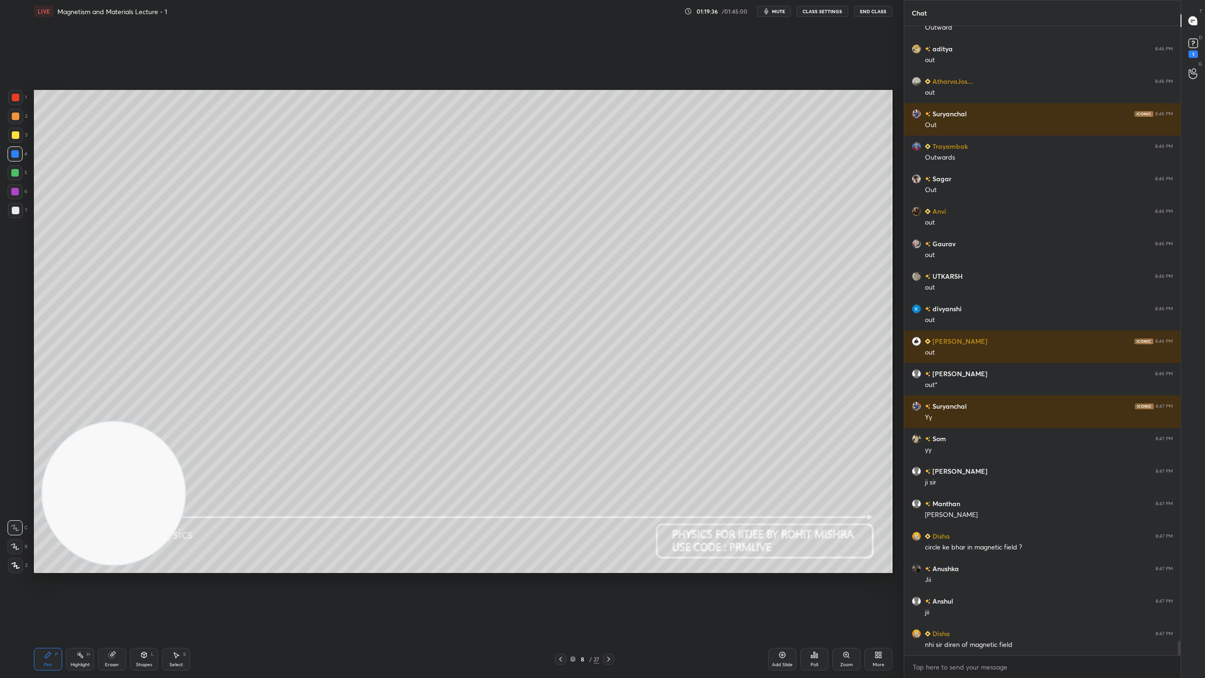
click at [816, 598] on div "Setting up your live class Poll for secs No correct answer Start poll" at bounding box center [463, 331] width 866 height 617
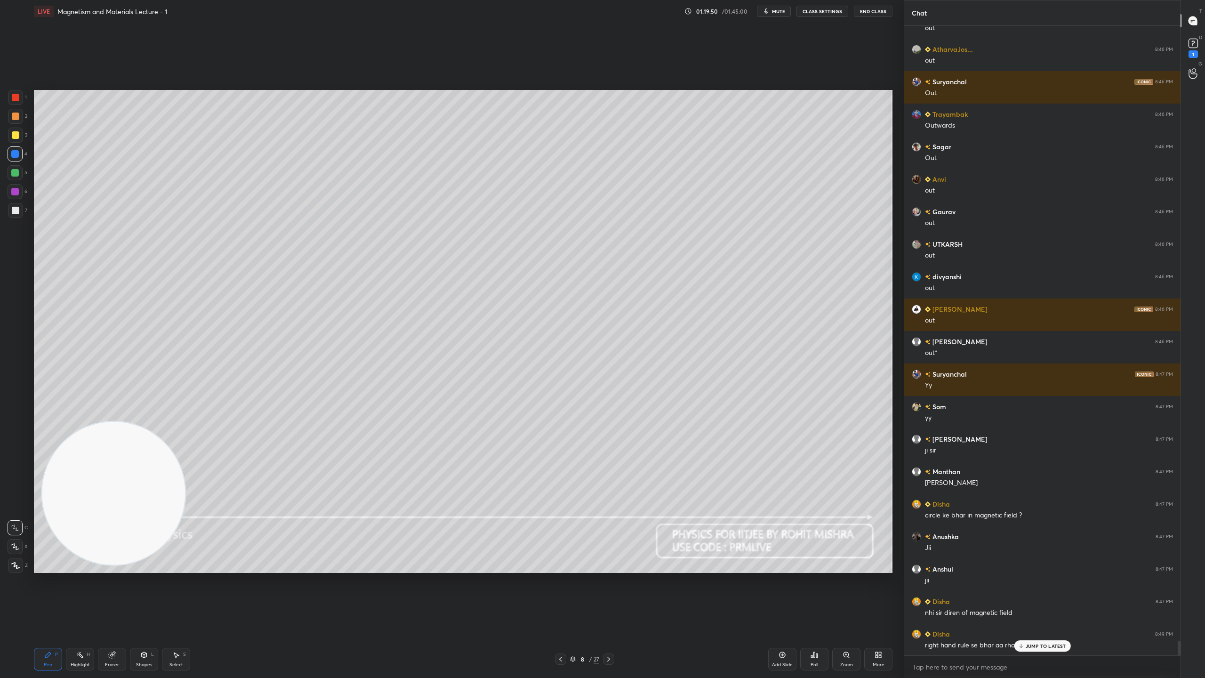
click at [1060, 598] on p "JUMP TO LATEST" at bounding box center [1046, 646] width 40 height 6
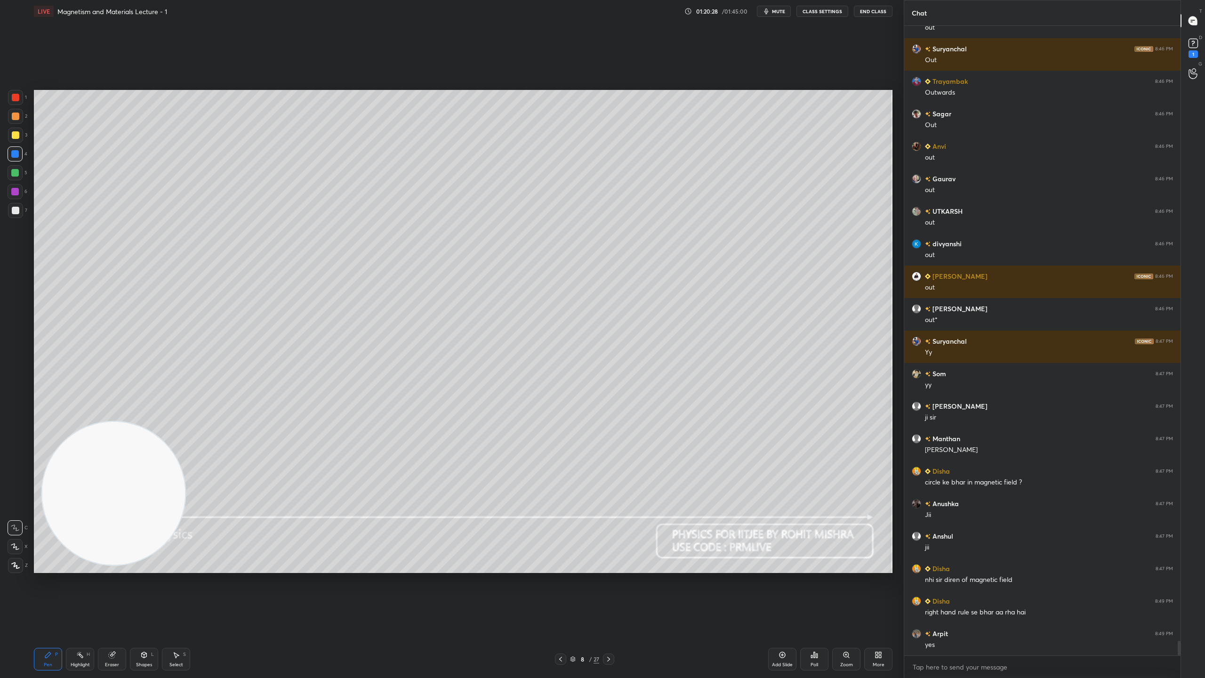
scroll to position [26719, 0]
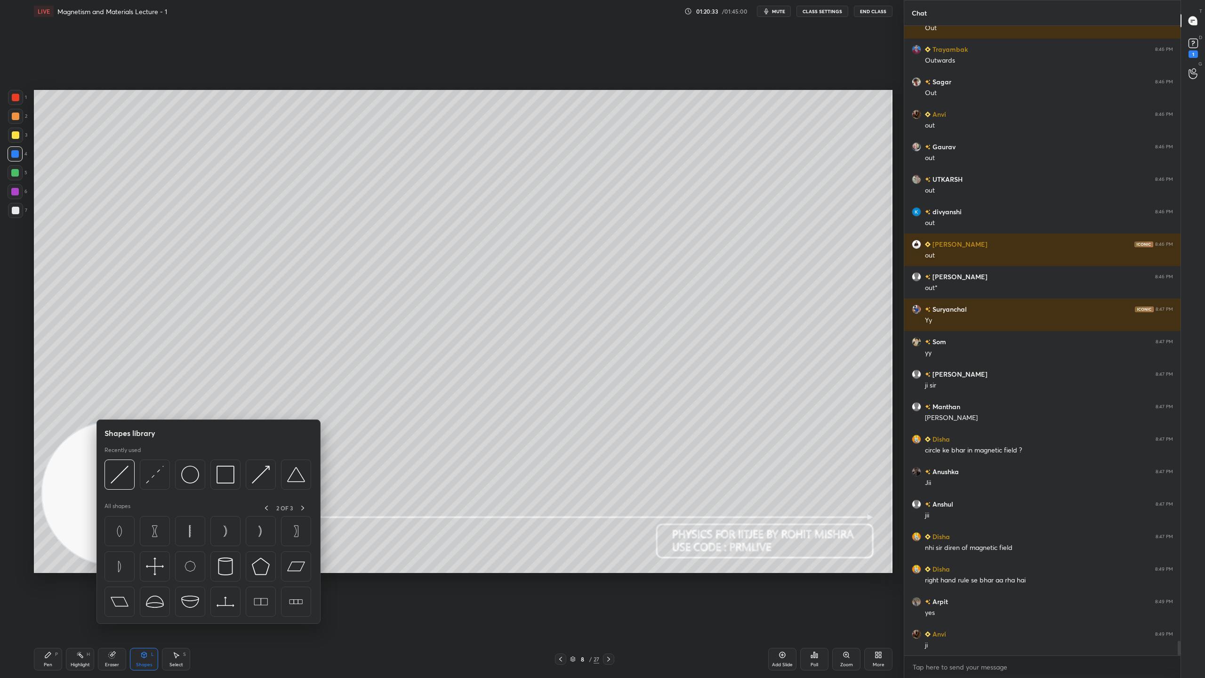
click at [160, 473] on img at bounding box center [155, 474] width 18 height 18
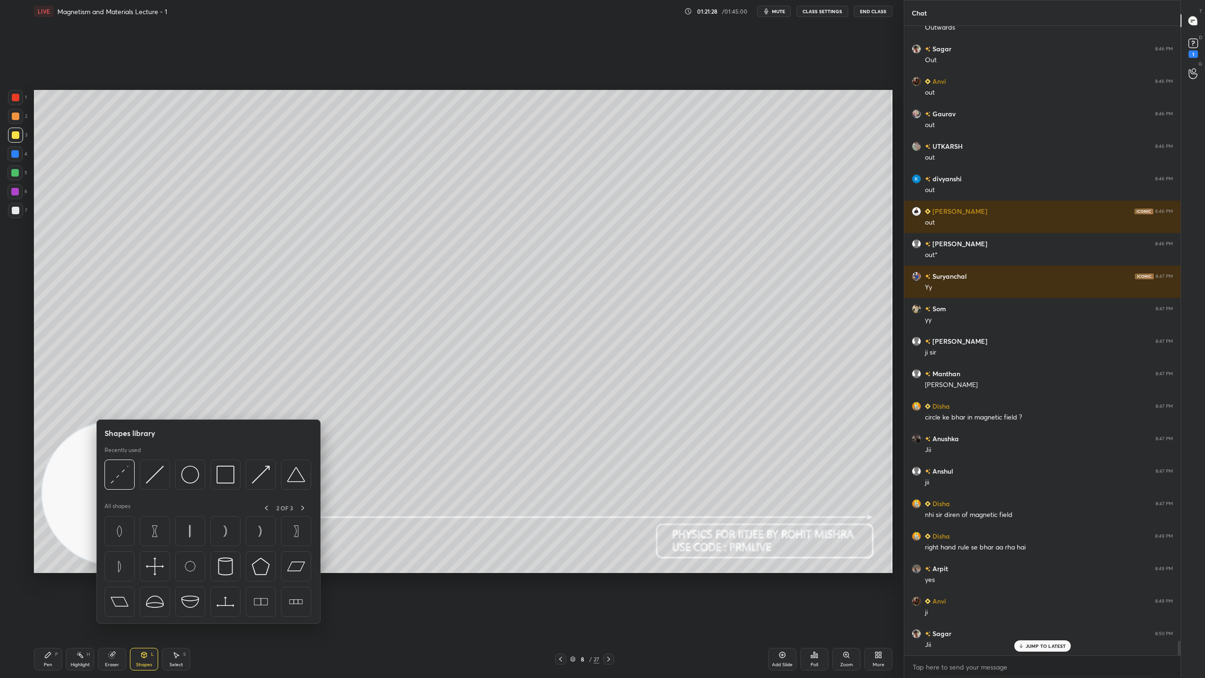
scroll to position [26784, 0]
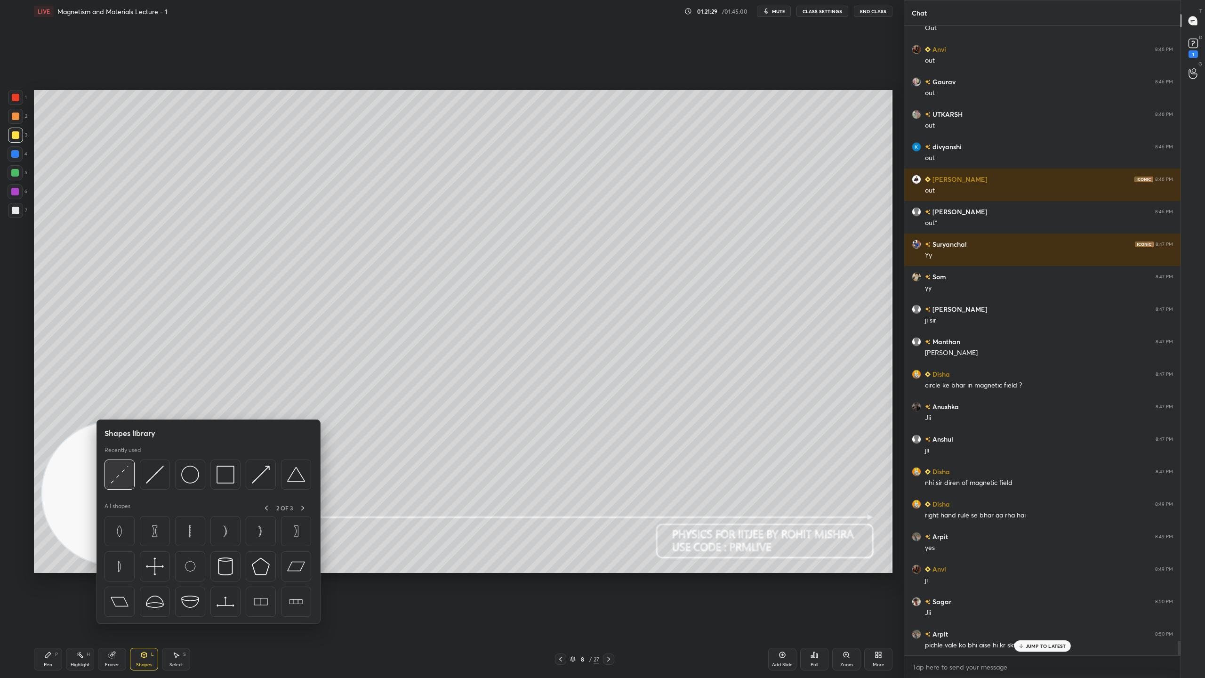
click at [122, 477] on img at bounding box center [120, 474] width 18 height 18
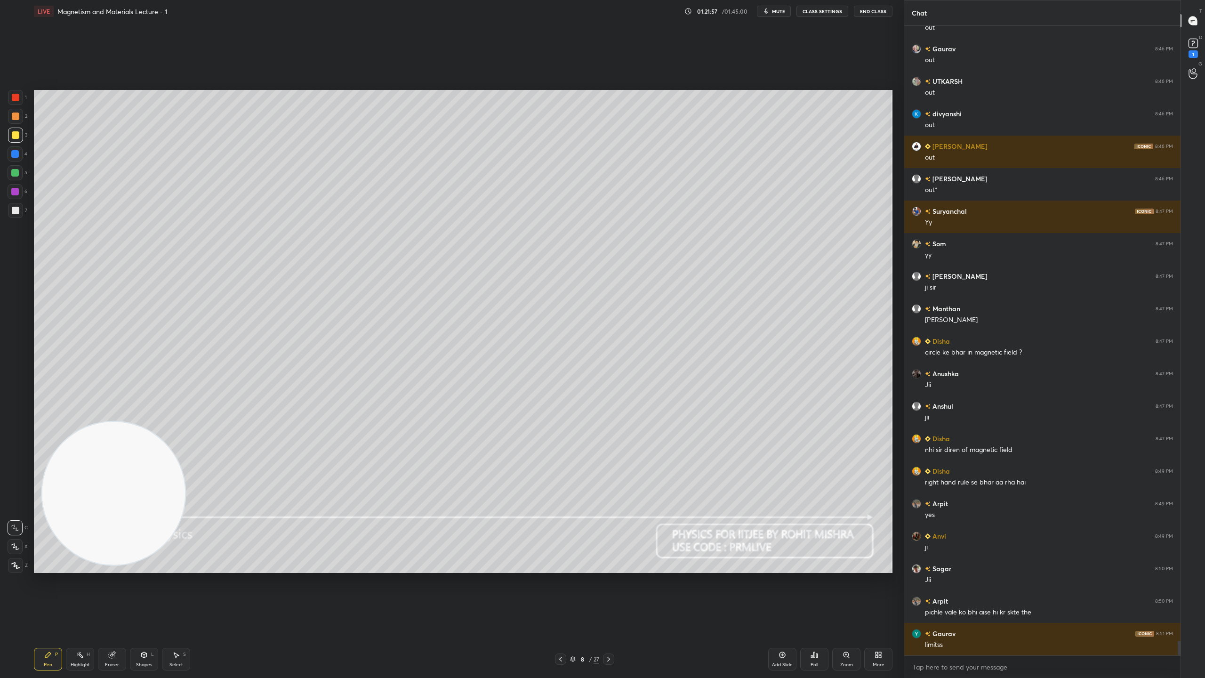
scroll to position [26849, 0]
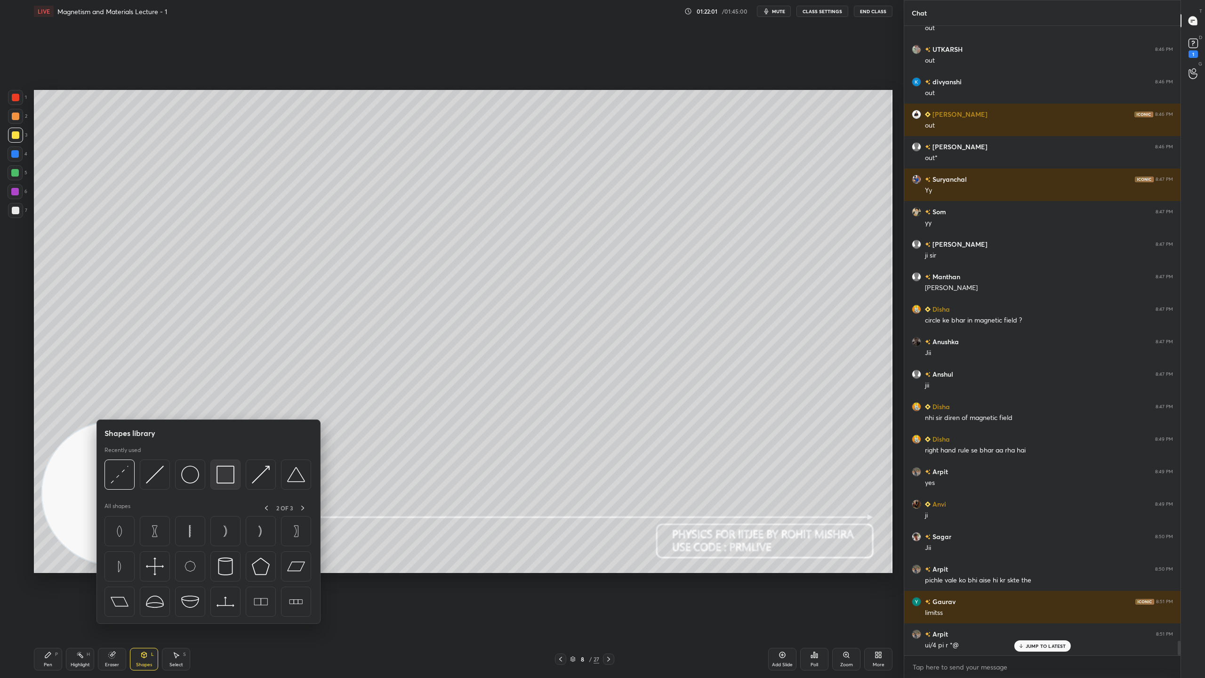
click at [227, 476] on img at bounding box center [225, 474] width 18 height 18
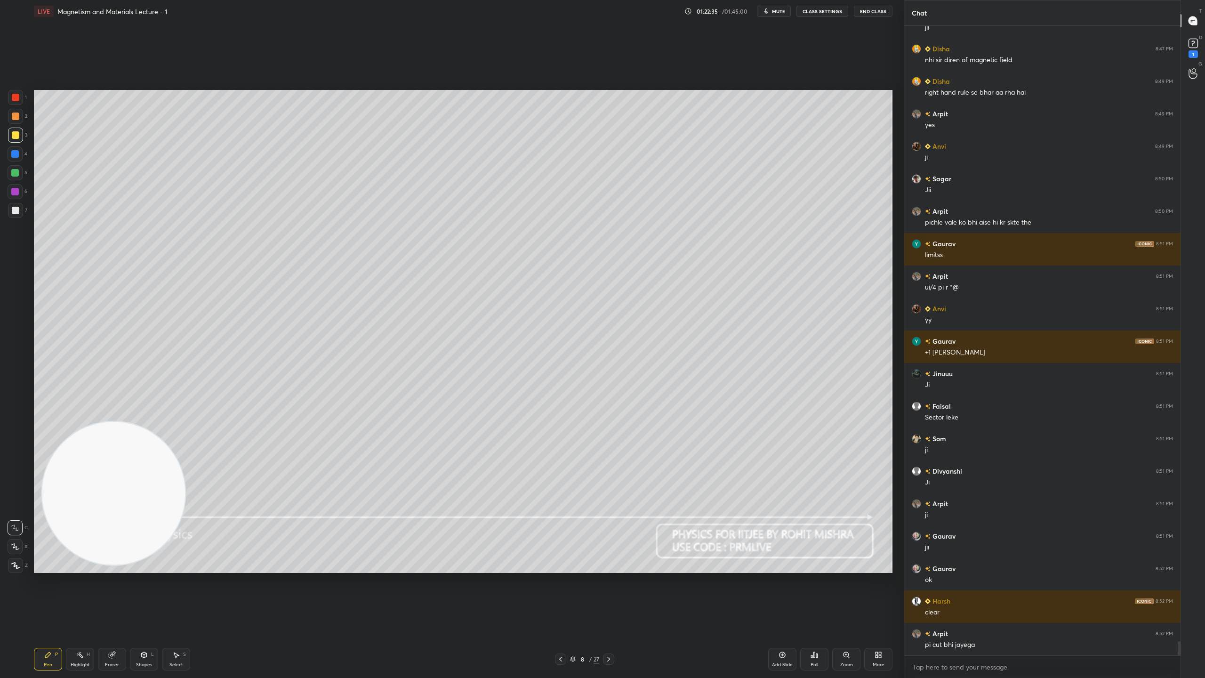
scroll to position [27238, 0]
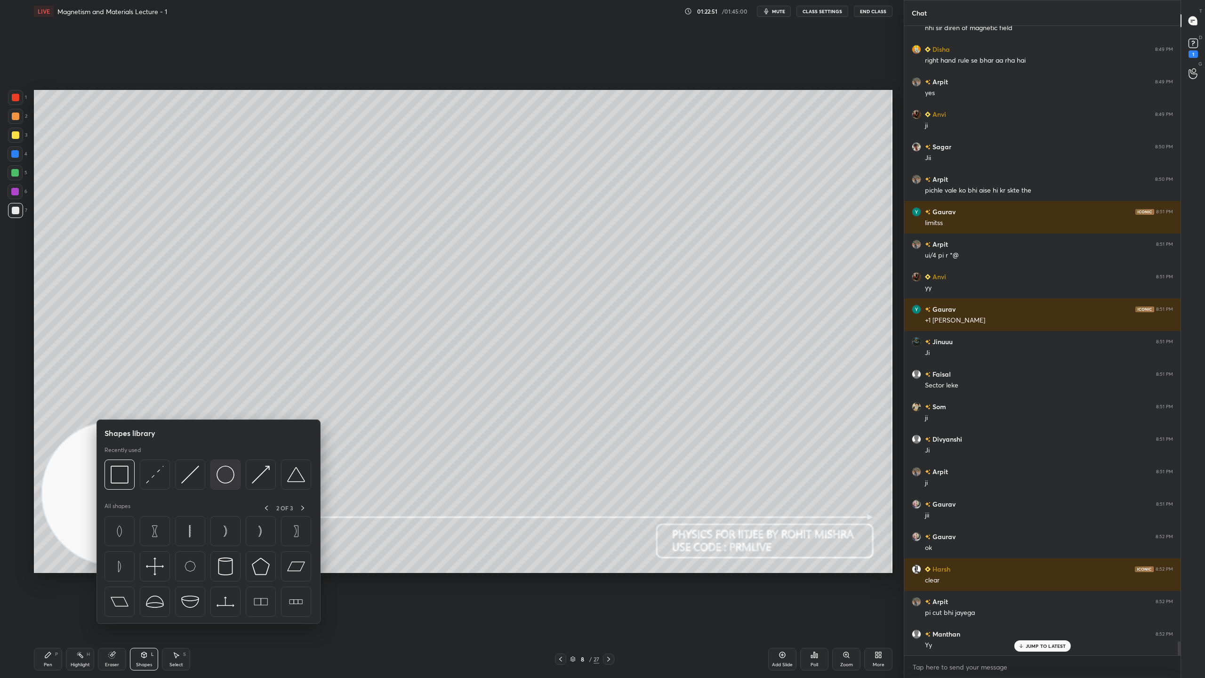
click at [228, 472] on img at bounding box center [225, 474] width 18 height 18
click at [221, 477] on img at bounding box center [225, 474] width 18 height 18
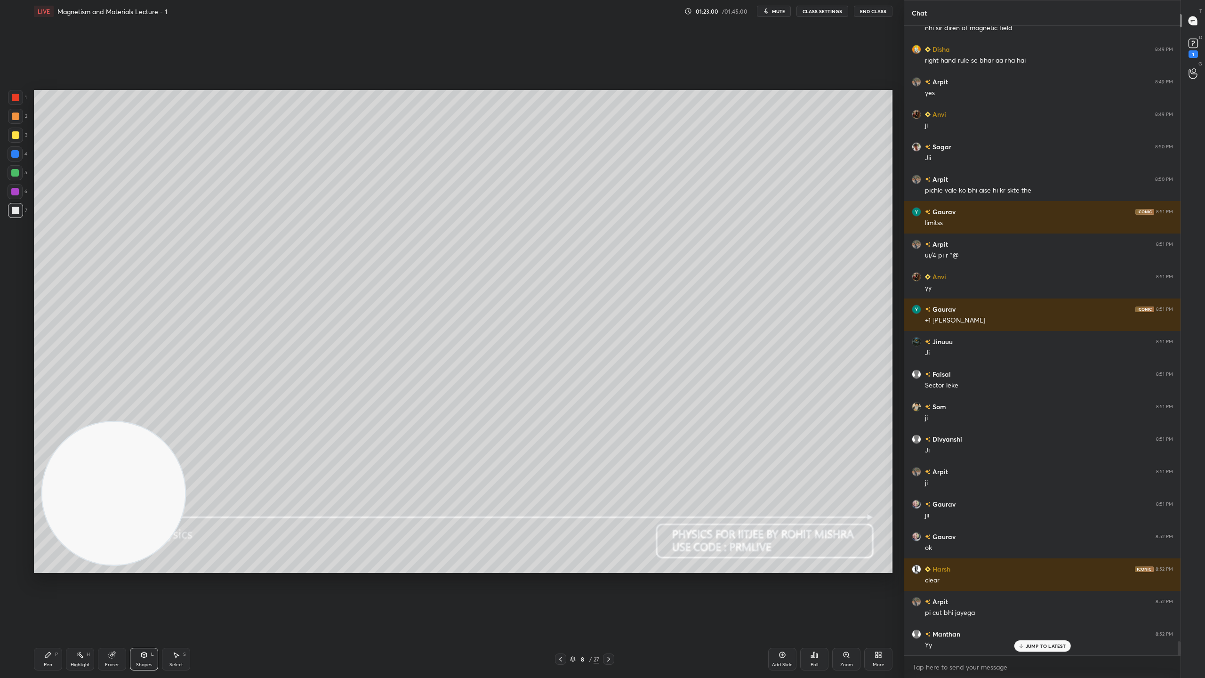
scroll to position [27261, 0]
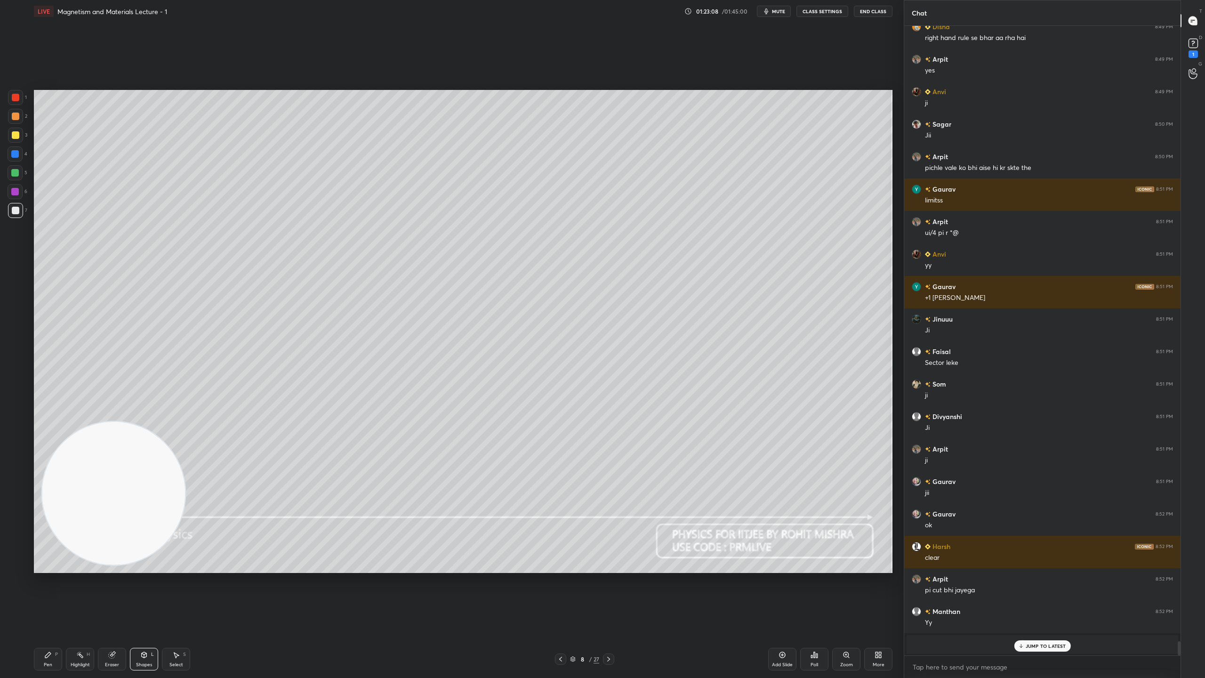
click at [177, 465] on div "Setting up your live class Poll for secs No correct answer Start poll" at bounding box center [463, 331] width 858 height 483
click at [120, 469] on div "Setting up your live class Poll for secs No correct answer Start poll" at bounding box center [463, 331] width 858 height 483
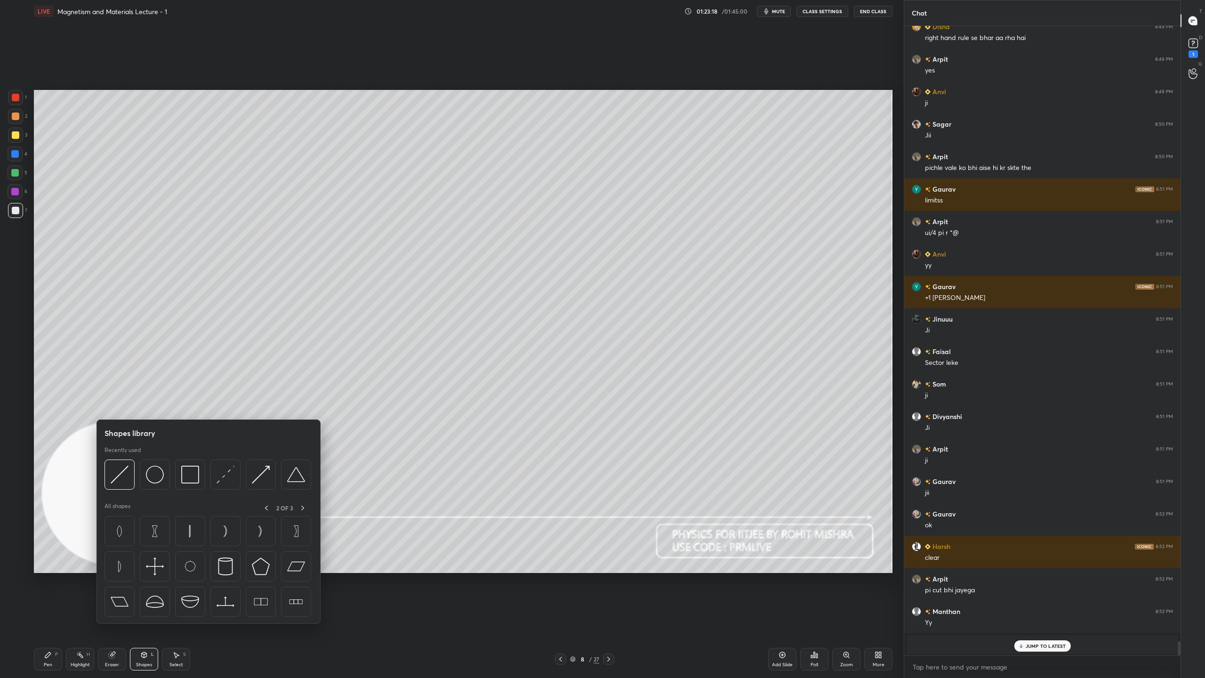
click at [123, 471] on img at bounding box center [120, 474] width 18 height 18
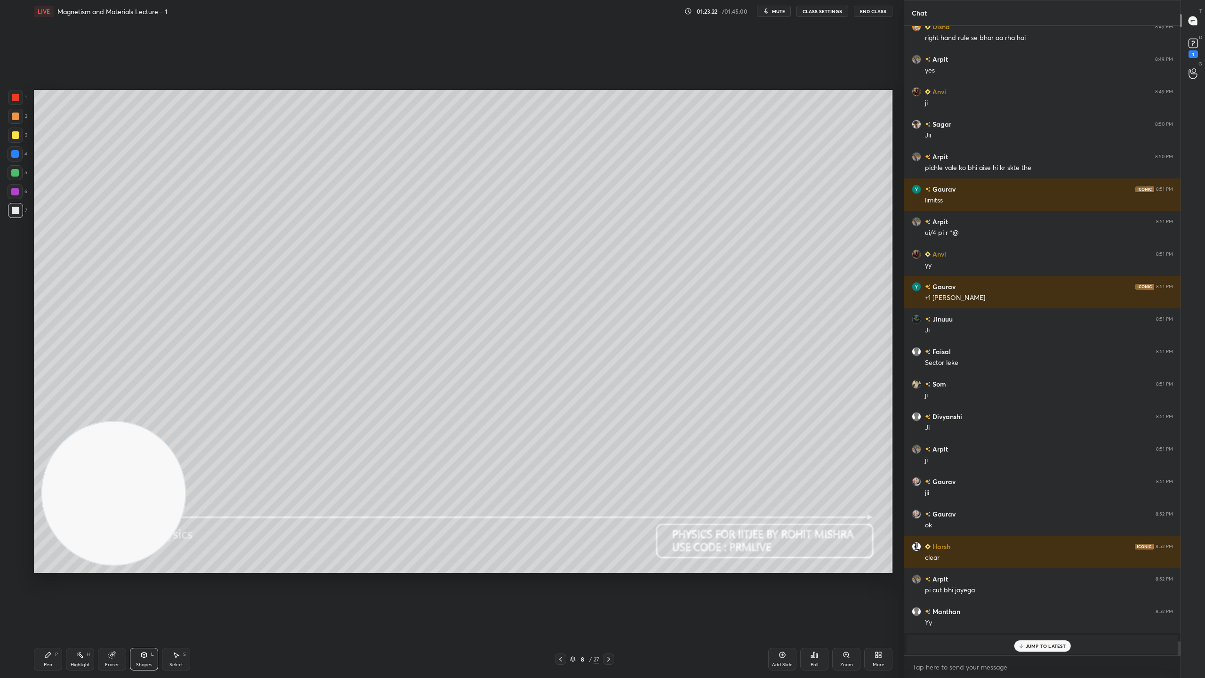
click at [173, 464] on div "Setting up your live class Poll for secs No correct answer Start poll" at bounding box center [463, 331] width 858 height 483
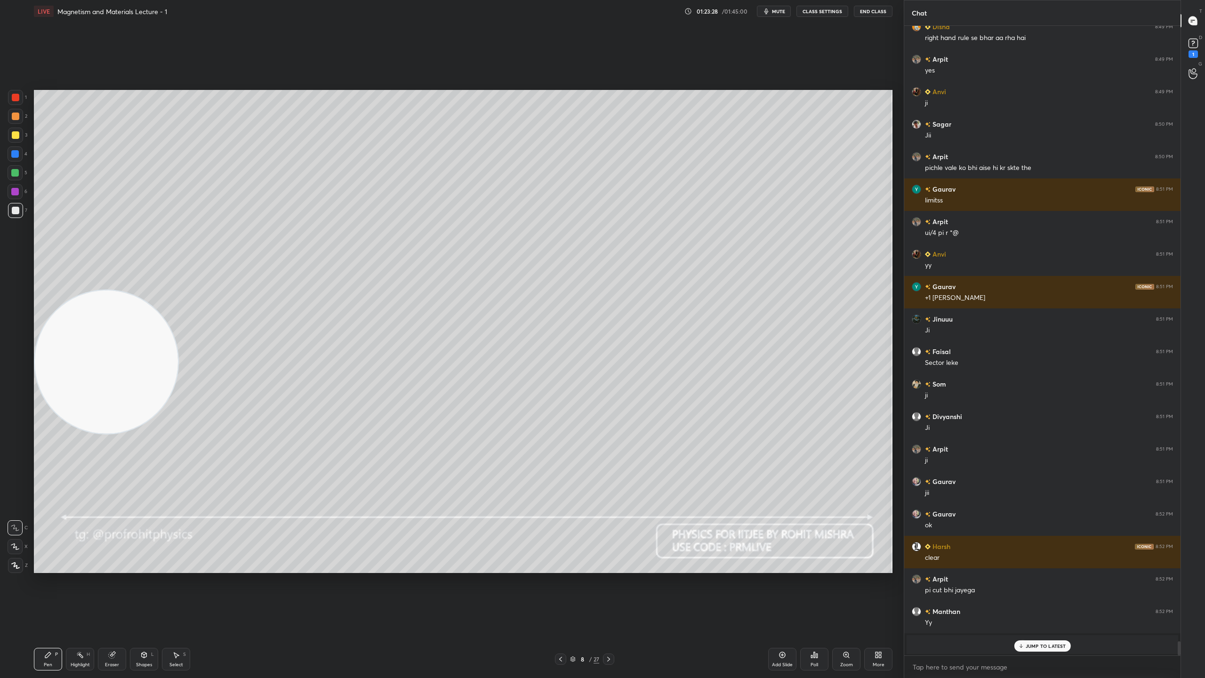
drag, startPoint x: 153, startPoint y: 480, endPoint x: 87, endPoint y: 345, distance: 149.6
click at [88, 346] on video at bounding box center [106, 361] width 143 height 143
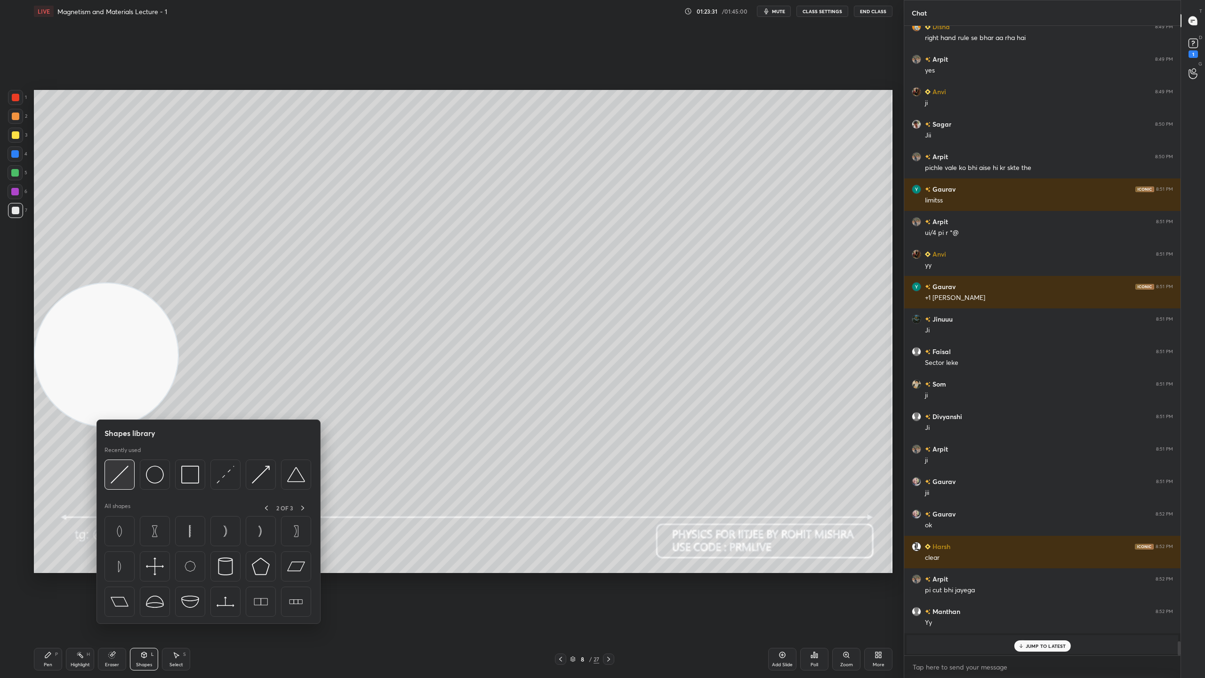
click at [118, 475] on img at bounding box center [120, 474] width 18 height 18
click at [228, 475] on img at bounding box center [225, 474] width 18 height 18
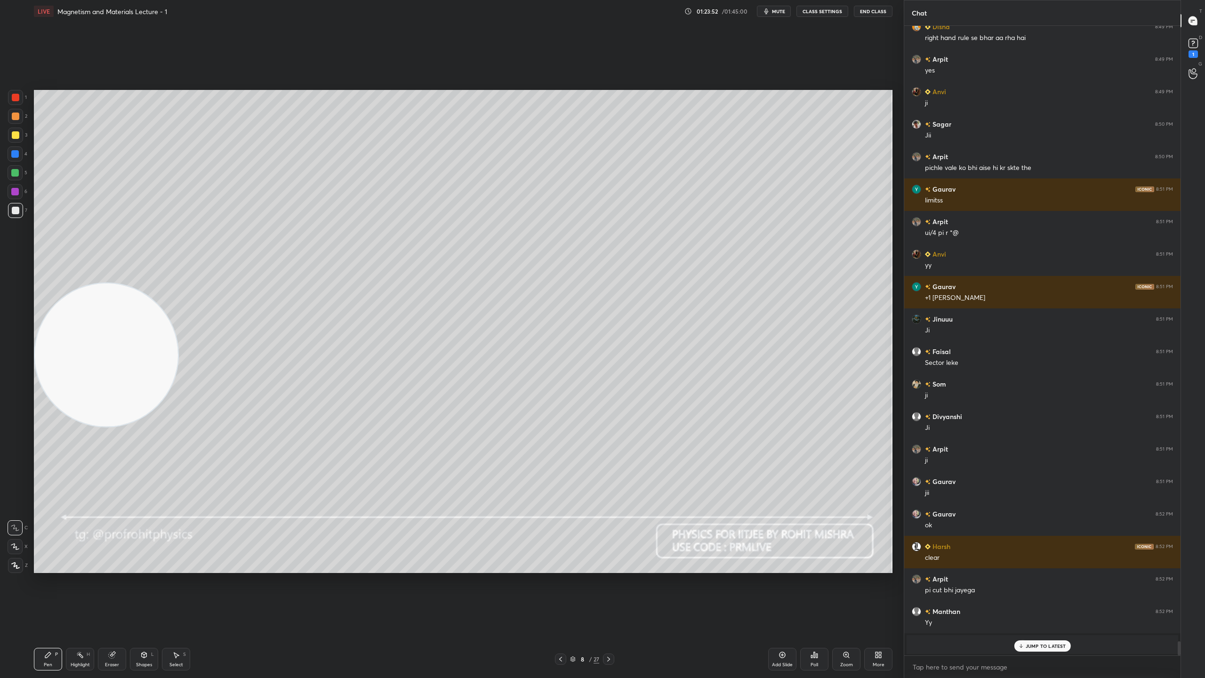
scroll to position [27294, 0]
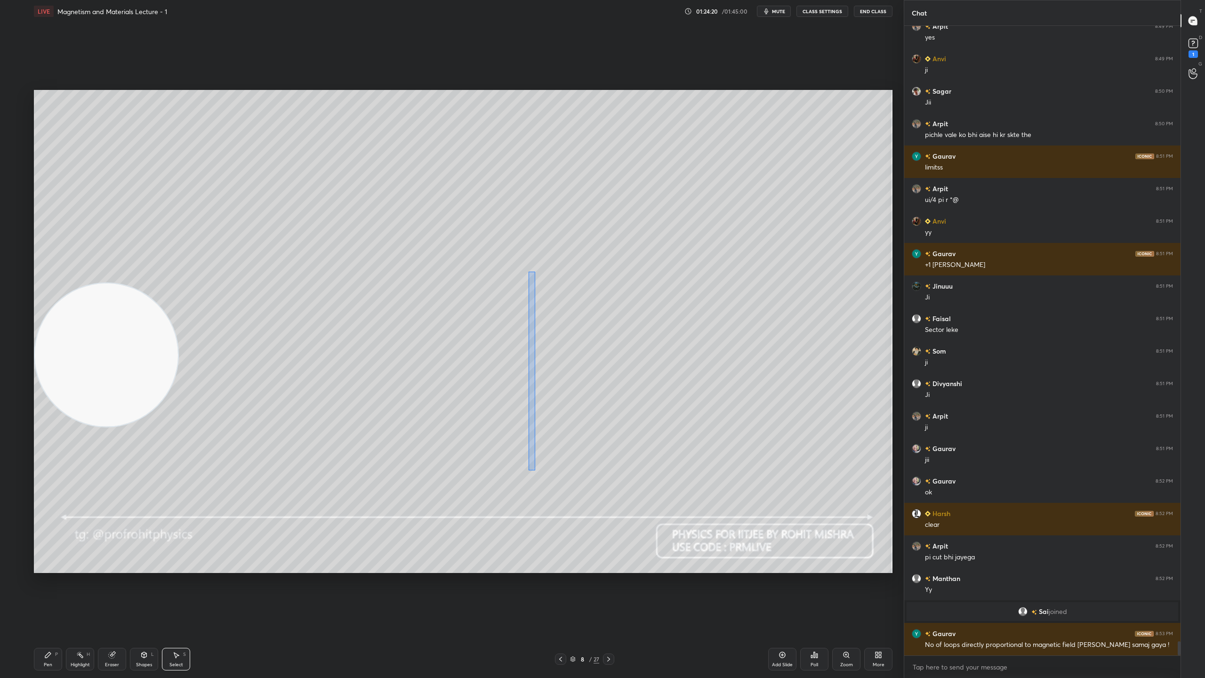
drag, startPoint x: 519, startPoint y: 267, endPoint x: 541, endPoint y: 473, distance: 207.3
click at [545, 486] on div "0 ° Undo Copy Duplicate Duplicate to new slide Delete" at bounding box center [463, 331] width 858 height 483
drag, startPoint x: 541, startPoint y: 418, endPoint x: 551, endPoint y: 417, distance: 9.9
click at [554, 418] on div "0 ° Undo Copy Duplicate Duplicate to new slide Delete" at bounding box center [463, 331] width 858 height 483
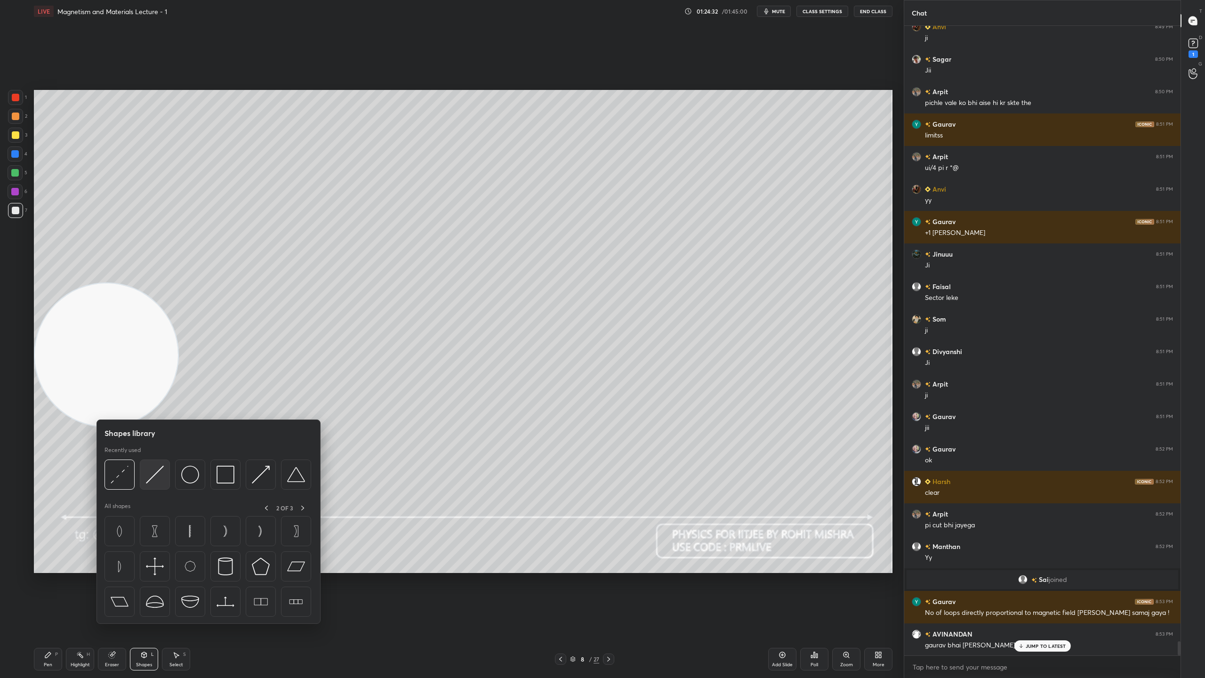
click at [166, 474] on div at bounding box center [155, 474] width 30 height 30
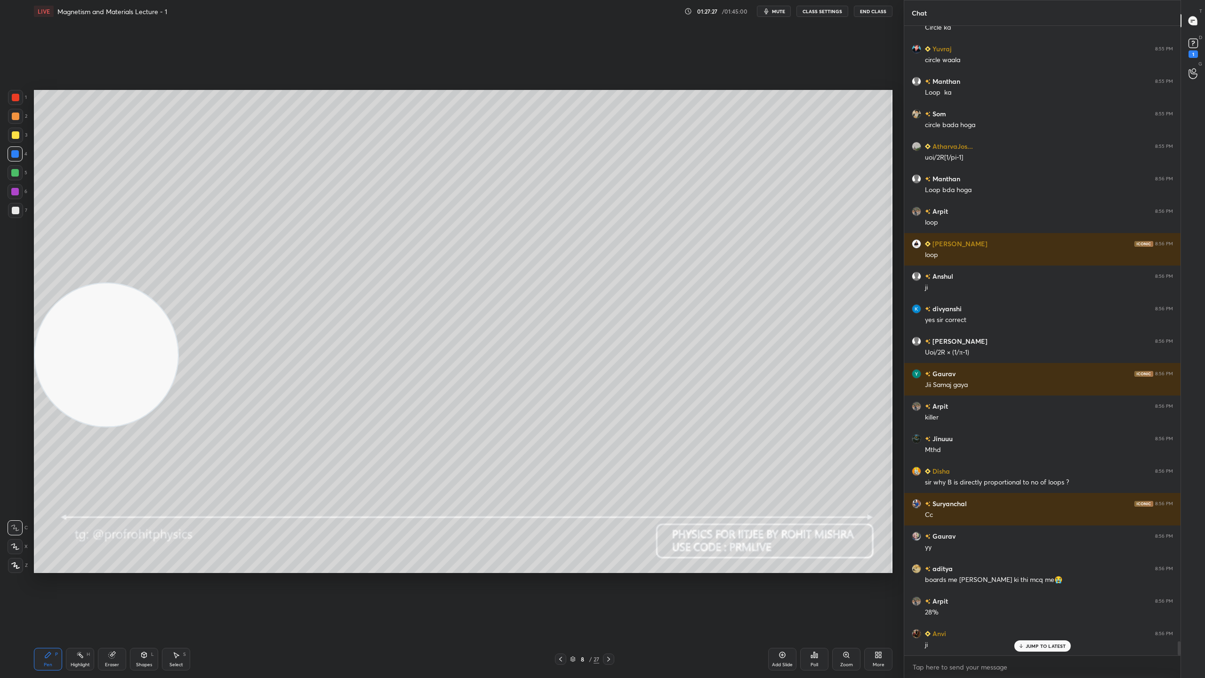
scroll to position [27849, 0]
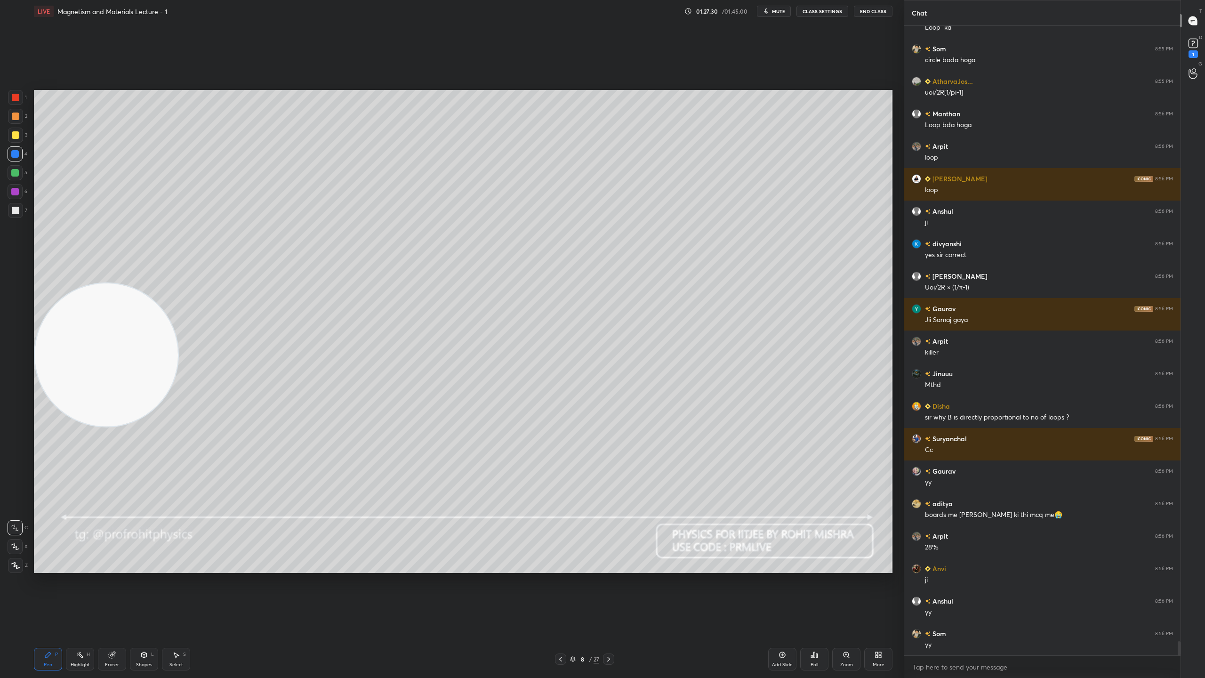
click at [573, 598] on icon at bounding box center [573, 659] width 6 height 6
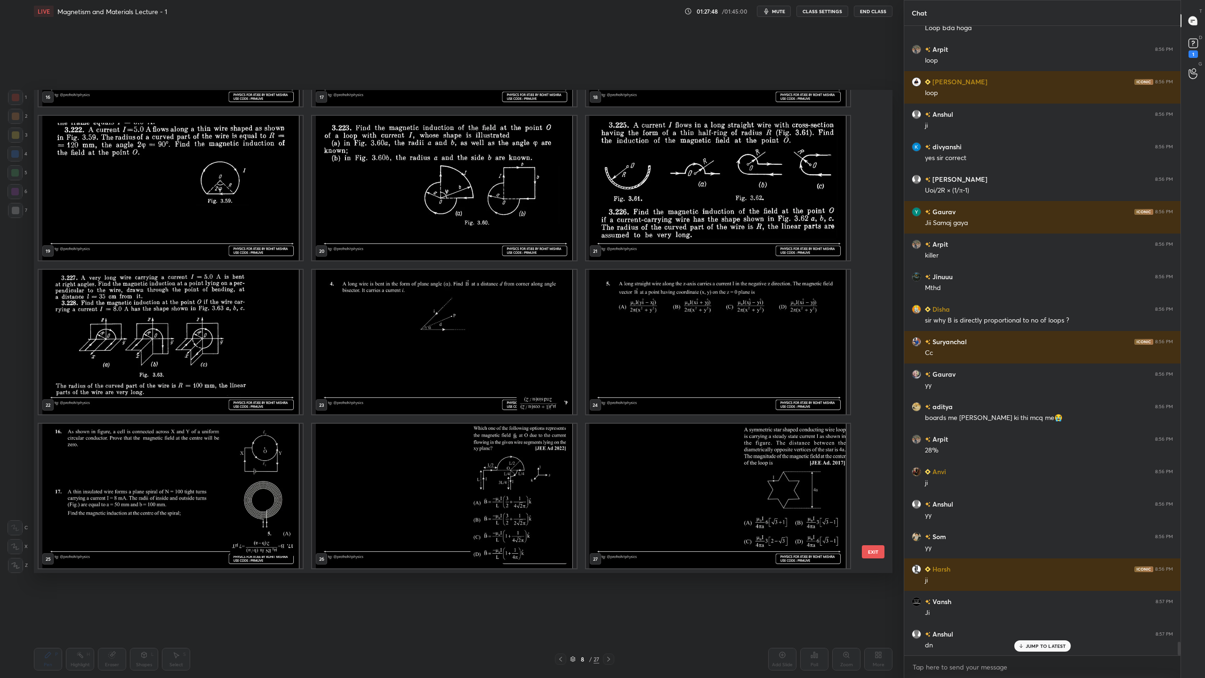
scroll to position [620, 0]
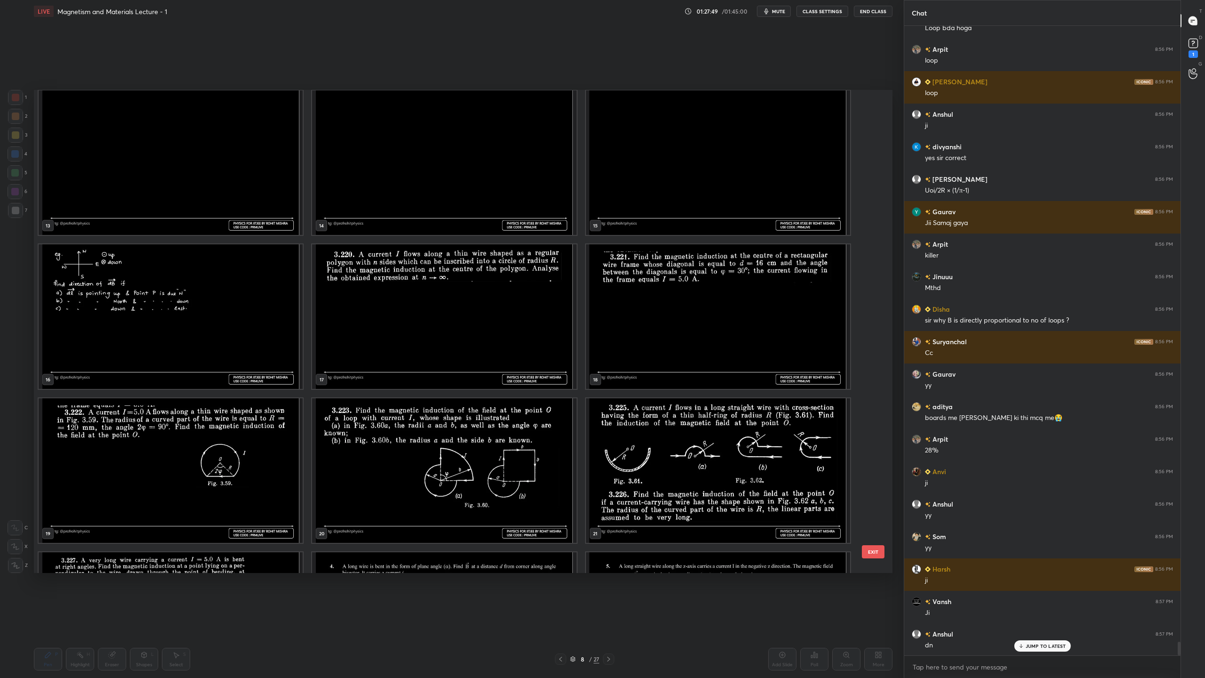
click at [216, 457] on img "grid" at bounding box center [171, 470] width 264 height 144
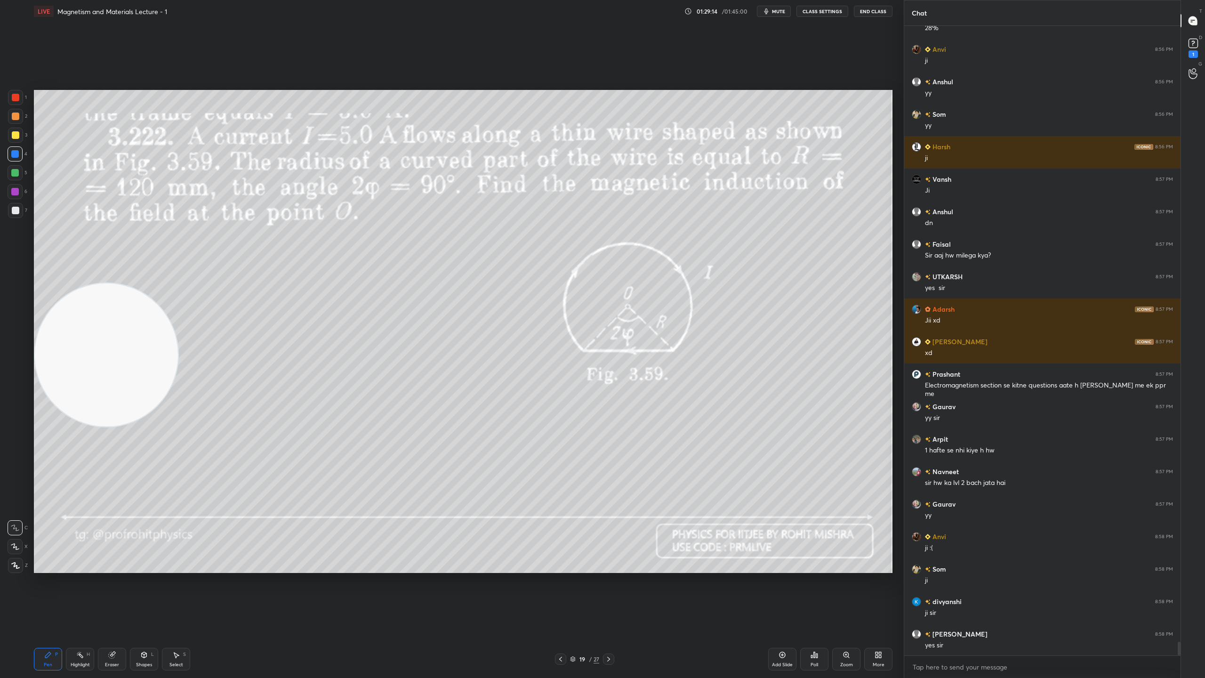
scroll to position [28246, 0]
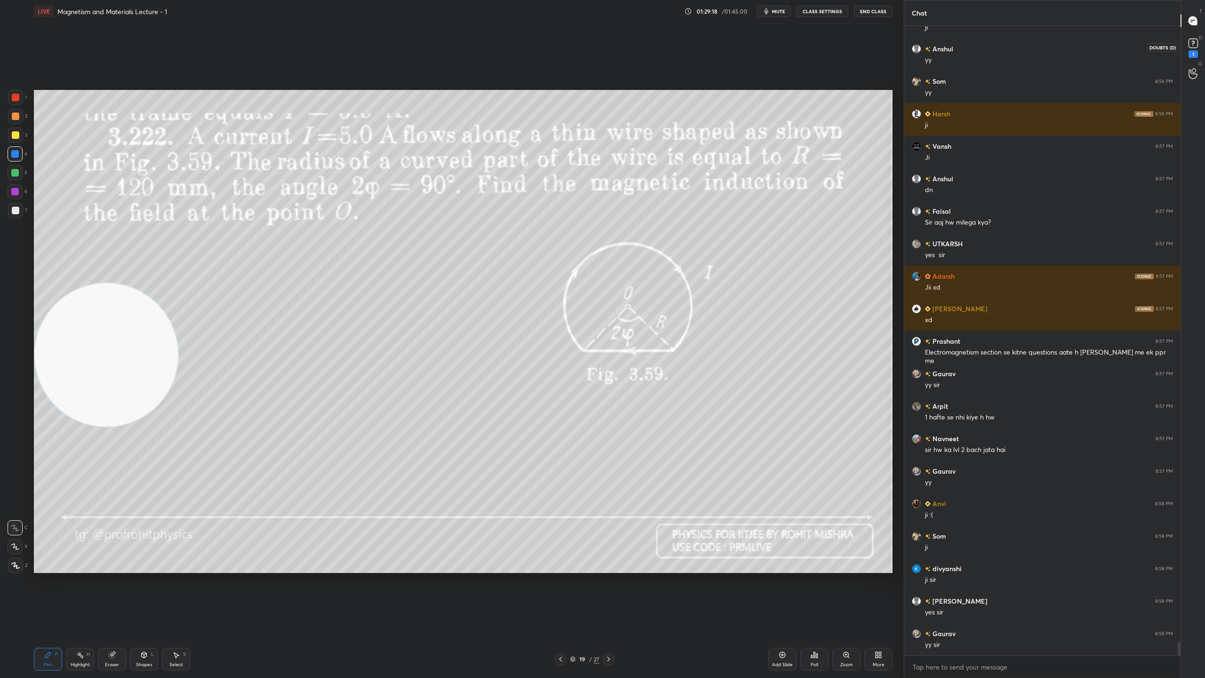
click at [1194, 45] on rect at bounding box center [1192, 43] width 9 height 9
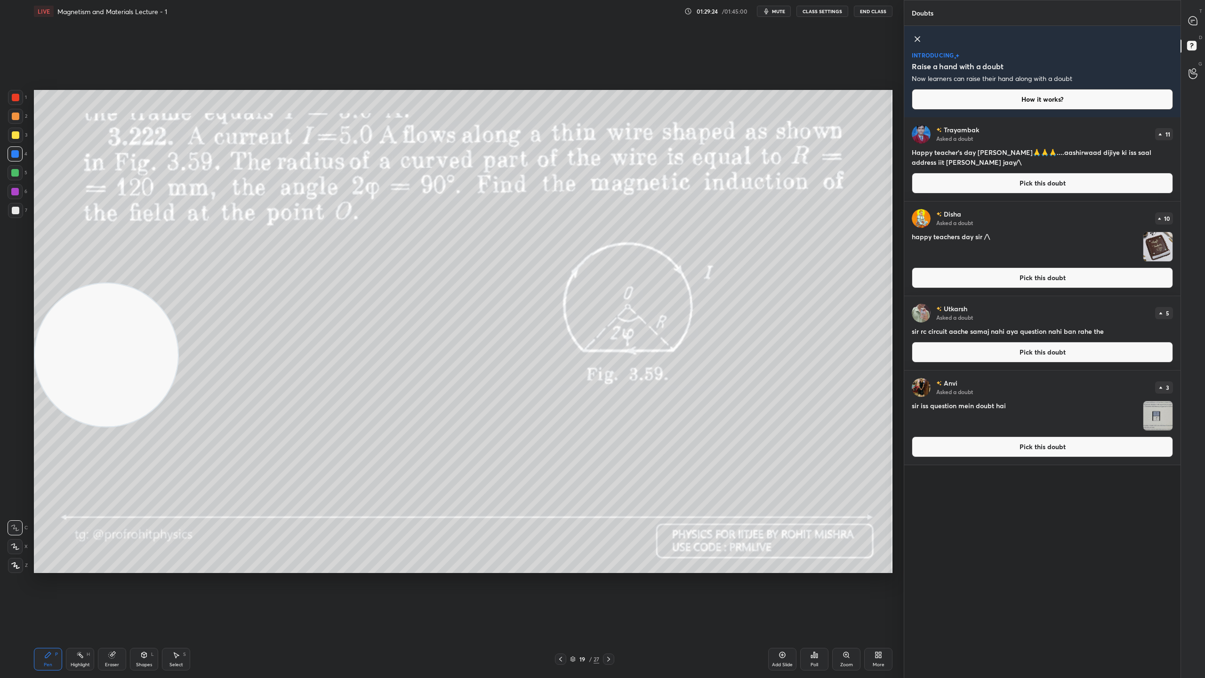
click at [1020, 351] on button "Pick this doubt" at bounding box center [1042, 352] width 261 height 21
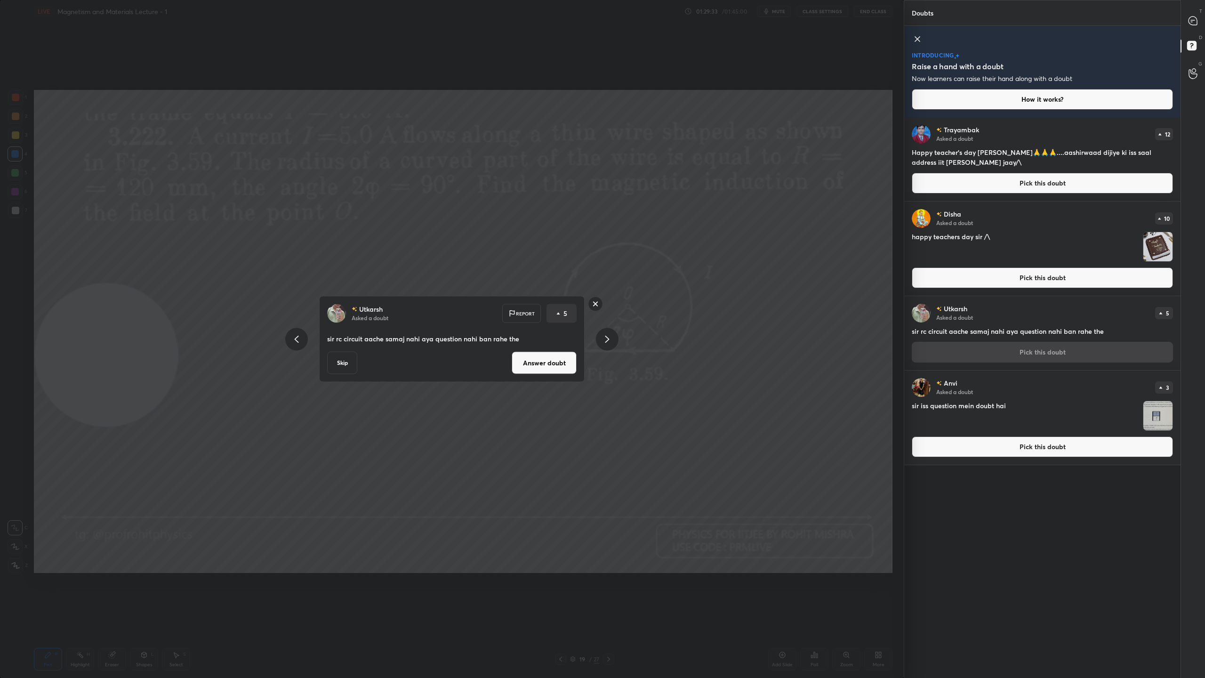
click at [337, 363] on button "Skip" at bounding box center [342, 363] width 30 height 23
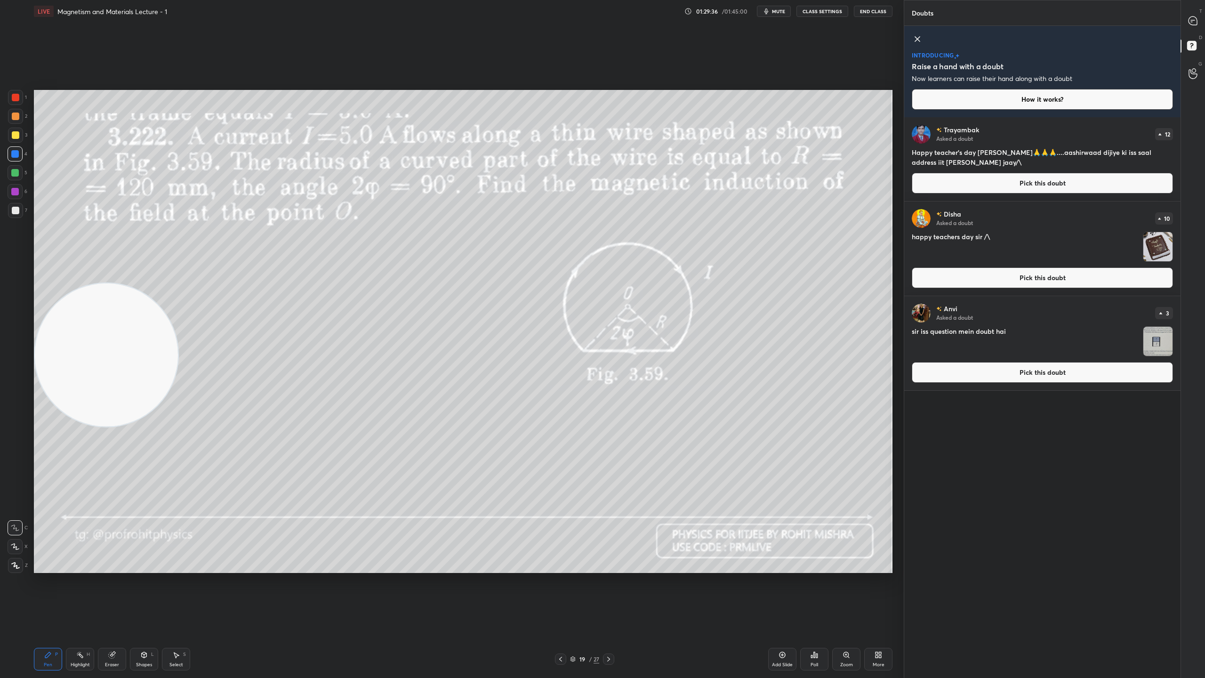
click at [1054, 178] on button "Pick this doubt" at bounding box center [1042, 183] width 261 height 21
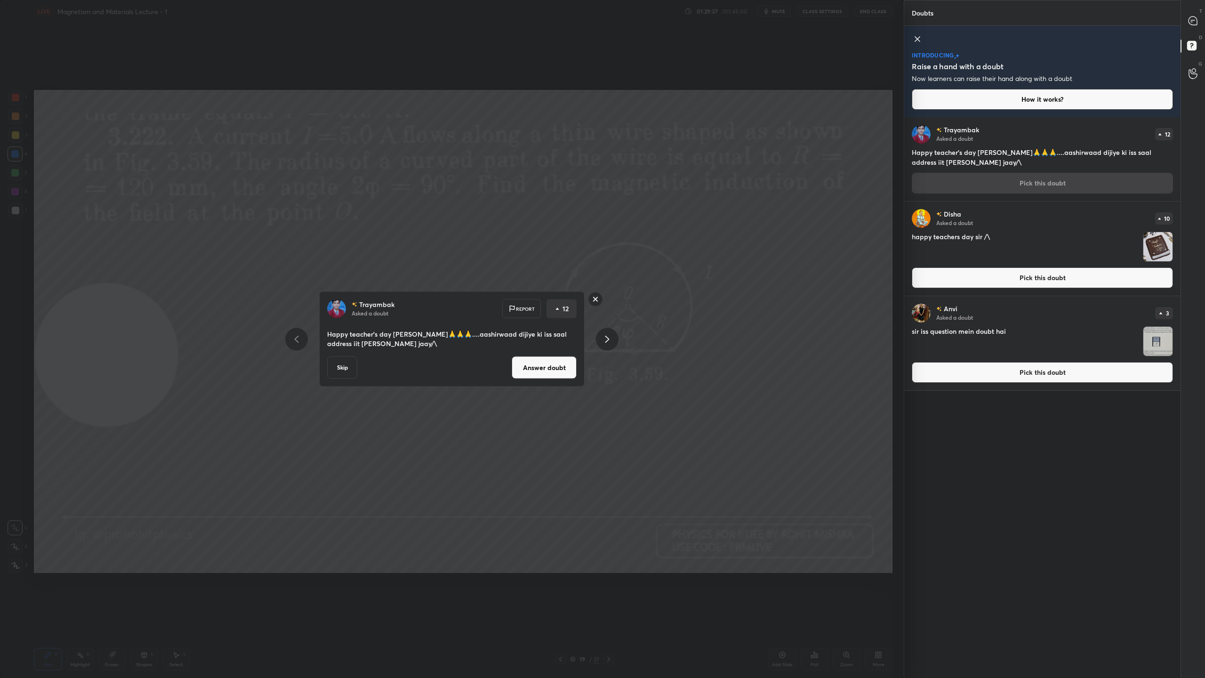
click at [337, 365] on button "Skip" at bounding box center [342, 367] width 30 height 23
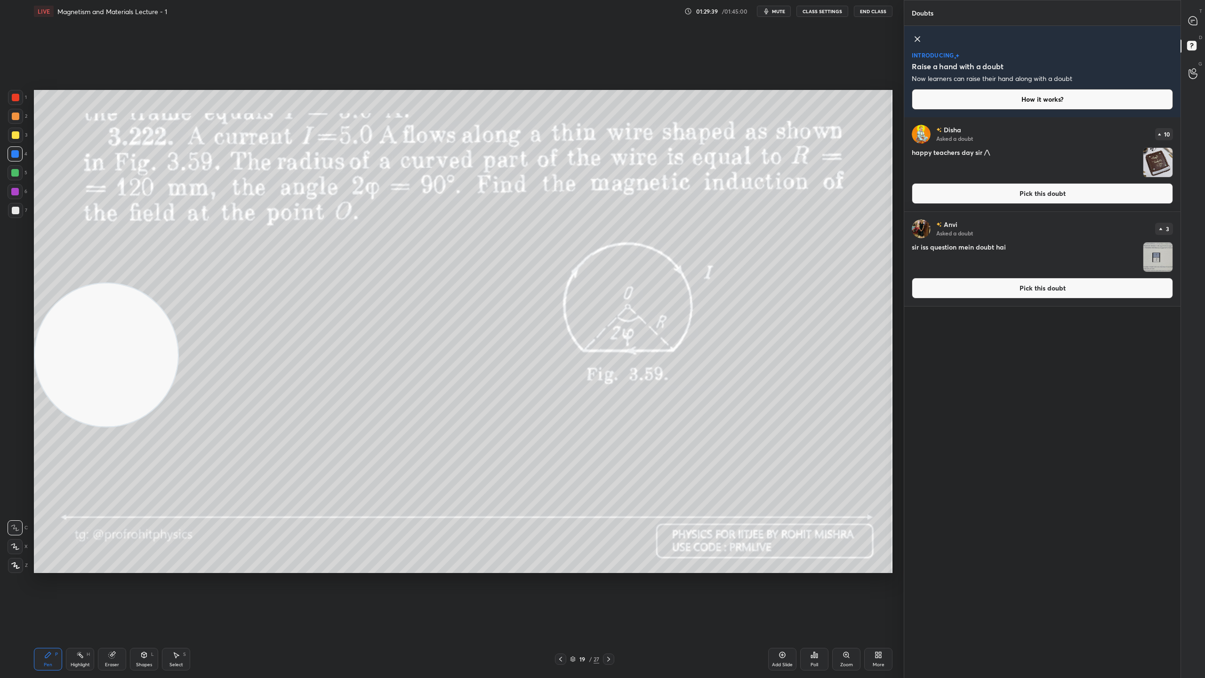
click at [1062, 190] on button "Pick this doubt" at bounding box center [1042, 193] width 261 height 21
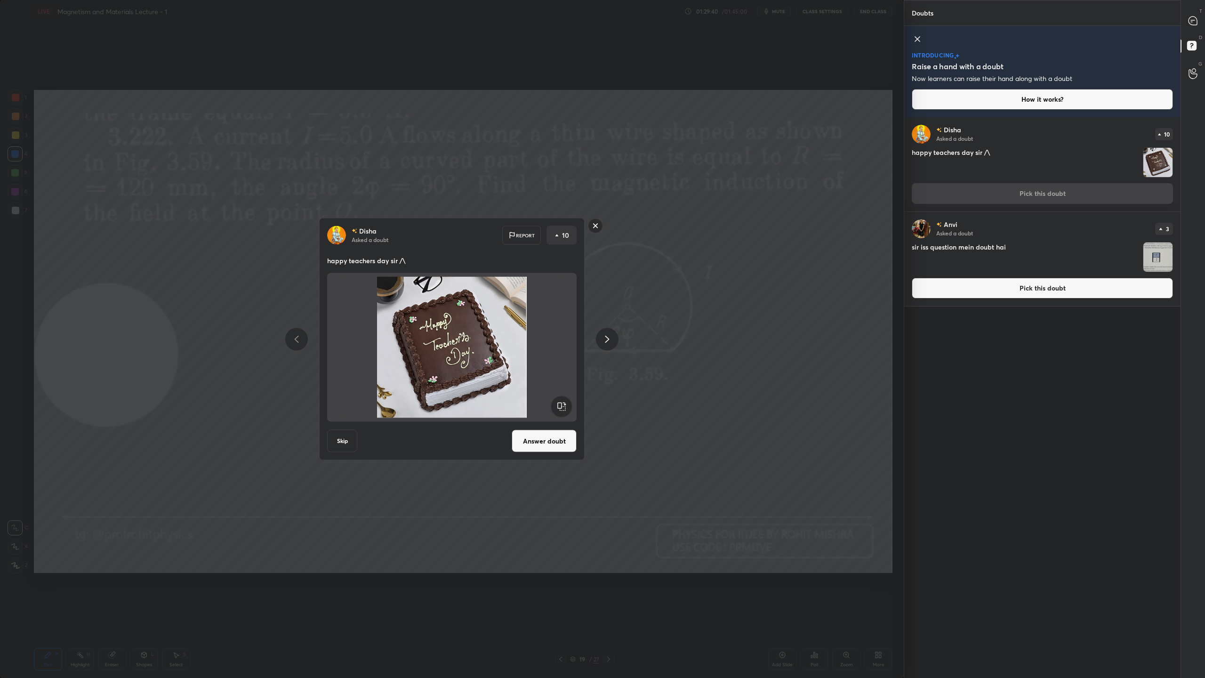
click at [341, 443] on button "Skip" at bounding box center [342, 441] width 30 height 23
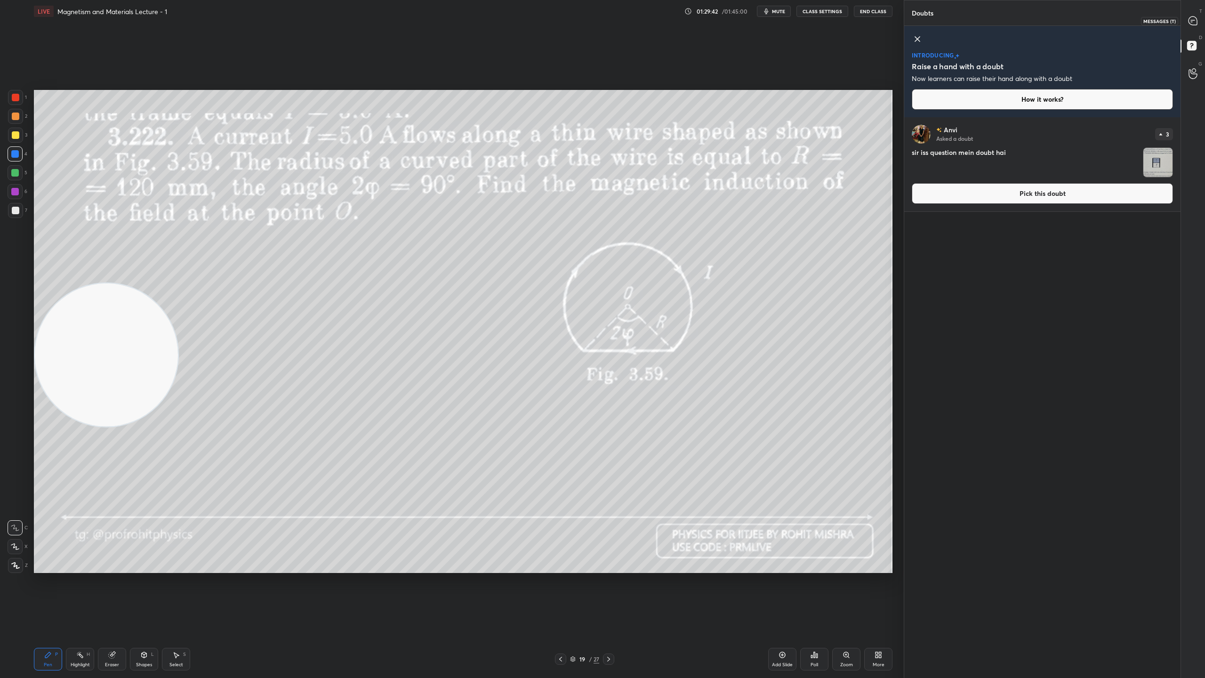
click at [1192, 16] on icon at bounding box center [1193, 21] width 10 height 10
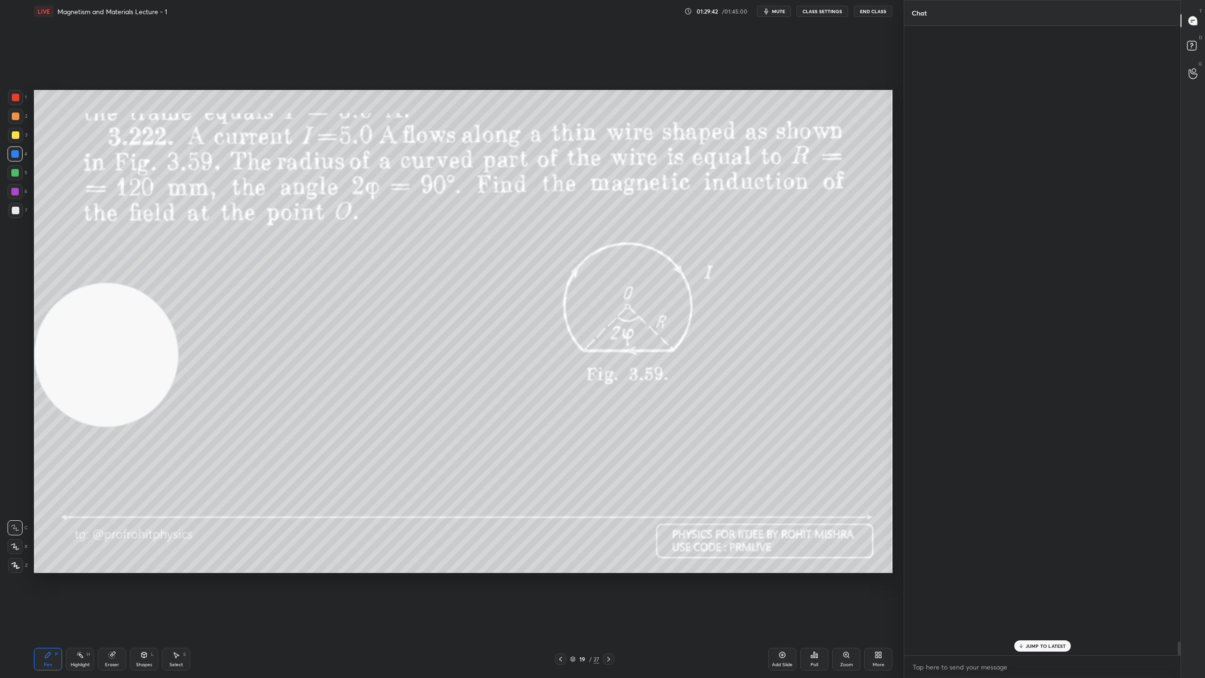
scroll to position [626, 273]
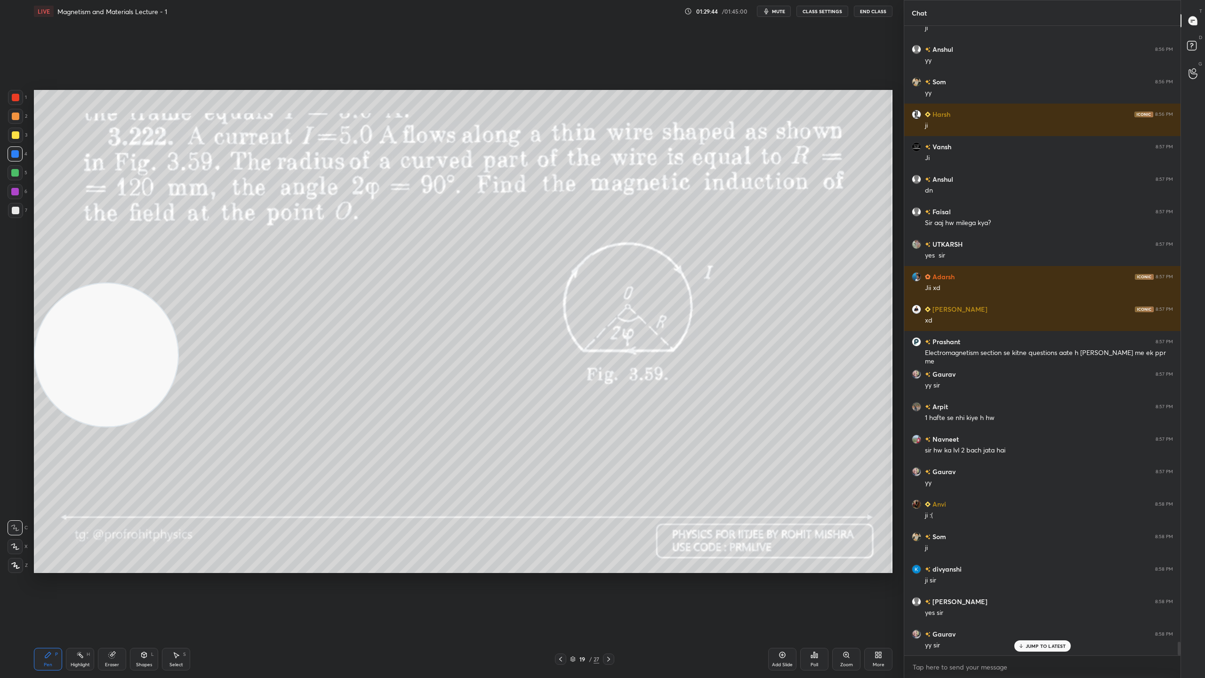
click at [1055, 598] on p "JUMP TO LATEST" at bounding box center [1046, 646] width 40 height 6
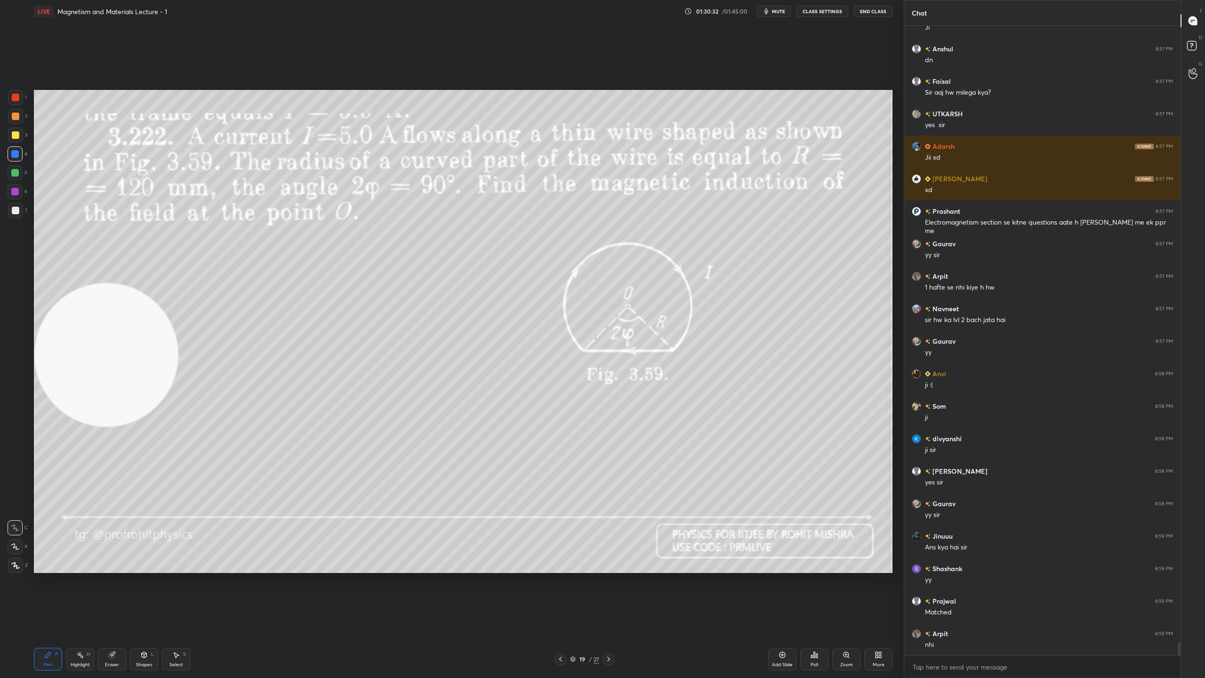
scroll to position [28213, 0]
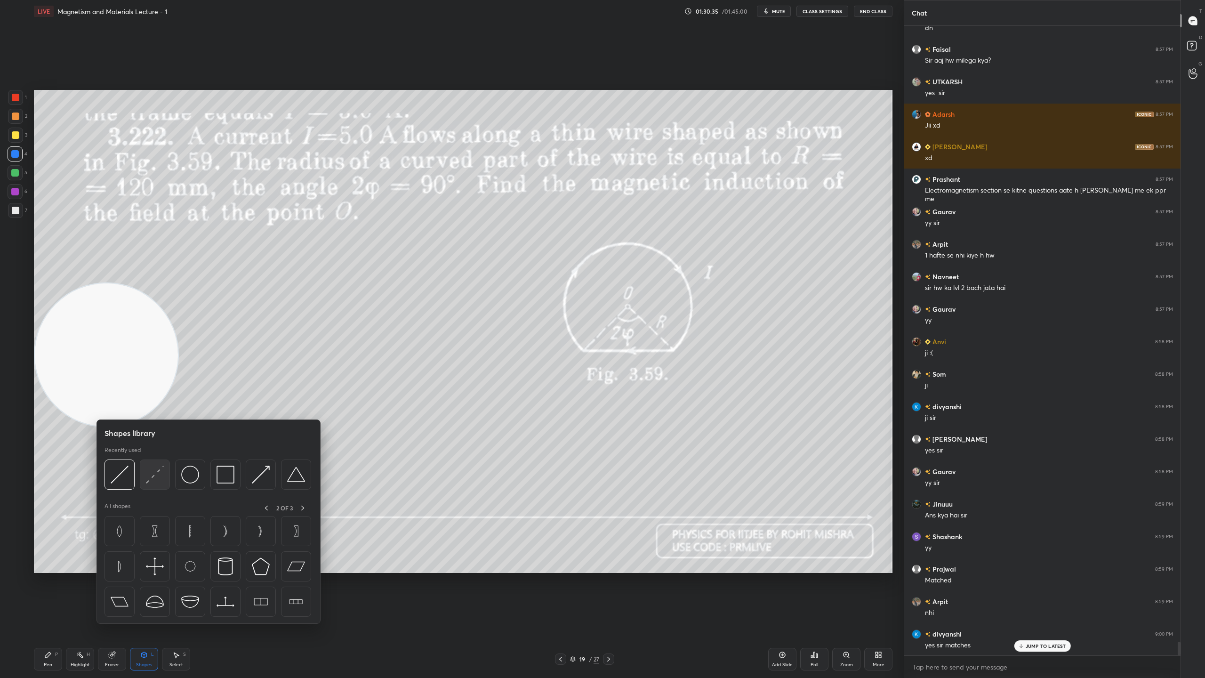
click at [161, 472] on img at bounding box center [155, 474] width 18 height 18
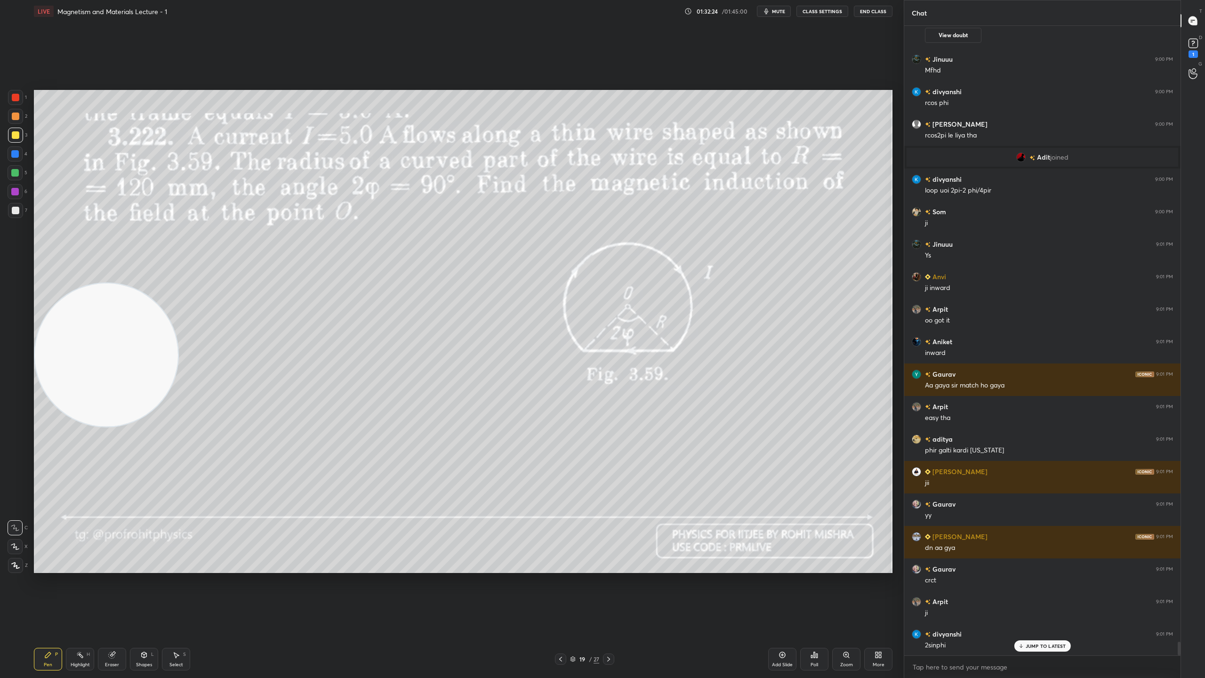
scroll to position [28845, 0]
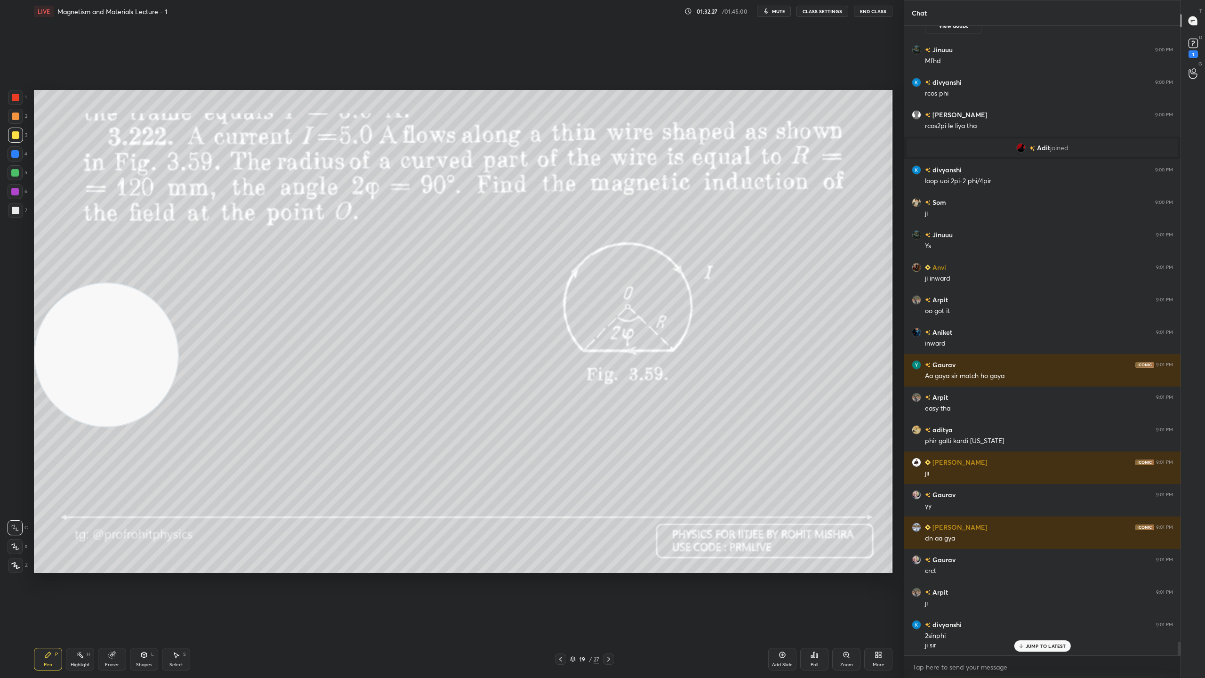
click at [571, 598] on icon at bounding box center [573, 659] width 6 height 6
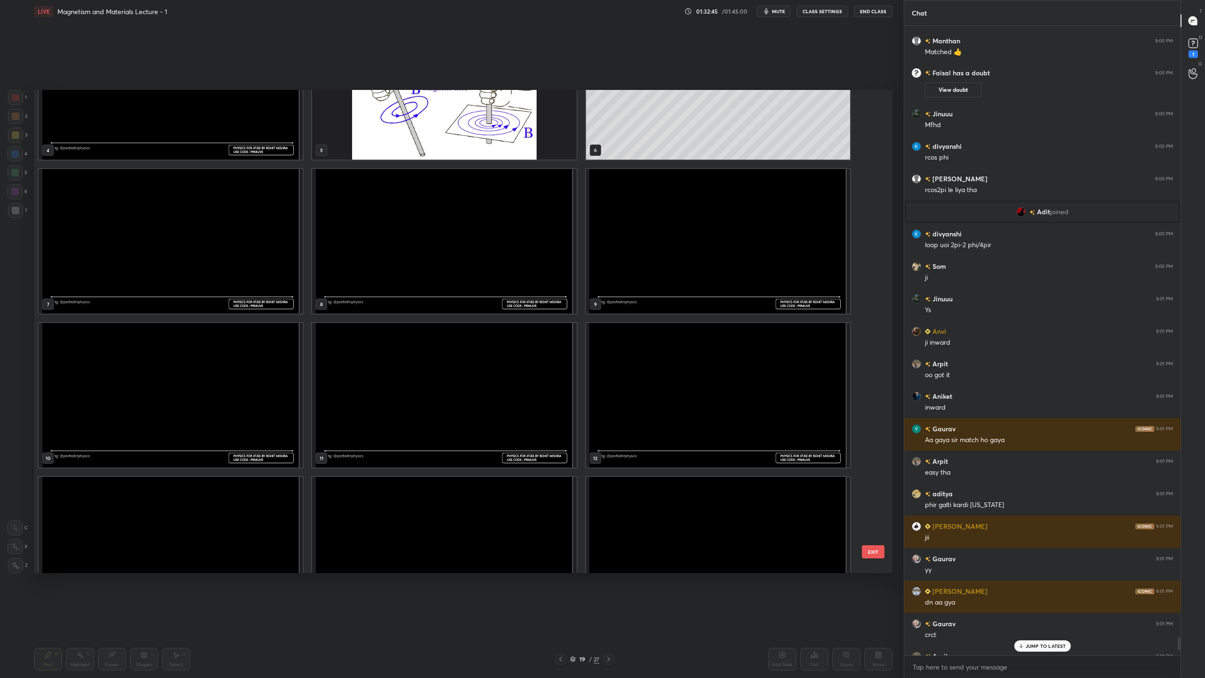
scroll to position [235, 0]
click at [506, 245] on img "grid" at bounding box center [444, 239] width 264 height 144
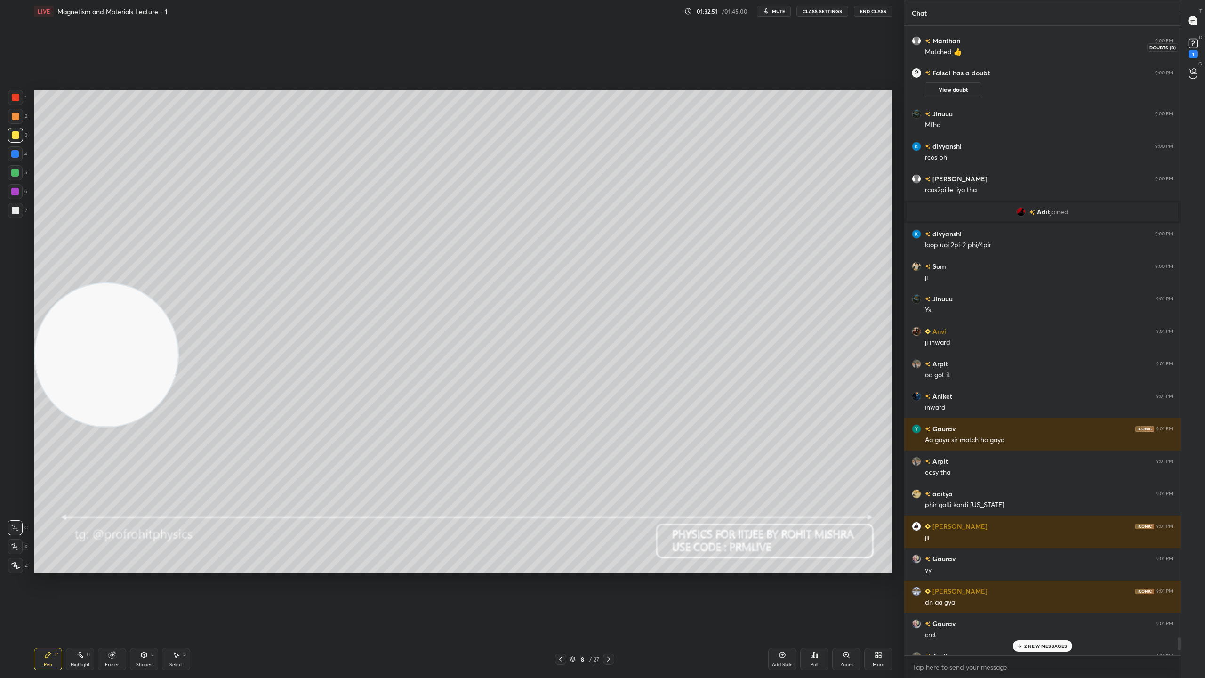
click at [1196, 46] on rect at bounding box center [1192, 43] width 9 height 9
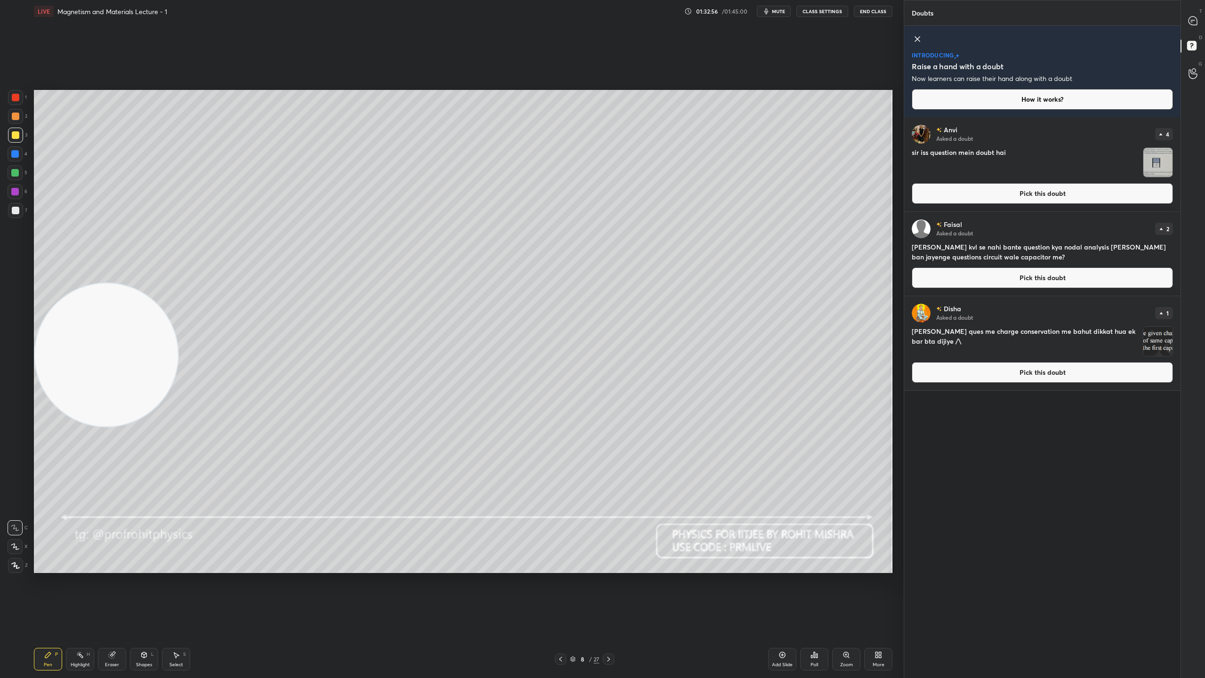
click at [1150, 334] on img "grid" at bounding box center [1157, 341] width 29 height 29
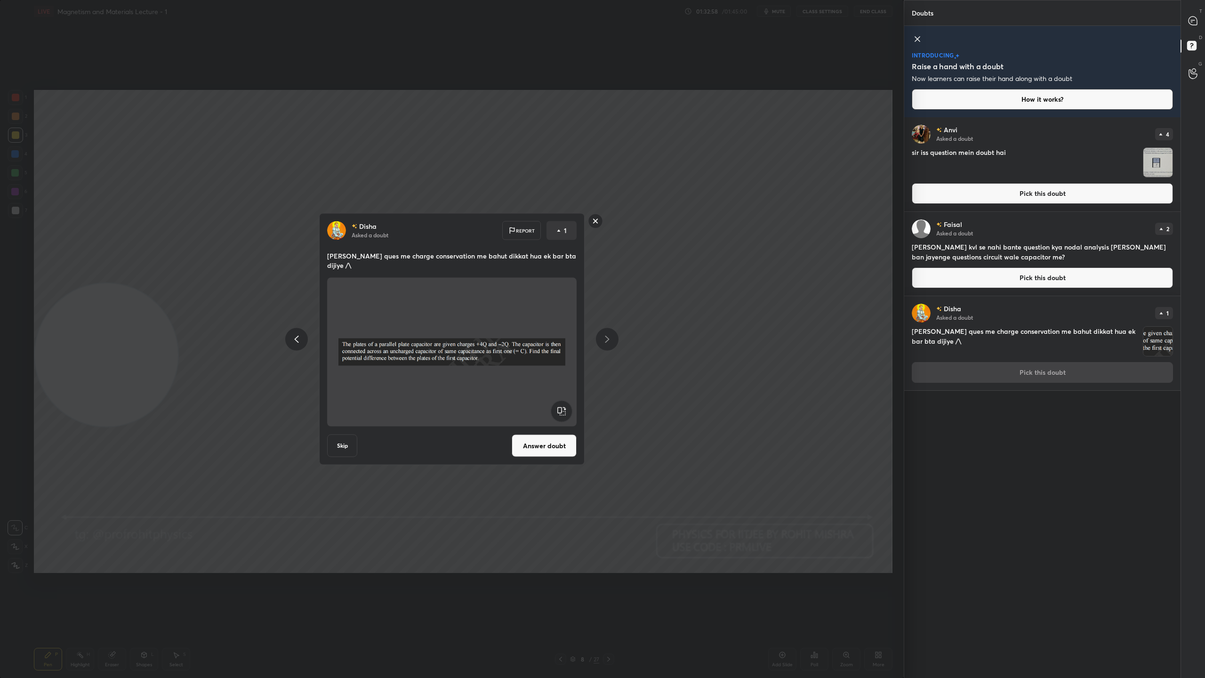
click at [598, 218] on rect at bounding box center [595, 221] width 15 height 15
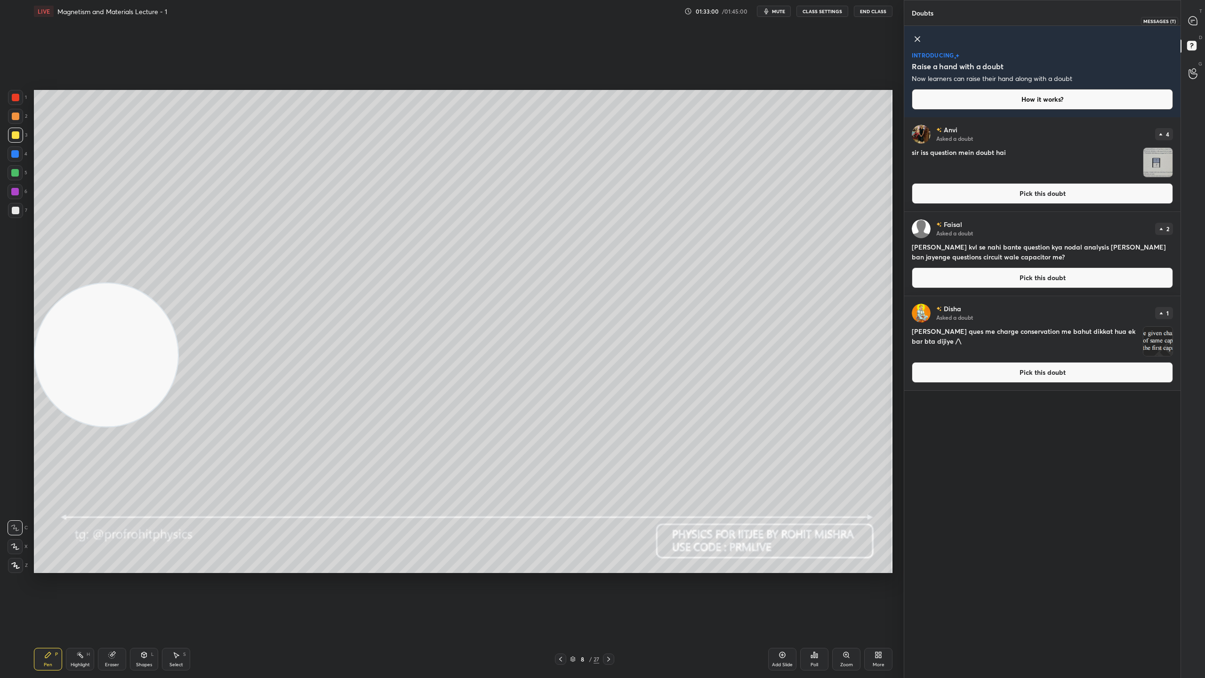
click at [1198, 17] on div at bounding box center [1193, 20] width 19 height 17
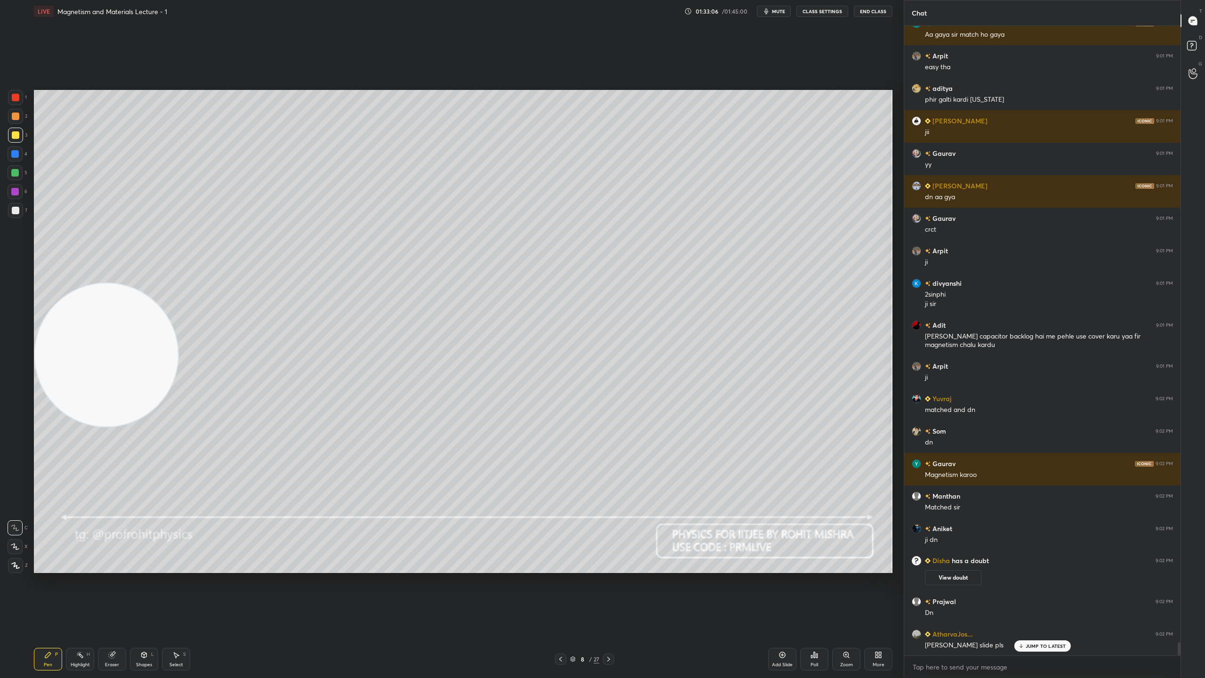
scroll to position [29527, 0]
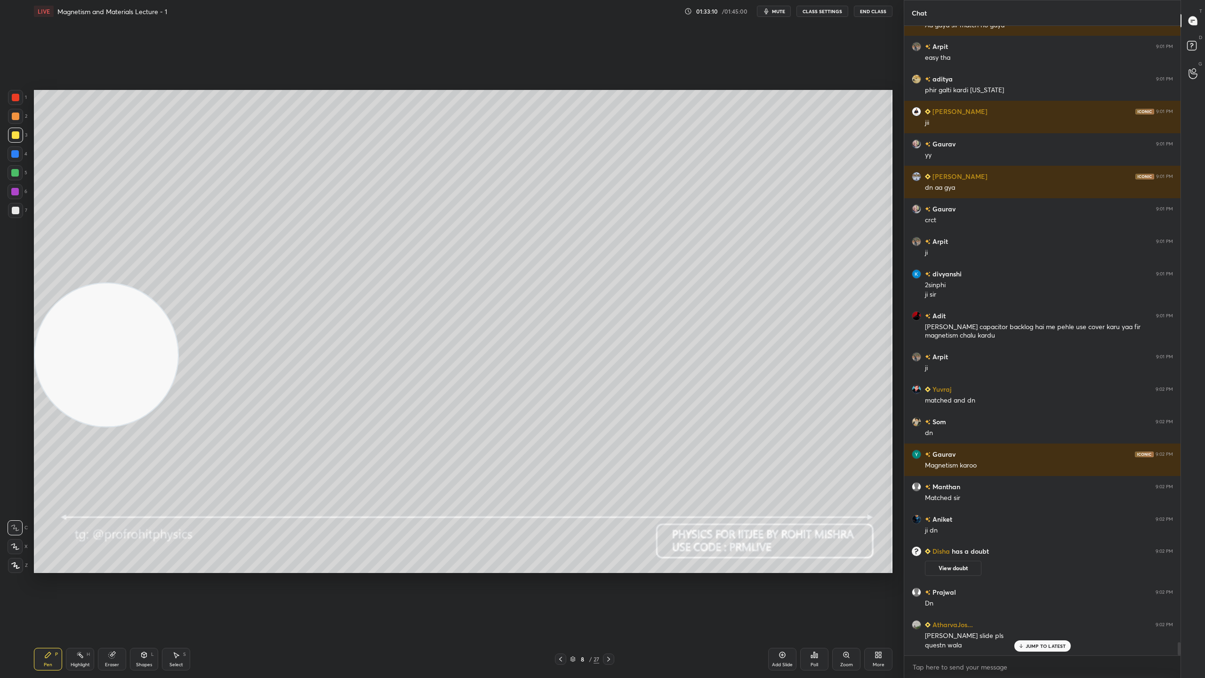
click at [572, 598] on icon at bounding box center [573, 659] width 6 height 6
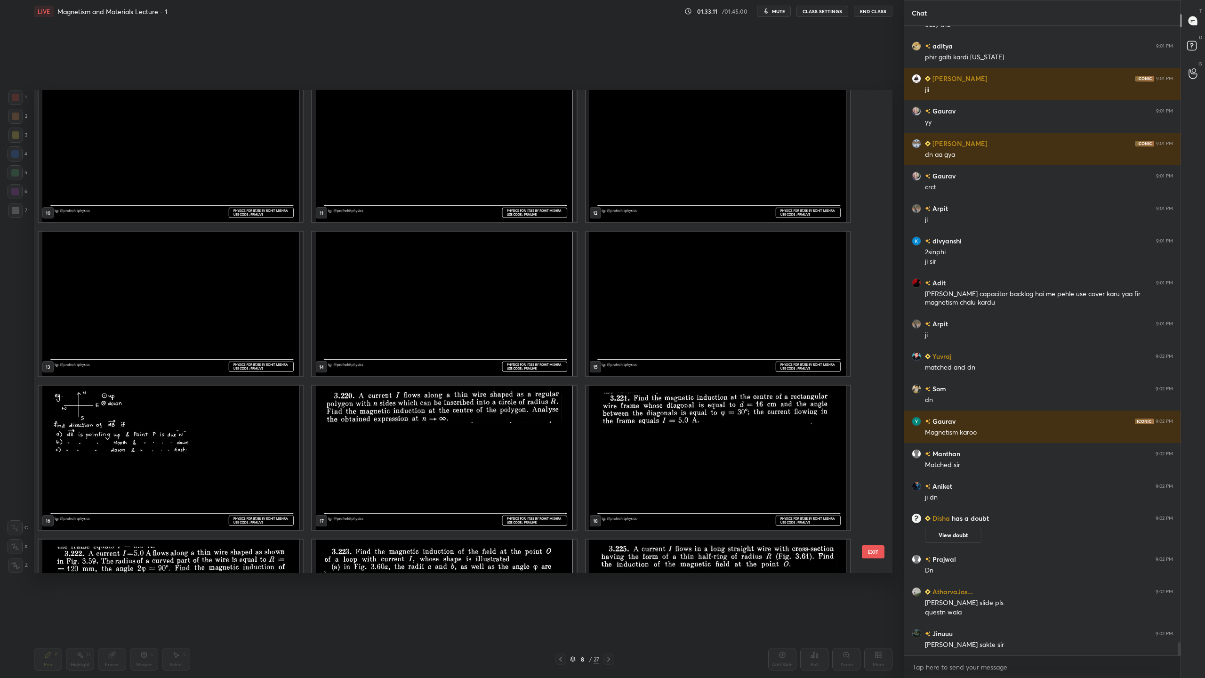
scroll to position [612, 0]
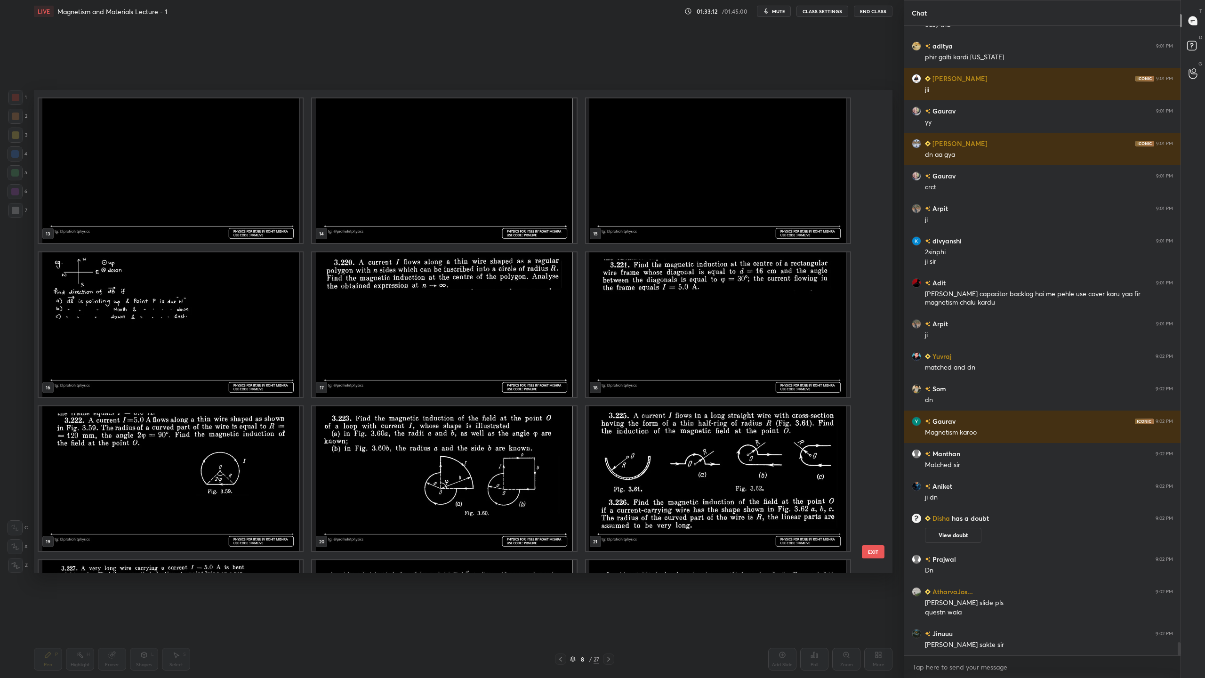
click at [237, 459] on img "grid" at bounding box center [171, 478] width 264 height 144
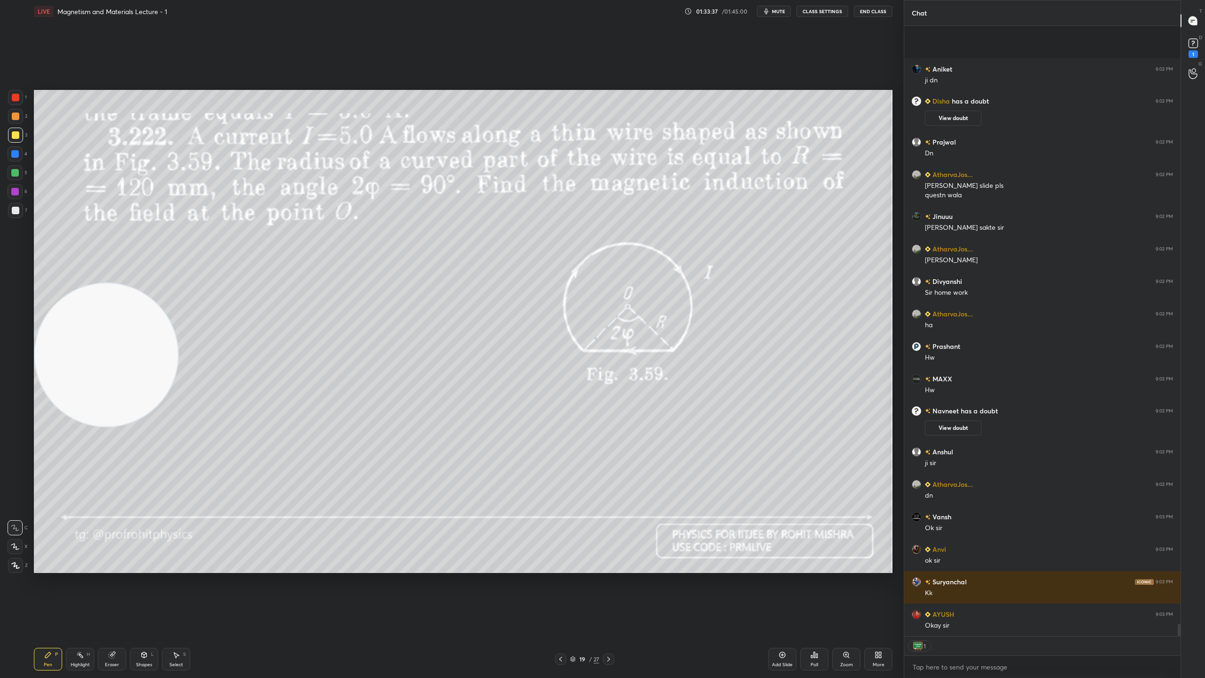
scroll to position [29399, 0]
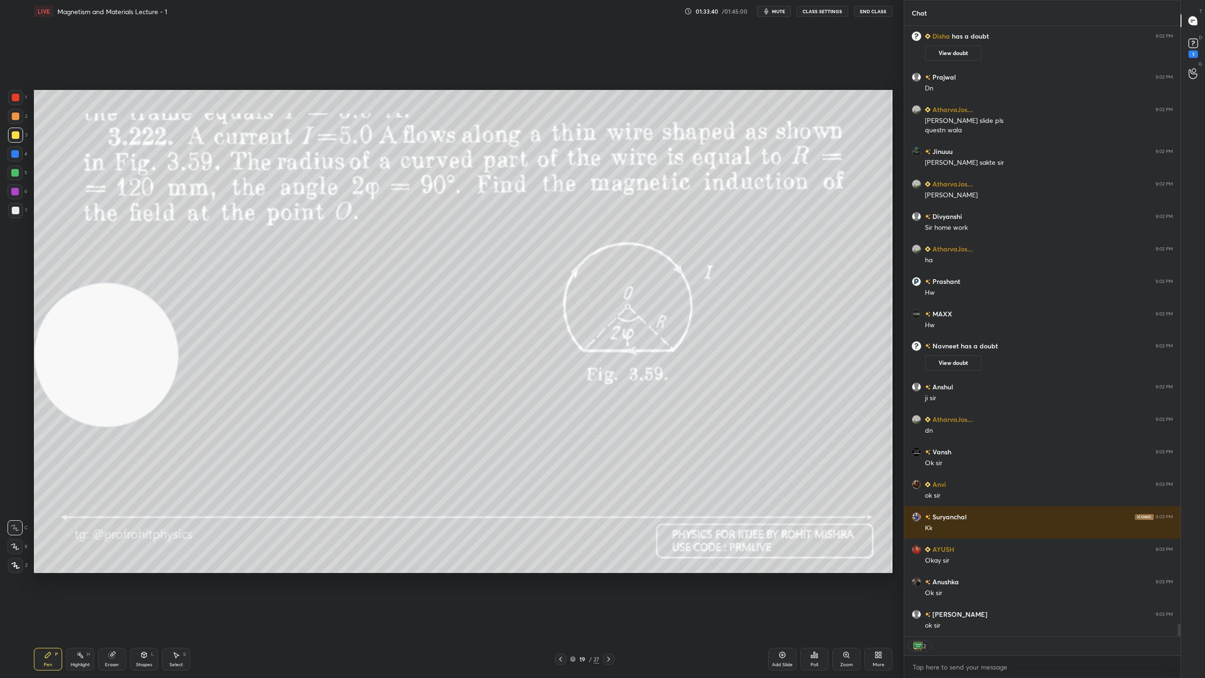
click at [572, 598] on icon at bounding box center [573, 659] width 6 height 6
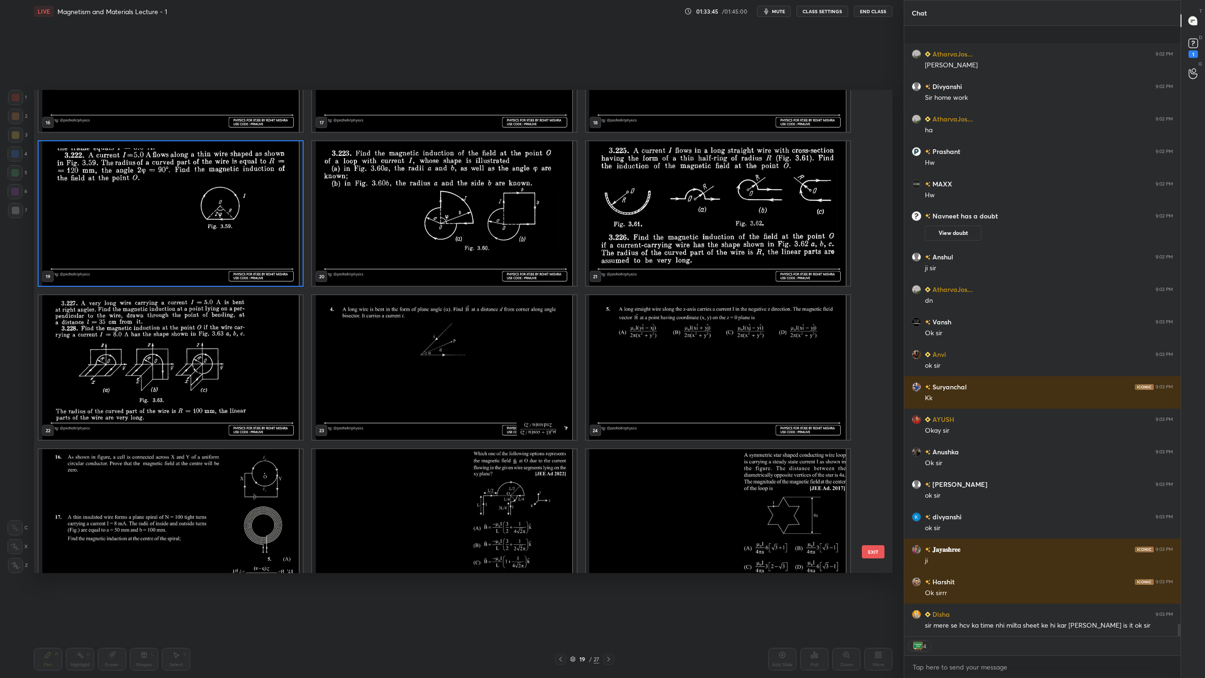
scroll to position [29523, 0]
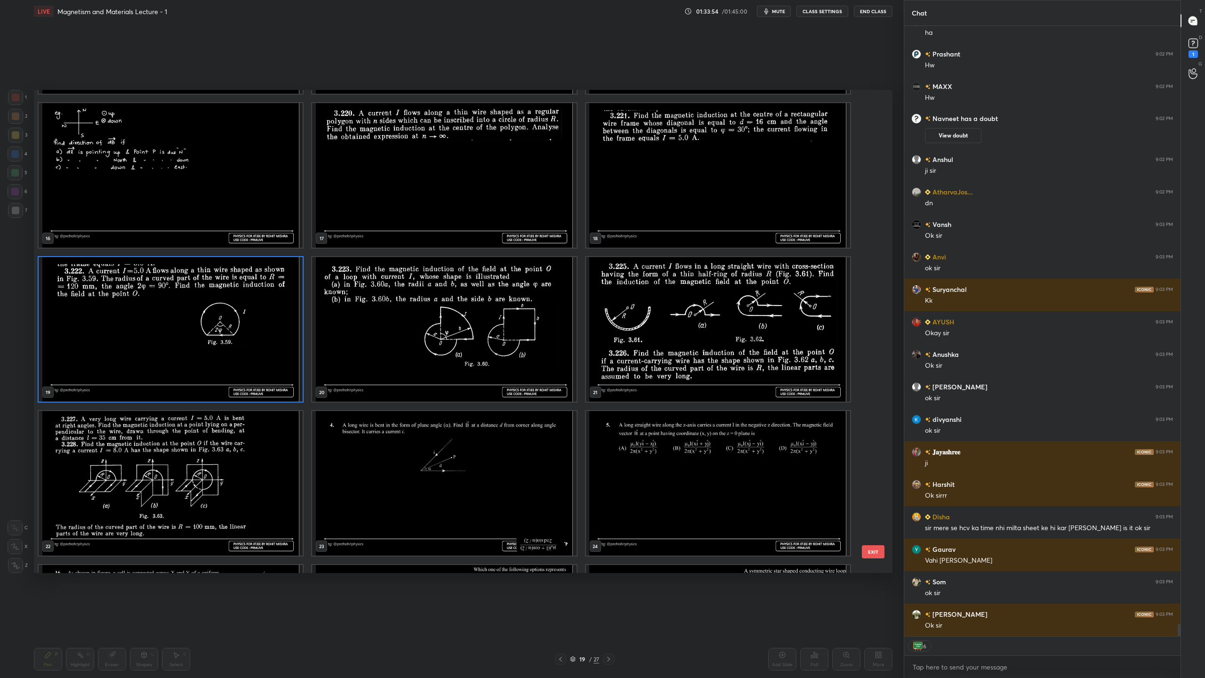
click at [269, 348] on img "grid" at bounding box center [171, 329] width 264 height 144
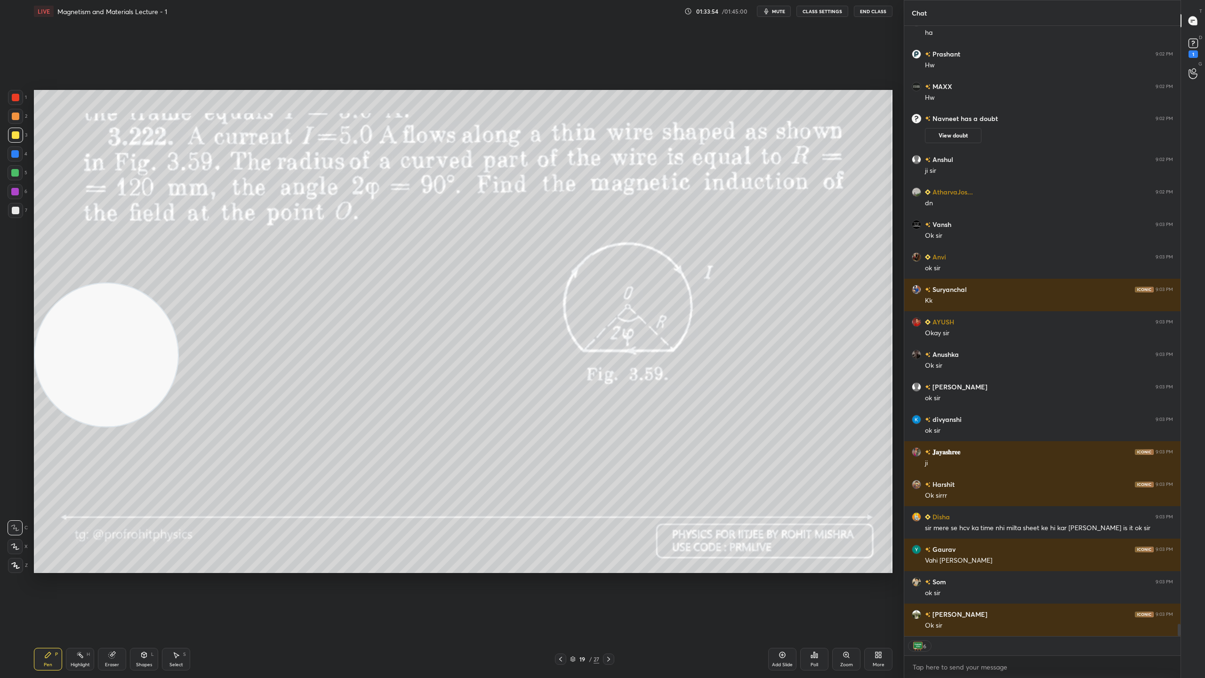
click at [269, 348] on img "grid" at bounding box center [171, 329] width 264 height 144
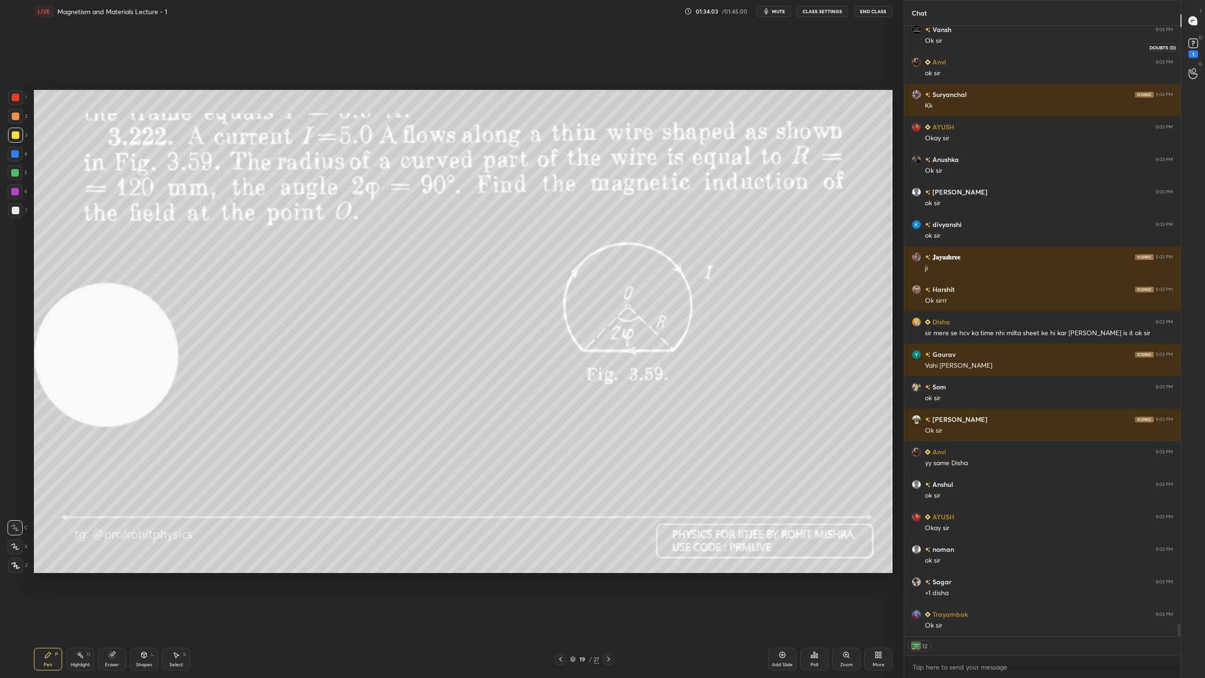
click at [1194, 37] on icon at bounding box center [1193, 43] width 14 height 14
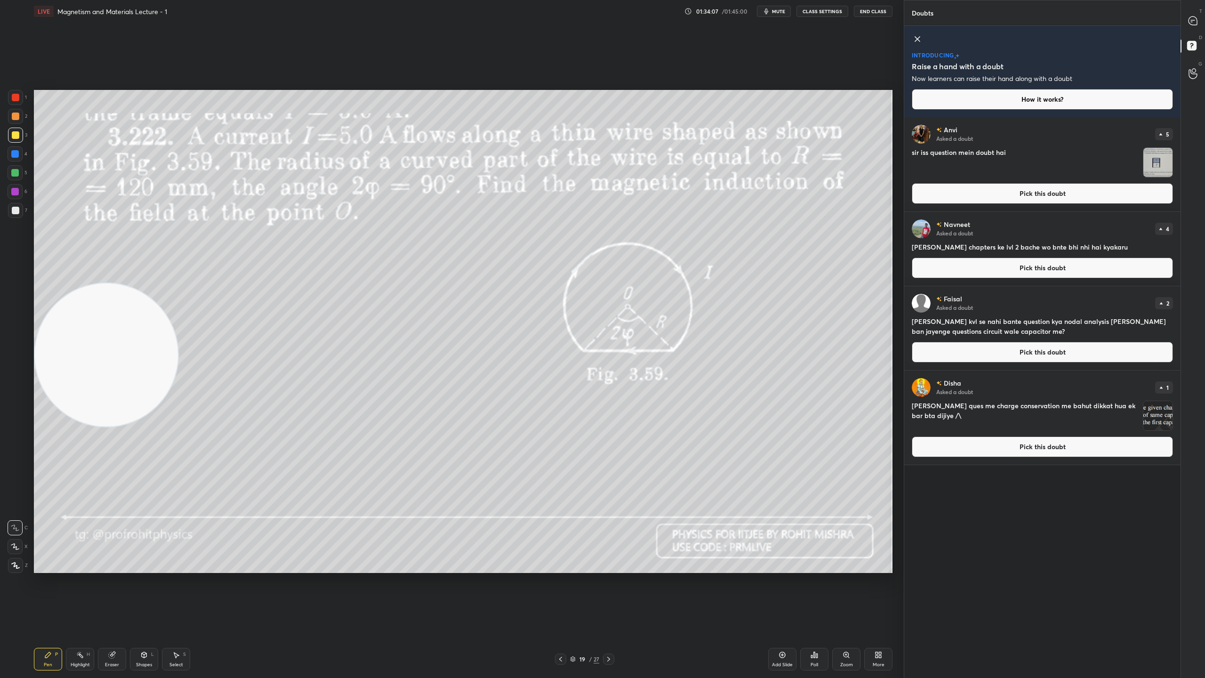
click at [1155, 156] on img "grid" at bounding box center [1157, 162] width 29 height 29
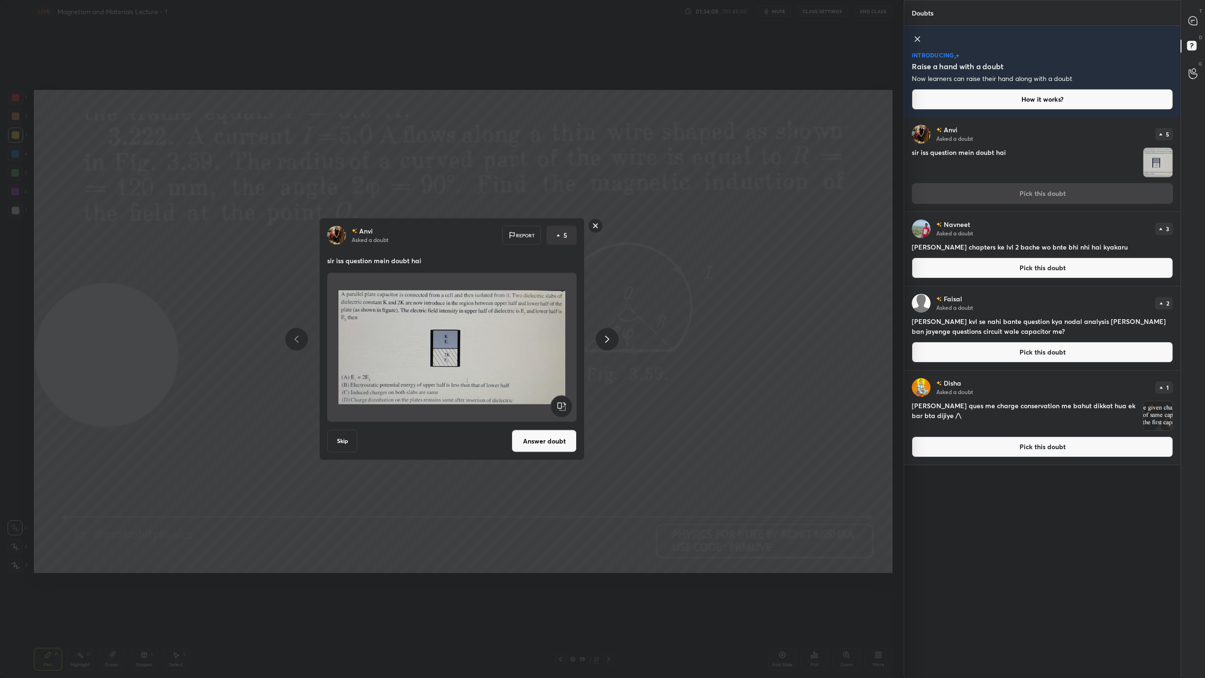
click at [558, 443] on button "Answer doubt" at bounding box center [544, 441] width 65 height 23
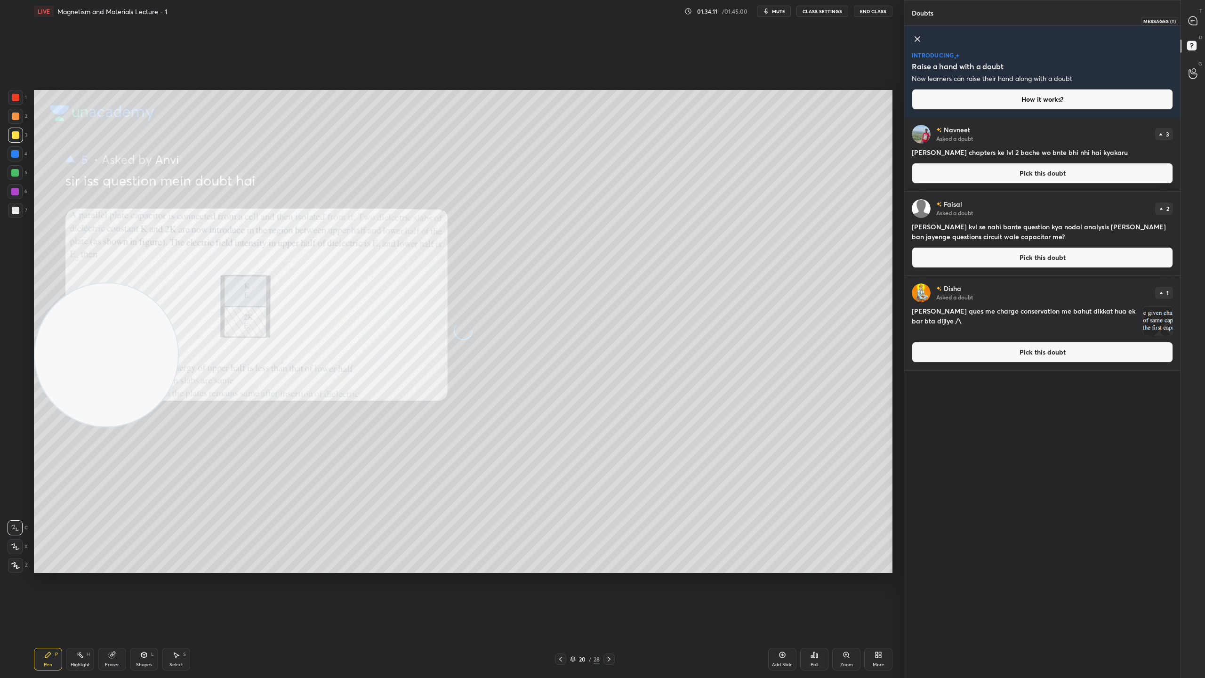
click at [1193, 21] on icon at bounding box center [1192, 20] width 8 height 8
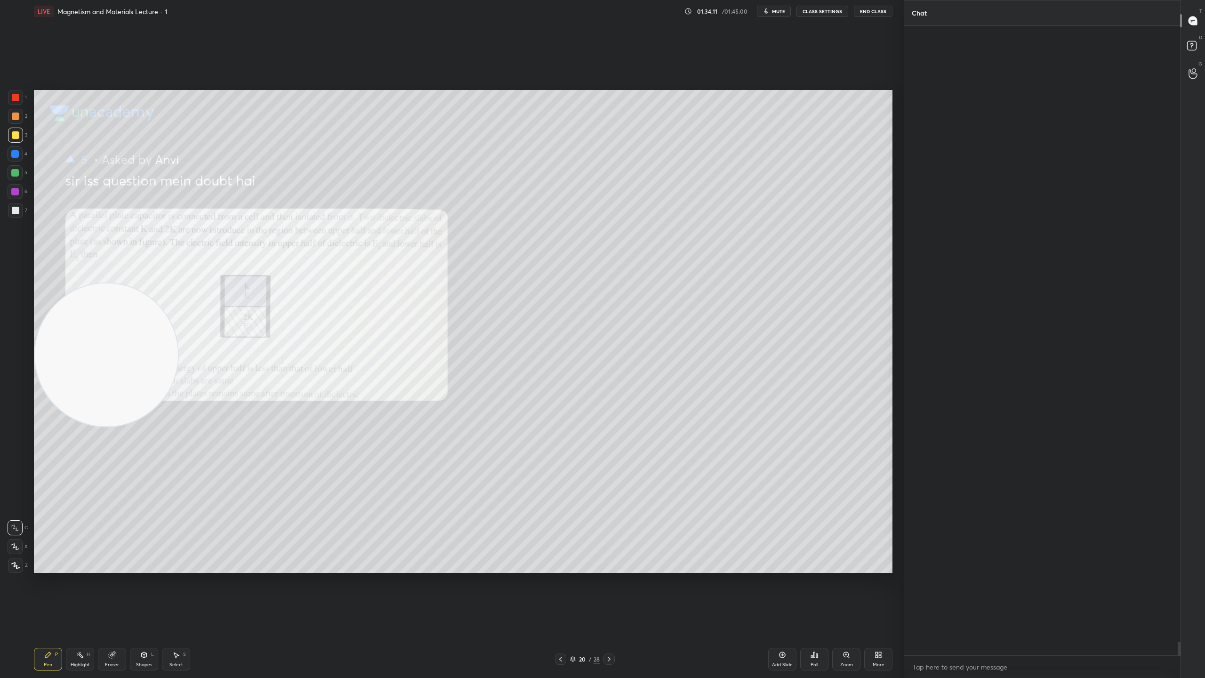
scroll to position [3, 3]
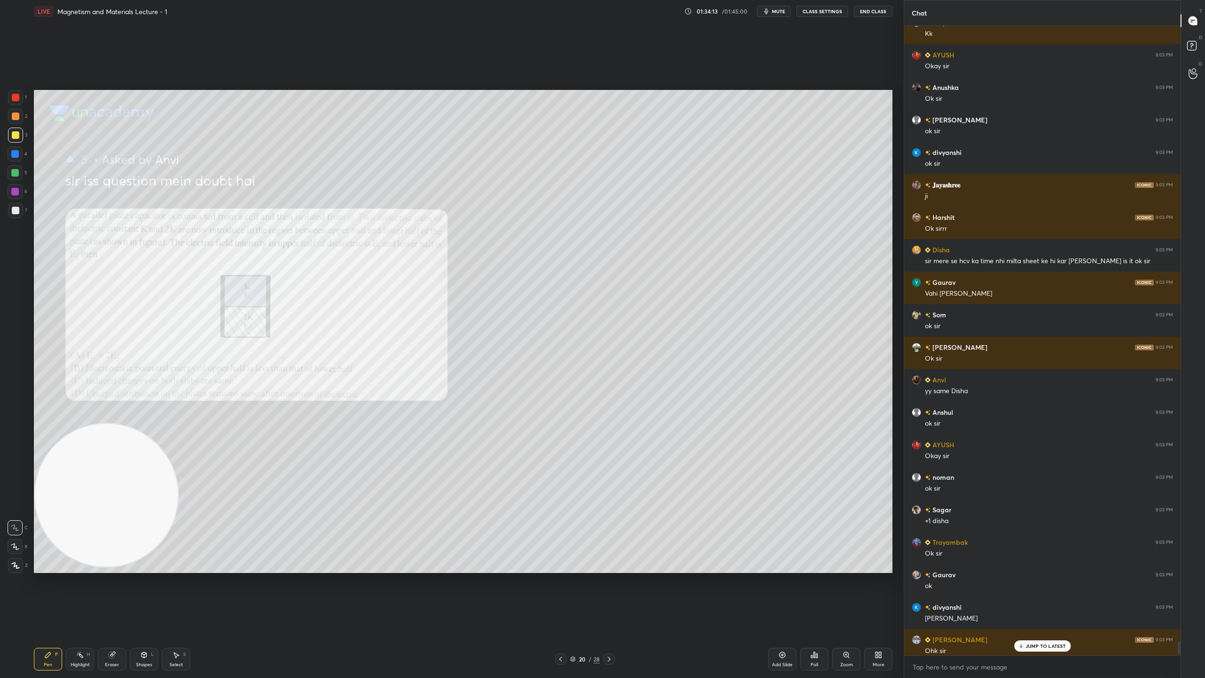
drag, startPoint x: 81, startPoint y: 344, endPoint x: 30, endPoint y: 484, distance: 149.2
click at [30, 484] on div "Setting up your live class Poll for secs No correct answer Start poll" at bounding box center [463, 331] width 866 height 617
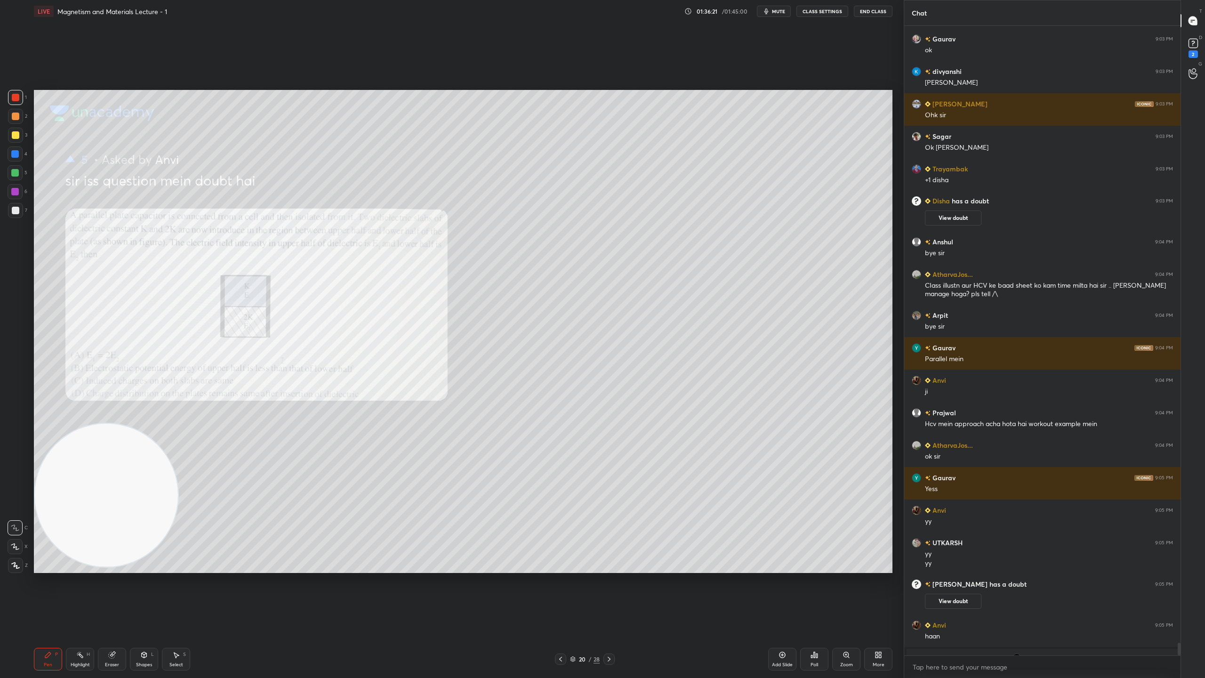
scroll to position [30037, 0]
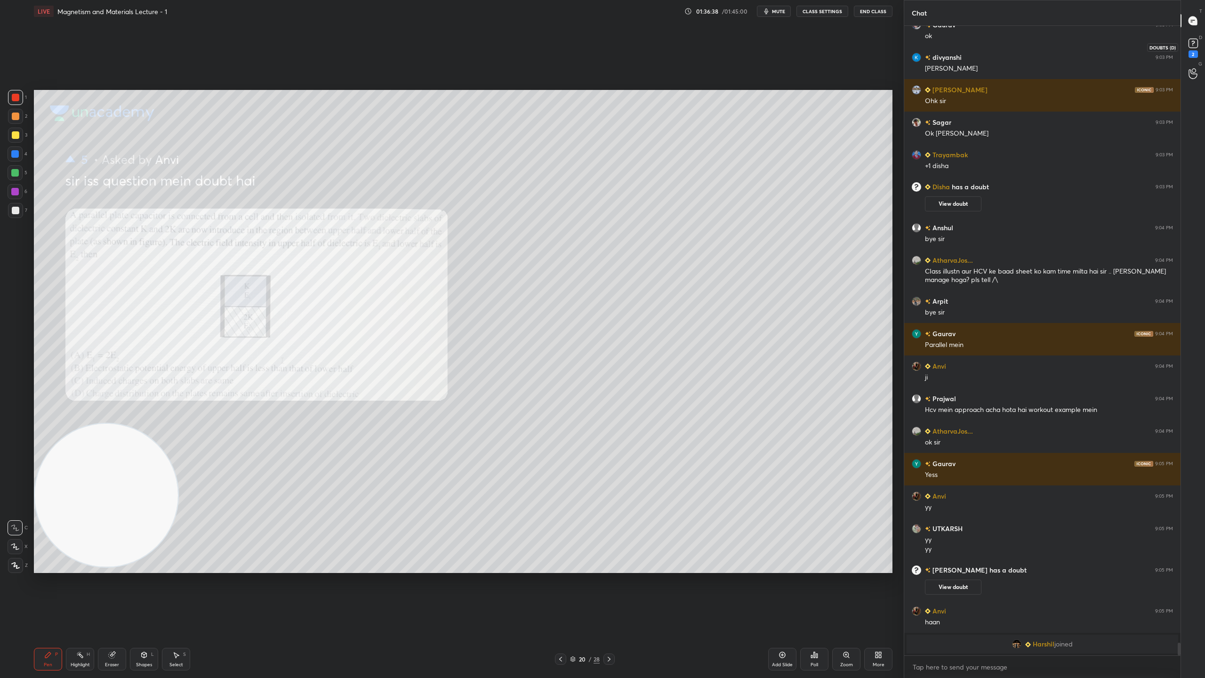
click at [1192, 40] on rect at bounding box center [1192, 43] width 9 height 9
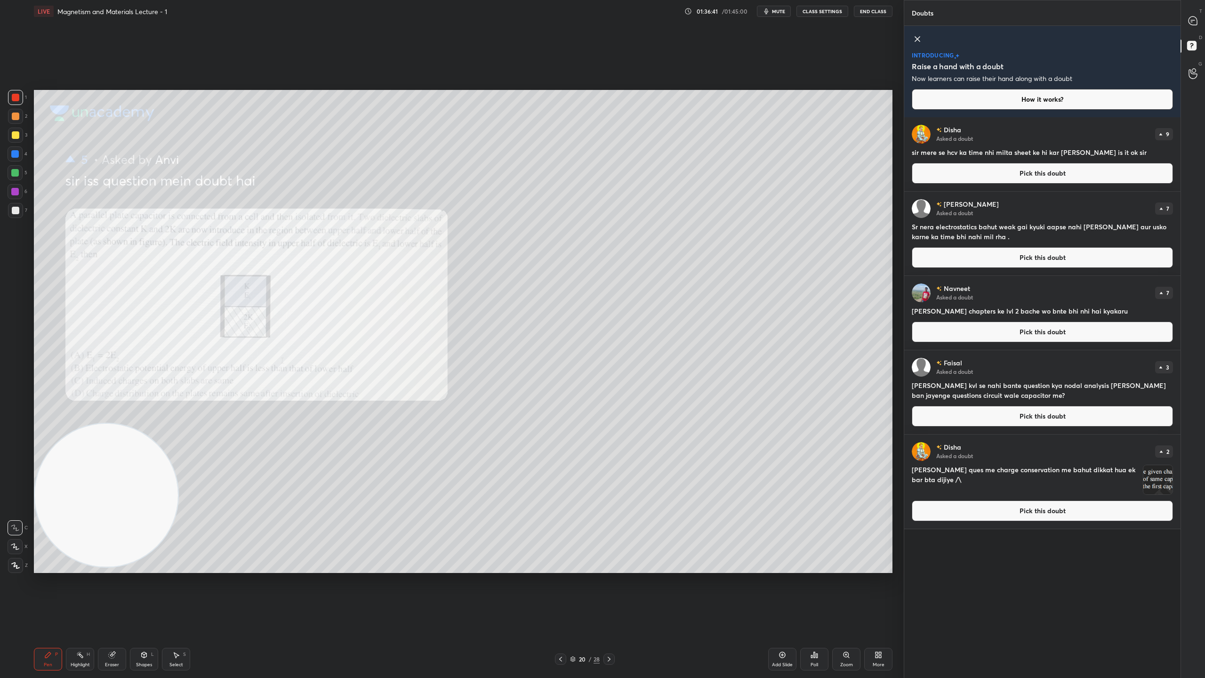
click at [1163, 477] on img "grid" at bounding box center [1157, 479] width 29 height 29
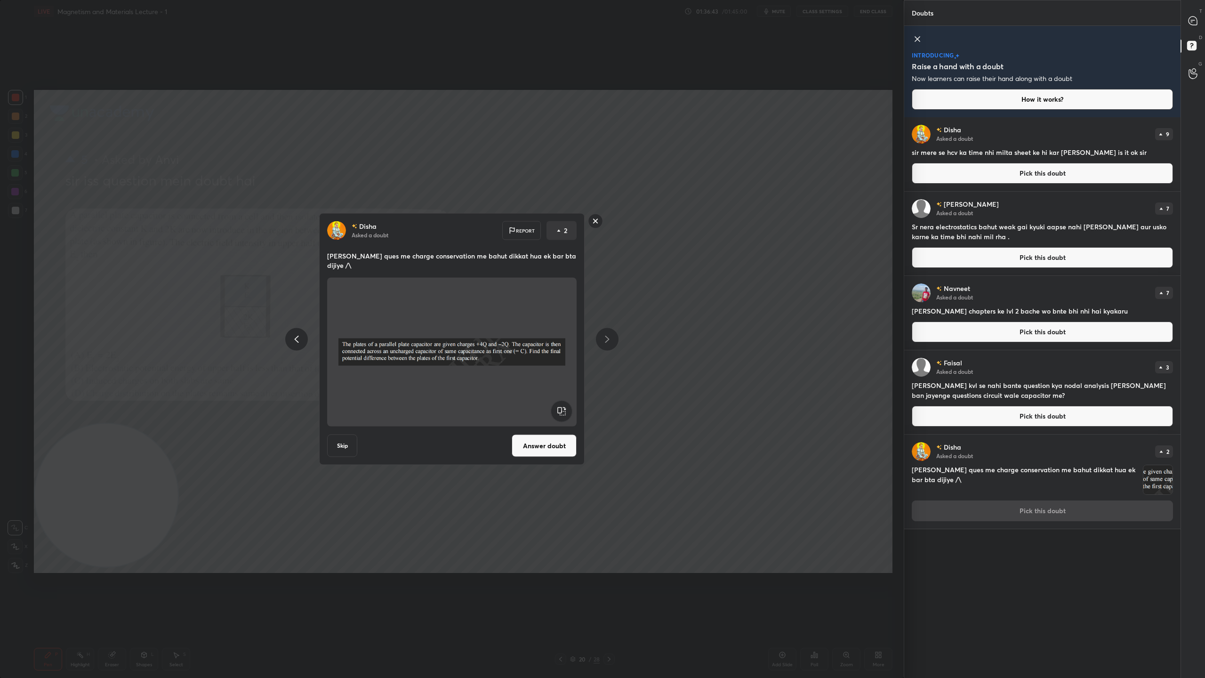
click at [552, 449] on button "Answer doubt" at bounding box center [544, 445] width 65 height 23
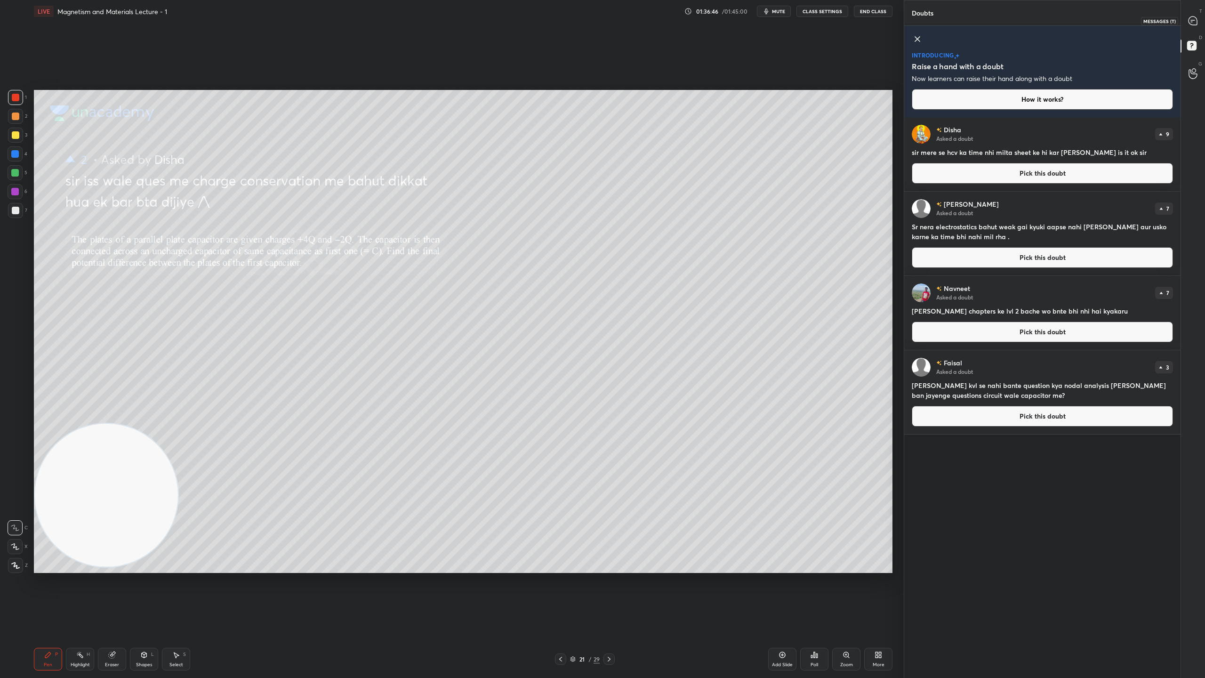
click at [1197, 23] on icon at bounding box center [1193, 21] width 10 height 10
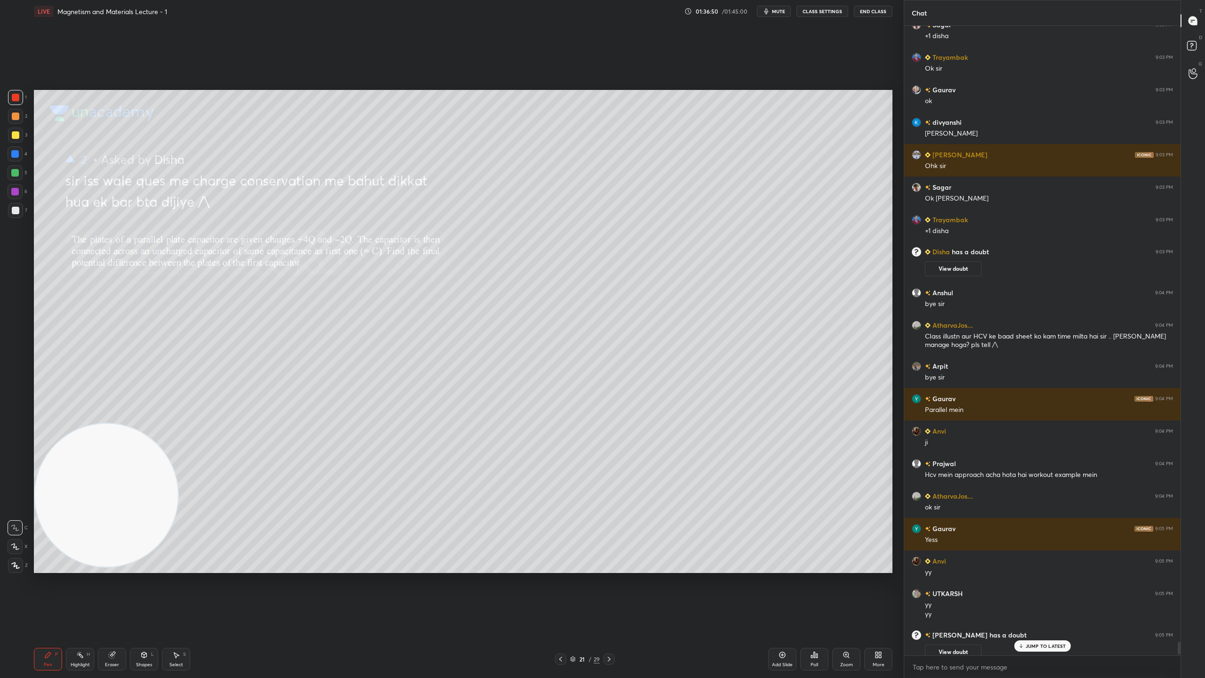
scroll to position [30302, 0]
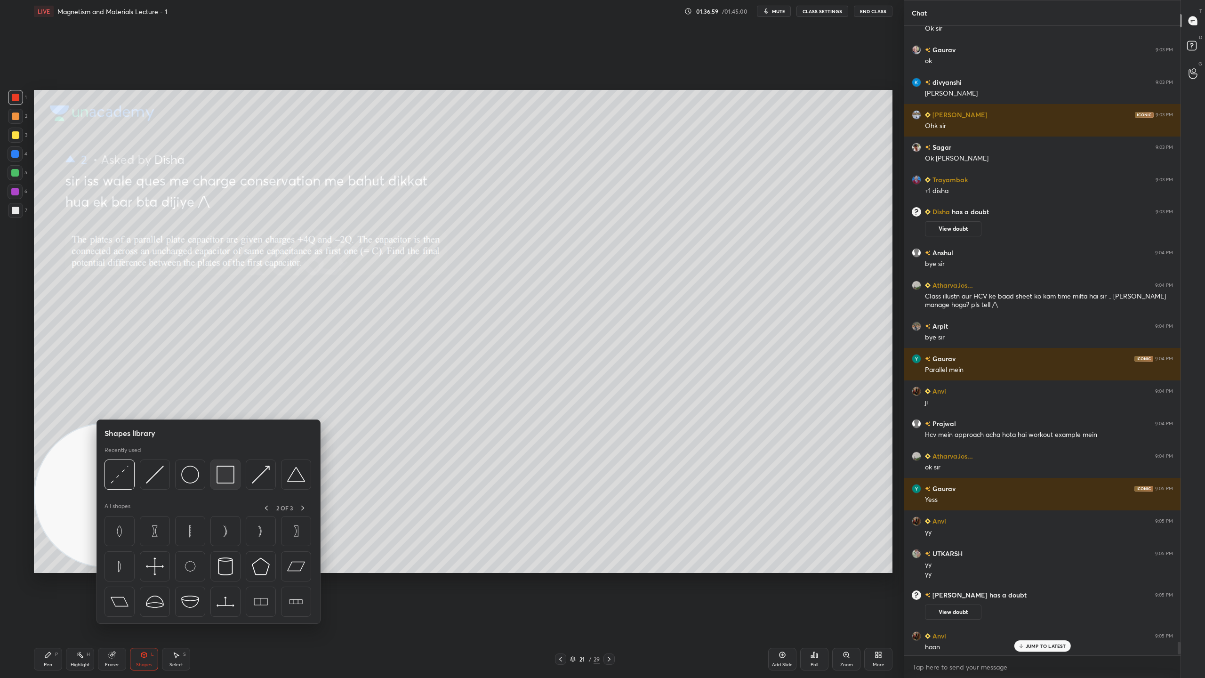
click at [227, 473] on img at bounding box center [225, 474] width 18 height 18
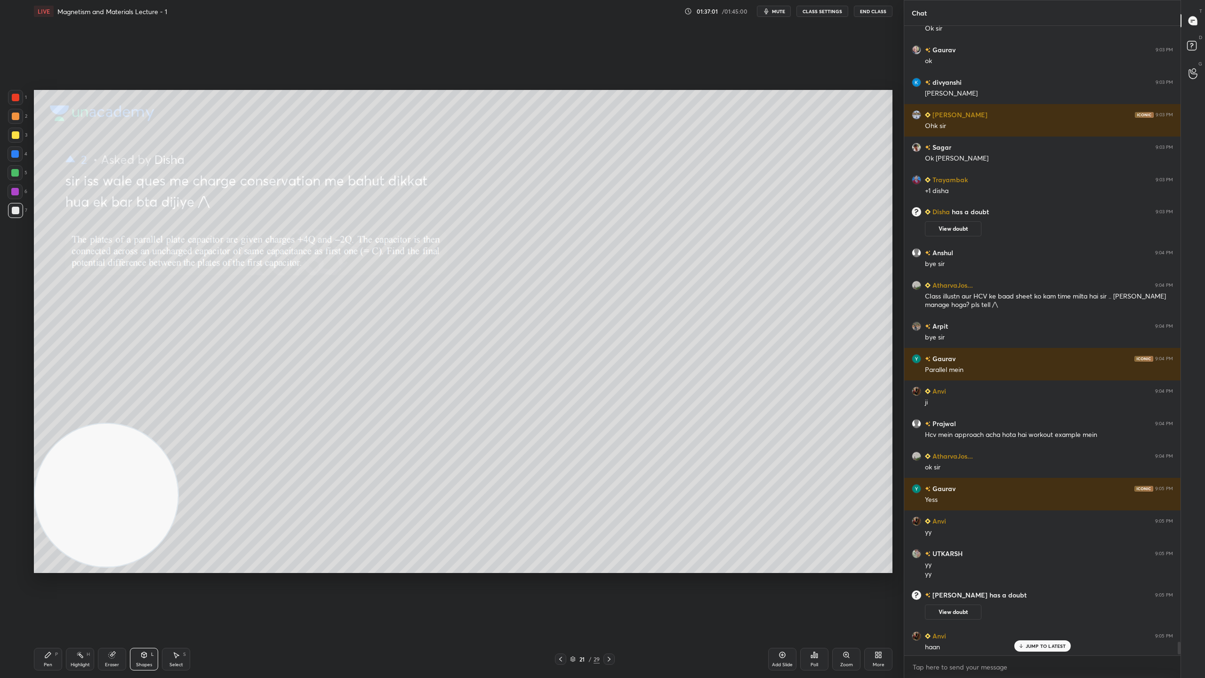
scroll to position [30424, 0]
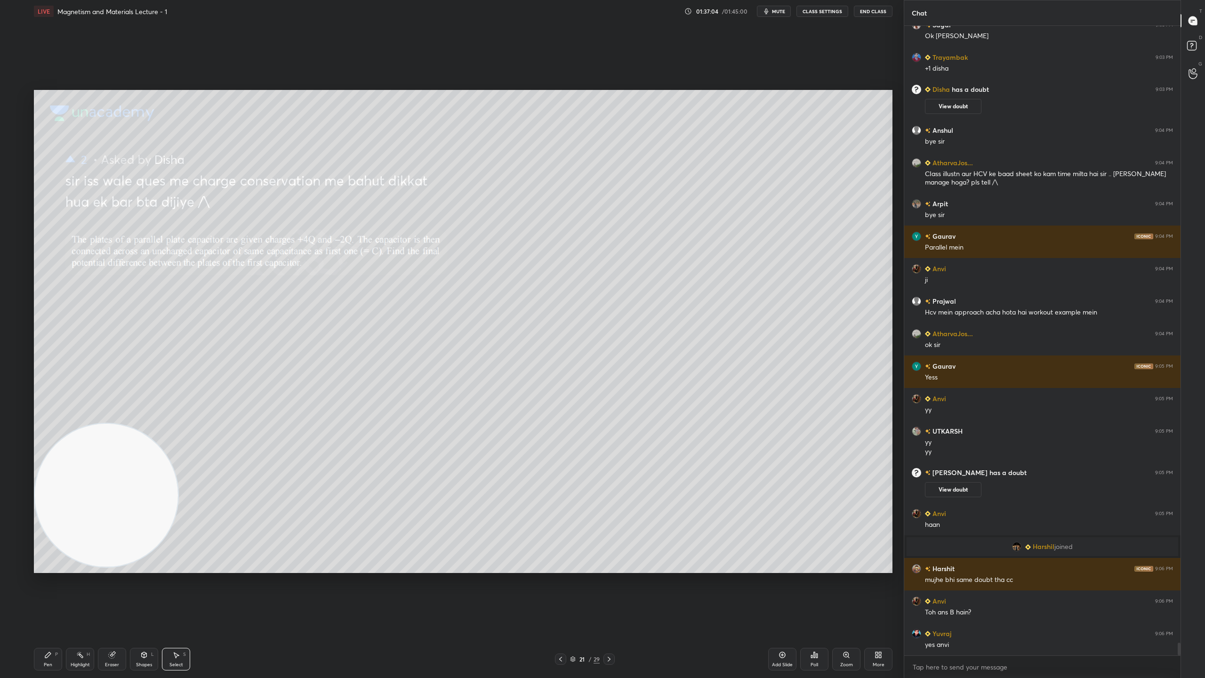
drag, startPoint x: 527, startPoint y: 318, endPoint x: 553, endPoint y: 341, distance: 34.3
click at [550, 340] on div "0 ° Undo Copy Duplicate Duplicate to new slide Delete" at bounding box center [463, 331] width 858 height 483
click at [567, 284] on p "Duplicate" at bounding box center [571, 285] width 25 height 8
drag, startPoint x: 556, startPoint y: 309, endPoint x: 591, endPoint y: 290, distance: 40.0
click at [591, 290] on div "0 ° Undo Copy Duplicate Duplicate to new slide Delete" at bounding box center [463, 331] width 858 height 483
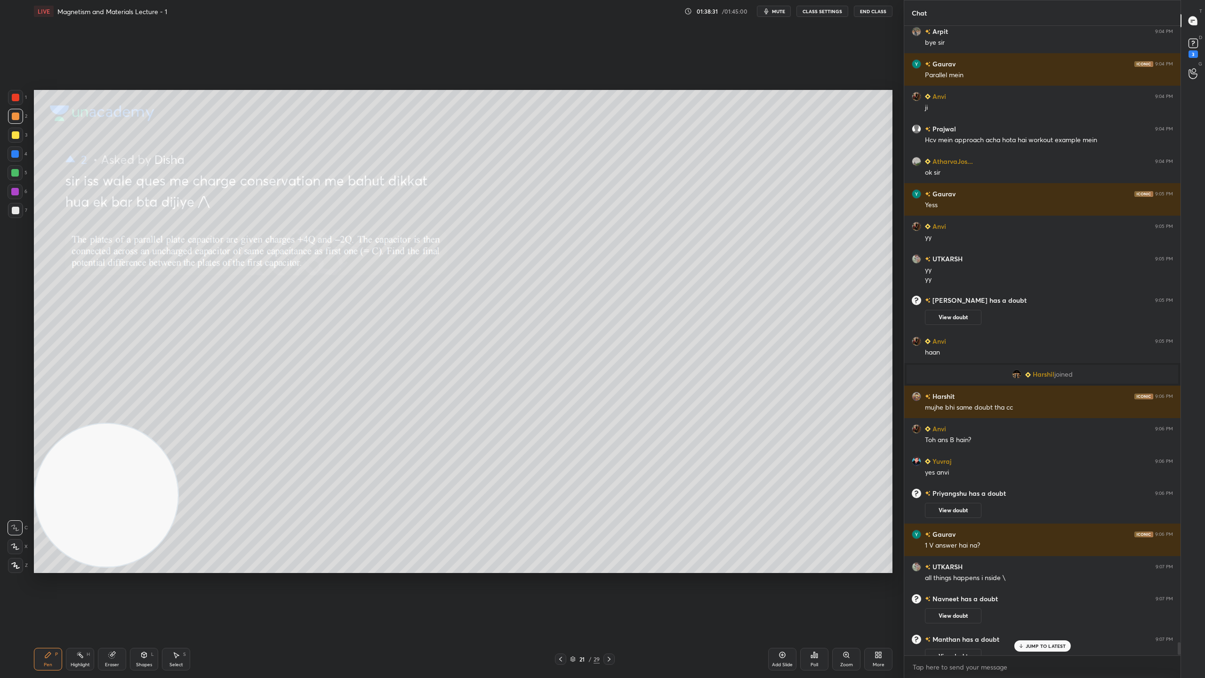
scroll to position [30225, 0]
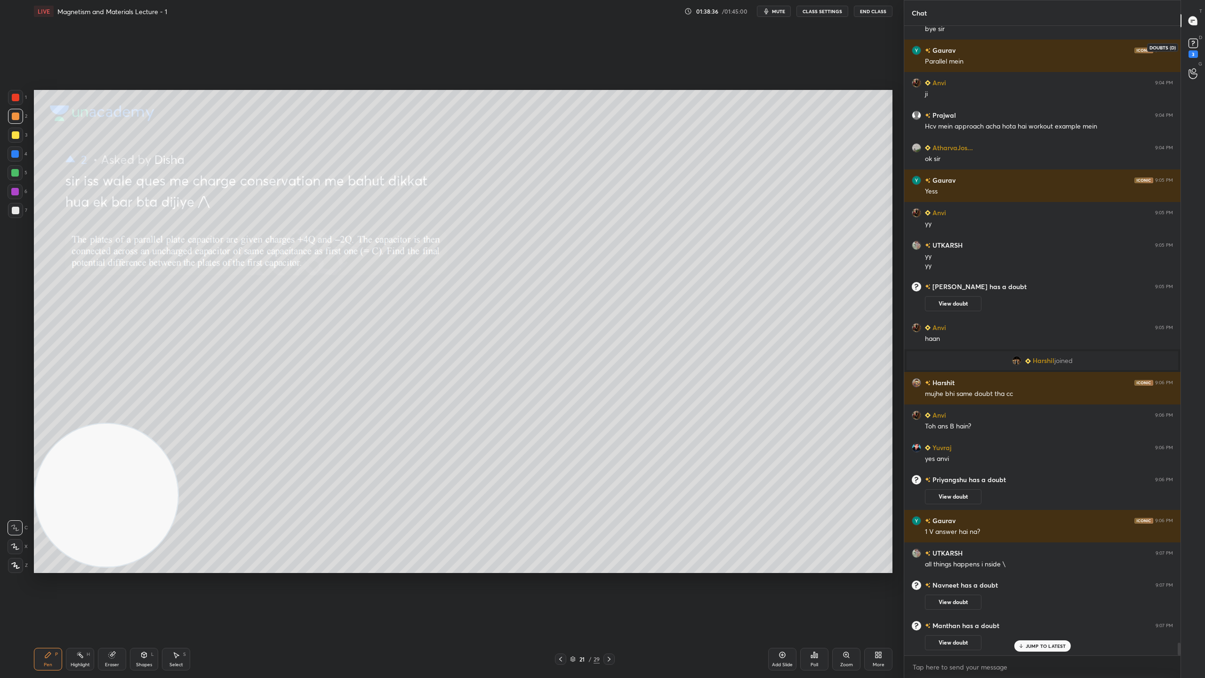
click at [1195, 45] on rect at bounding box center [1192, 43] width 9 height 9
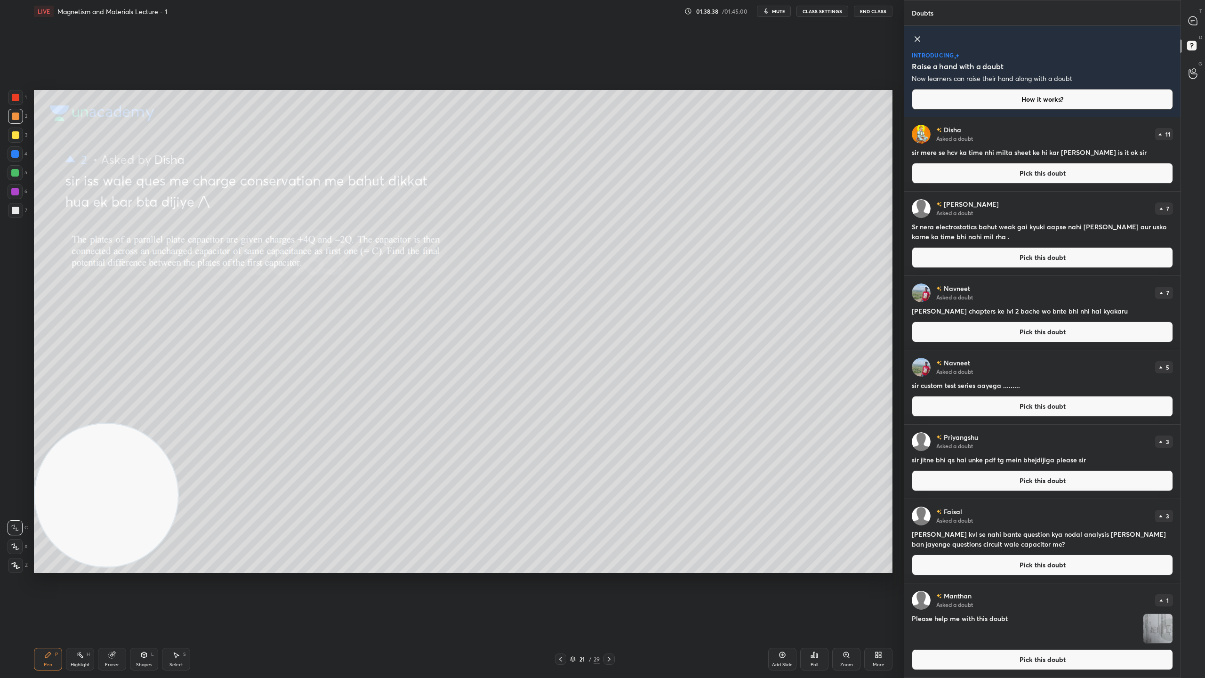
click at [1070, 598] on button "Pick this doubt" at bounding box center [1042, 659] width 261 height 21
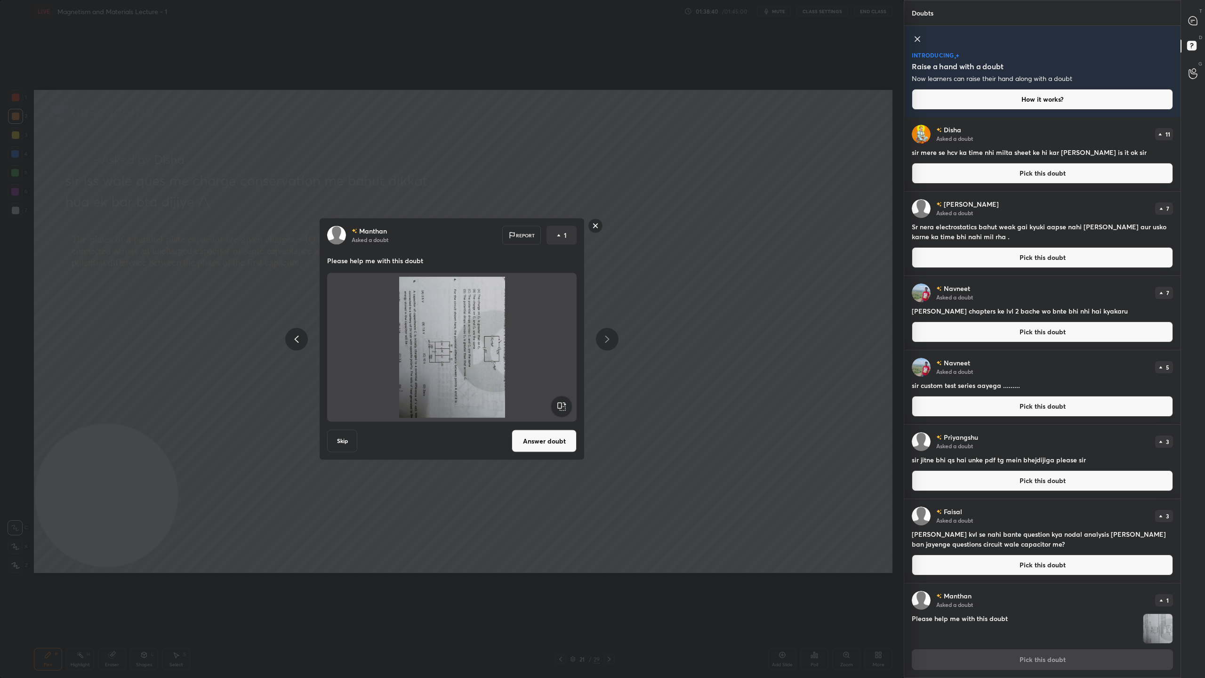
click at [563, 404] on rect at bounding box center [561, 406] width 21 height 21
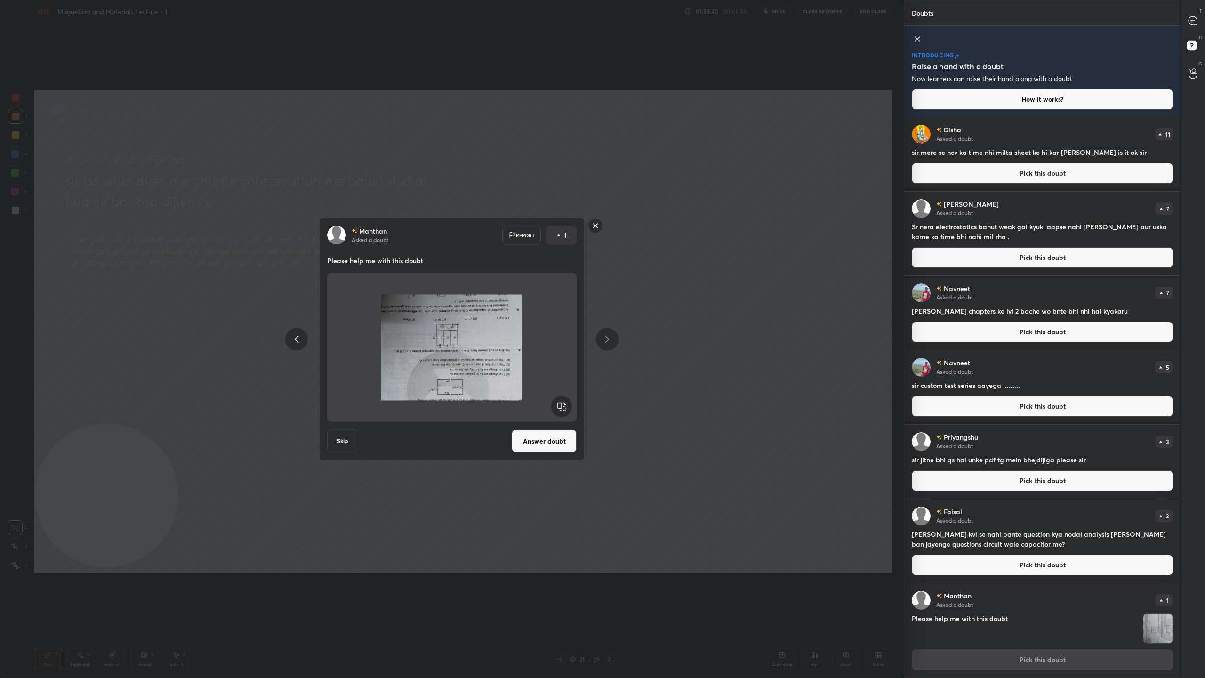
click at [563, 404] on rect at bounding box center [561, 406] width 21 height 21
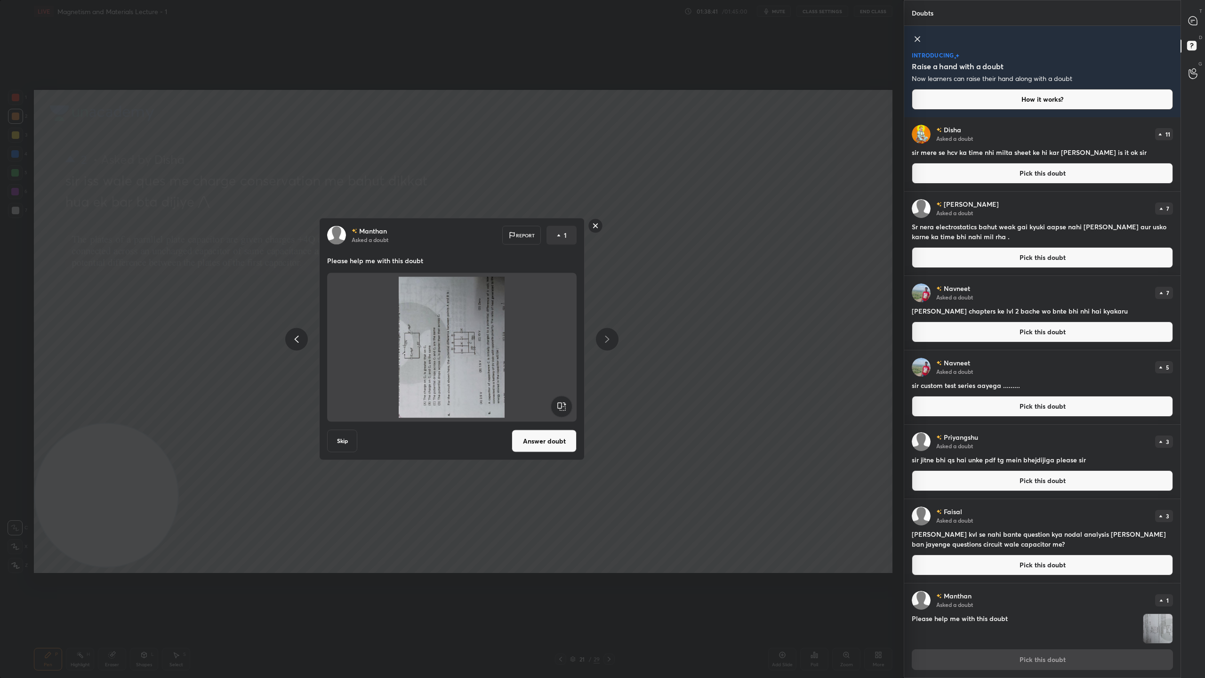
click at [563, 404] on rect at bounding box center [561, 406] width 21 height 21
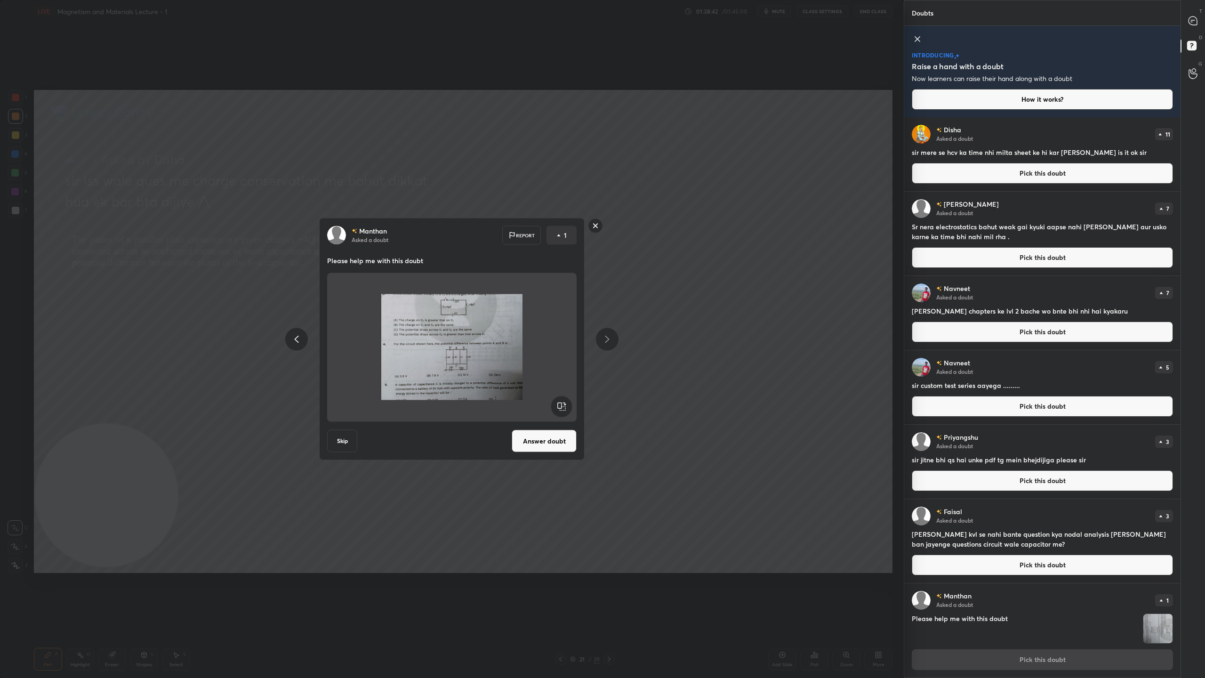
click at [558, 443] on button "Answer doubt" at bounding box center [544, 441] width 65 height 23
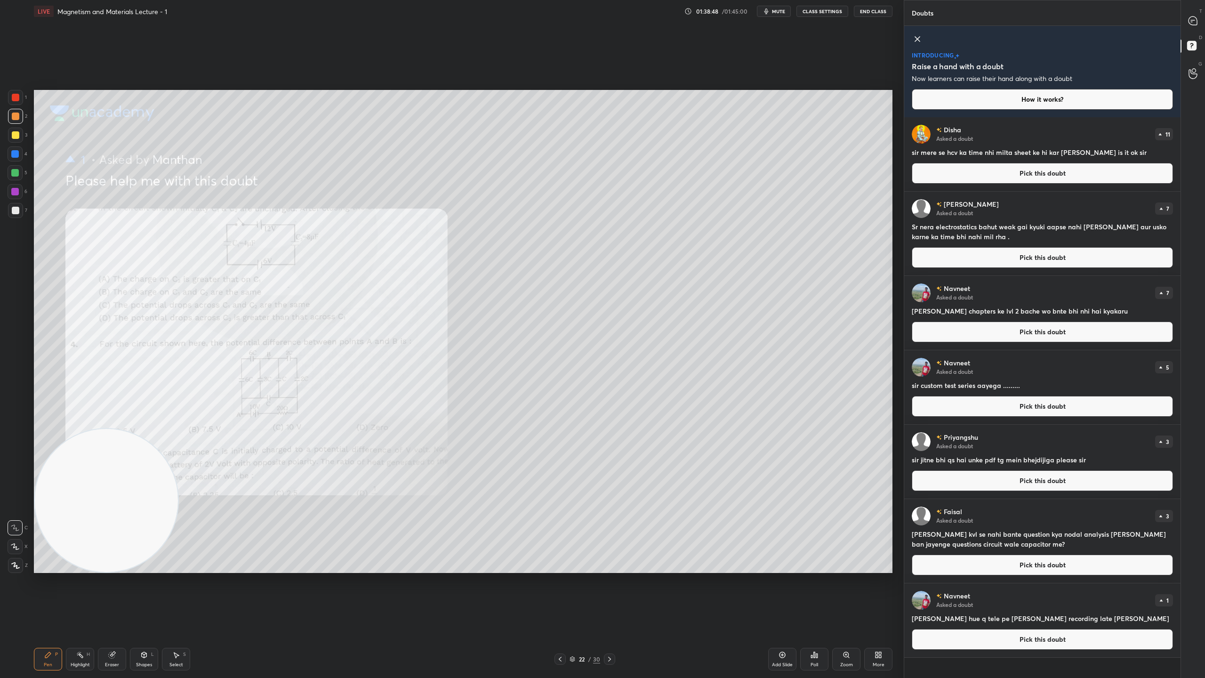
drag, startPoint x: 144, startPoint y: 498, endPoint x: 4, endPoint y: 633, distance: 194.0
click at [4, 598] on div "1 2 3 4 5 6 7 C X Z C X Z E E Erase all H H LIVE Magnetism and Materials Lectur…" at bounding box center [448, 339] width 896 height 678
click at [1194, 22] on icon at bounding box center [1192, 20] width 8 height 8
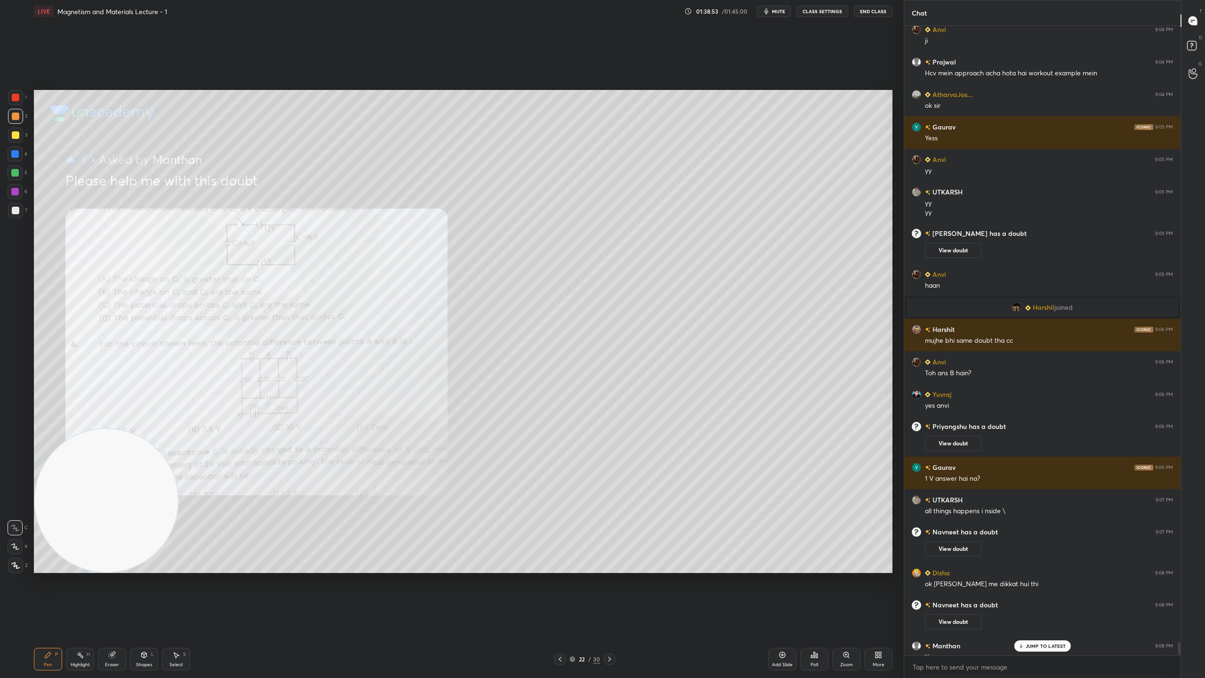
scroll to position [30516, 0]
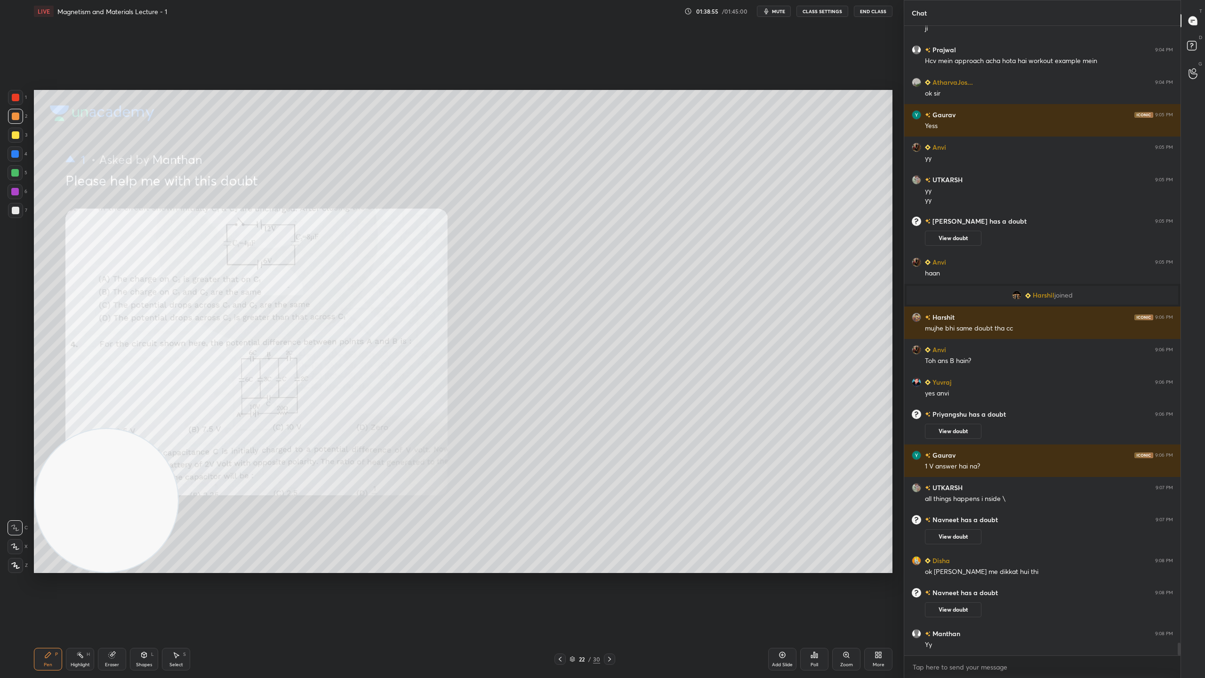
click at [847, 598] on icon at bounding box center [845, 654] width 5 height 5
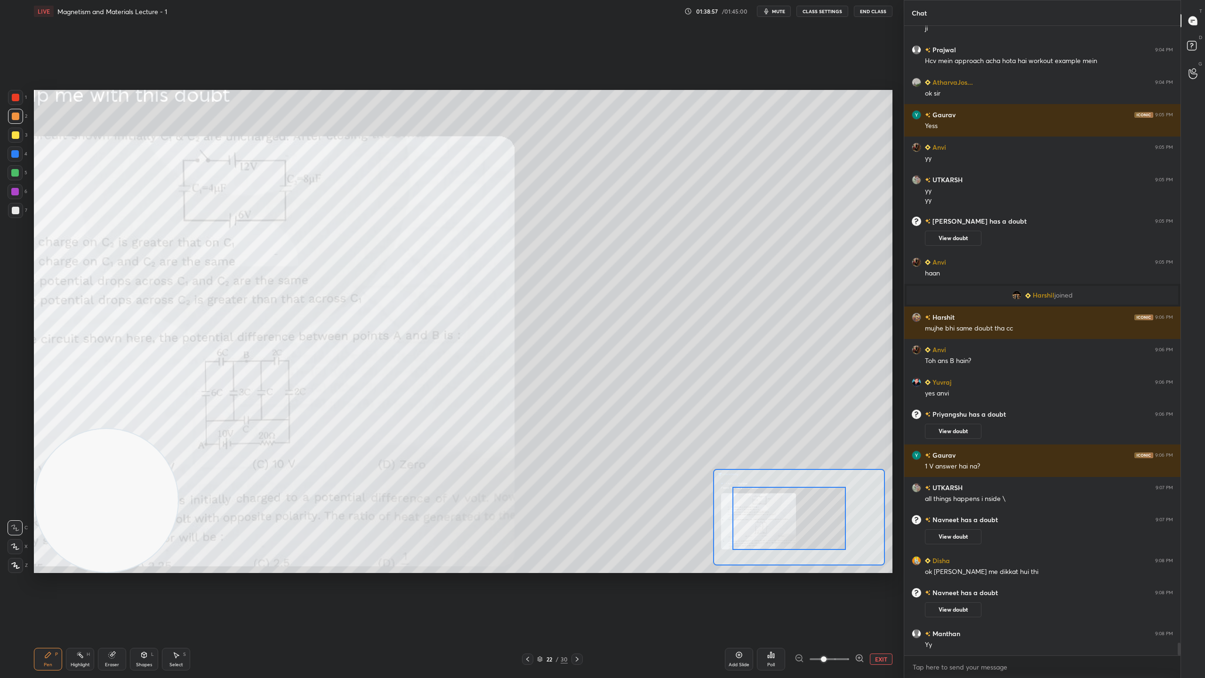
drag, startPoint x: 817, startPoint y: 510, endPoint x: 807, endPoint y: 512, distance: 10.0
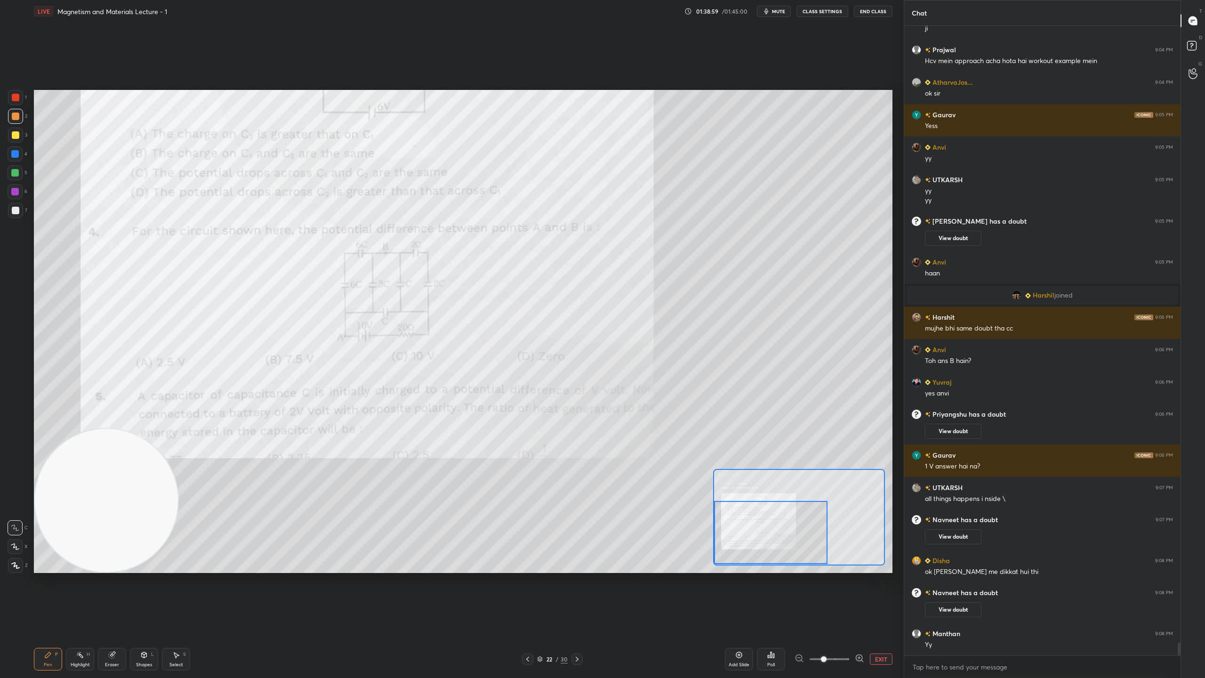
drag, startPoint x: 803, startPoint y: 521, endPoint x: 759, endPoint y: 536, distance: 46.3
click at [759, 536] on div at bounding box center [770, 532] width 113 height 63
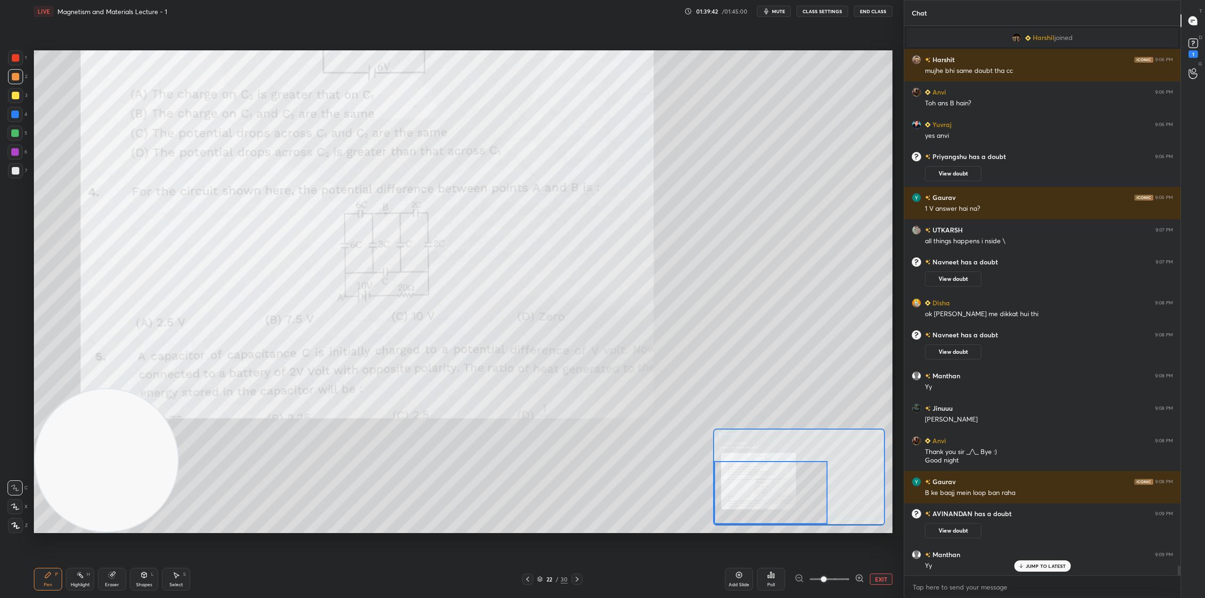
scroll to position [30474, 0]
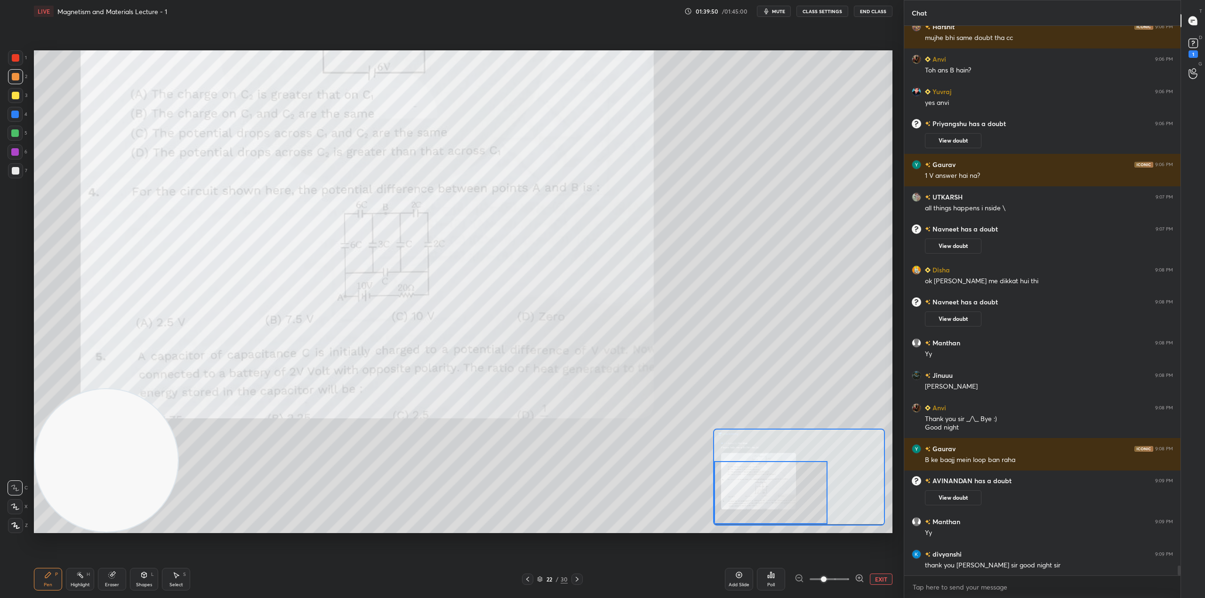
click at [777, 38] on div "Setting up your live class Poll for secs No correct answer Start poll" at bounding box center [463, 292] width 866 height 538
click at [890, 580] on button "EXIT" at bounding box center [881, 579] width 23 height 11
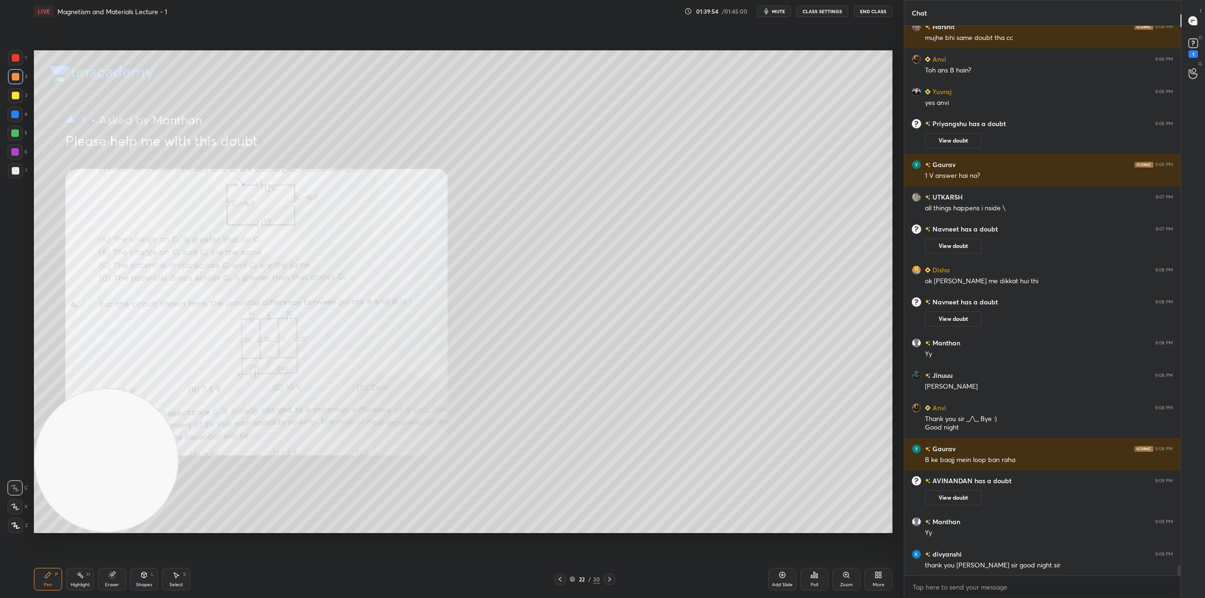
click at [869, 577] on div "More" at bounding box center [878, 579] width 28 height 23
click at [827, 486] on div "Upload File" at bounding box center [825, 486] width 24 height 5
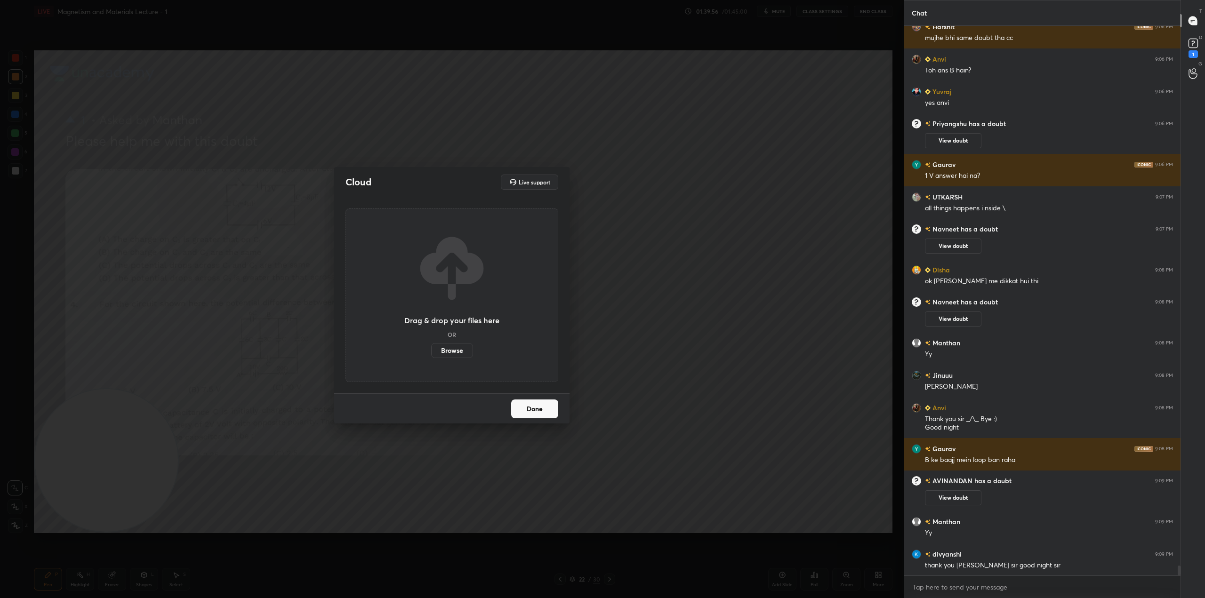
click at [452, 353] on label "Browse" at bounding box center [452, 350] width 42 height 15
click at [431, 353] on input "Browse" at bounding box center [431, 350] width 0 height 15
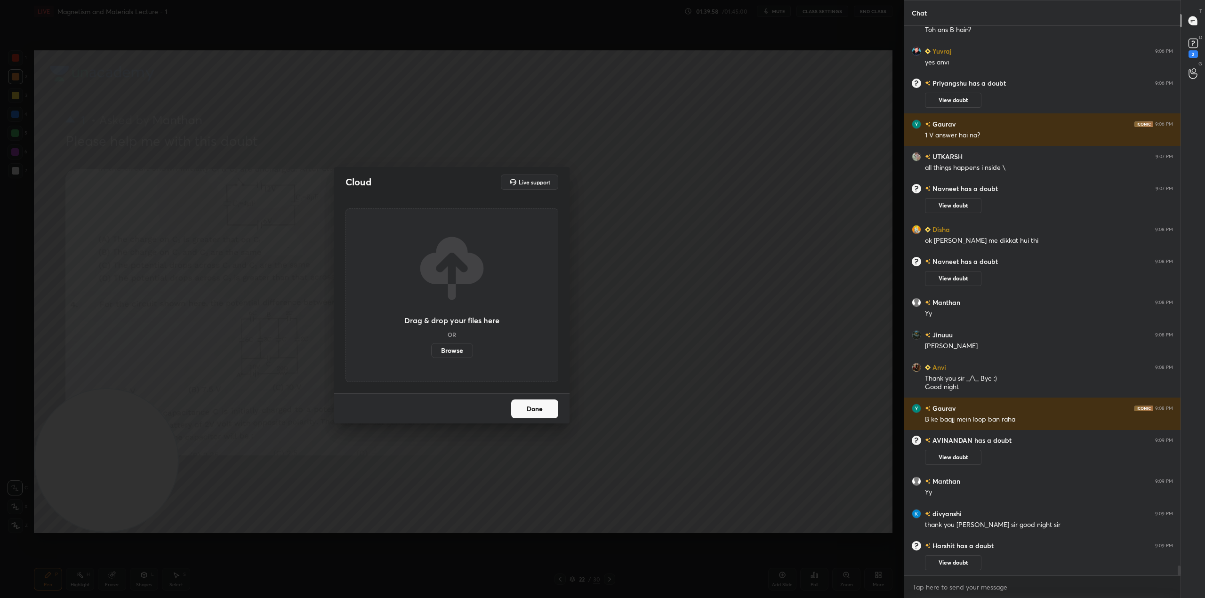
scroll to position [30538, 0]
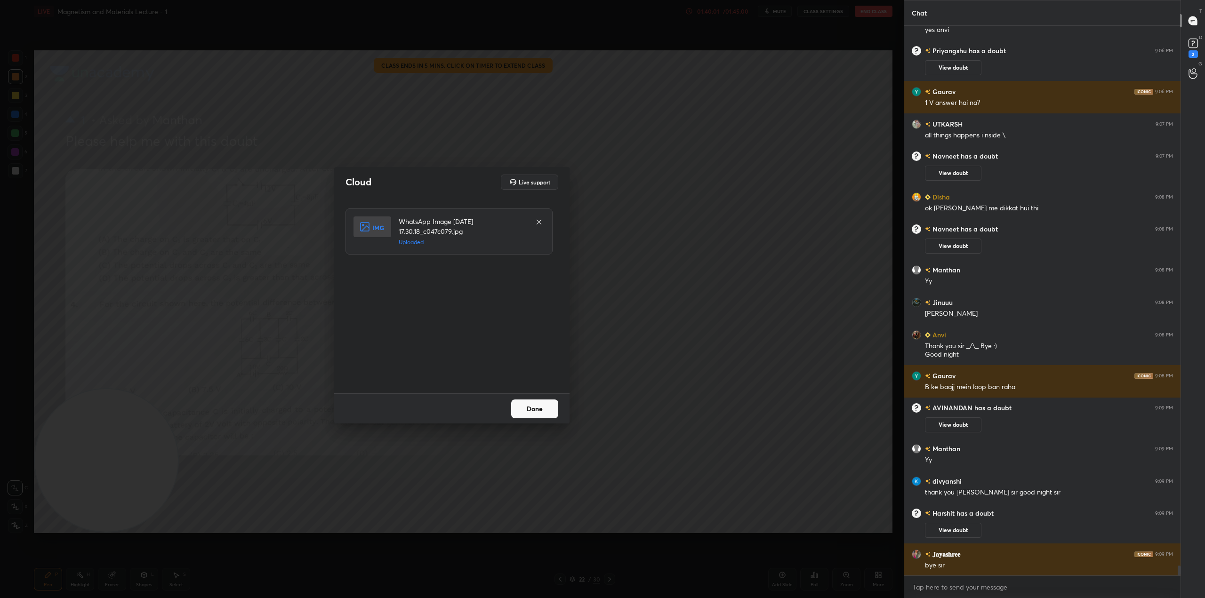
click at [532, 408] on button "Done" at bounding box center [534, 409] width 47 height 19
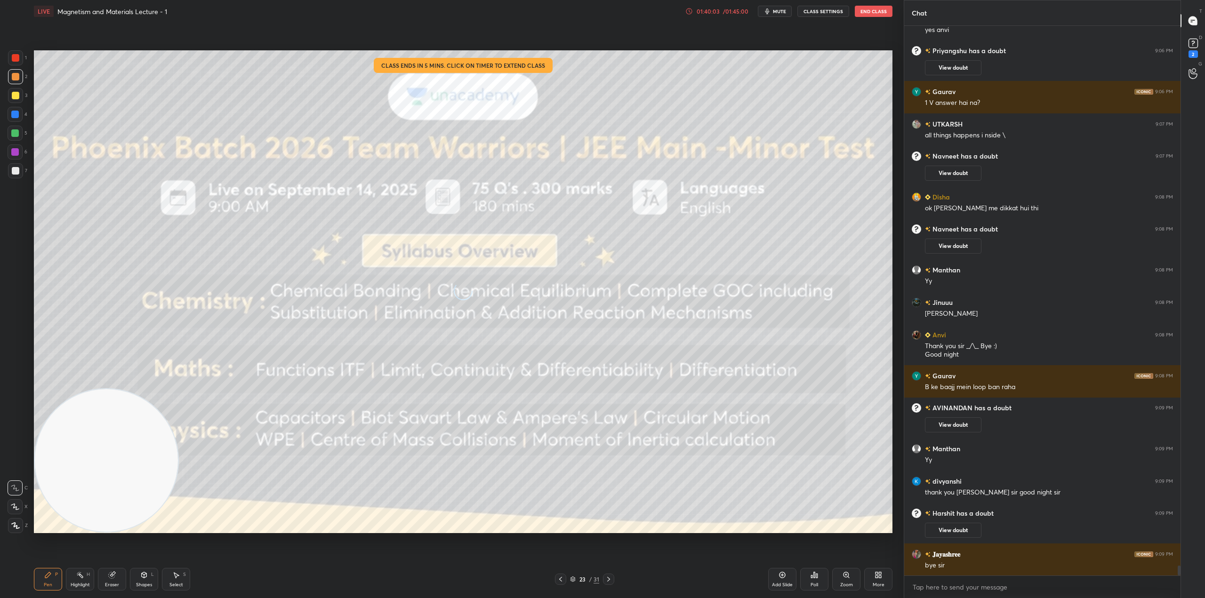
click at [727, 10] on div "/ 01:45:00" at bounding box center [735, 11] width 29 height 6
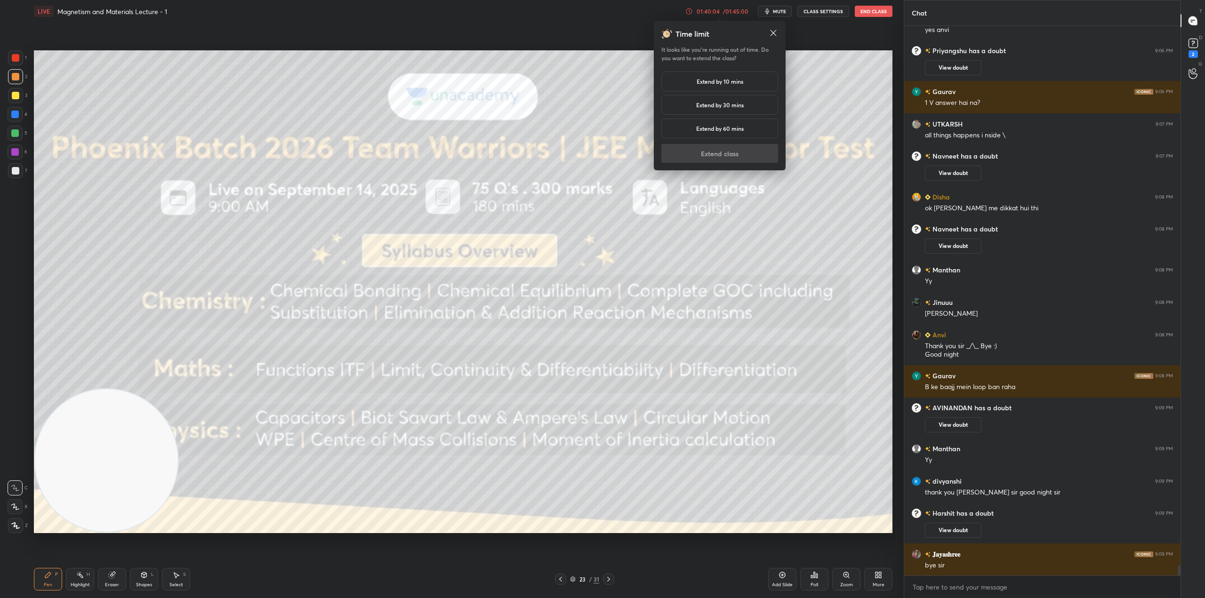
click at [719, 80] on h5 "Extend by 10 mins" at bounding box center [720, 81] width 47 height 8
click at [737, 149] on button "Extend class" at bounding box center [719, 153] width 117 height 19
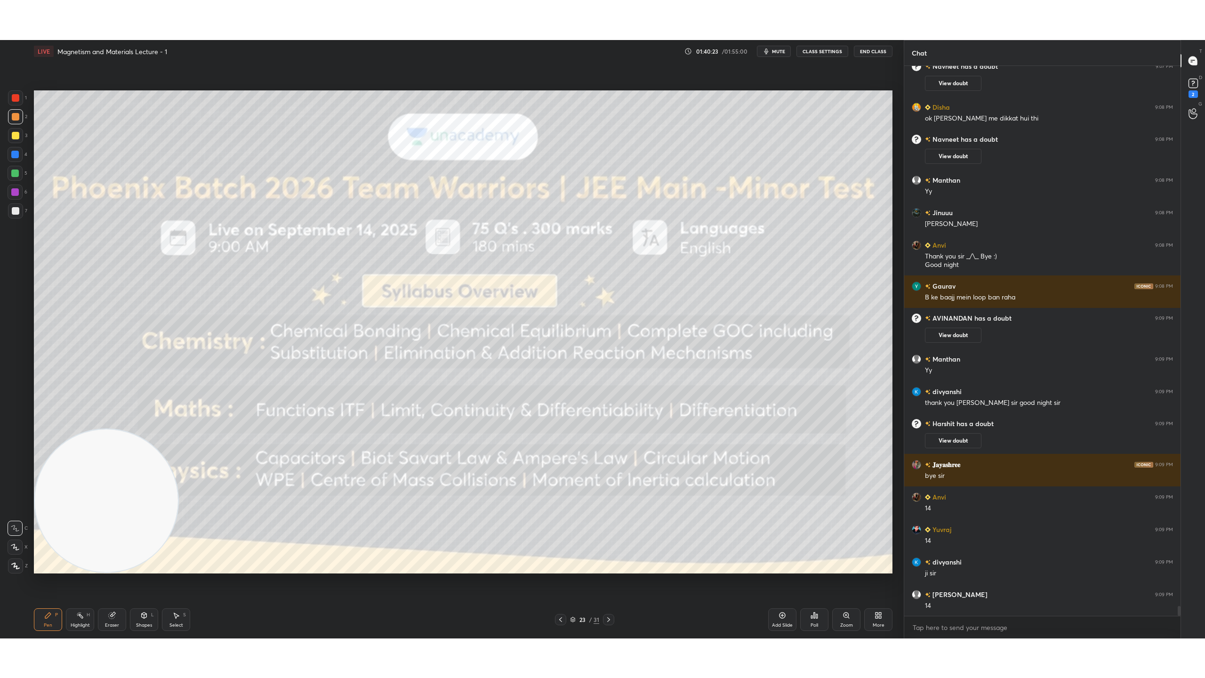
scroll to position [30700, 0]
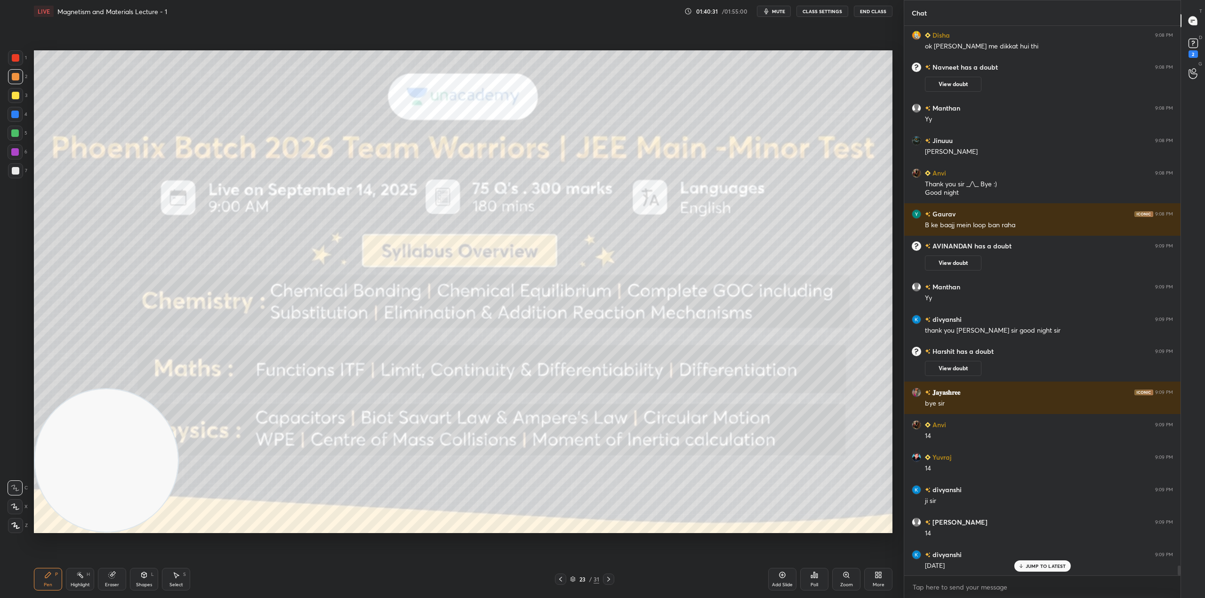
click at [643, 552] on div "Setting up your live class Poll for secs No correct answer Start poll" at bounding box center [463, 292] width 866 height 538
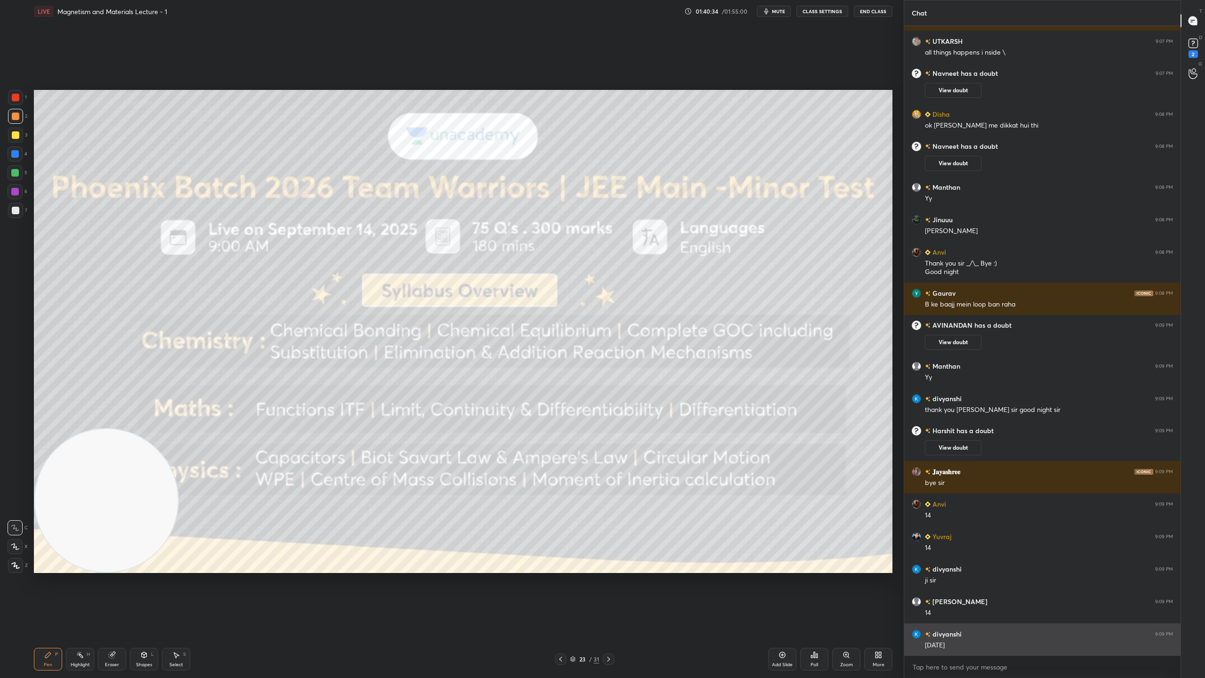
scroll to position [30654, 0]
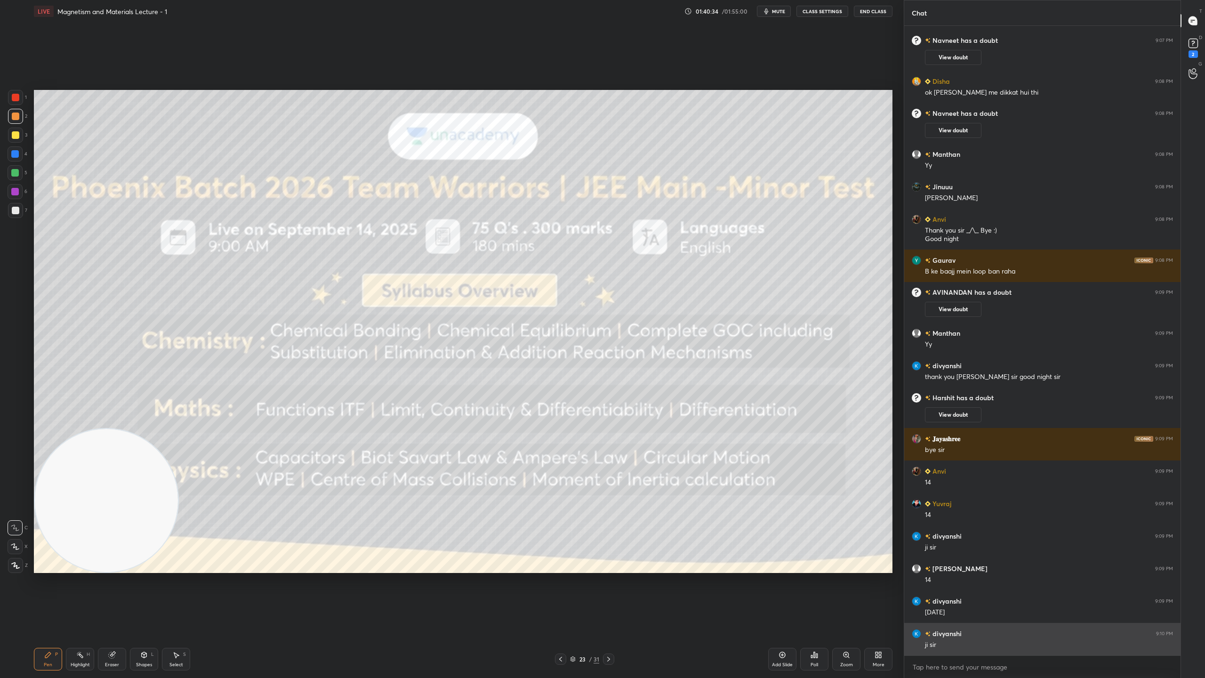
click at [1036, 598] on div "[PERSON_NAME] 9:10 PM ji sir" at bounding box center [1042, 639] width 276 height 32
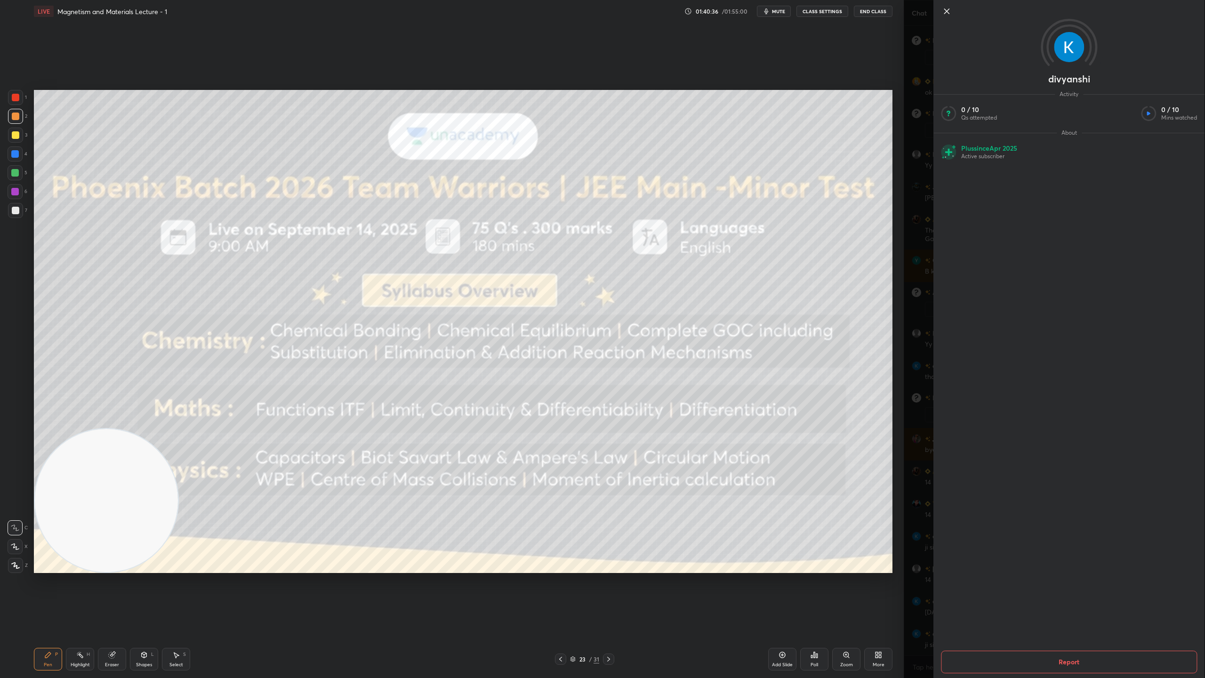
click at [943, 12] on icon at bounding box center [946, 11] width 11 height 11
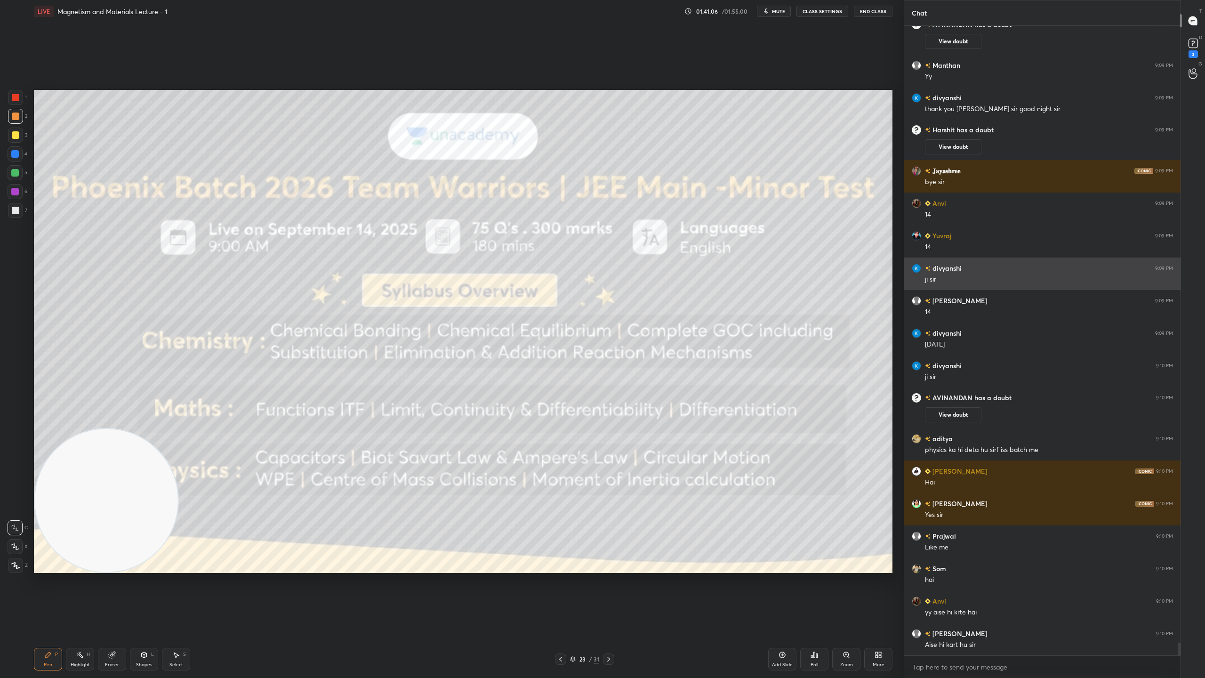
scroll to position [30883, 0]
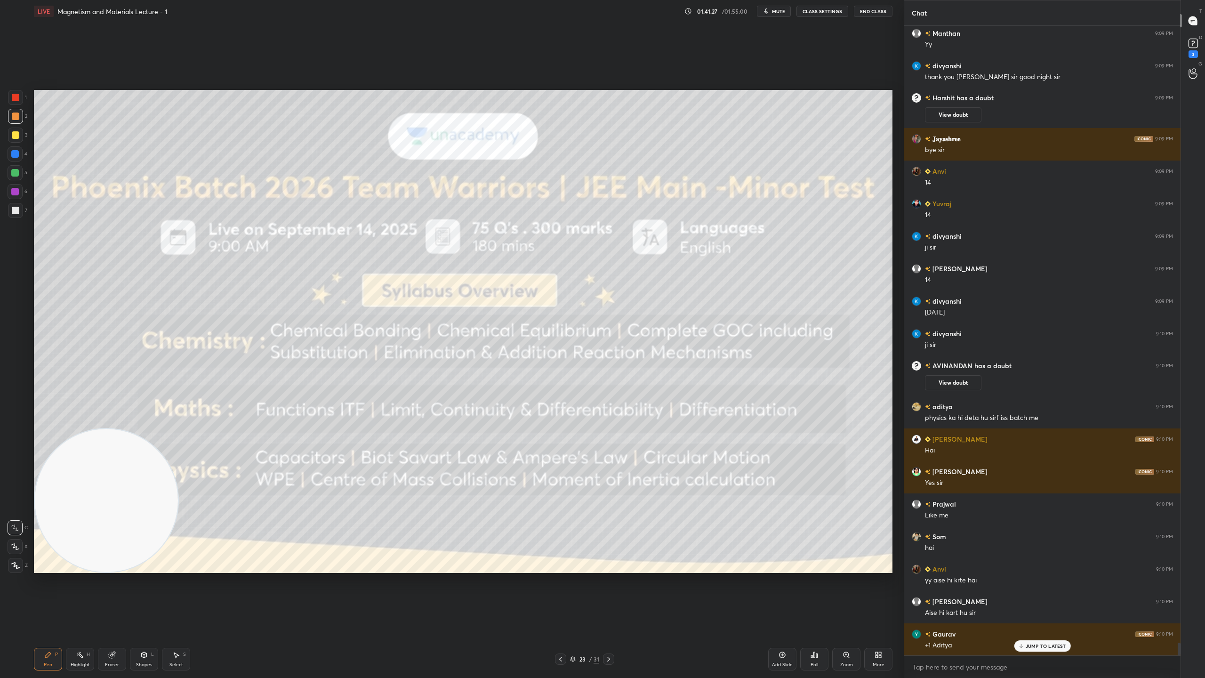
click at [573, 598] on icon at bounding box center [573, 659] width 6 height 6
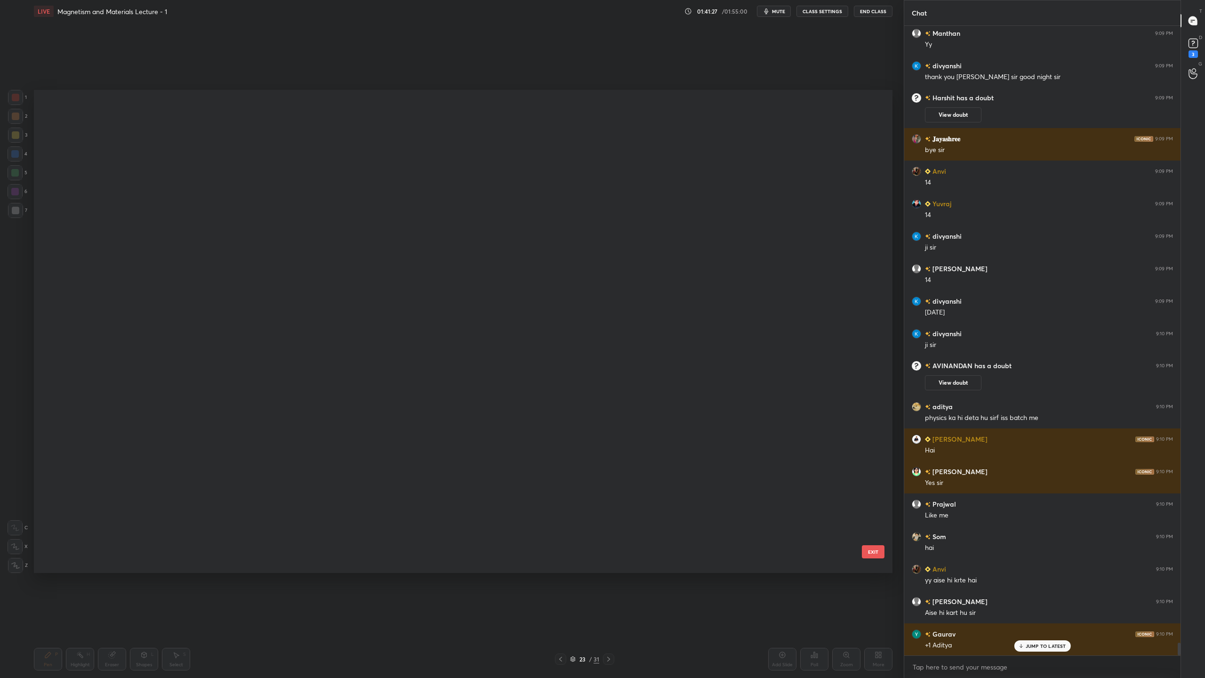
scroll to position [748, 0]
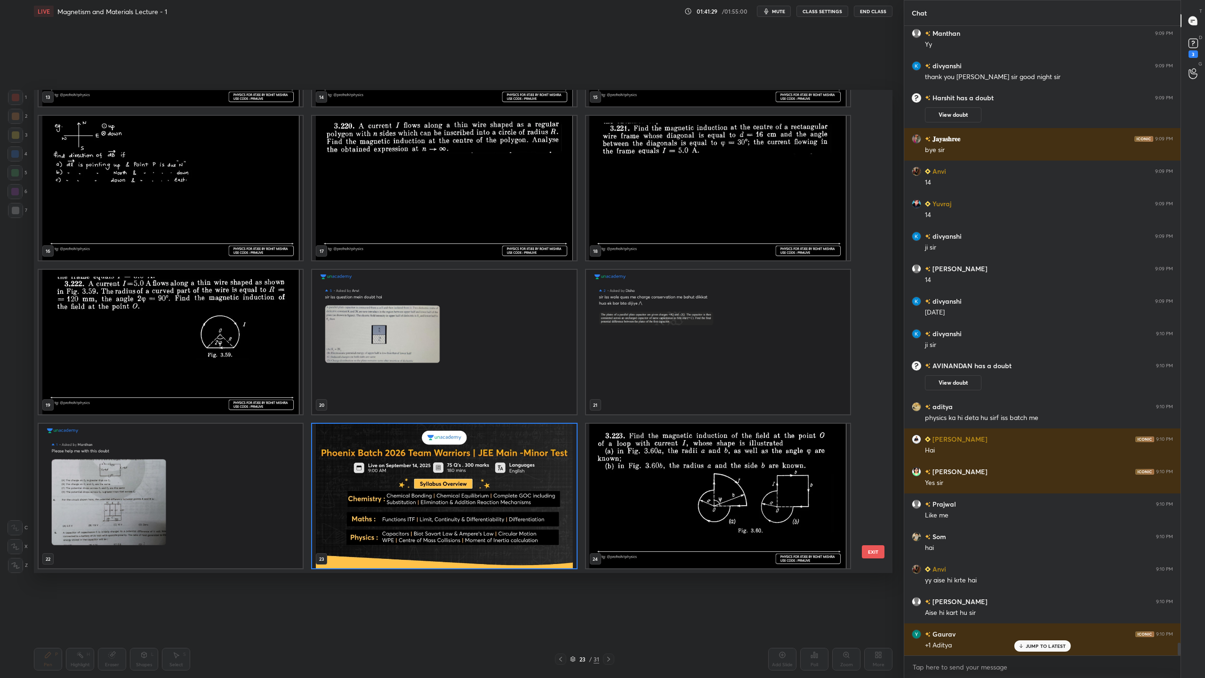
click at [250, 474] on img "grid" at bounding box center [171, 496] width 264 height 144
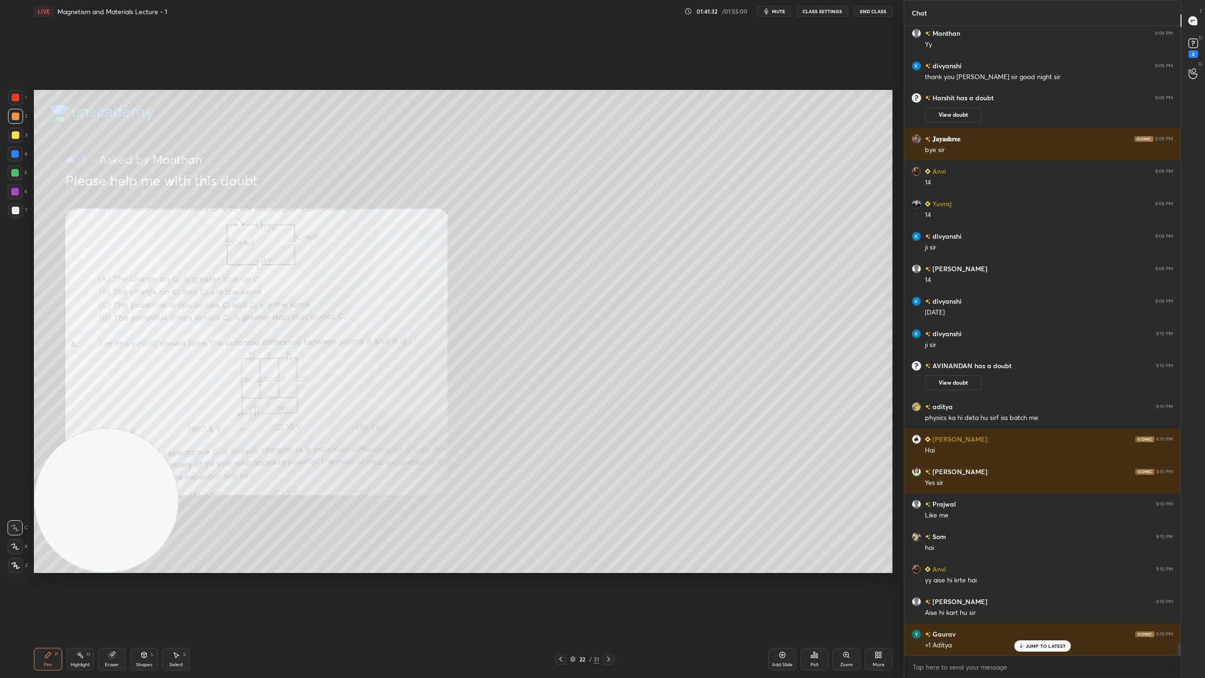
click at [851, 598] on div "Zoom" at bounding box center [846, 659] width 28 height 23
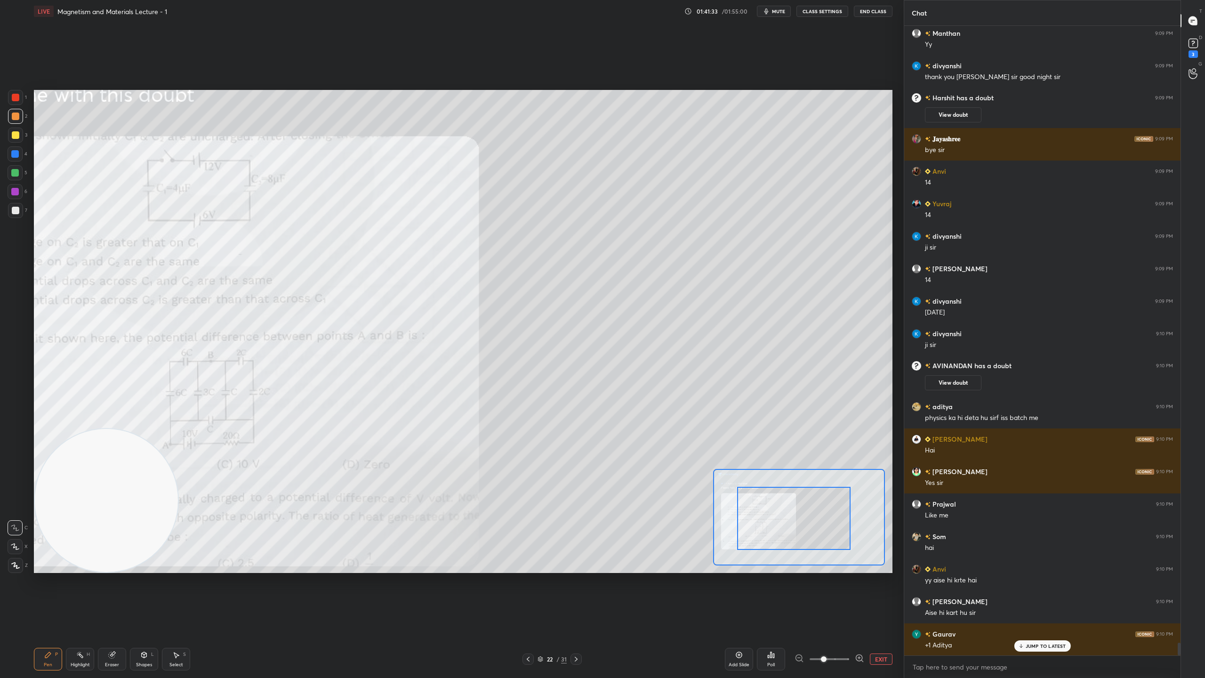
drag, startPoint x: 808, startPoint y: 519, endPoint x: 742, endPoint y: 532, distance: 67.2
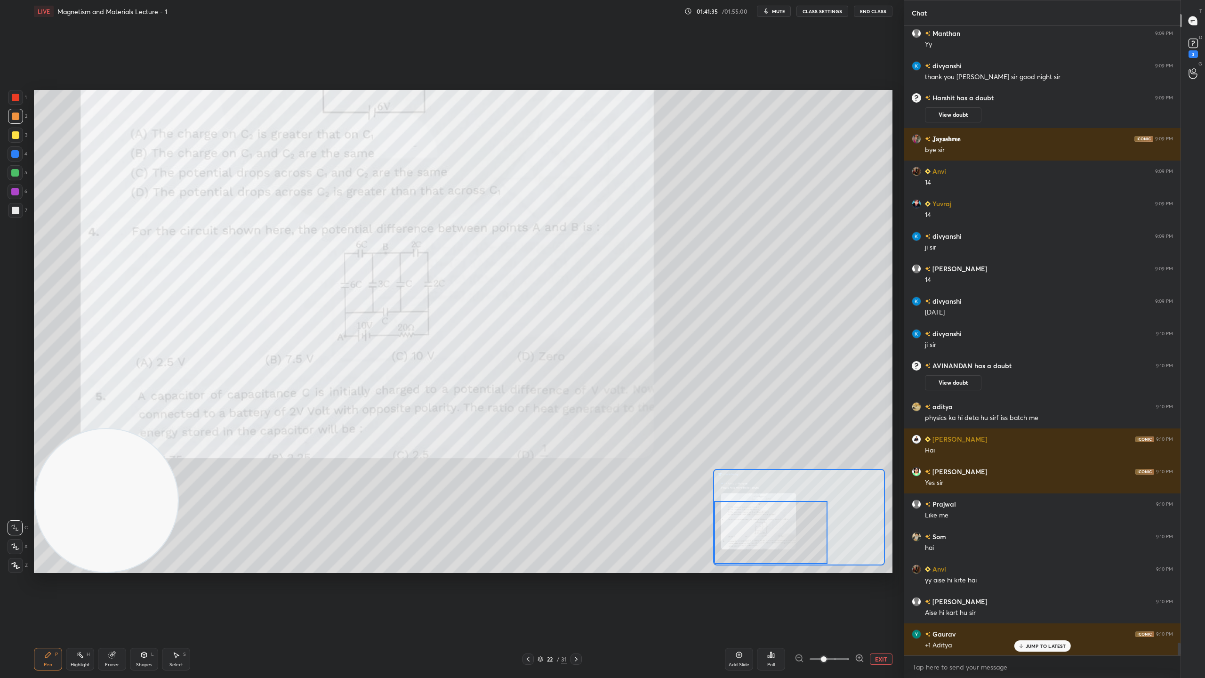
drag, startPoint x: 819, startPoint y: 527, endPoint x: 760, endPoint y: 547, distance: 62.1
click at [760, 547] on div at bounding box center [770, 532] width 113 height 63
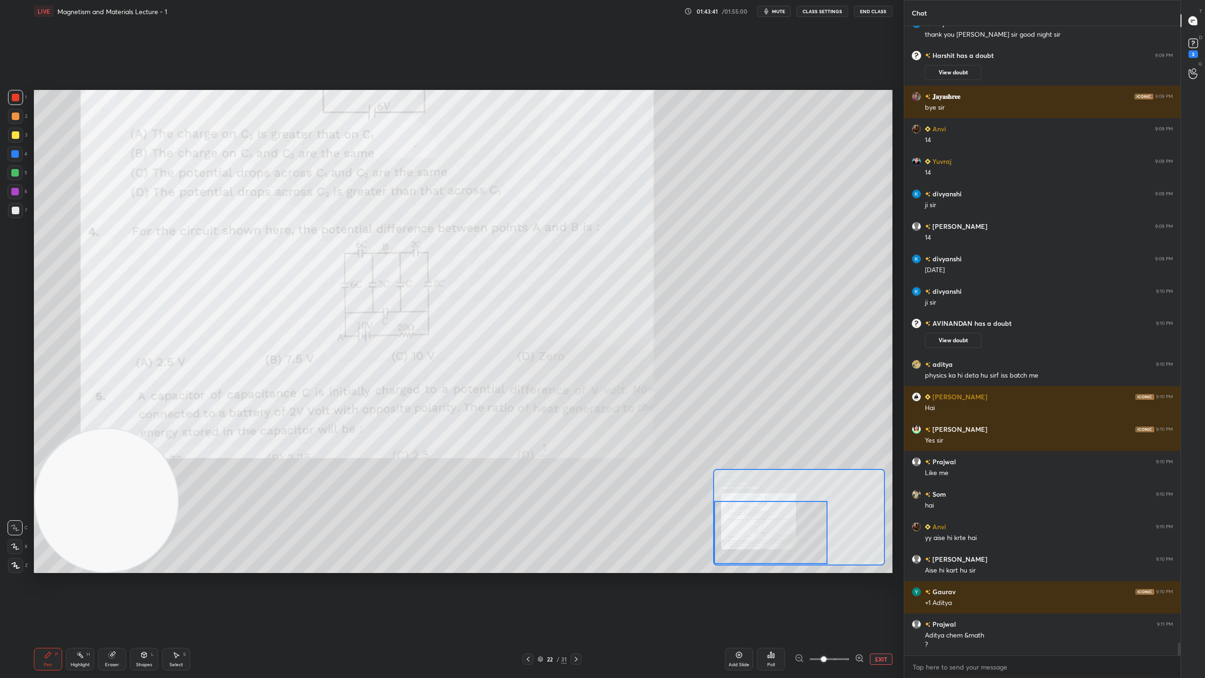
scroll to position [30957, 0]
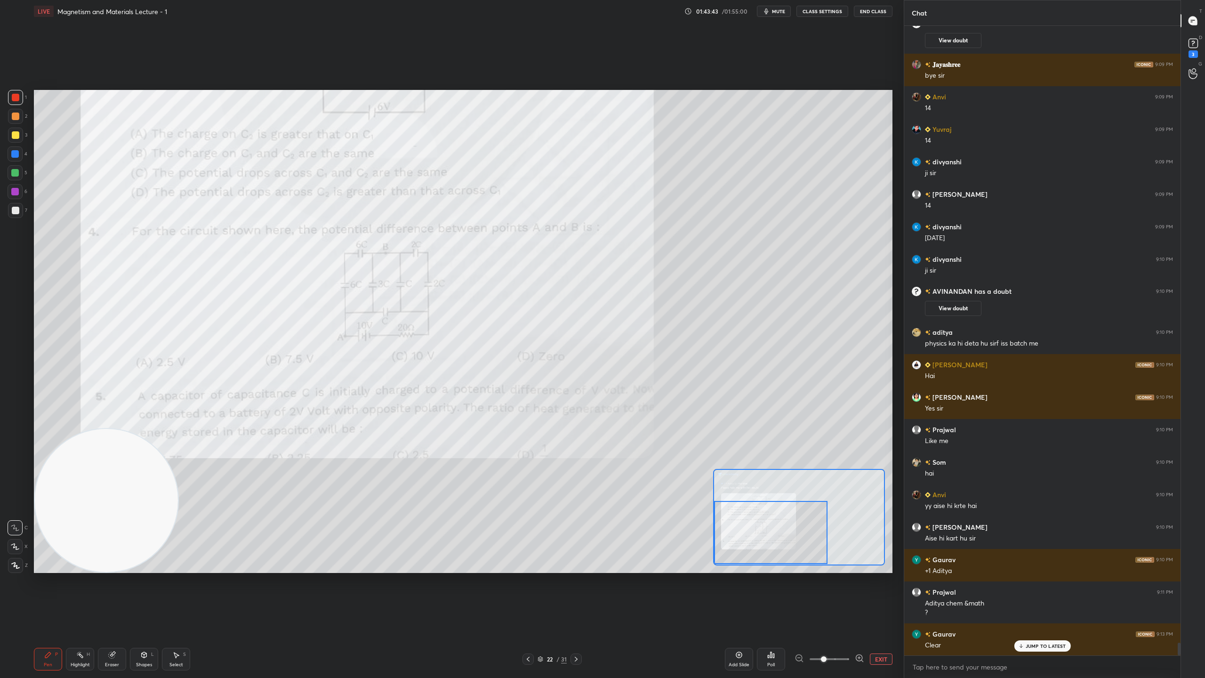
click at [1194, 35] on div "D Doubts (D) 3" at bounding box center [1193, 47] width 24 height 26
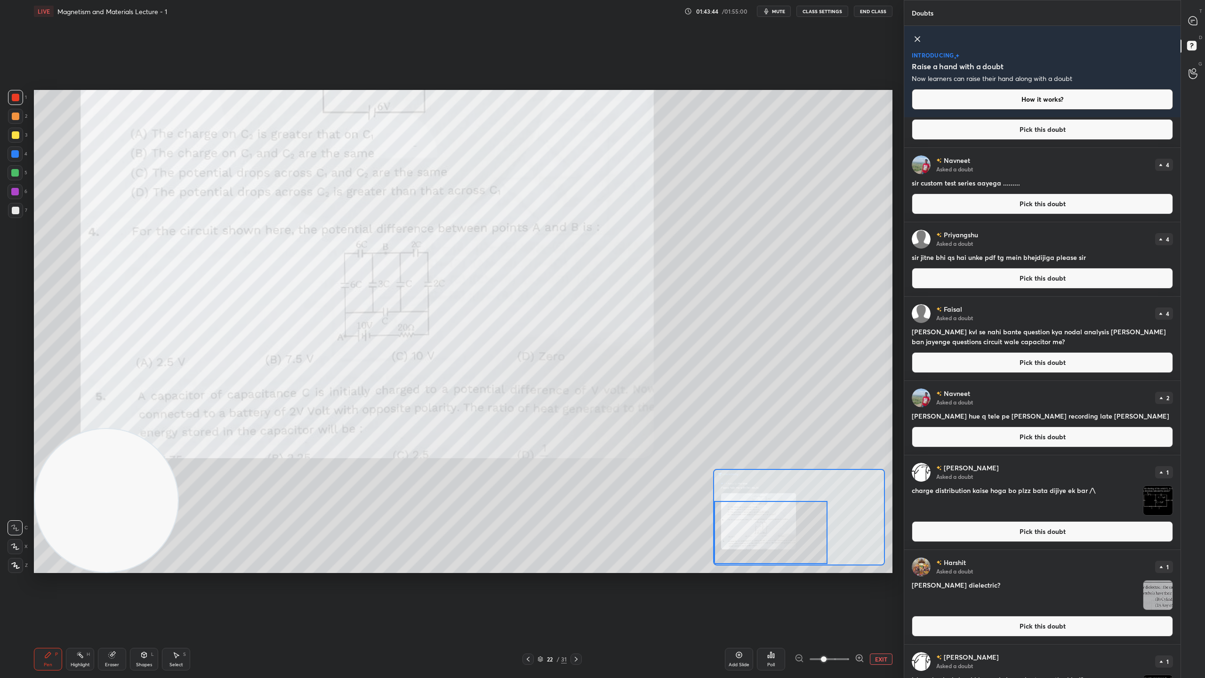
scroll to position [264, 0]
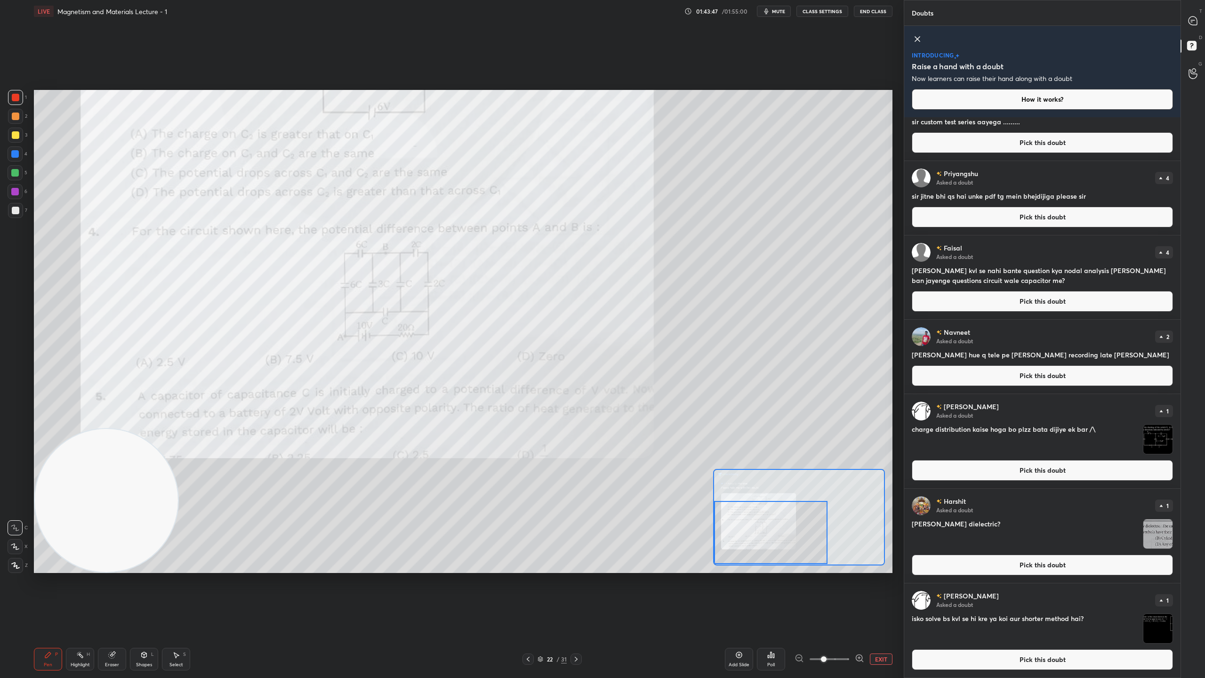
click at [1155, 598] on img "grid" at bounding box center [1157, 628] width 29 height 29
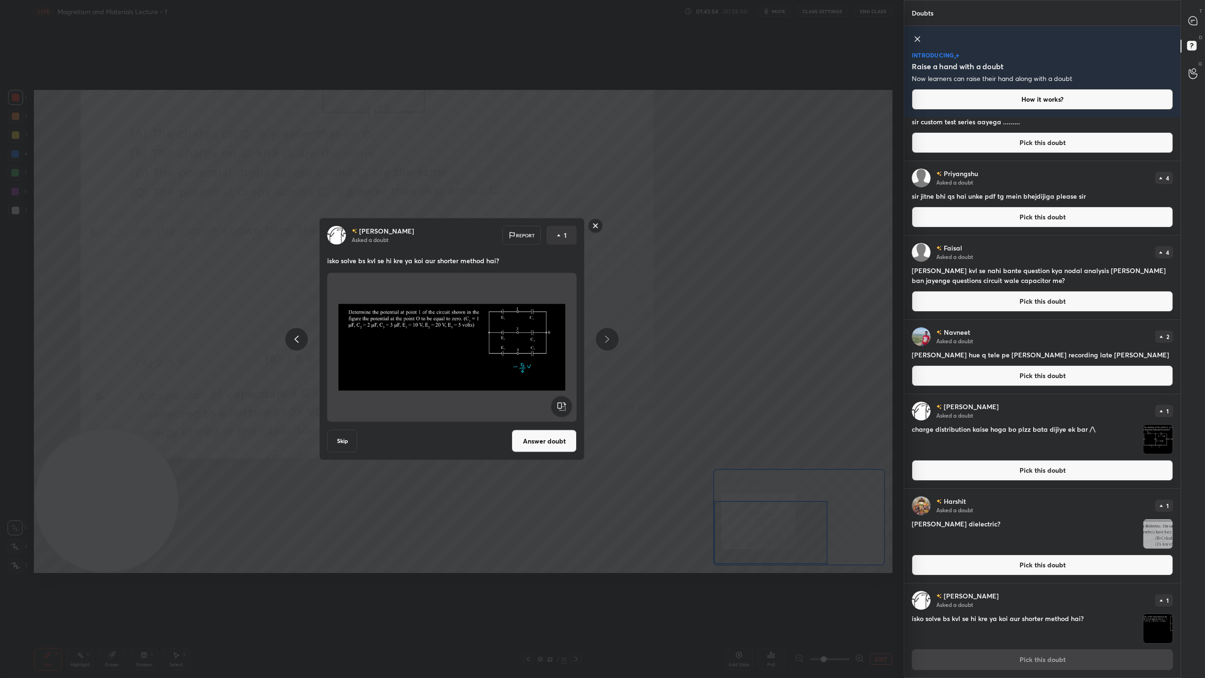
click at [547, 438] on button "Answer doubt" at bounding box center [544, 441] width 65 height 23
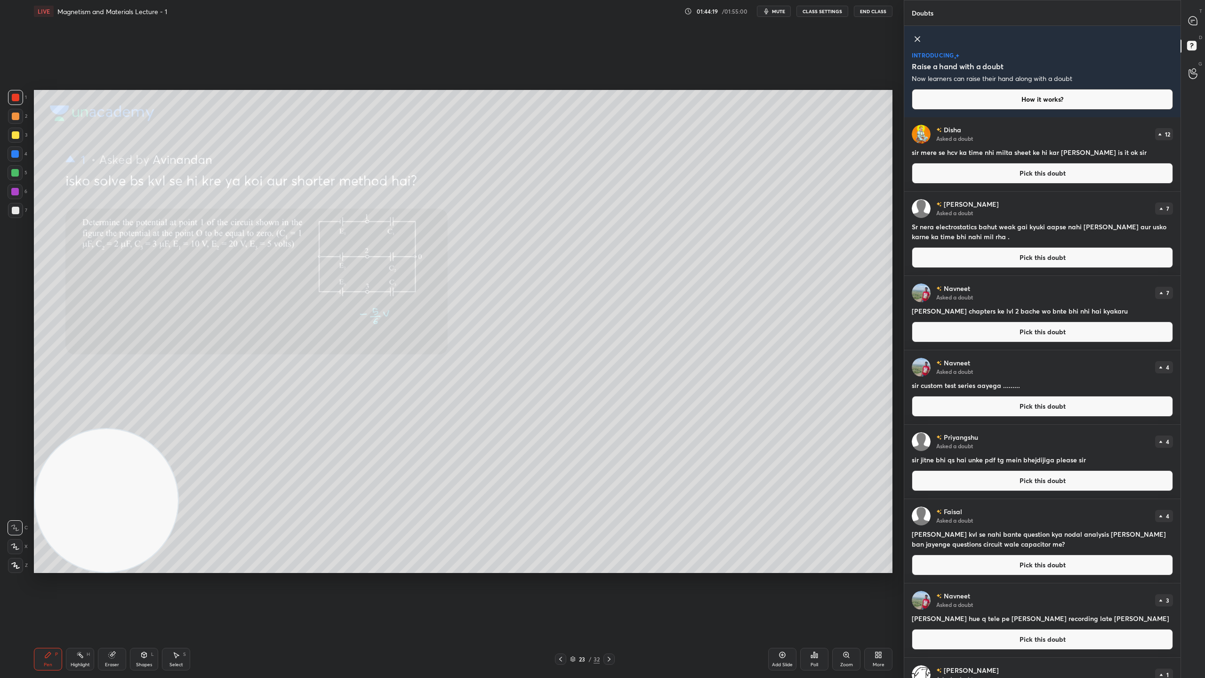
scroll to position [168, 0]
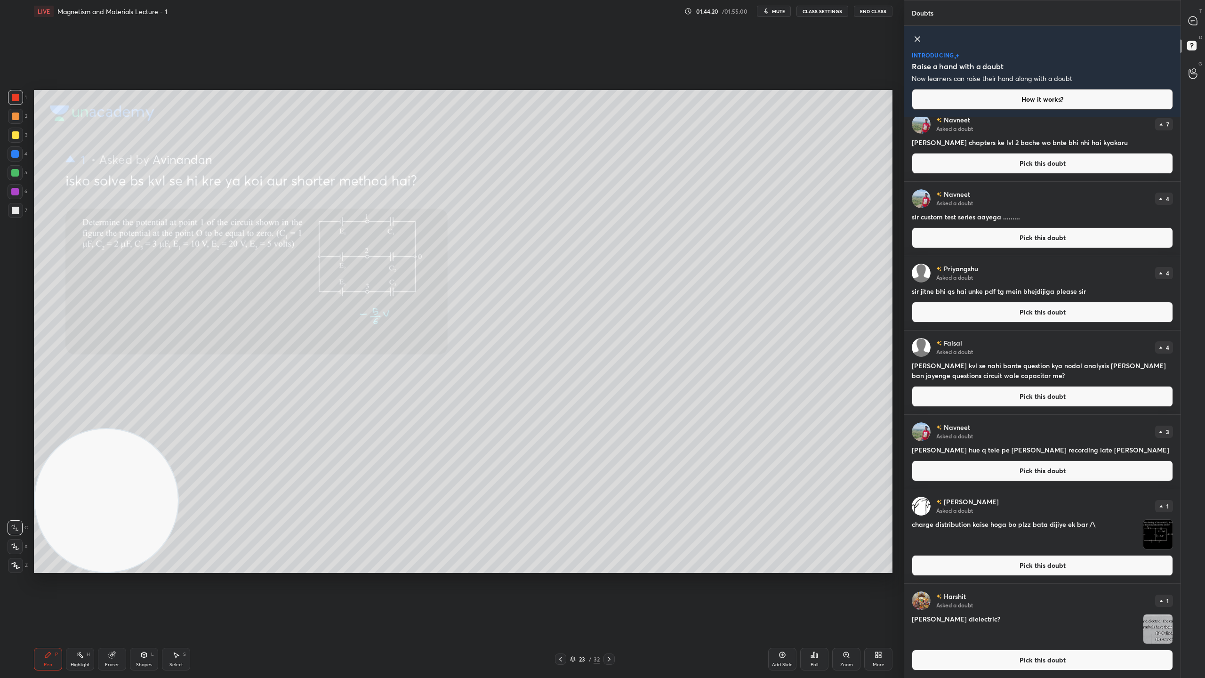
click at [1158, 598] on img "grid" at bounding box center [1157, 628] width 29 height 29
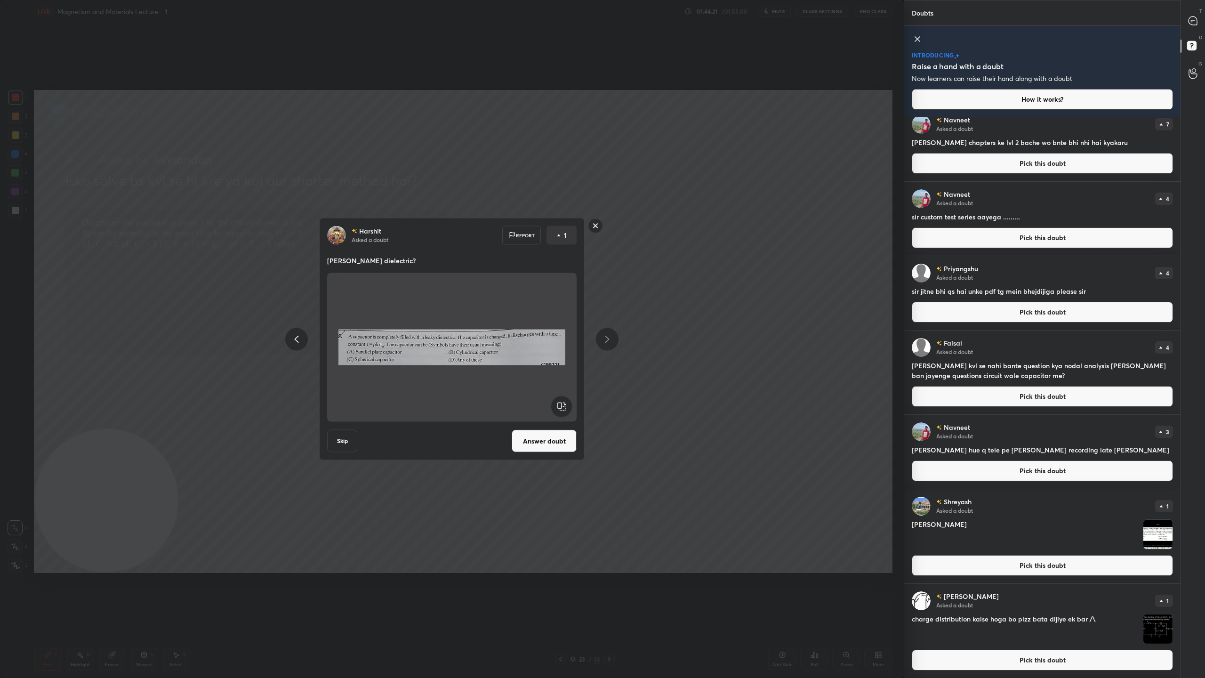
scroll to position [169, 0]
click at [546, 441] on button "Answer doubt" at bounding box center [544, 441] width 65 height 23
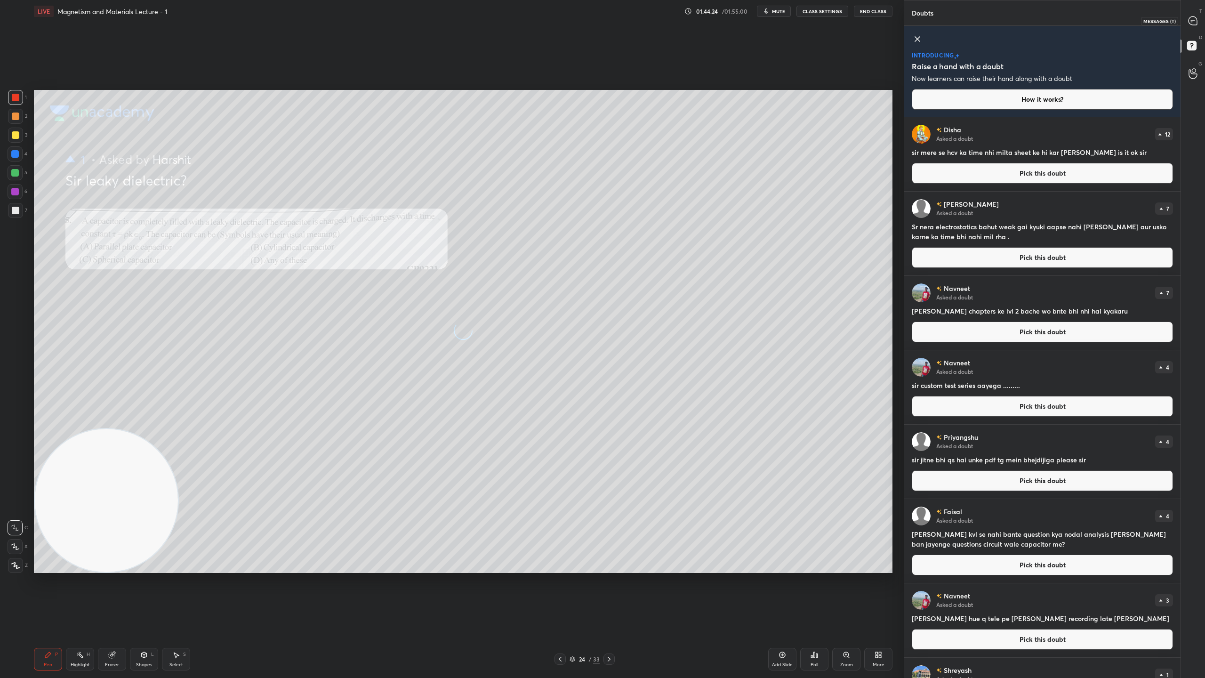
click at [1191, 21] on icon at bounding box center [1192, 20] width 8 height 8
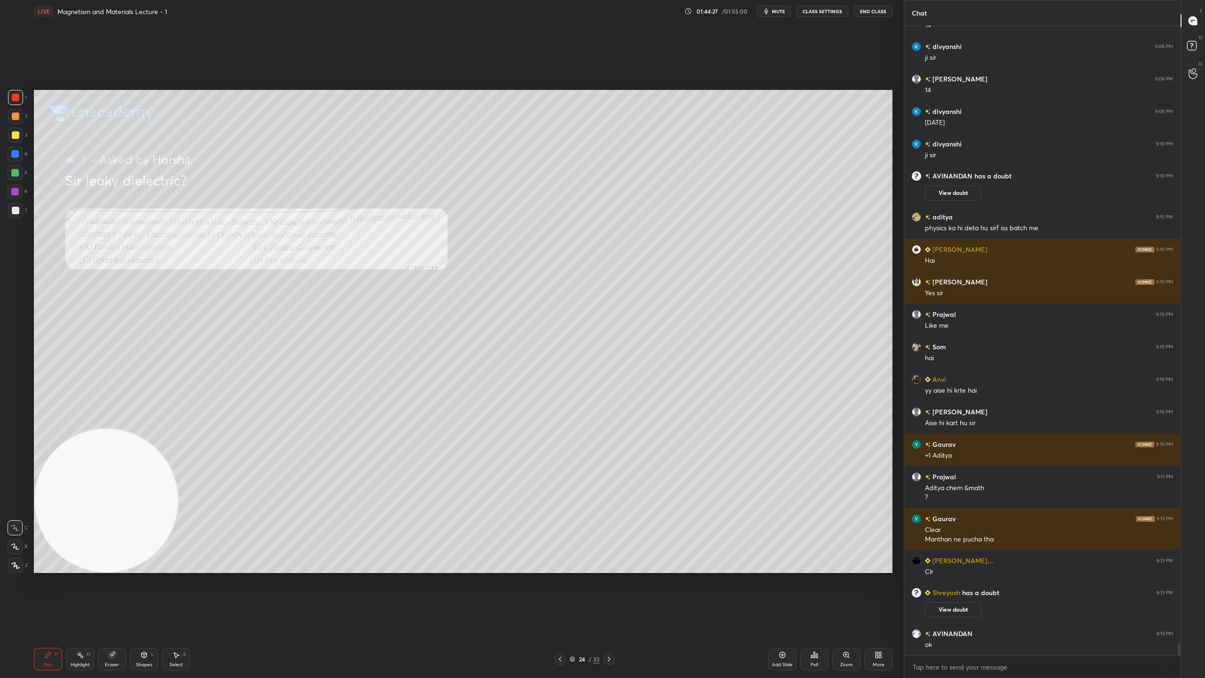
scroll to position [31355, 0]
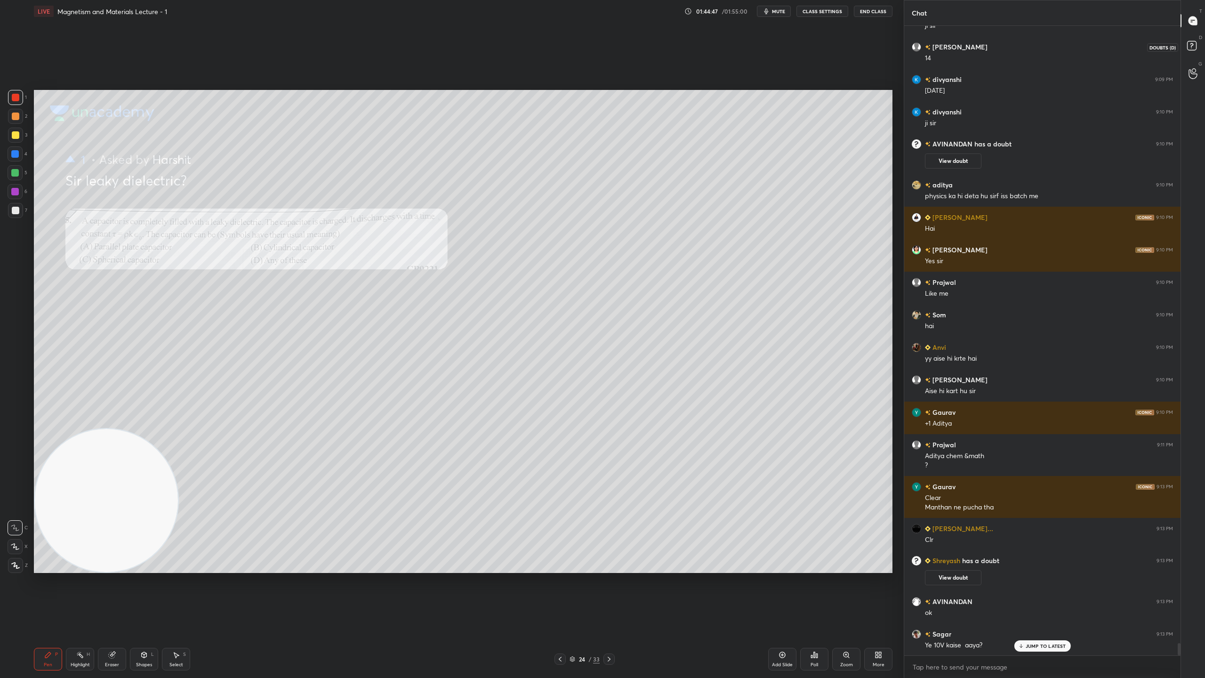
click at [1197, 47] on icon at bounding box center [1193, 47] width 17 height 17
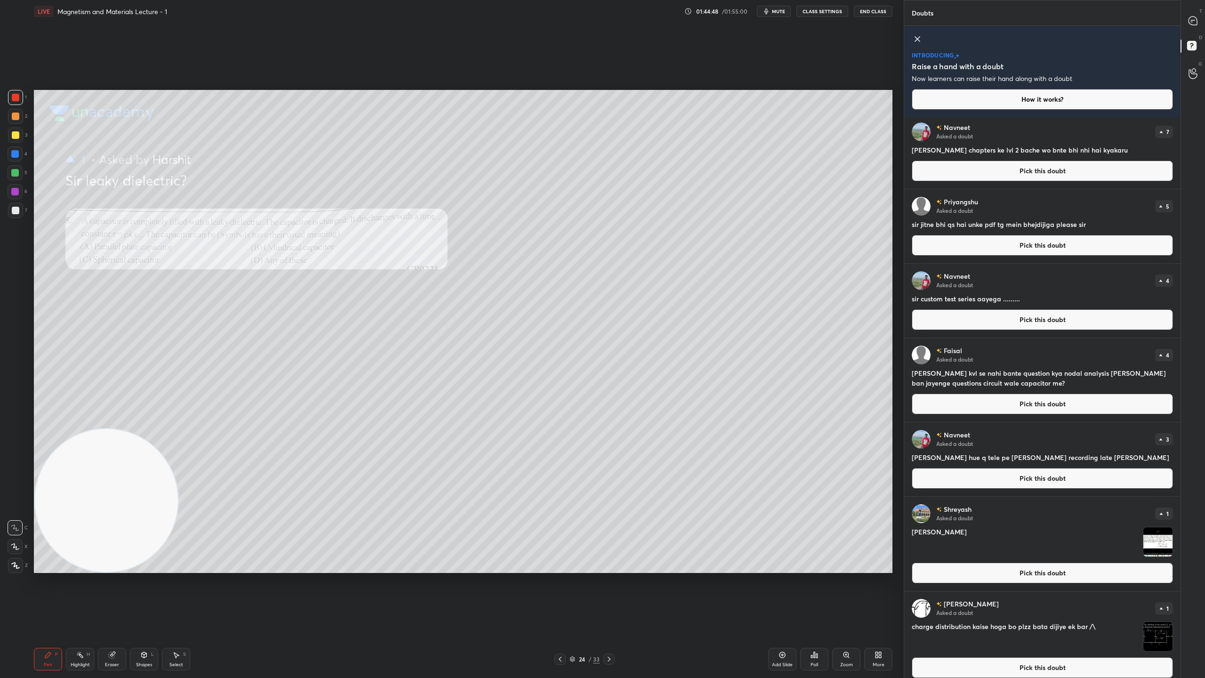
scroll to position [168, 0]
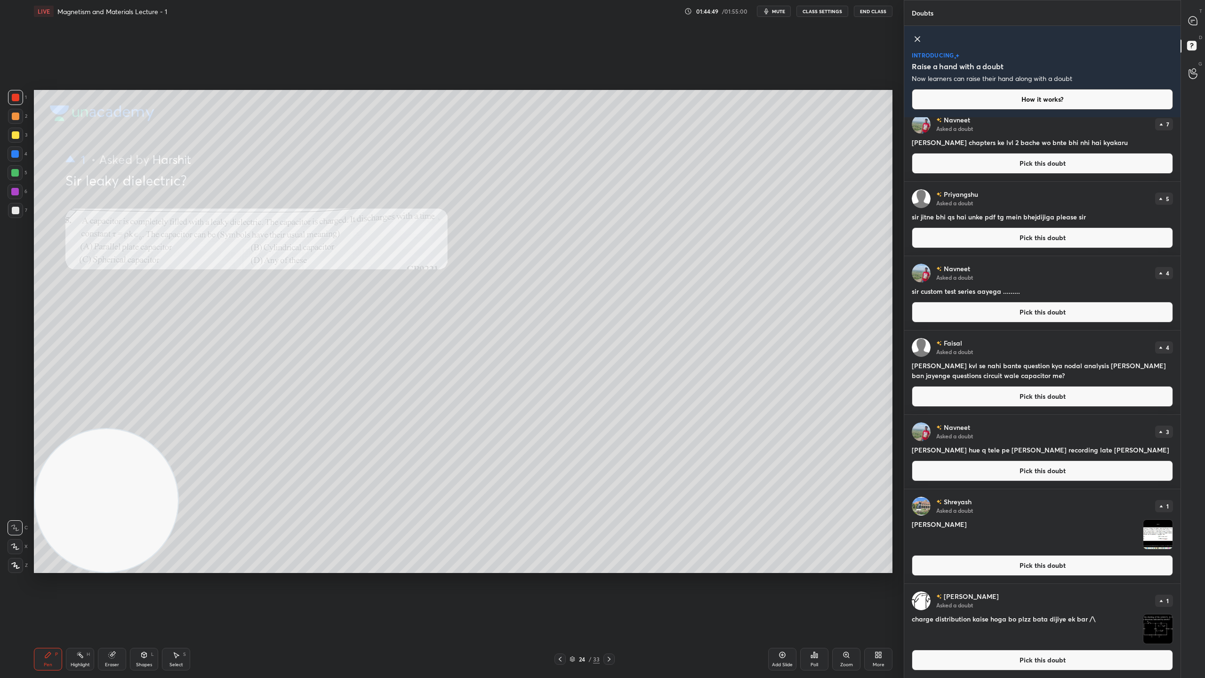
click at [1156, 598] on img "grid" at bounding box center [1157, 628] width 29 height 29
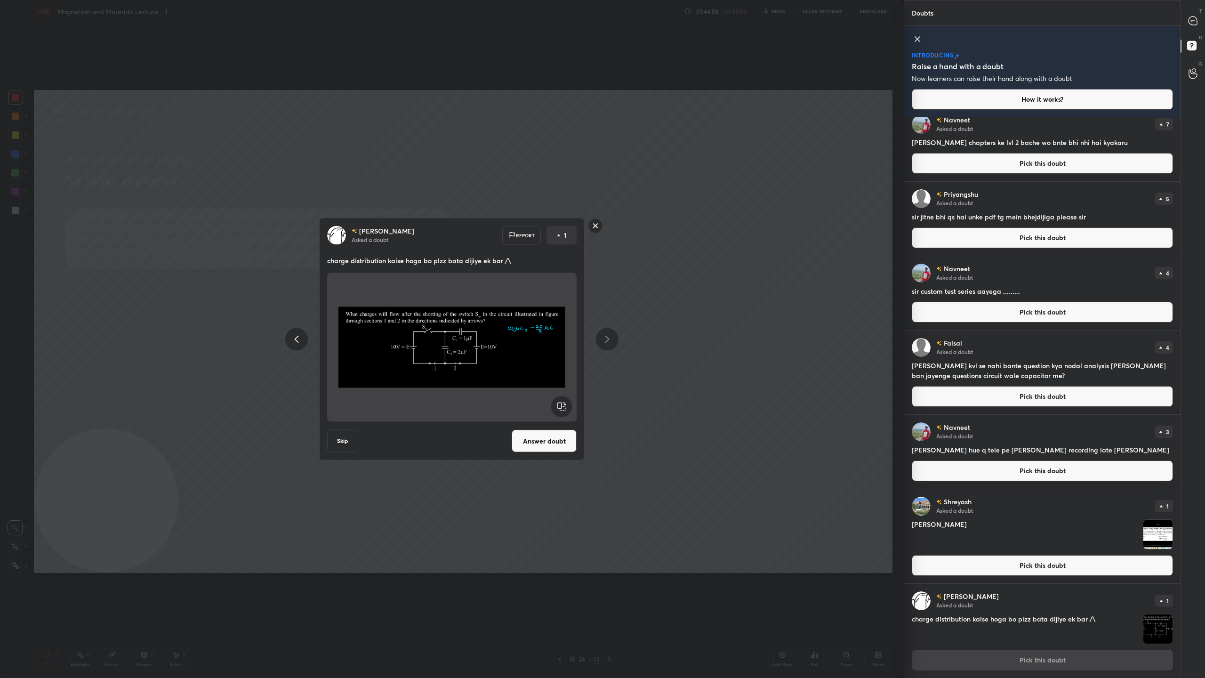
click at [536, 438] on button "Answer doubt" at bounding box center [544, 441] width 65 height 23
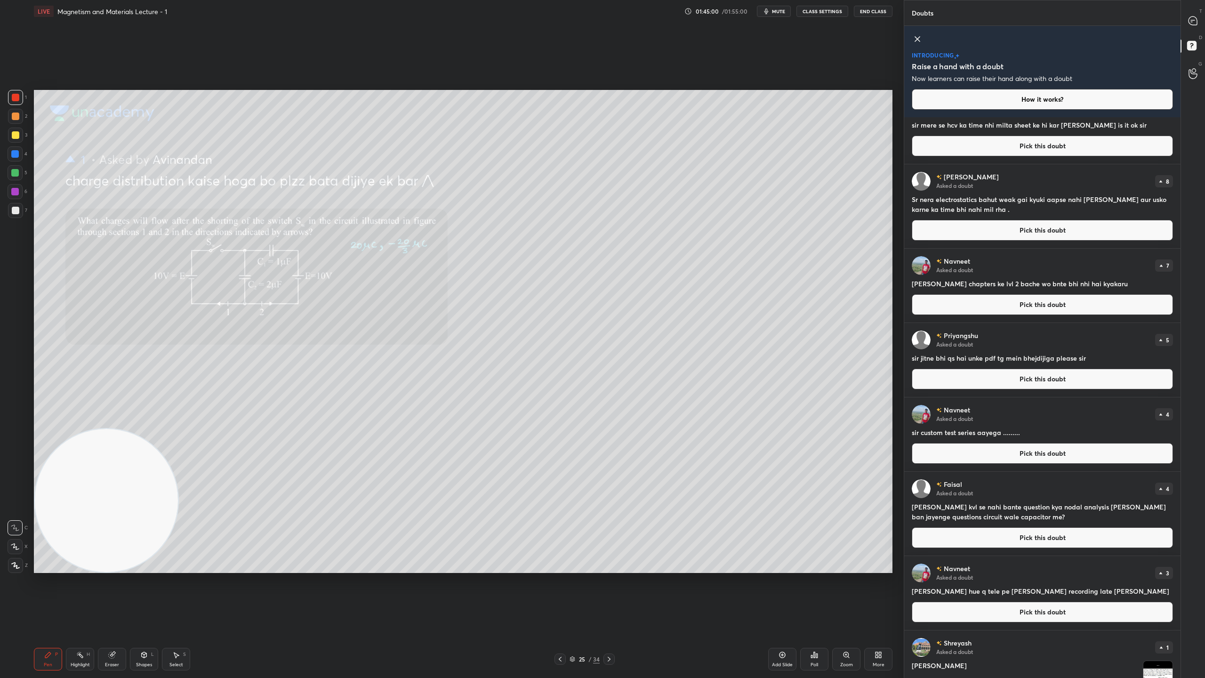
scroll to position [74, 0]
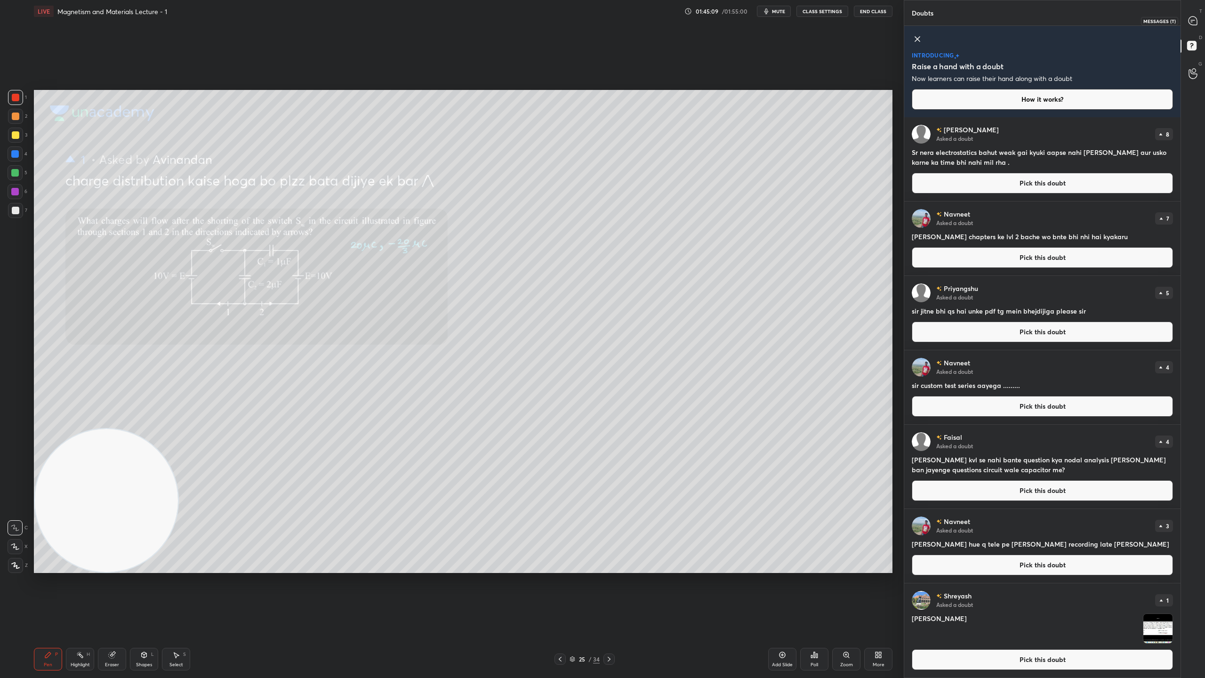
click at [1194, 21] on icon at bounding box center [1192, 20] width 8 height 8
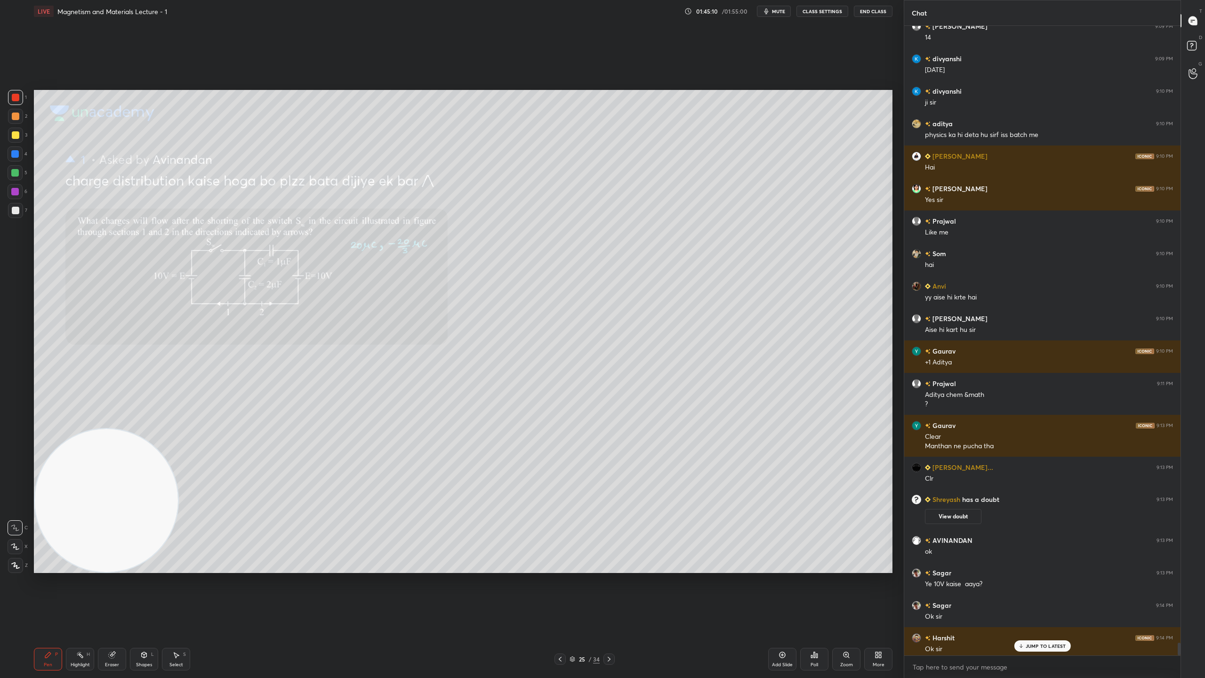
scroll to position [31380, 0]
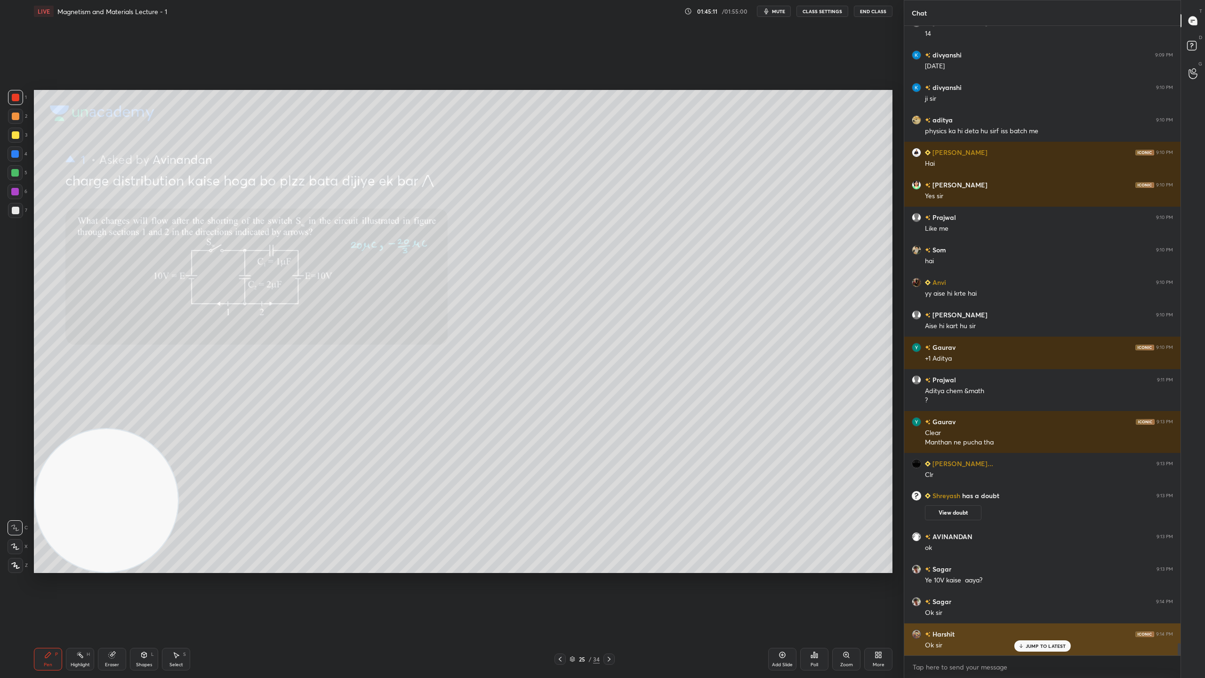
drag, startPoint x: 1043, startPoint y: 646, endPoint x: 1002, endPoint y: 645, distance: 41.4
click at [1043, 598] on p "JUMP TO LATEST" at bounding box center [1046, 646] width 40 height 6
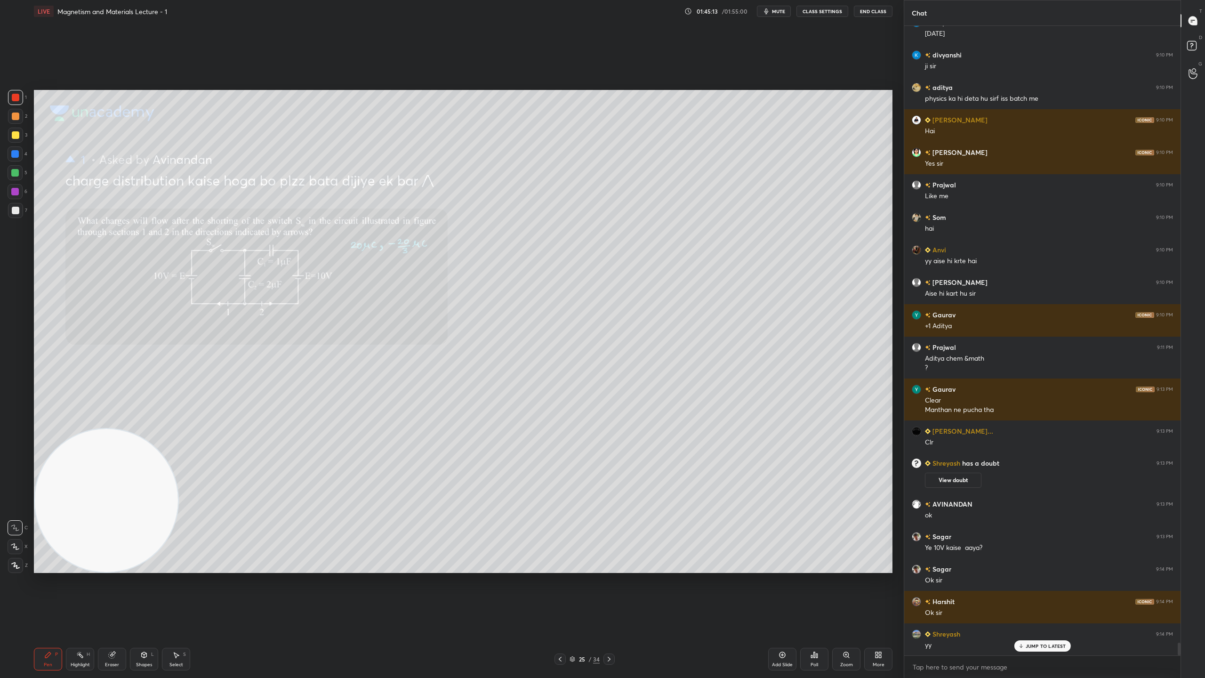
scroll to position [31000, 0]
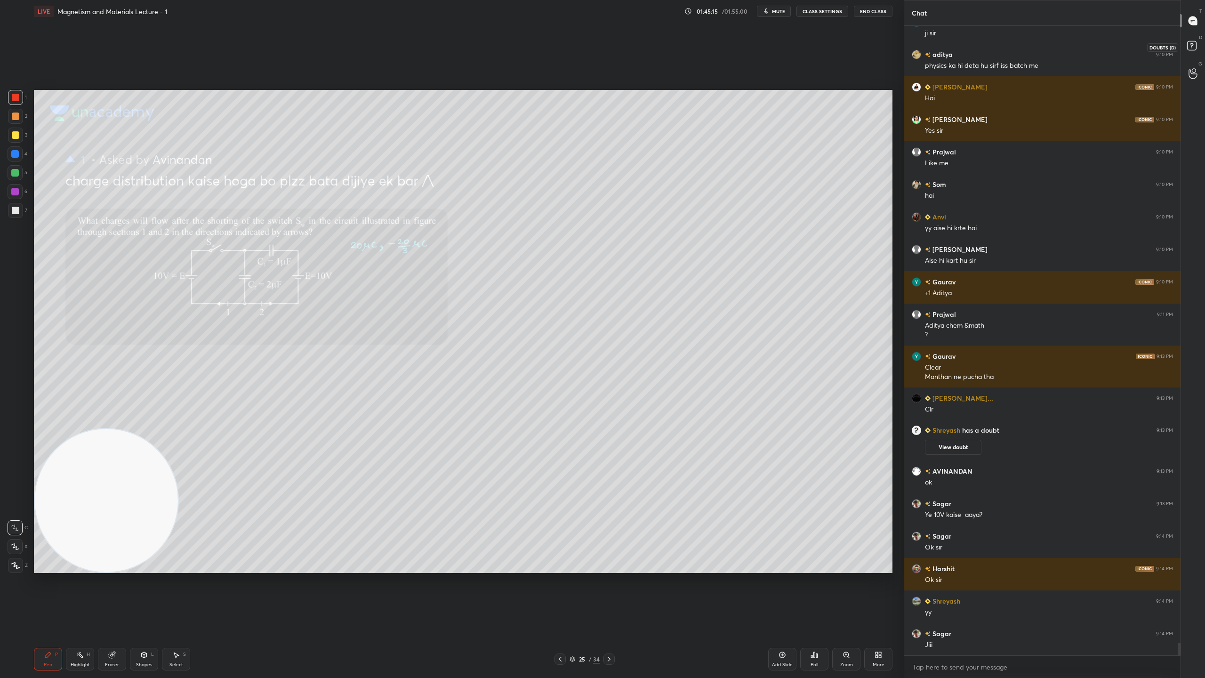
click at [1191, 43] on icon at bounding box center [1191, 45] width 3 height 4
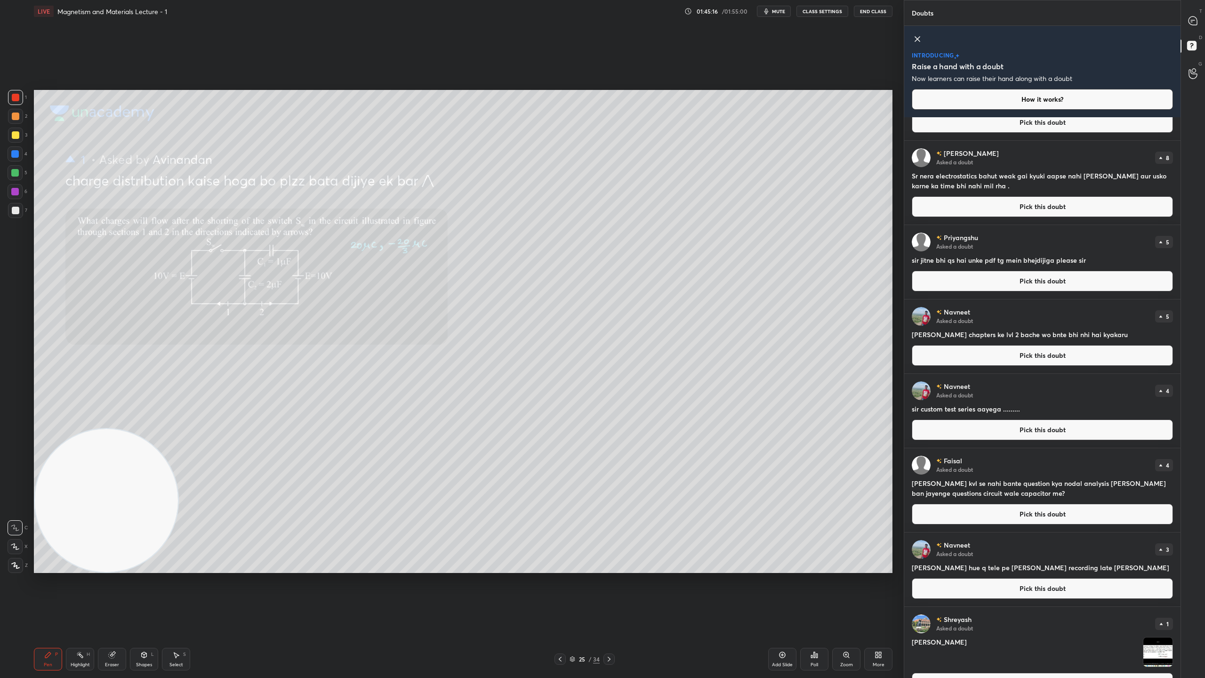
scroll to position [74, 0]
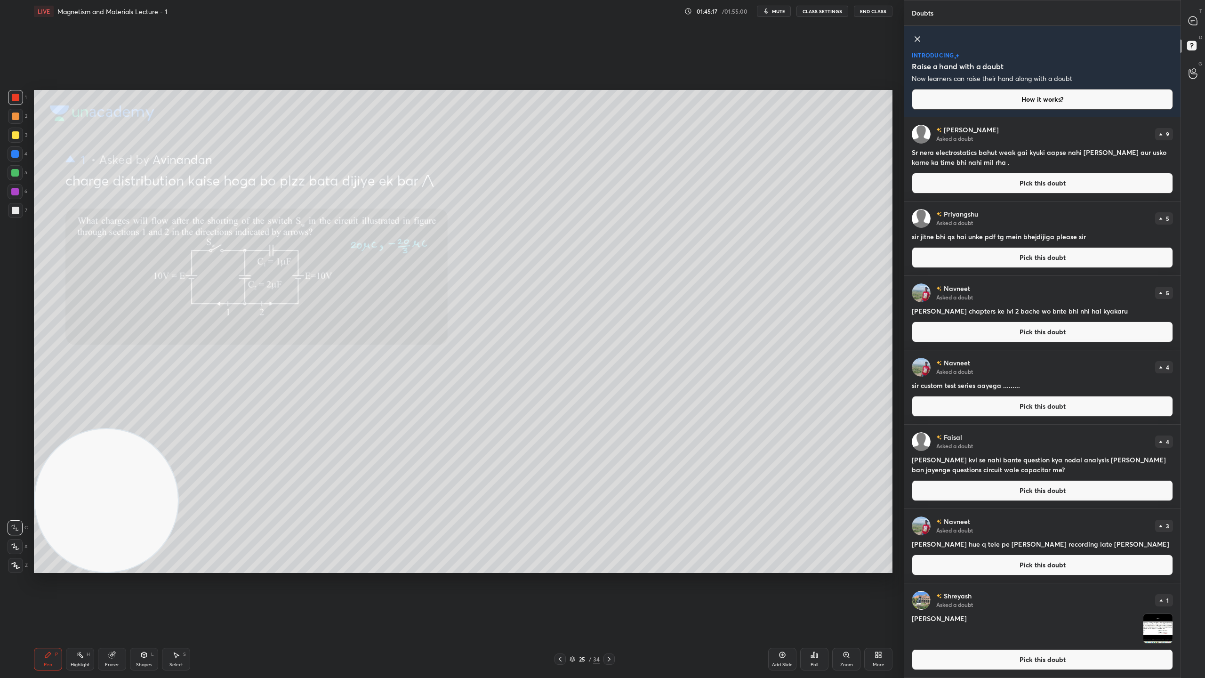
click at [1162, 598] on img "grid" at bounding box center [1157, 628] width 29 height 29
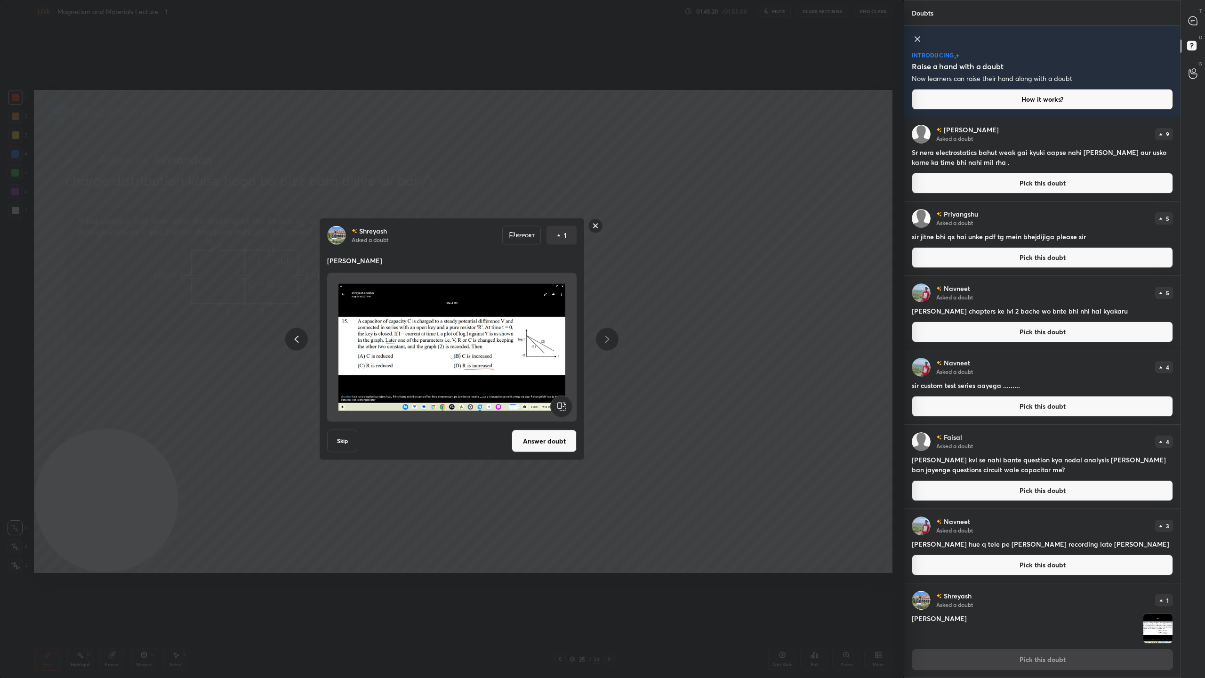
click at [559, 441] on button "Answer doubt" at bounding box center [544, 441] width 65 height 23
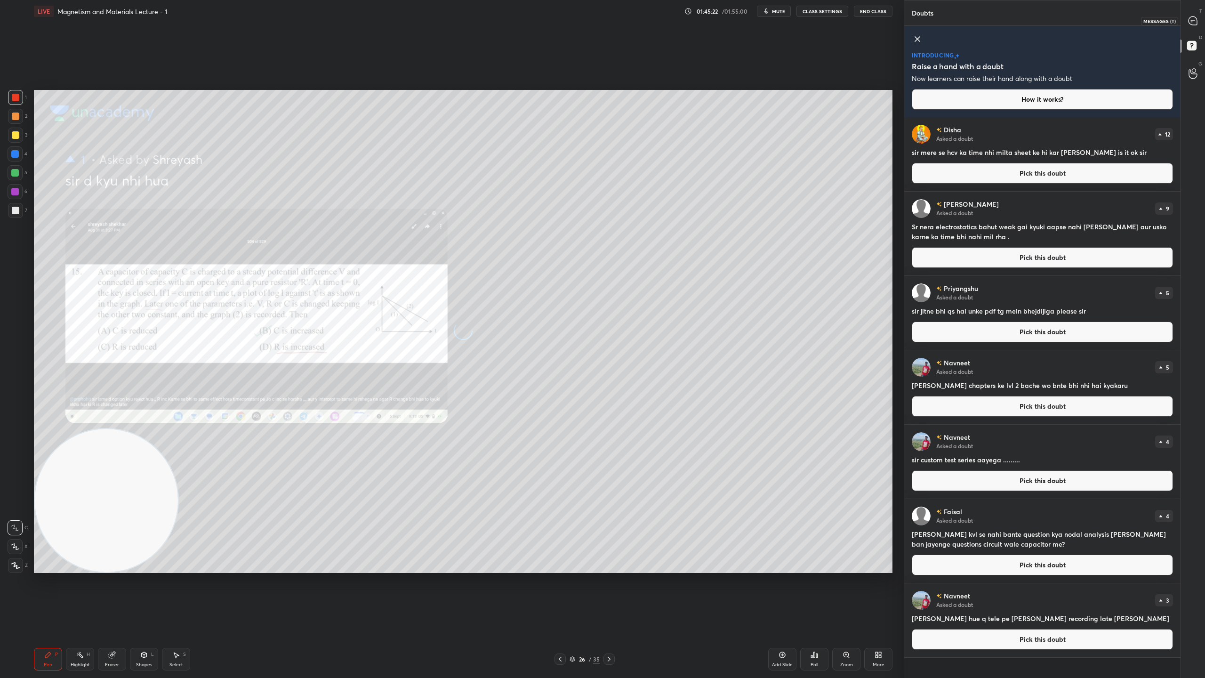
click at [1194, 19] on icon at bounding box center [1192, 20] width 8 height 8
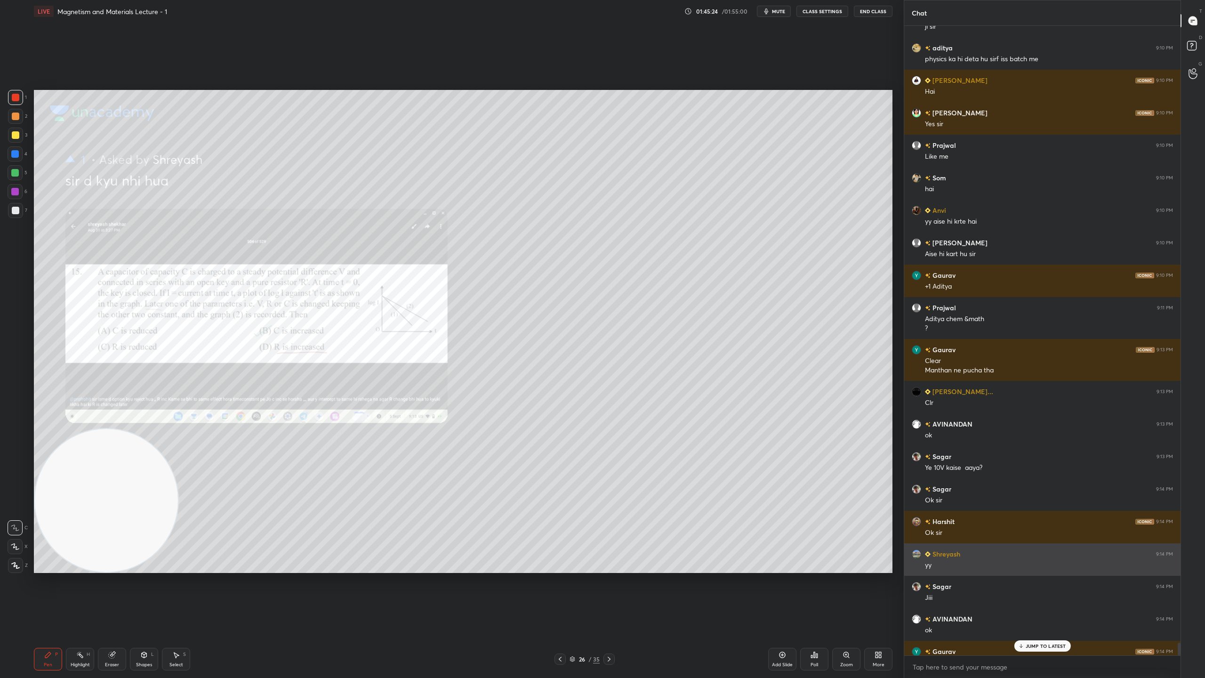
scroll to position [31206, 0]
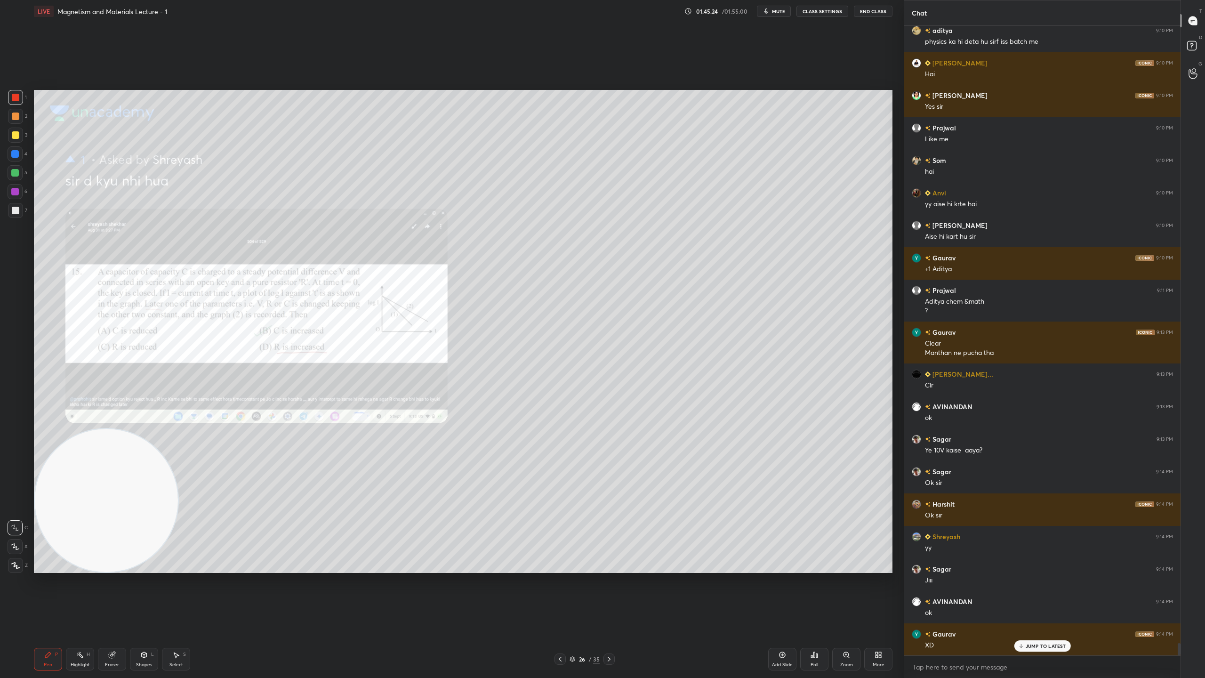
click at [1053, 598] on p "JUMP TO LATEST" at bounding box center [1046, 646] width 40 height 6
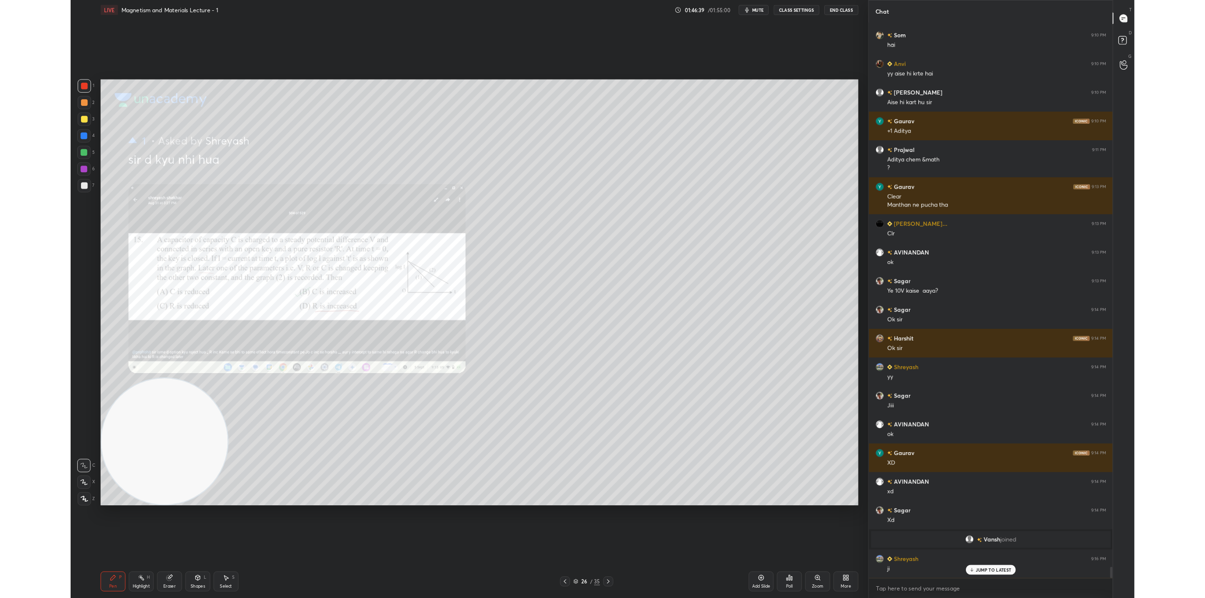
scroll to position [31089, 0]
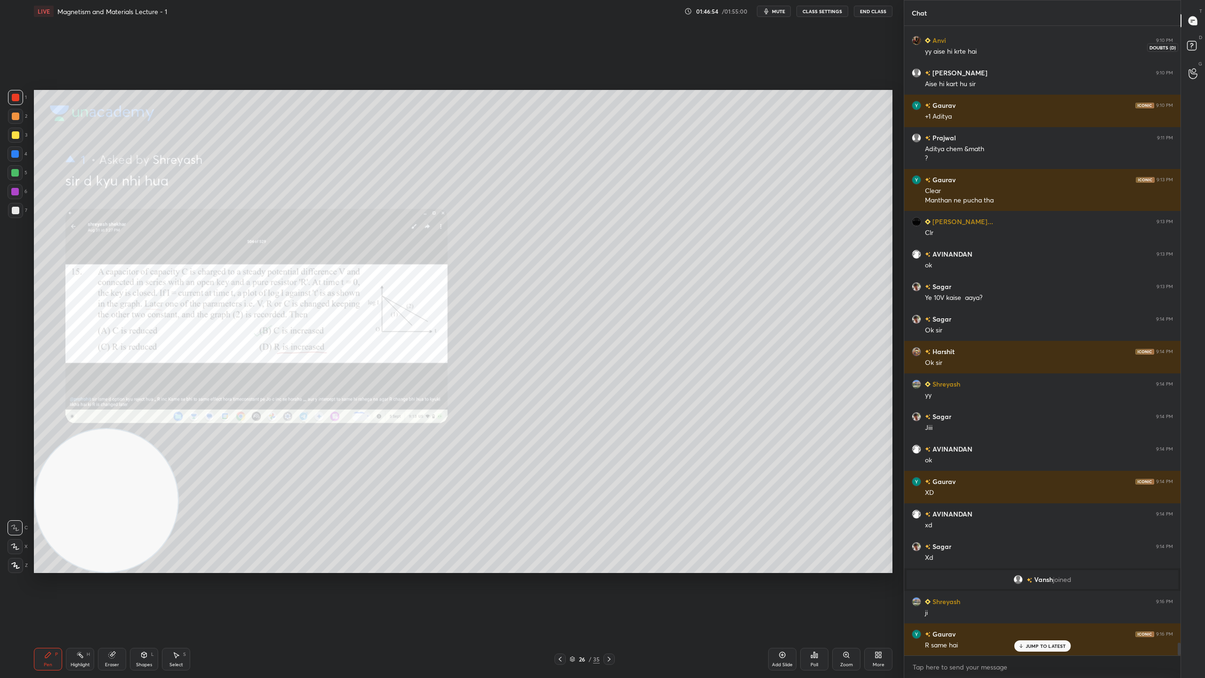
click at [1194, 44] on rect at bounding box center [1191, 45] width 9 height 9
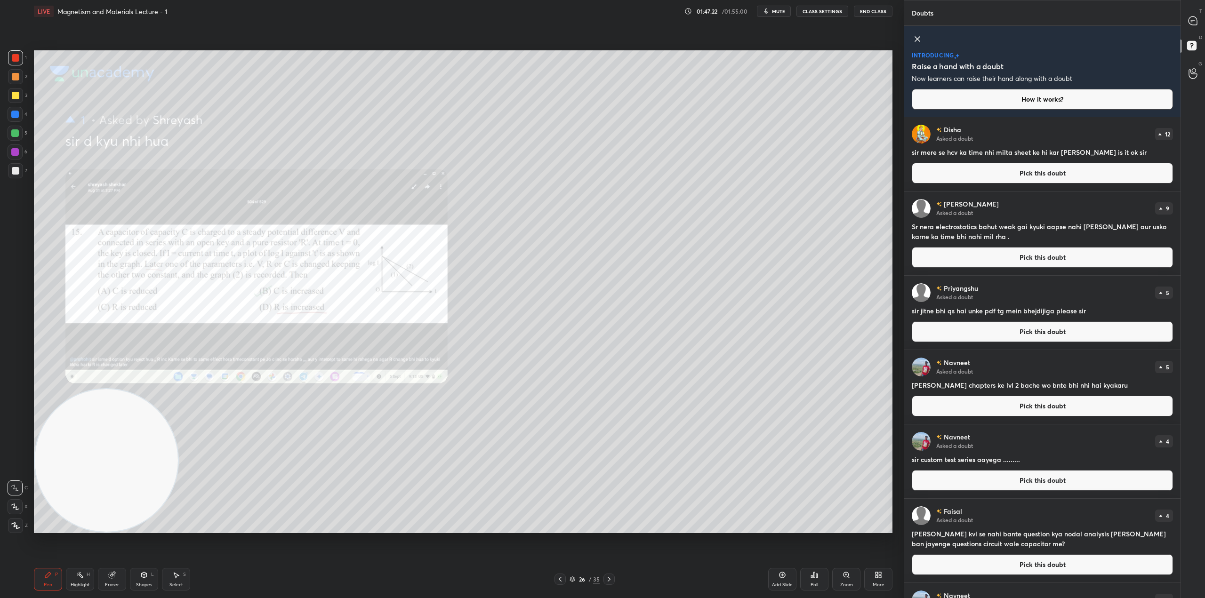
scroll to position [59, 0]
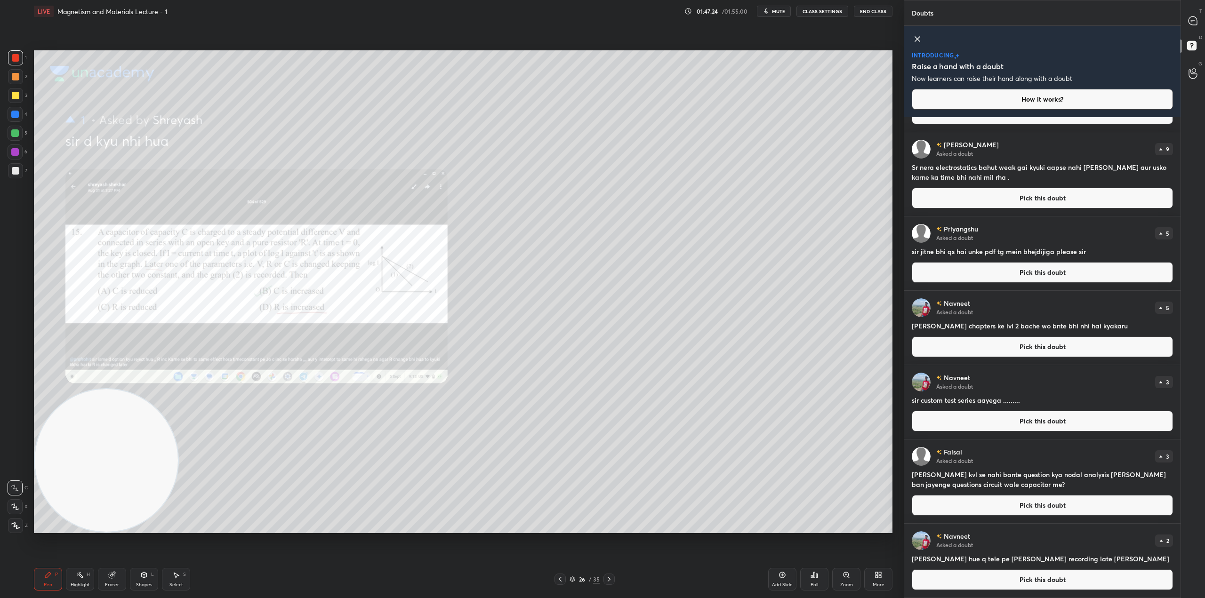
click at [1095, 578] on button "Pick this doubt" at bounding box center [1042, 579] width 261 height 21
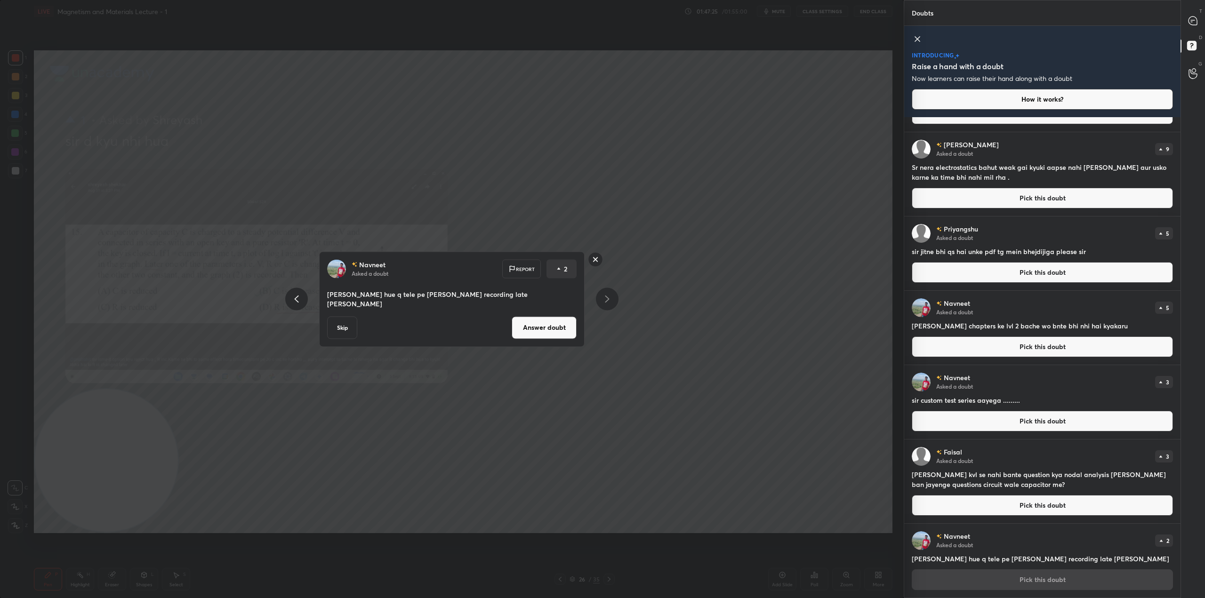
click at [341, 327] on button "Skip" at bounding box center [342, 327] width 30 height 23
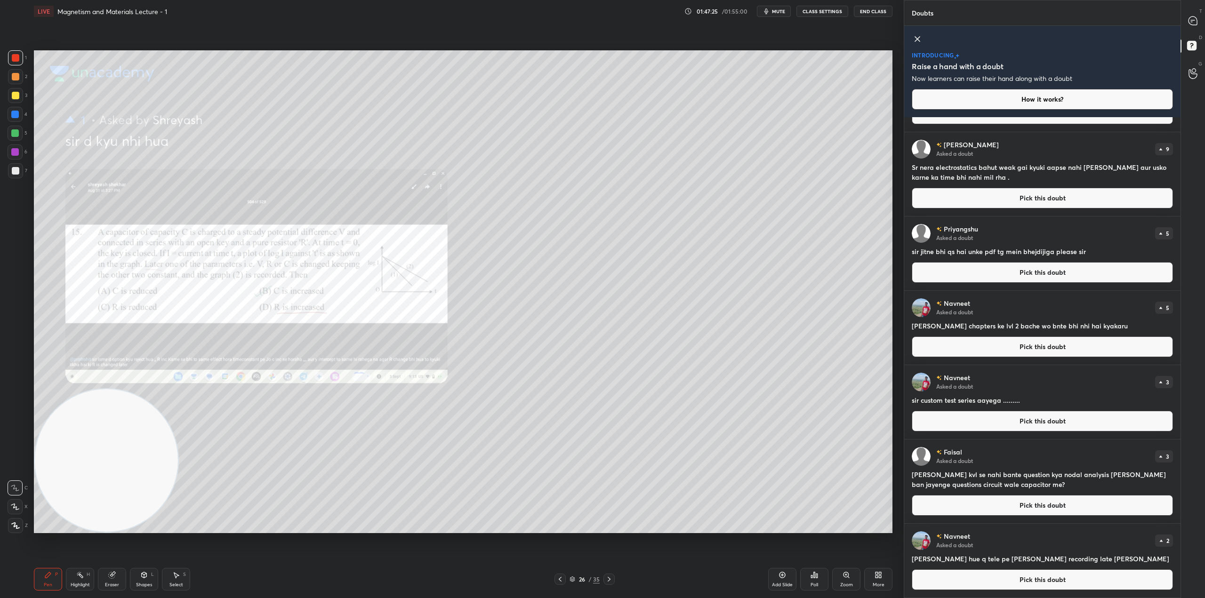
scroll to position [0, 0]
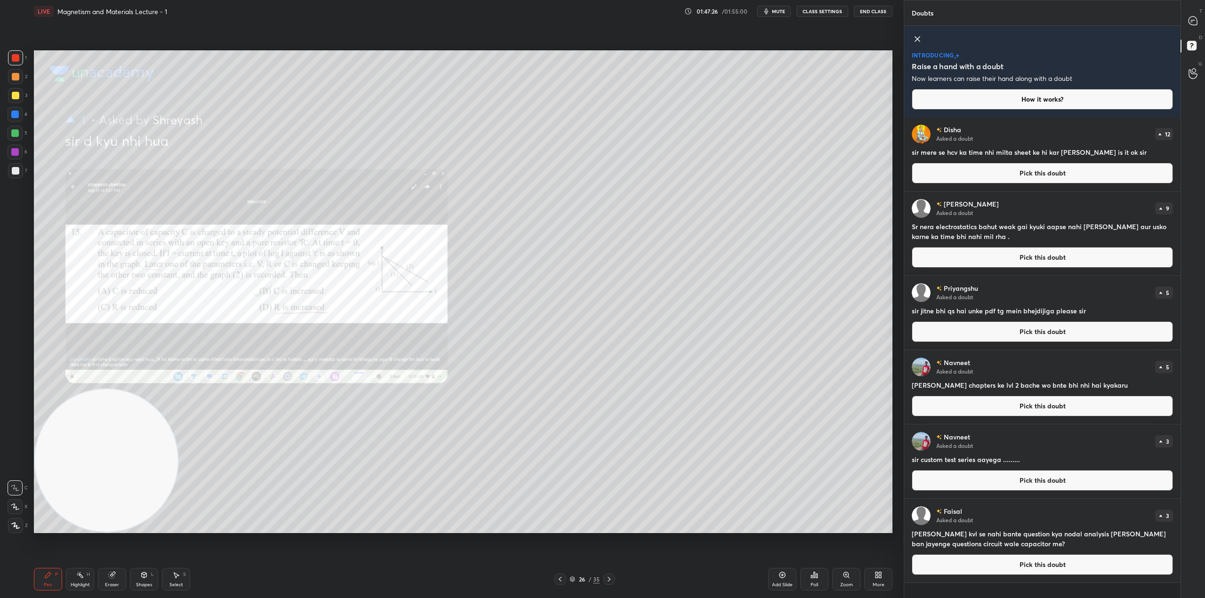
click at [1014, 564] on button "Pick this doubt" at bounding box center [1042, 564] width 261 height 21
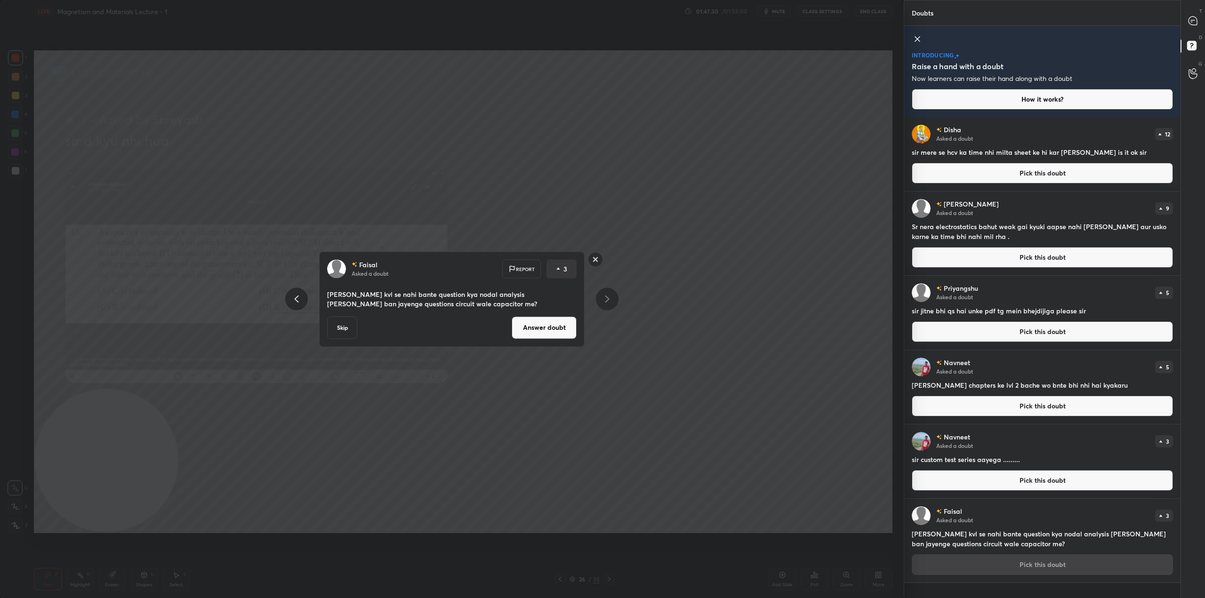
click at [335, 331] on button "Skip" at bounding box center [342, 327] width 30 height 23
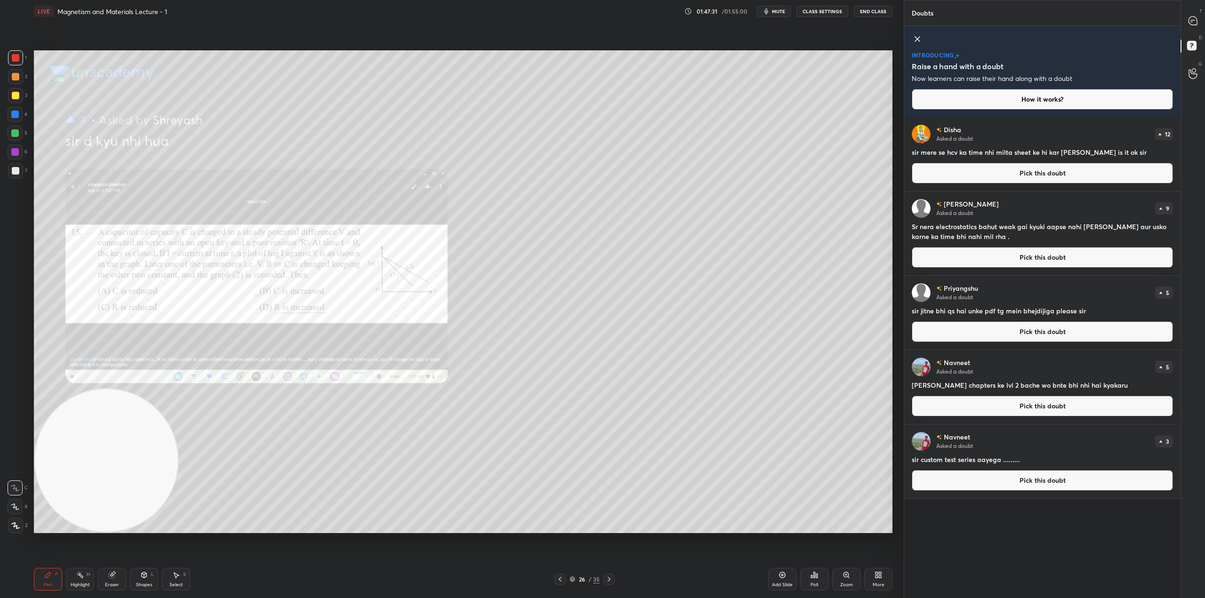
click at [978, 480] on button "Pick this doubt" at bounding box center [1042, 480] width 261 height 21
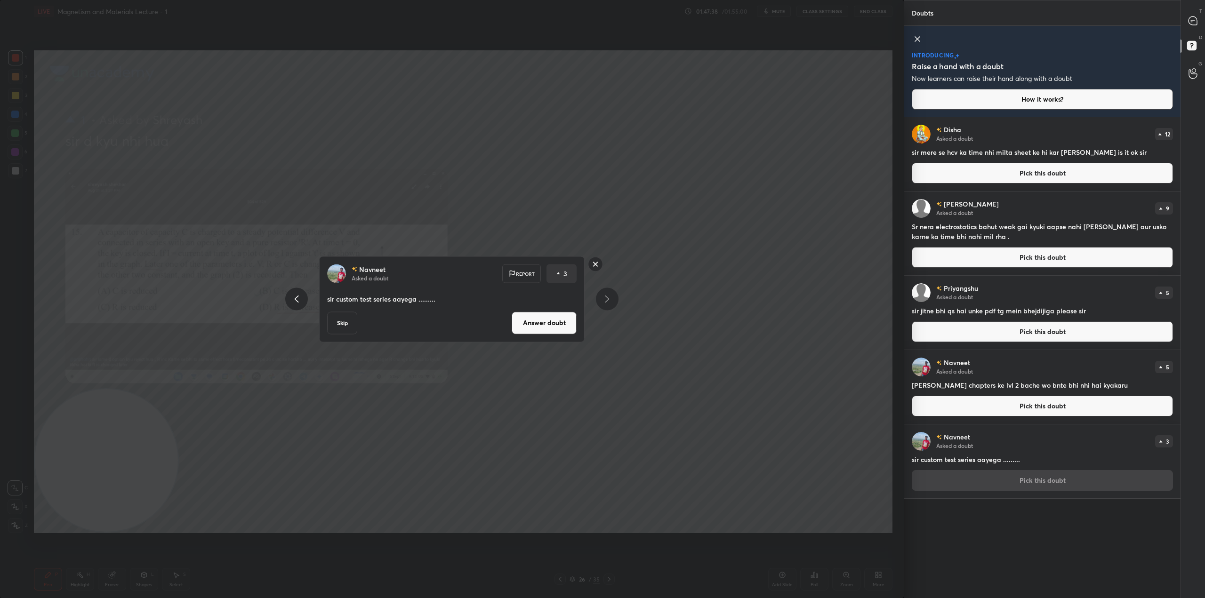
click at [344, 323] on button "Skip" at bounding box center [342, 323] width 30 height 23
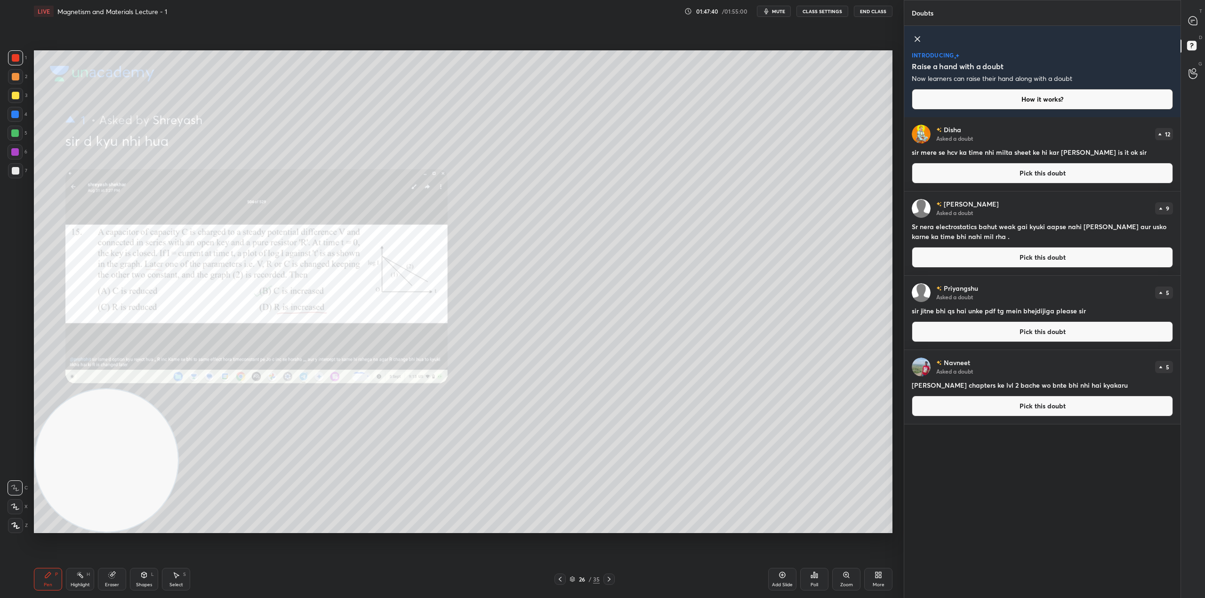
click at [1055, 409] on button "Pick this doubt" at bounding box center [1042, 406] width 261 height 21
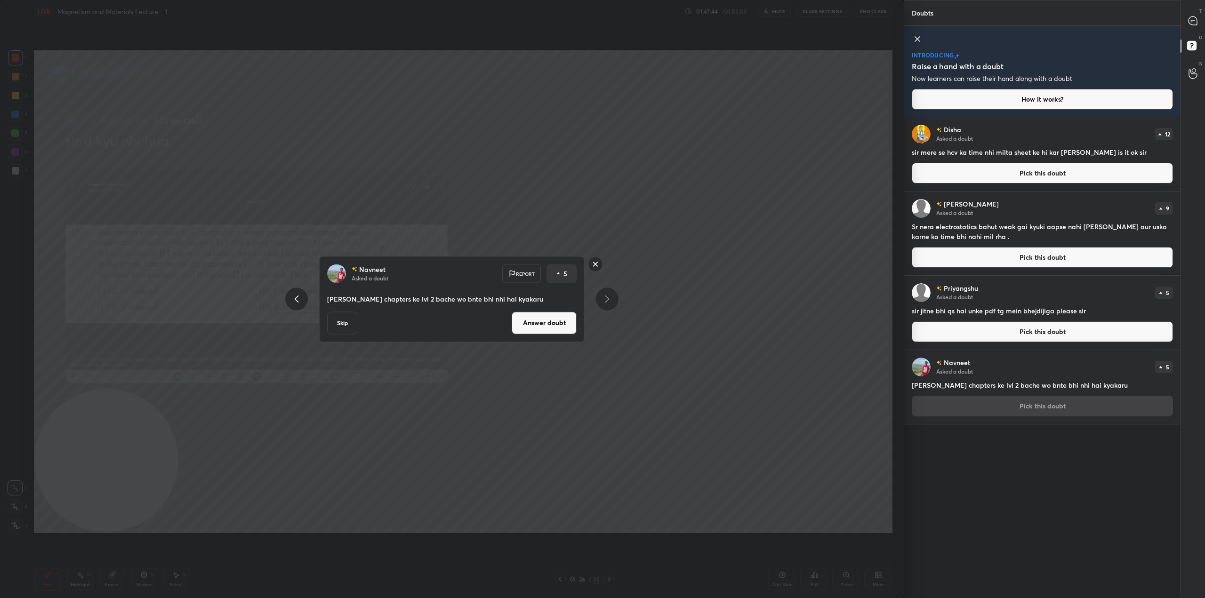
click at [338, 324] on button "Skip" at bounding box center [342, 323] width 30 height 23
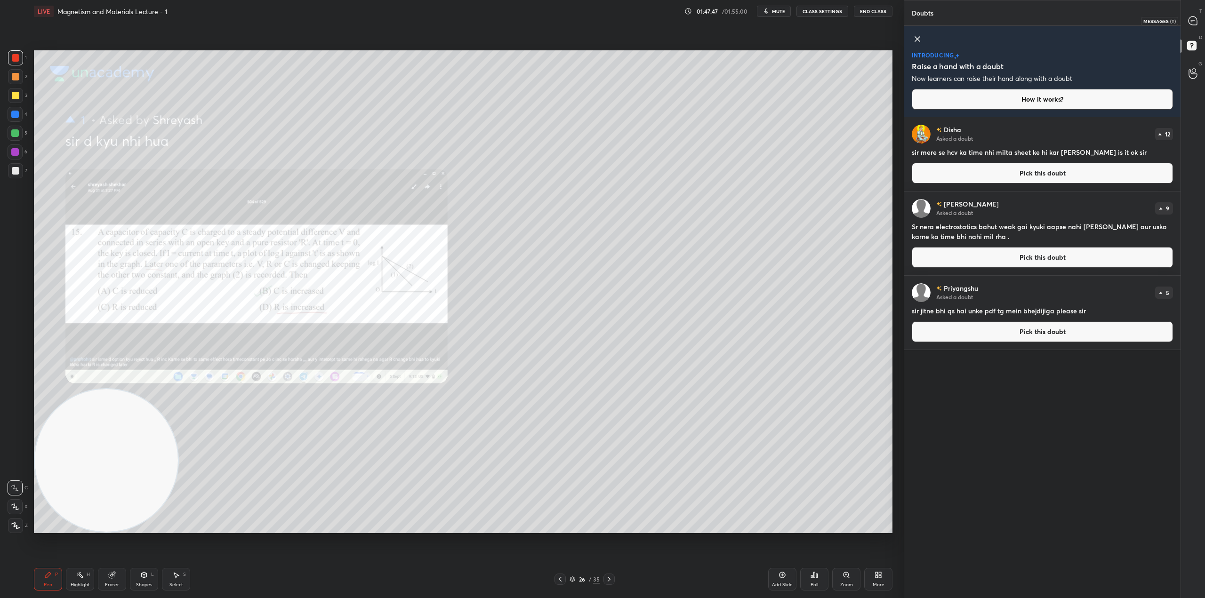
click at [1194, 17] on icon at bounding box center [1192, 20] width 8 height 8
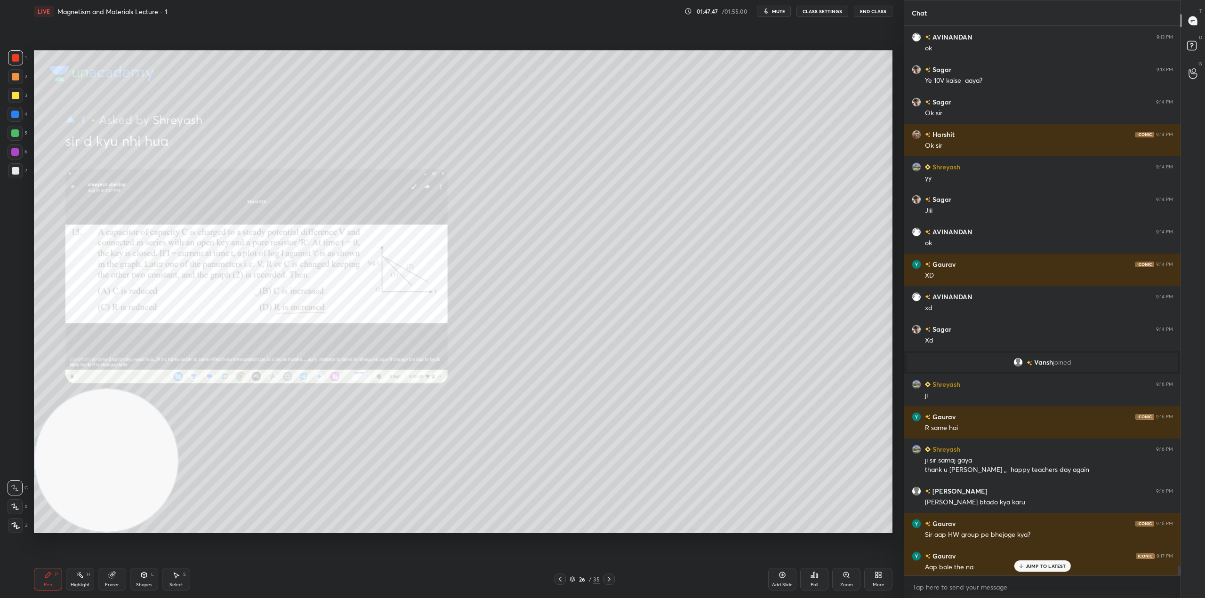
scroll to position [31518, 0]
click at [1035, 569] on p "JUMP TO LATEST" at bounding box center [1046, 566] width 40 height 6
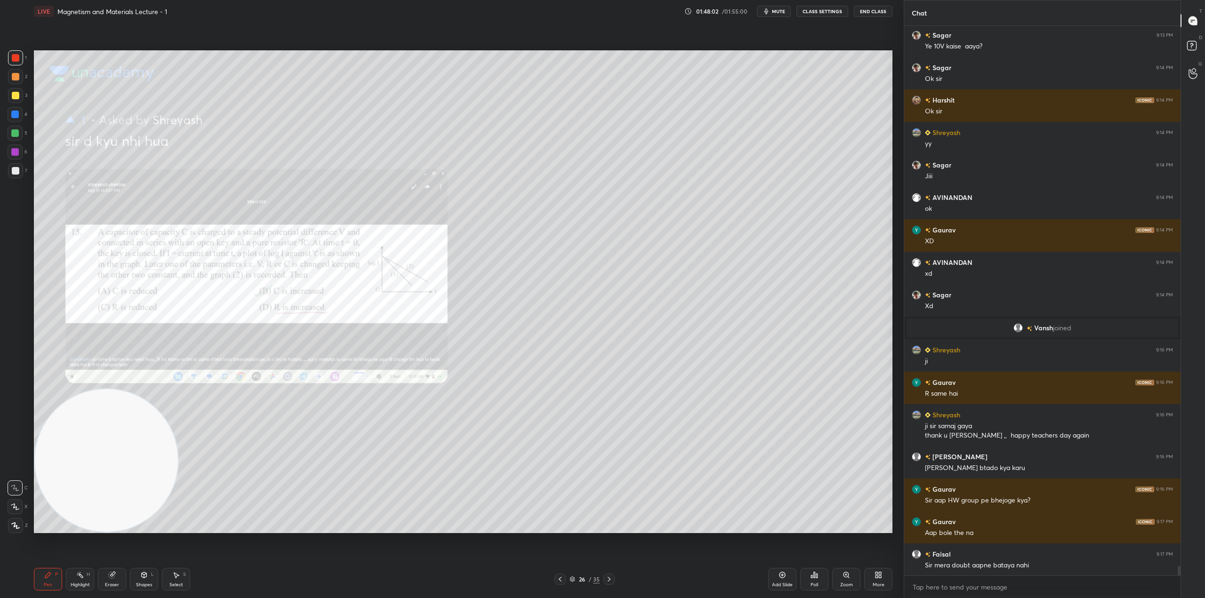
click at [683, 592] on div "Pen P Highlight H Eraser Shapes L Select S 26 / 35 Add Slide Poll Zoom More" at bounding box center [463, 580] width 858 height 38
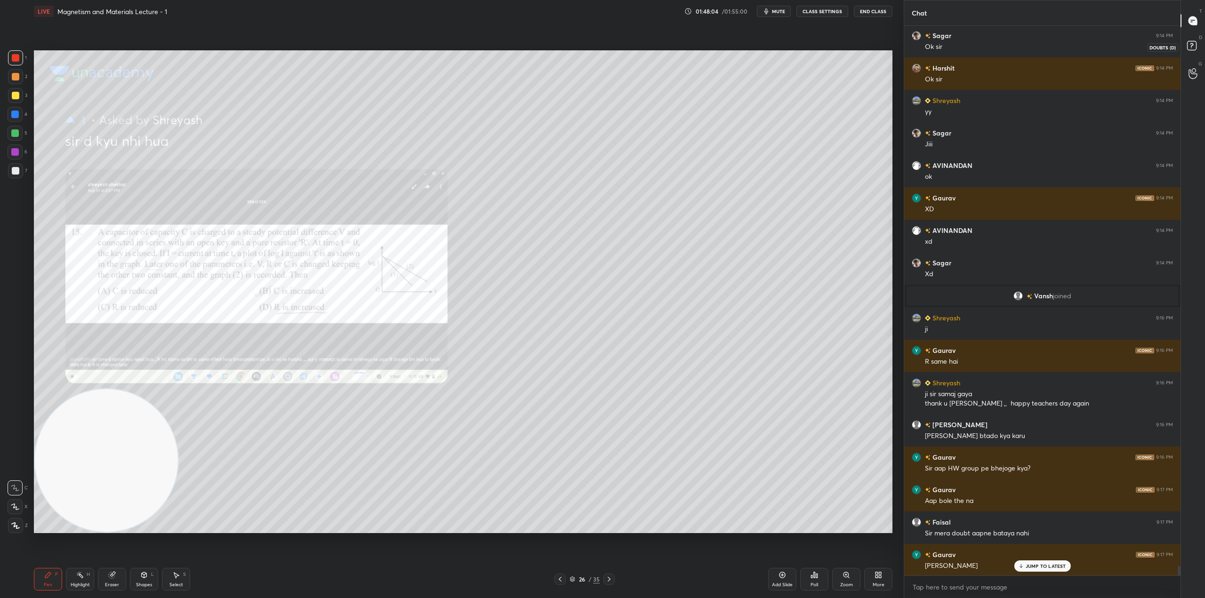
click at [1189, 42] on rect at bounding box center [1191, 45] width 9 height 9
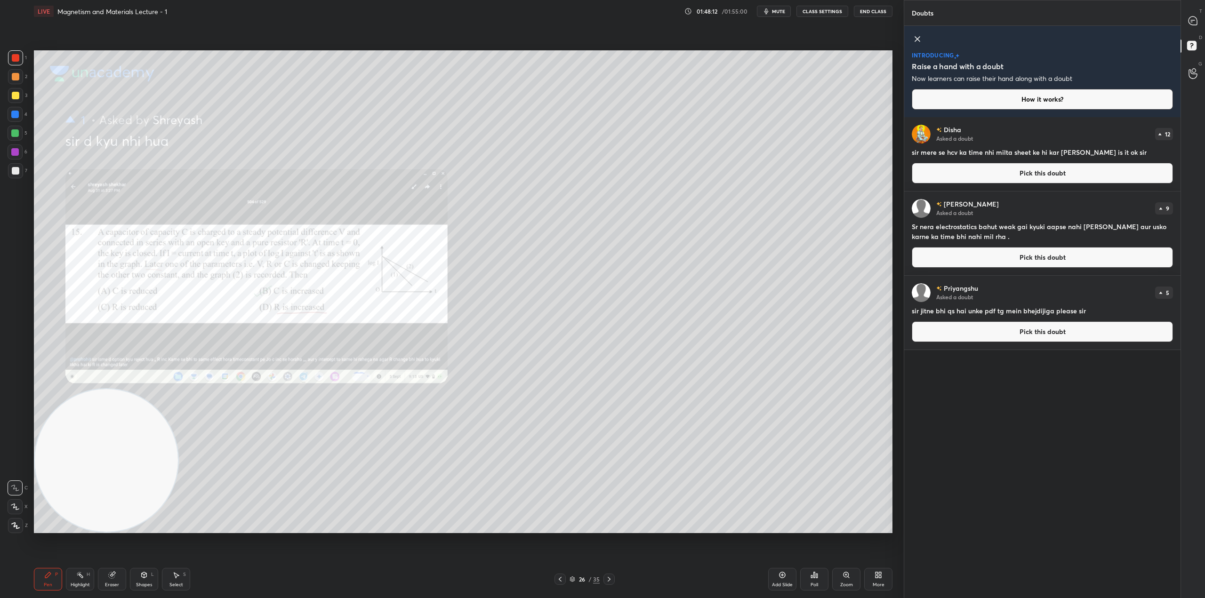
click at [1030, 175] on button "Pick this doubt" at bounding box center [1042, 173] width 261 height 21
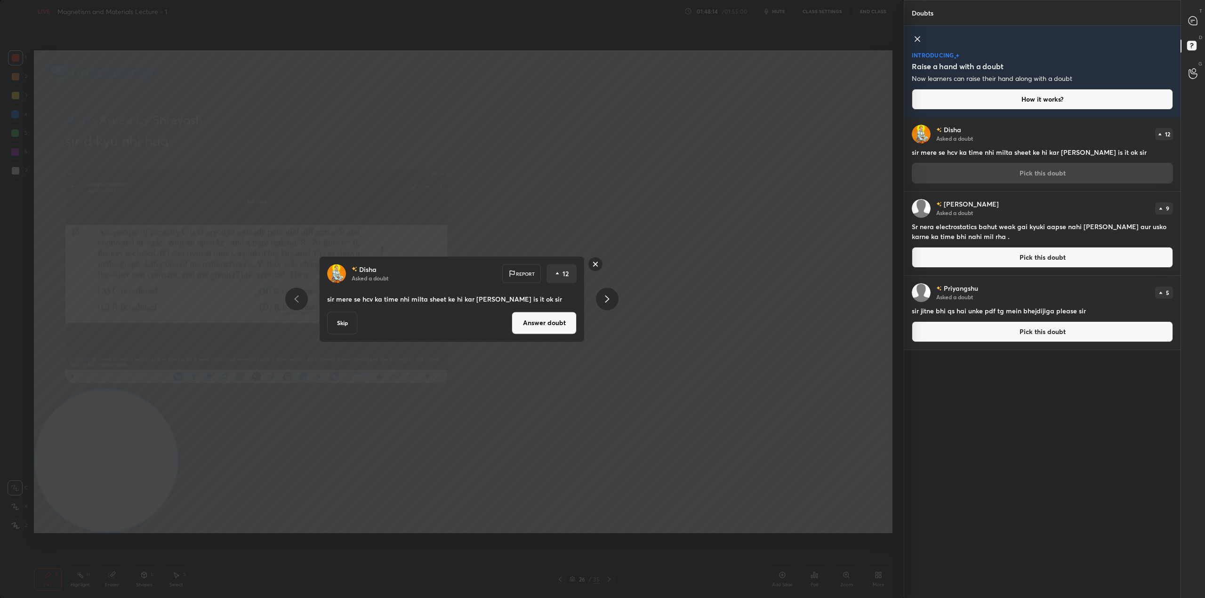
click at [347, 323] on button "Skip" at bounding box center [342, 323] width 30 height 23
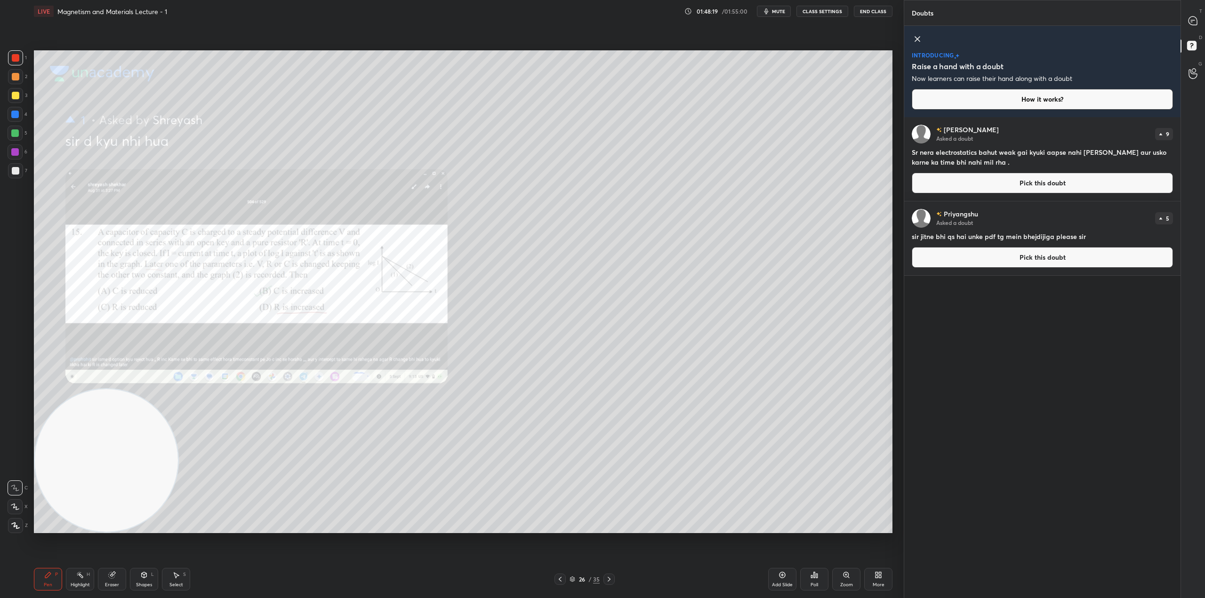
click at [1035, 185] on button "Pick this doubt" at bounding box center [1042, 183] width 261 height 21
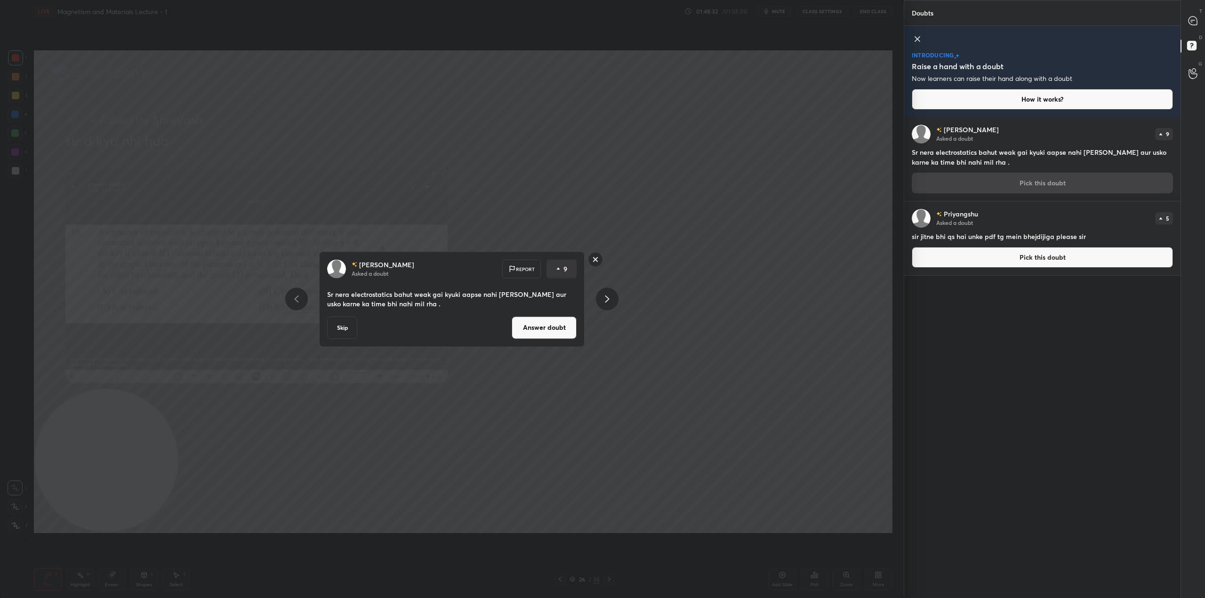
click at [346, 329] on button "Skip" at bounding box center [342, 327] width 30 height 23
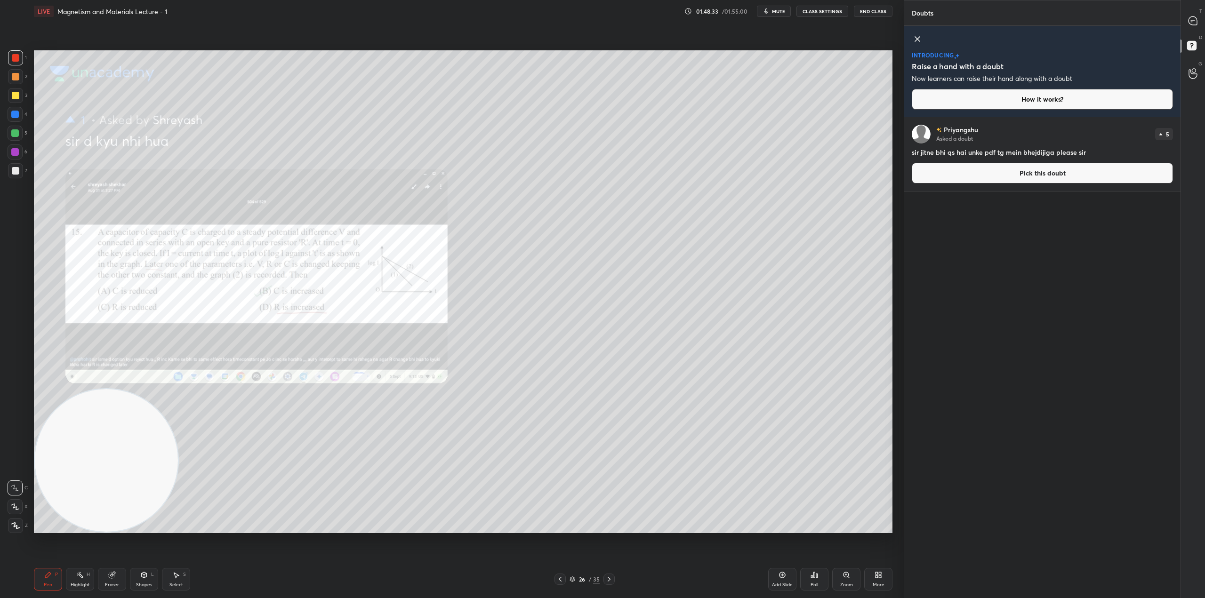
click at [1029, 176] on button "Pick this doubt" at bounding box center [1042, 173] width 261 height 21
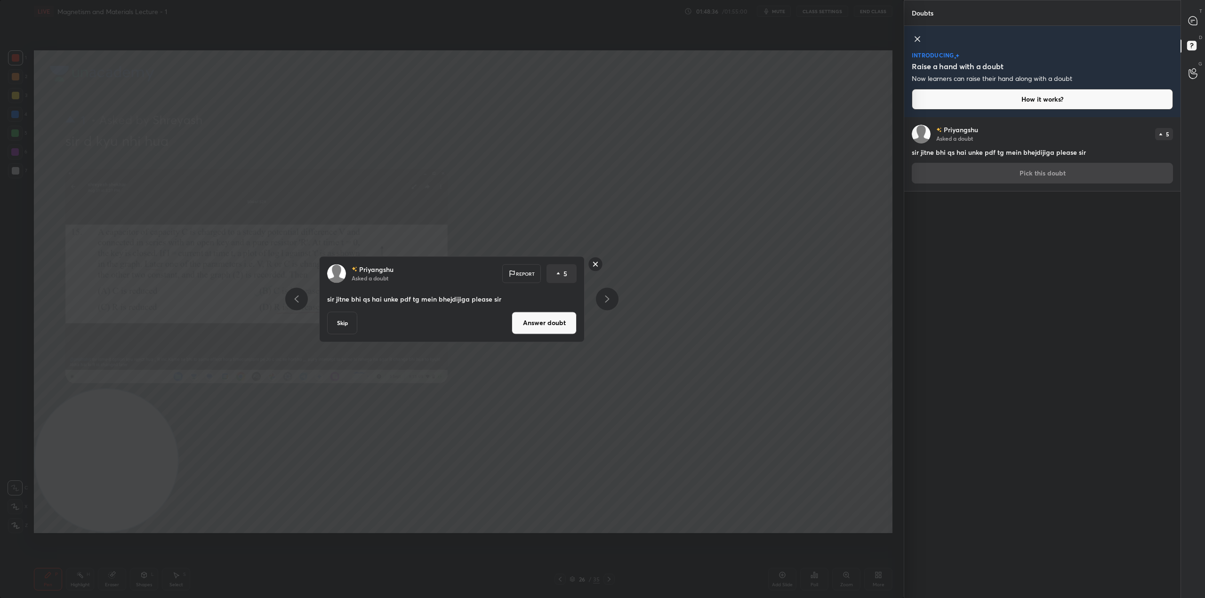
click at [352, 321] on button "Skip" at bounding box center [342, 323] width 30 height 23
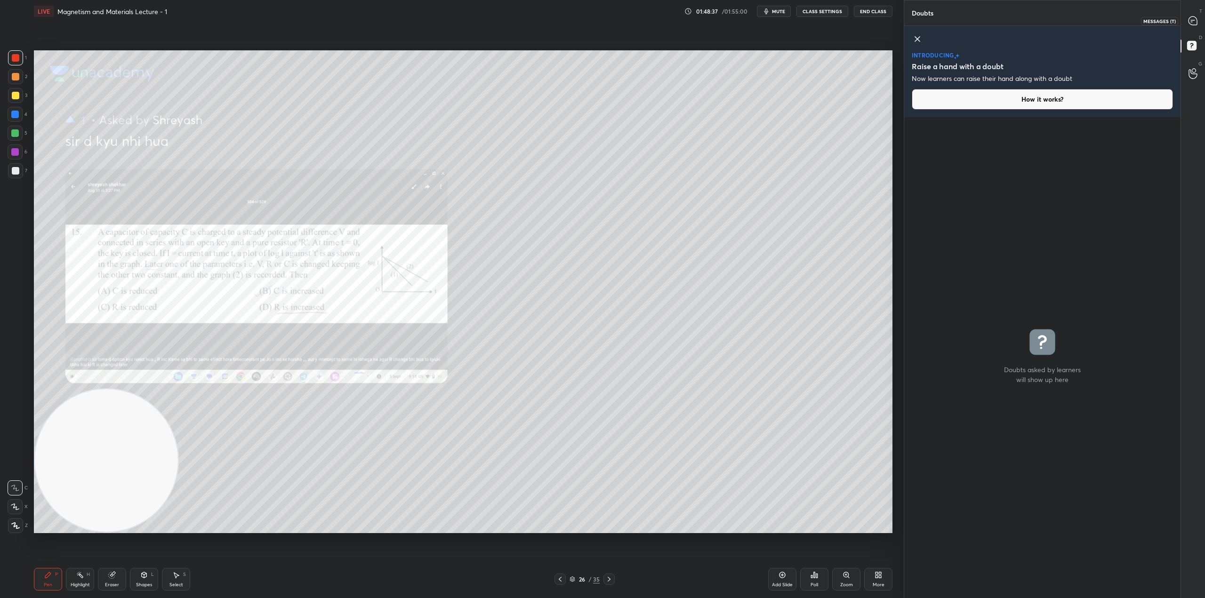
click at [1188, 21] on icon at bounding box center [1192, 20] width 8 height 8
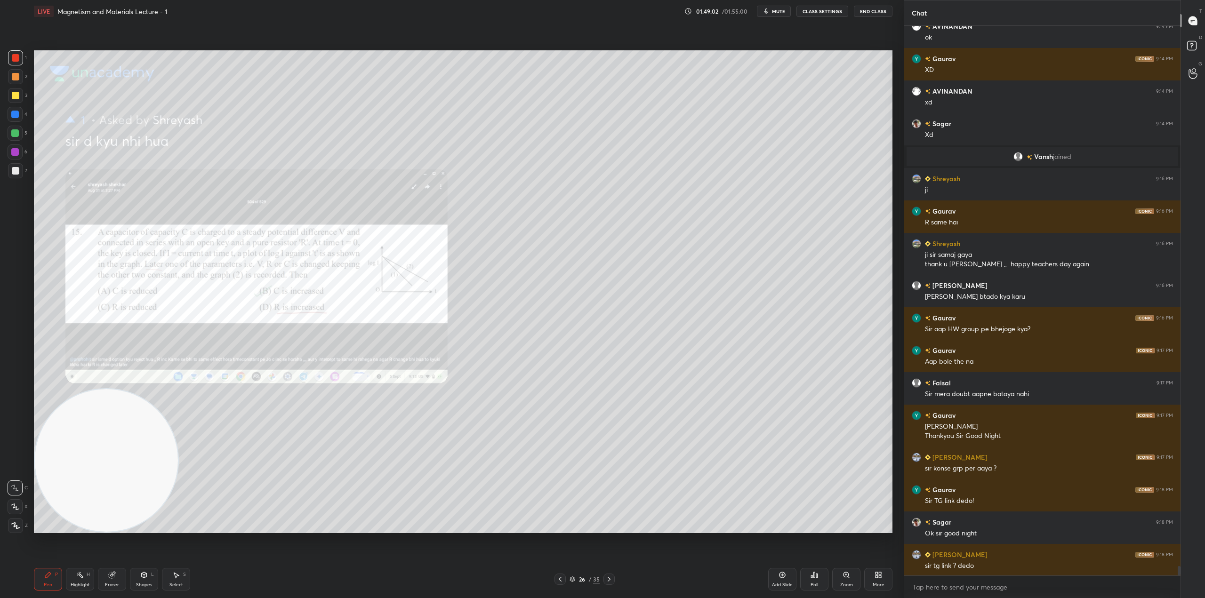
scroll to position [31685, 0]
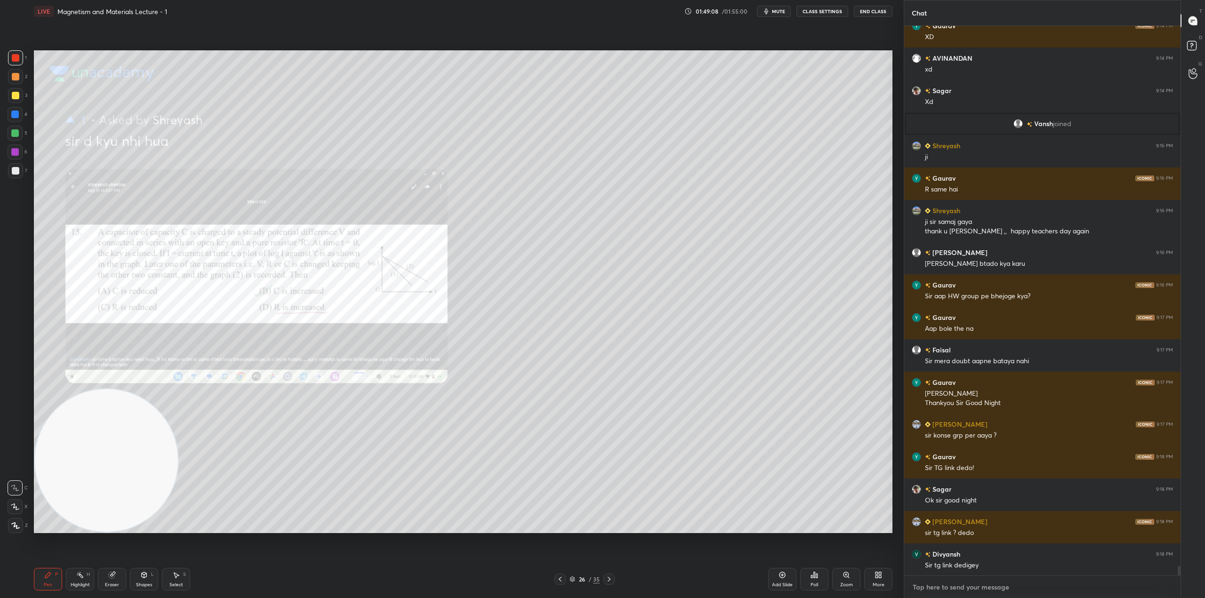
type textarea "x"
click at [992, 589] on textarea at bounding box center [1042, 587] width 261 height 15
paste textarea "[URL][DOMAIN_NAME]"
type textarea "[URL][DOMAIN_NAME]"
type textarea "x"
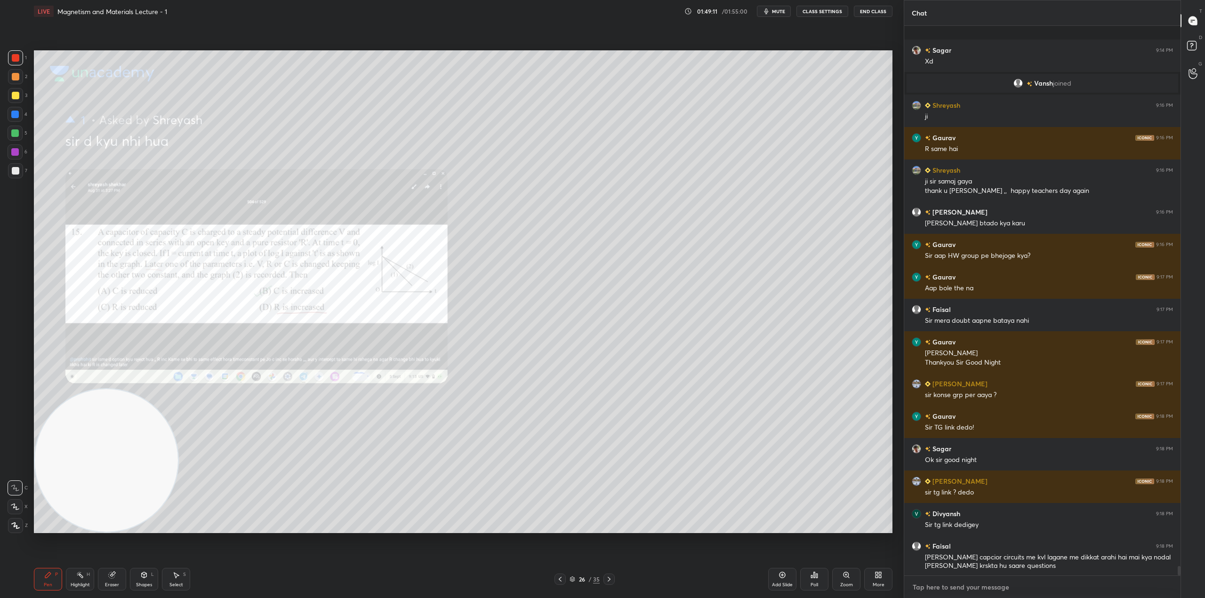
scroll to position [31778, 0]
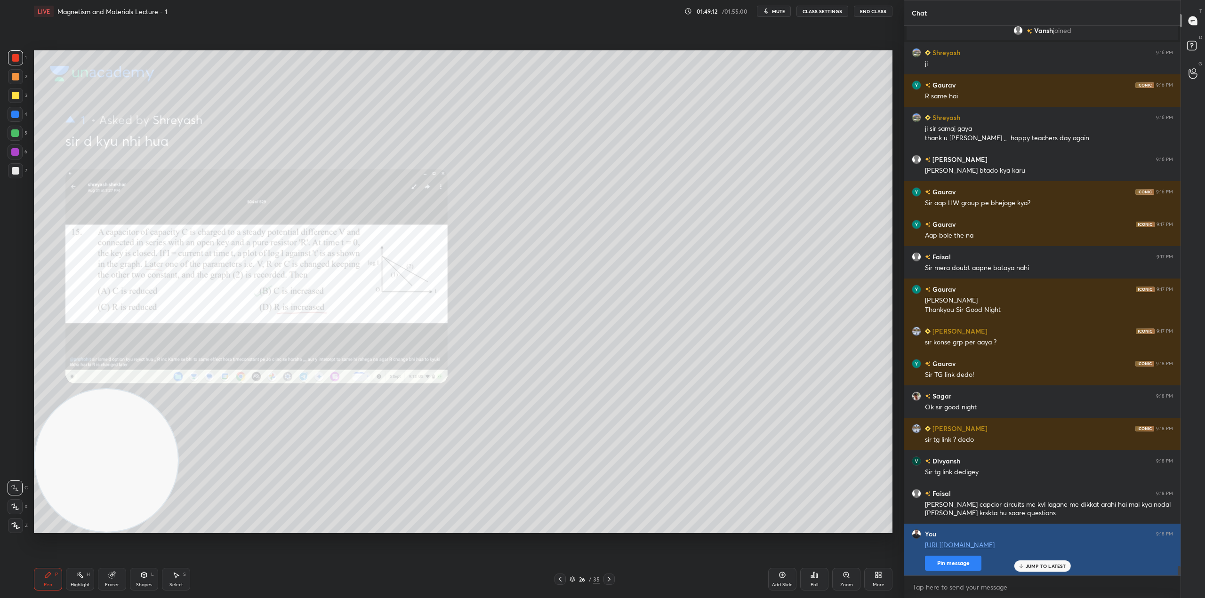
type textarea "x"
click at [964, 565] on button "Pin message" at bounding box center [953, 563] width 56 height 15
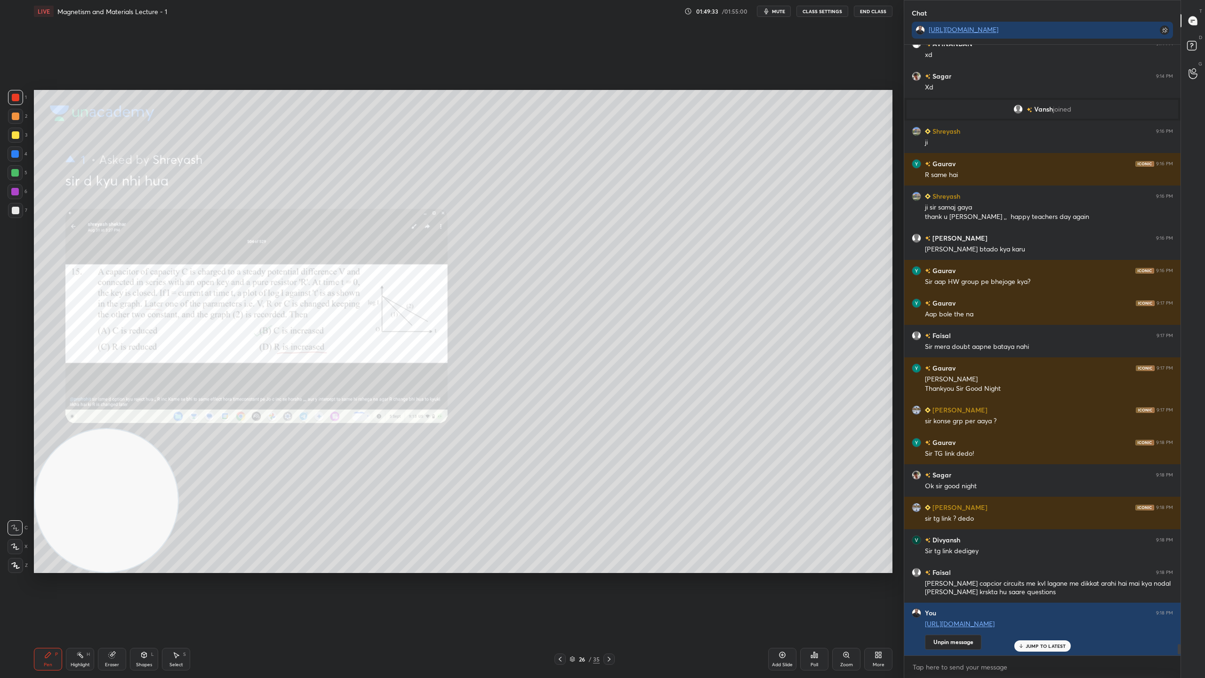
scroll to position [31718, 0]
drag, startPoint x: 1196, startPoint y: 47, endPoint x: 1196, endPoint y: 37, distance: 9.9
click at [1196, 47] on icon at bounding box center [1193, 47] width 17 height 17
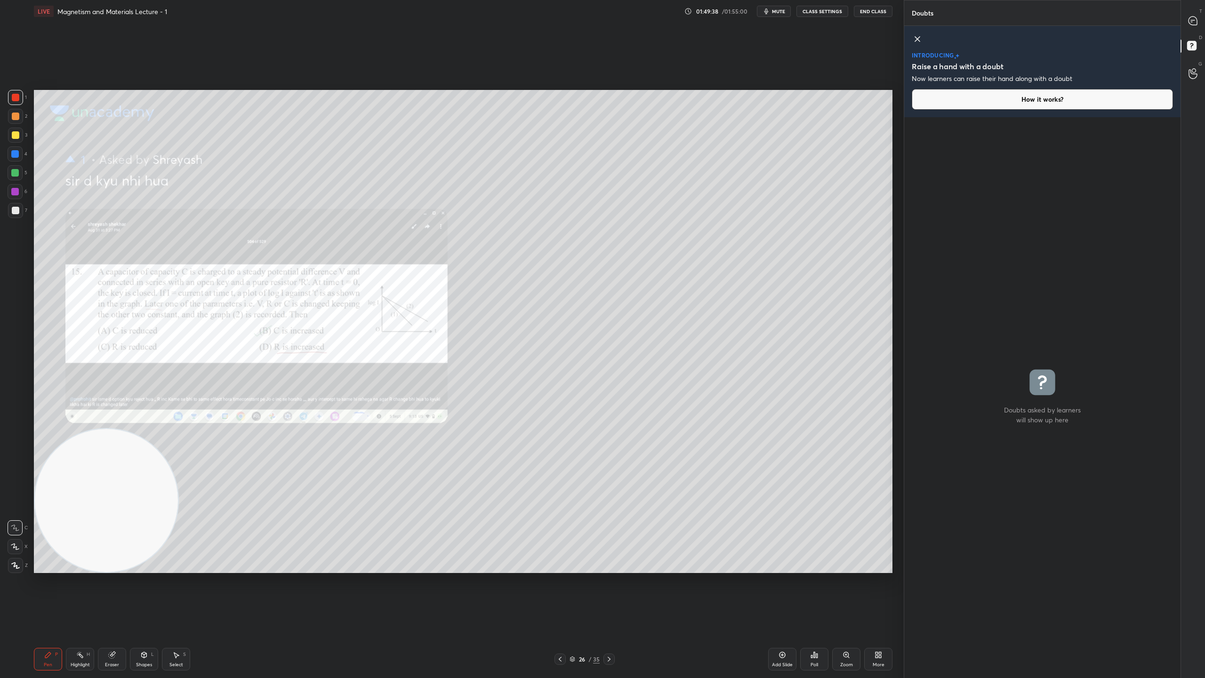
scroll to position [557, 273]
drag, startPoint x: 916, startPoint y: 39, endPoint x: 1204, endPoint y: 0, distance: 290.6
click at [917, 39] on icon at bounding box center [917, 39] width 5 height 5
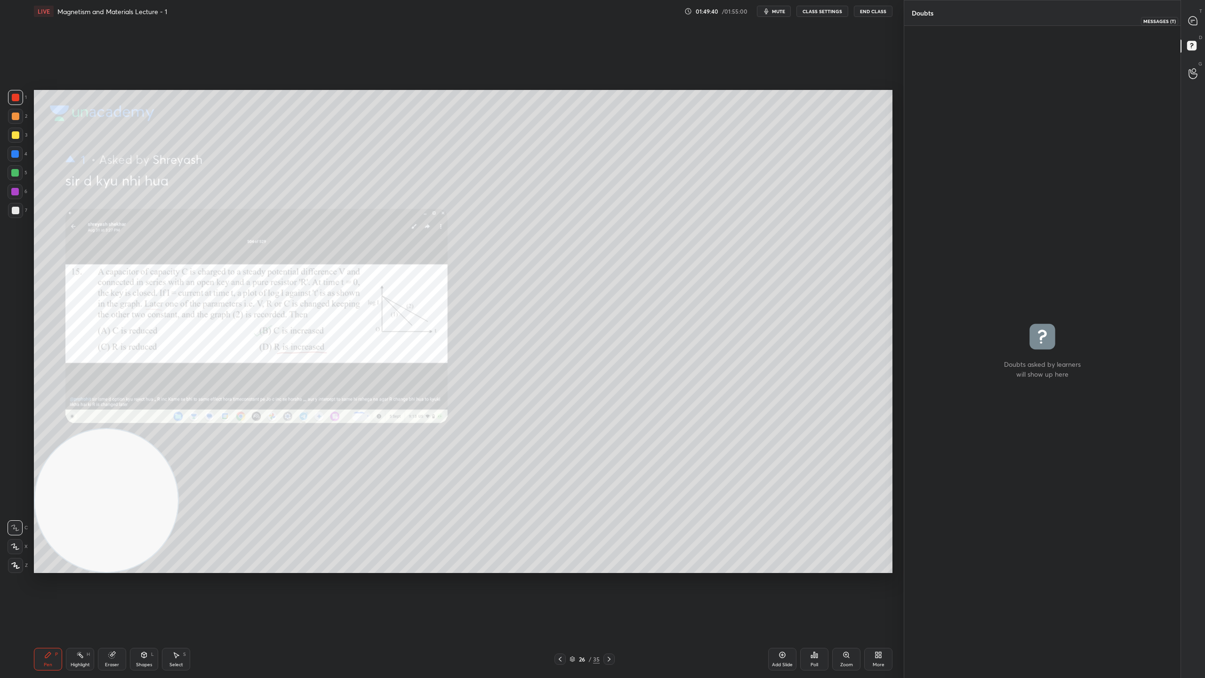
click at [1195, 25] on icon at bounding box center [1193, 21] width 10 height 10
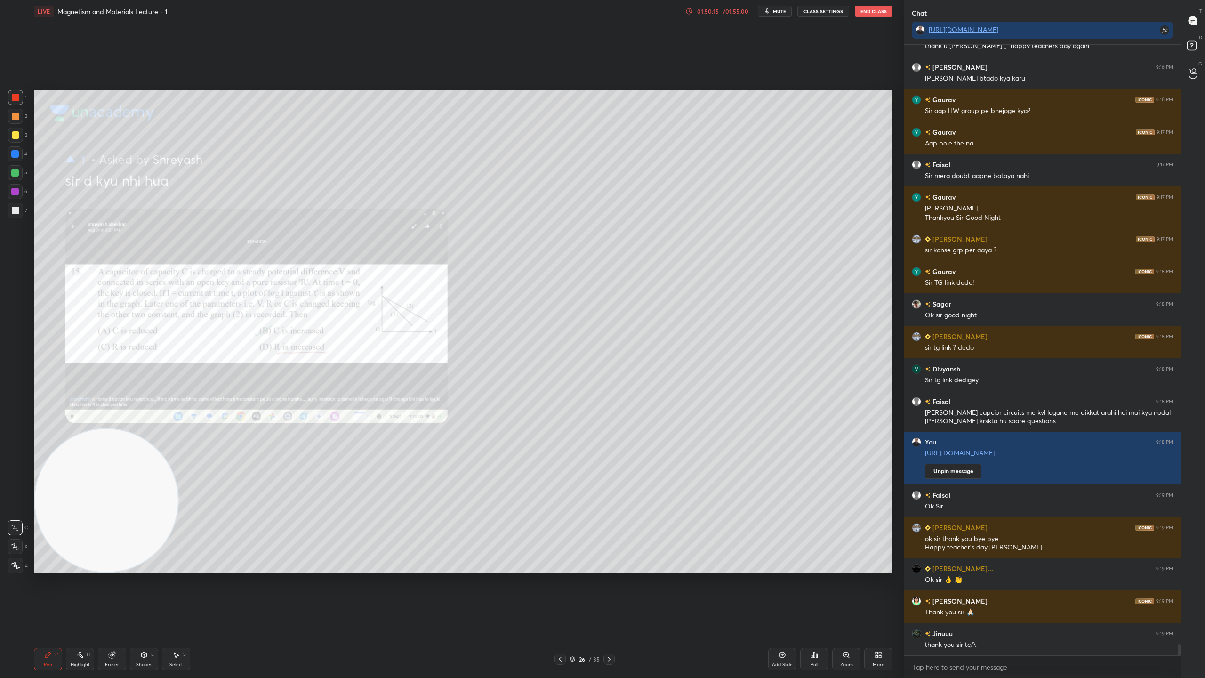
scroll to position [31930, 0]
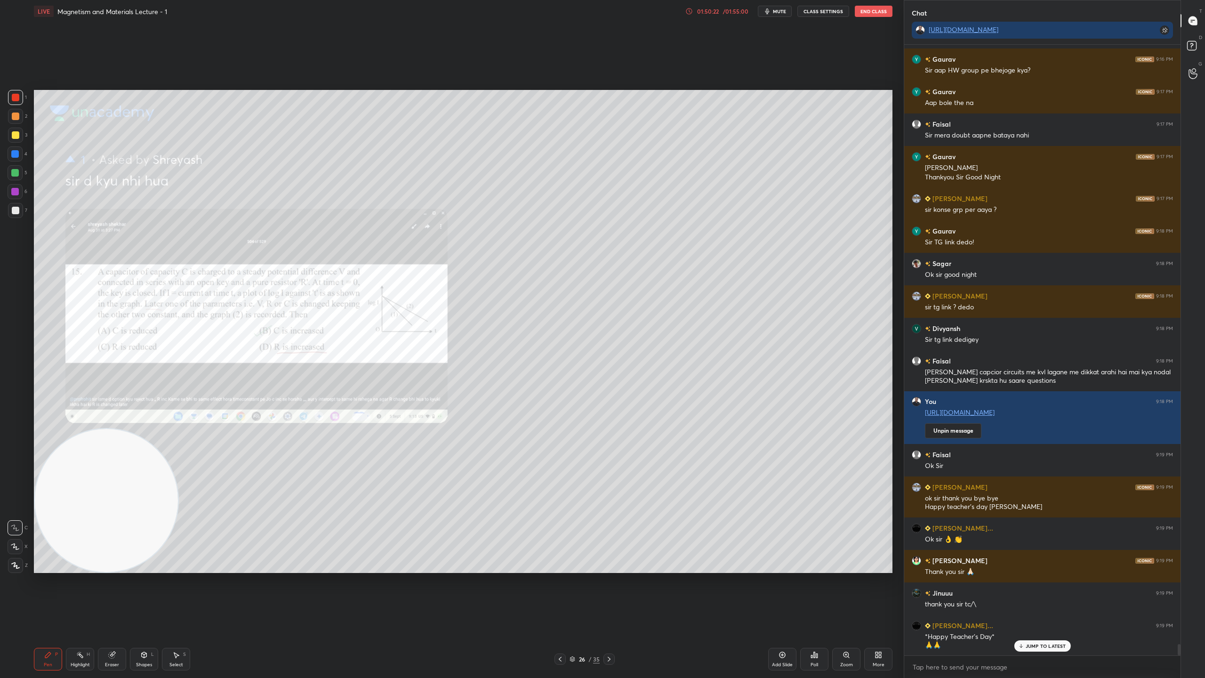
click at [881, 8] on button "End Class" at bounding box center [874, 11] width 38 height 11
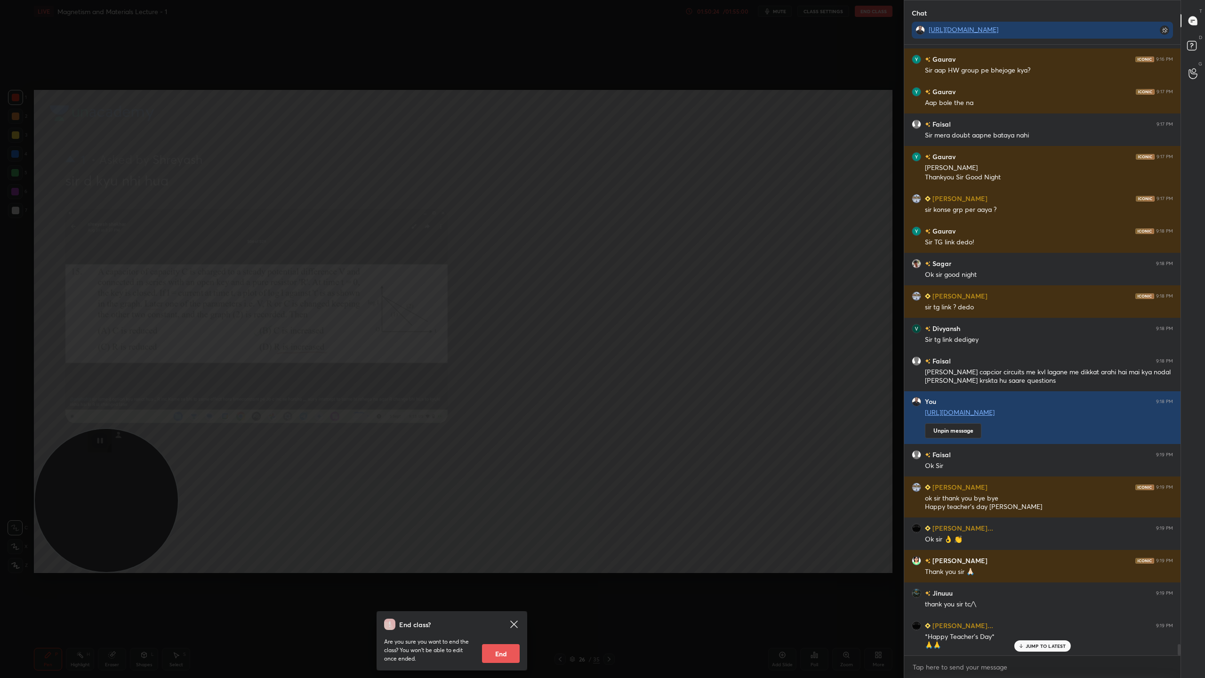
click at [506, 598] on button "End" at bounding box center [501, 653] width 38 height 19
type textarea "x"
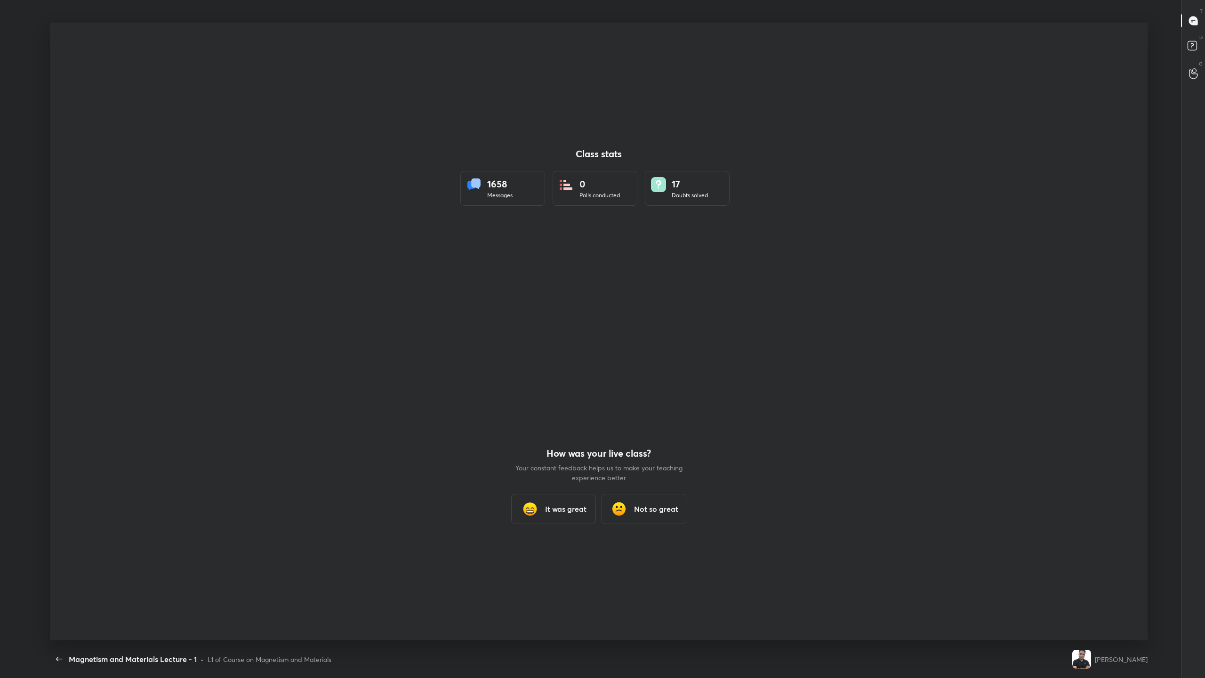
scroll to position [46446, 45866]
click at [58, 598] on icon "button" at bounding box center [59, 659] width 6 height 4
